Goal: Task Accomplishment & Management: Complete application form

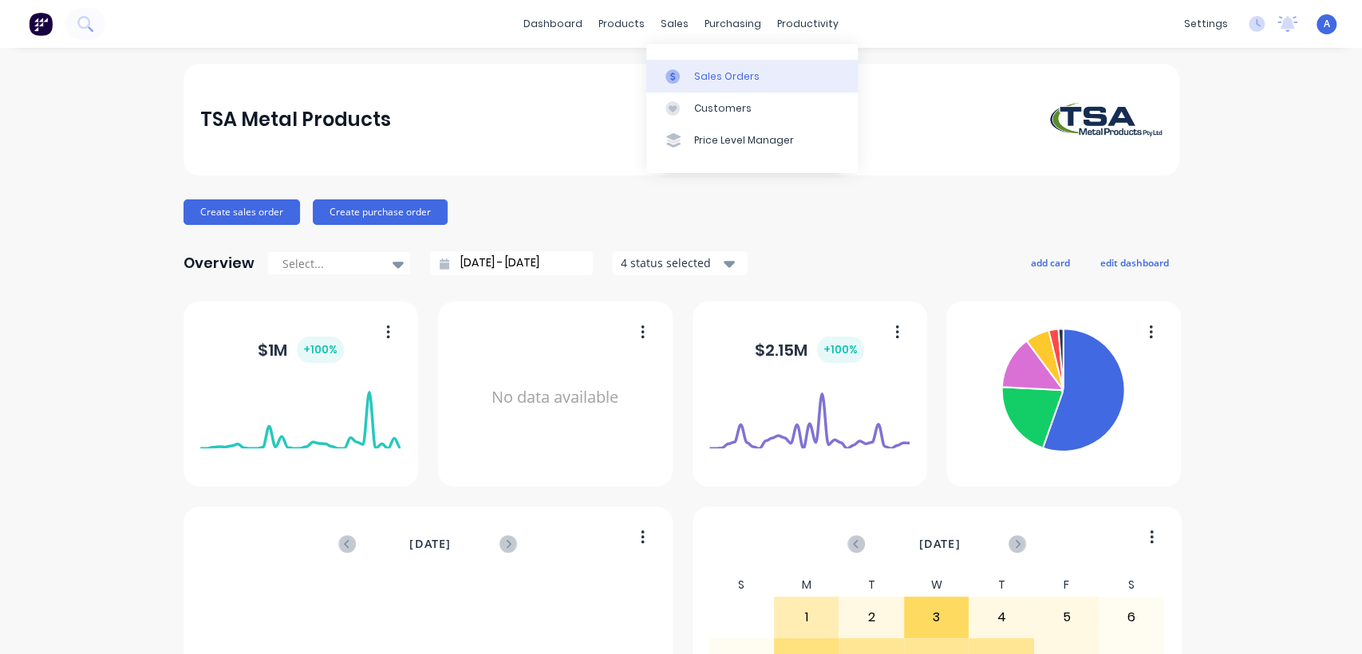
click at [697, 73] on div "Sales Orders" at bounding box center [726, 76] width 65 height 14
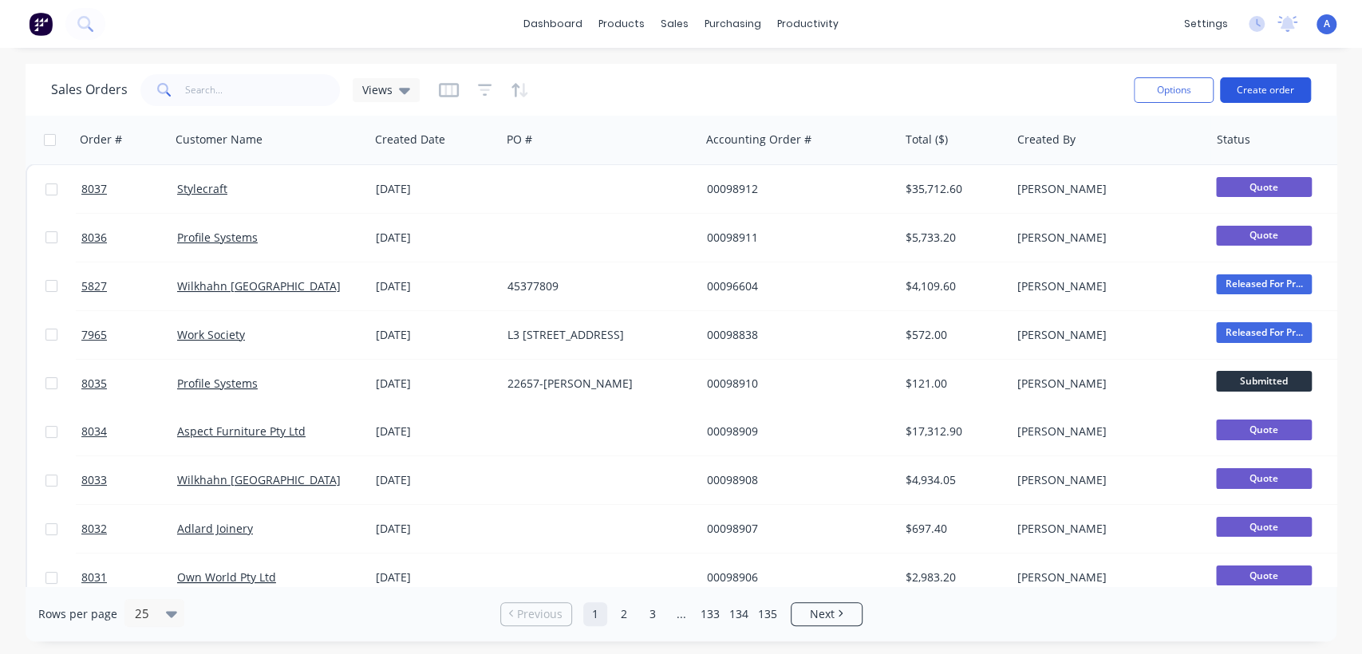
click at [1261, 89] on button "Create order" at bounding box center [1265, 90] width 91 height 26
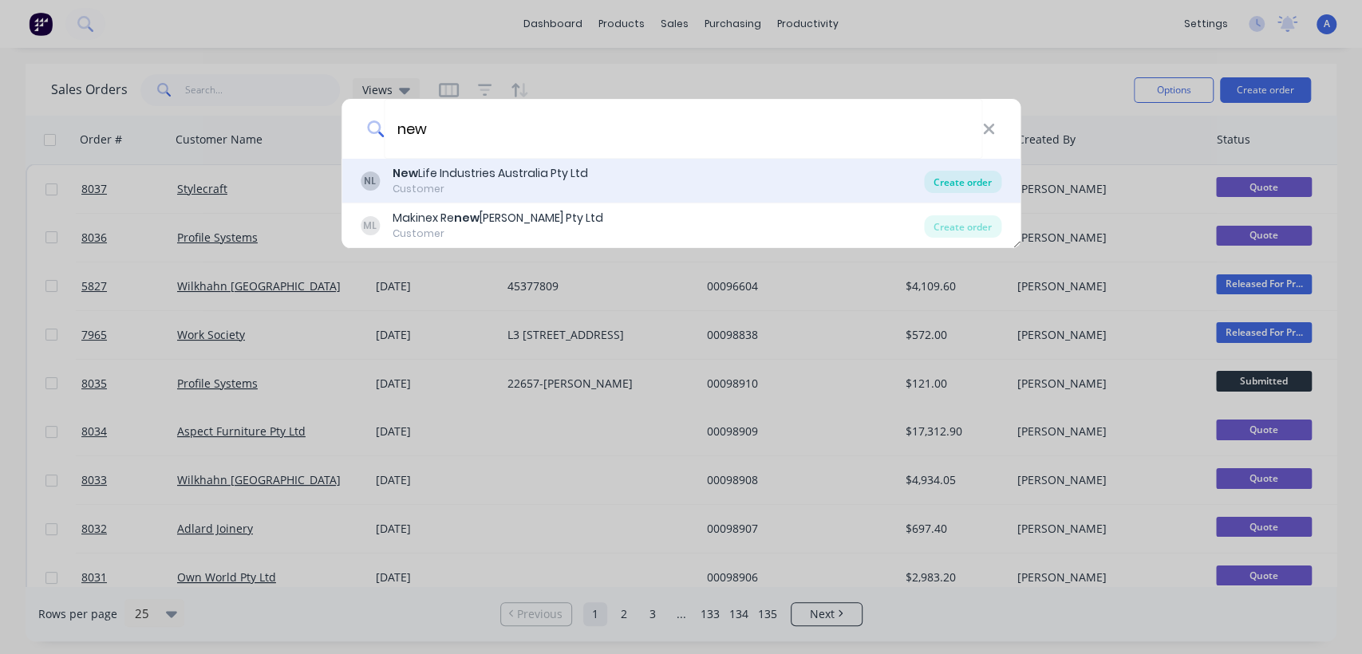
type input "new"
click at [950, 180] on div "Create order" at bounding box center [962, 182] width 77 height 22
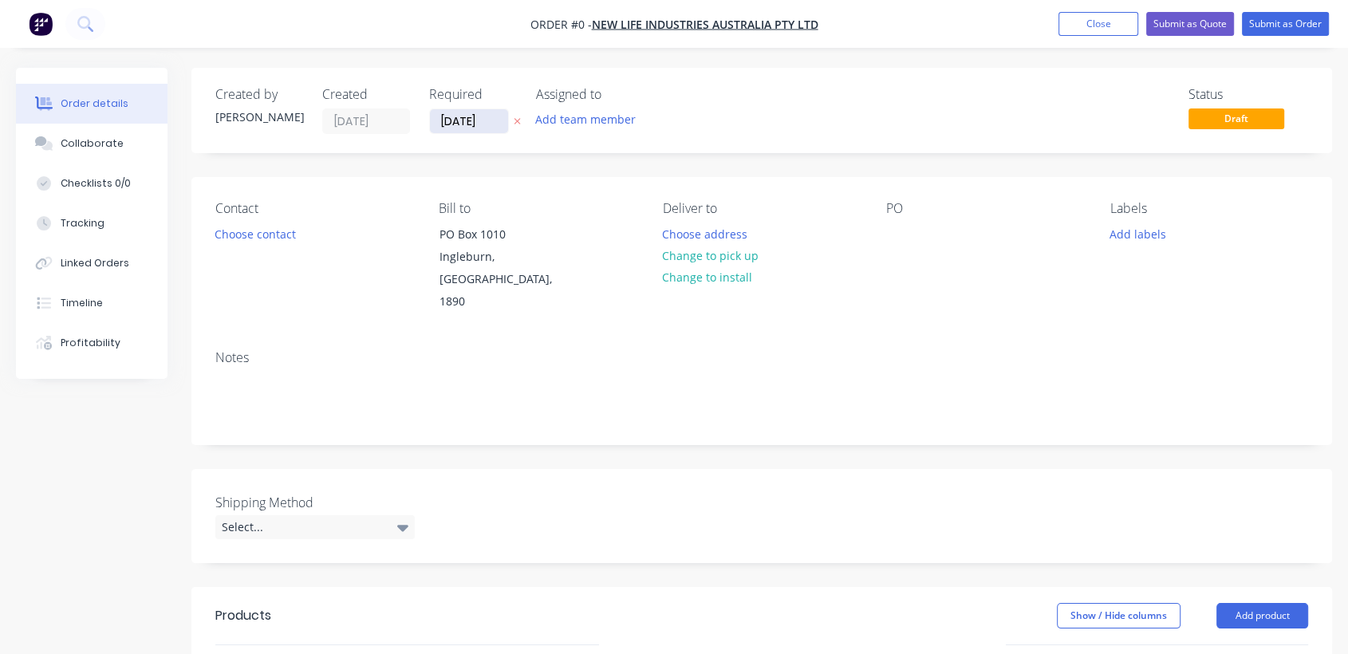
click at [493, 126] on input "[DATE]" at bounding box center [469, 121] width 78 height 24
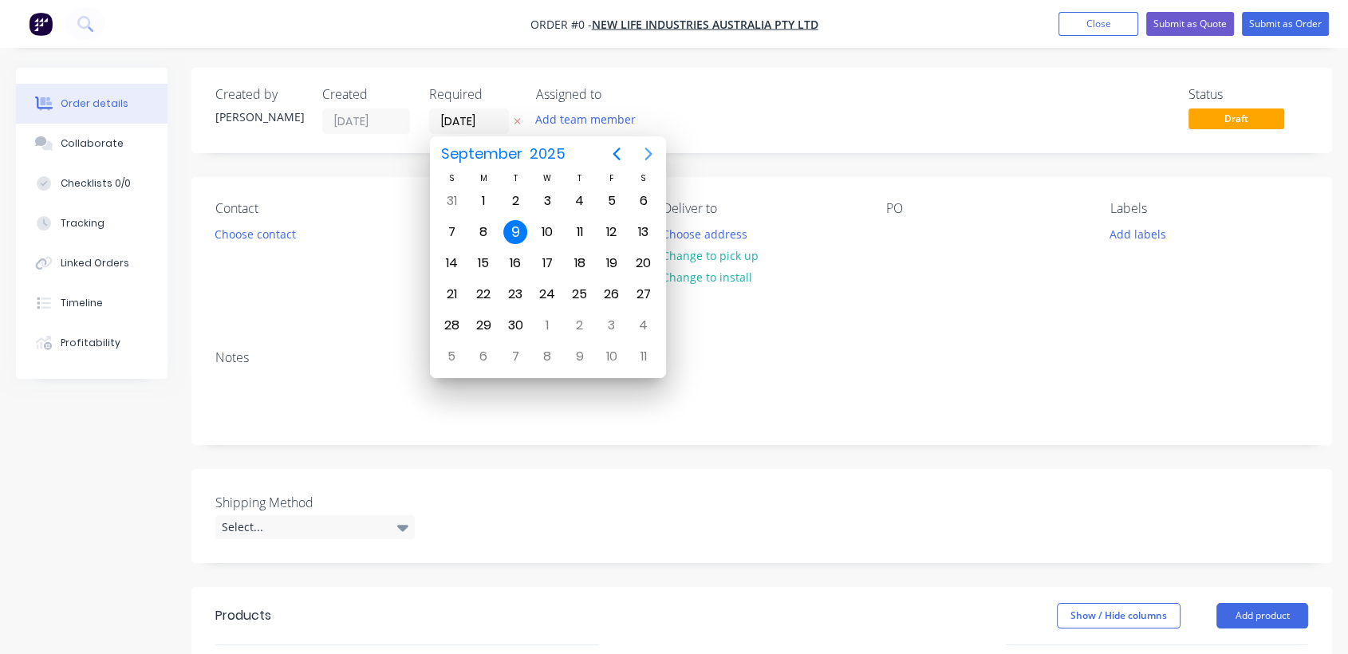
click at [647, 152] on icon "Next page" at bounding box center [648, 153] width 19 height 19
drag, startPoint x: 551, startPoint y: 310, endPoint x: 527, endPoint y: 319, distance: 25.8
click at [550, 310] on div "31" at bounding box center [547, 325] width 32 height 30
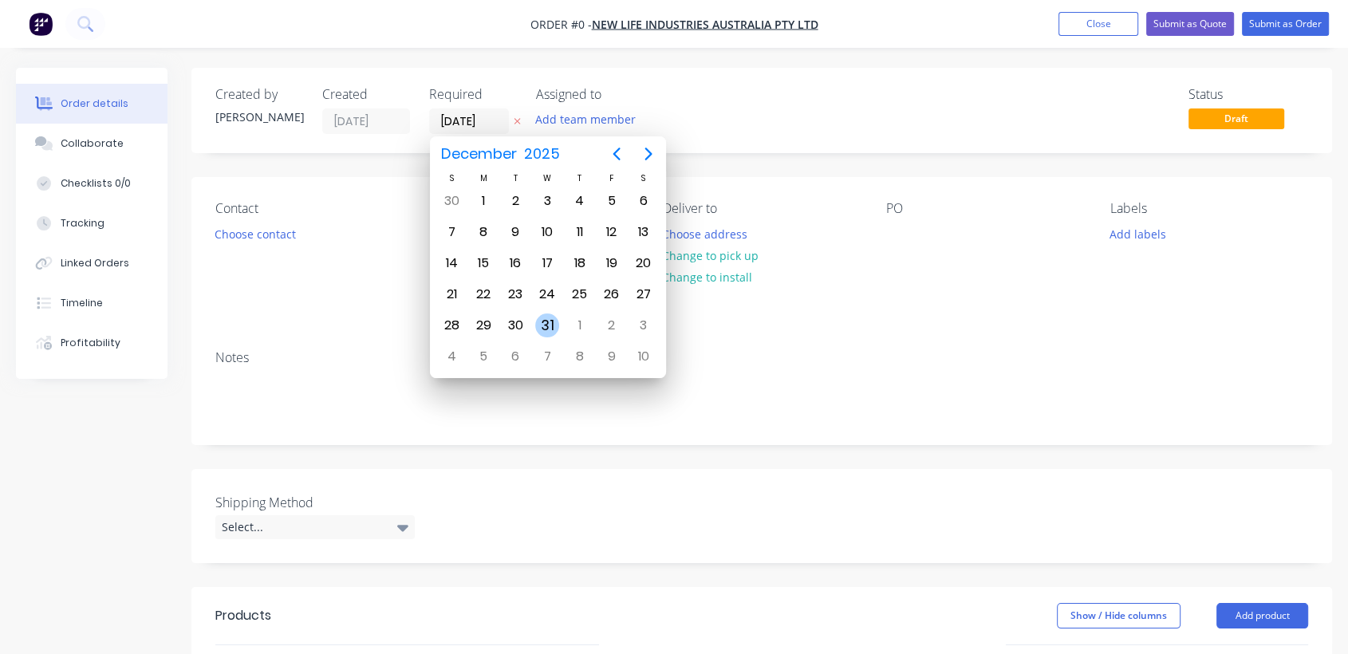
type input "[DATE]"
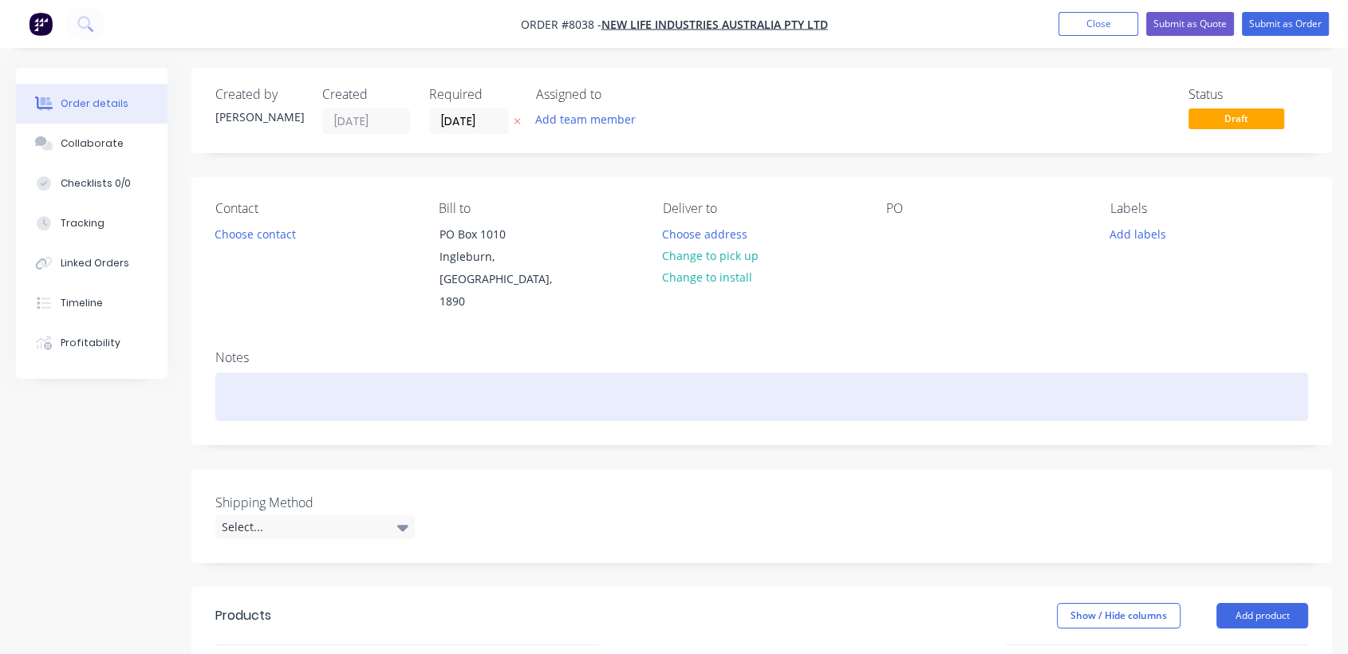
drag, startPoint x: 251, startPoint y: 373, endPoint x: 315, endPoint y: 370, distance: 64.7
click at [251, 373] on div at bounding box center [761, 397] width 1093 height 49
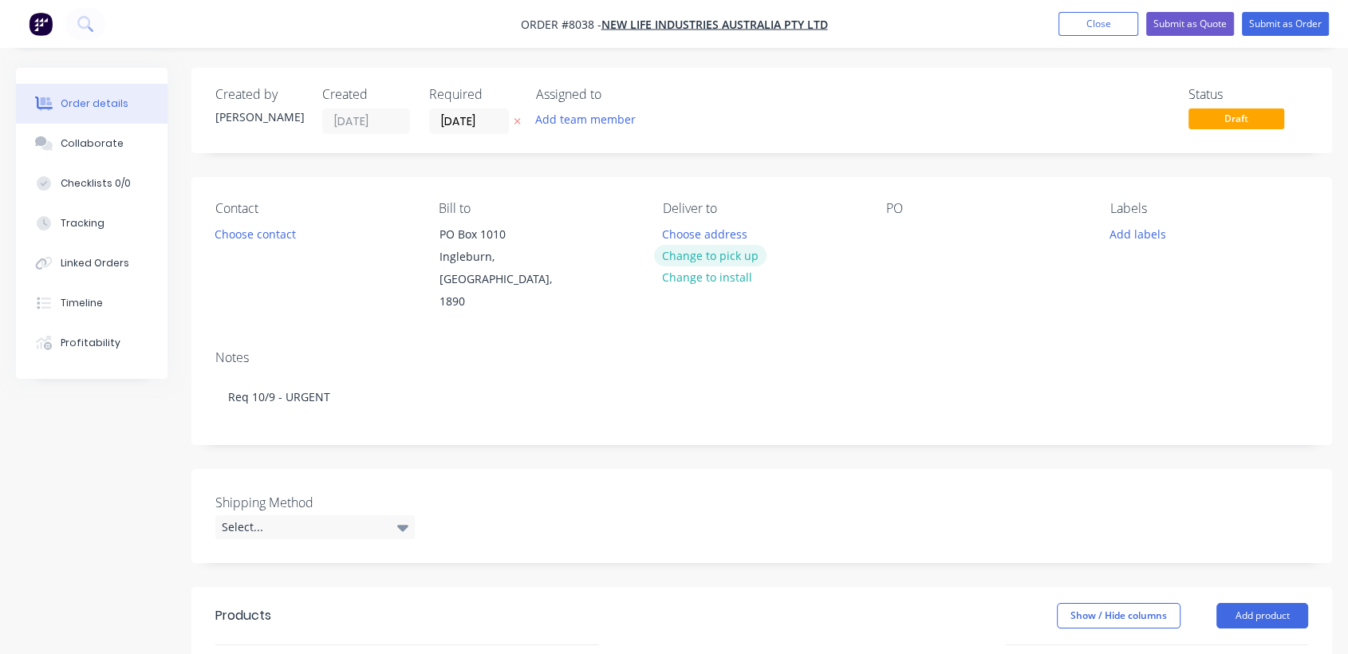
click at [728, 256] on button "Change to pick up" at bounding box center [710, 256] width 113 height 22
click at [902, 232] on div at bounding box center [899, 234] width 26 height 23
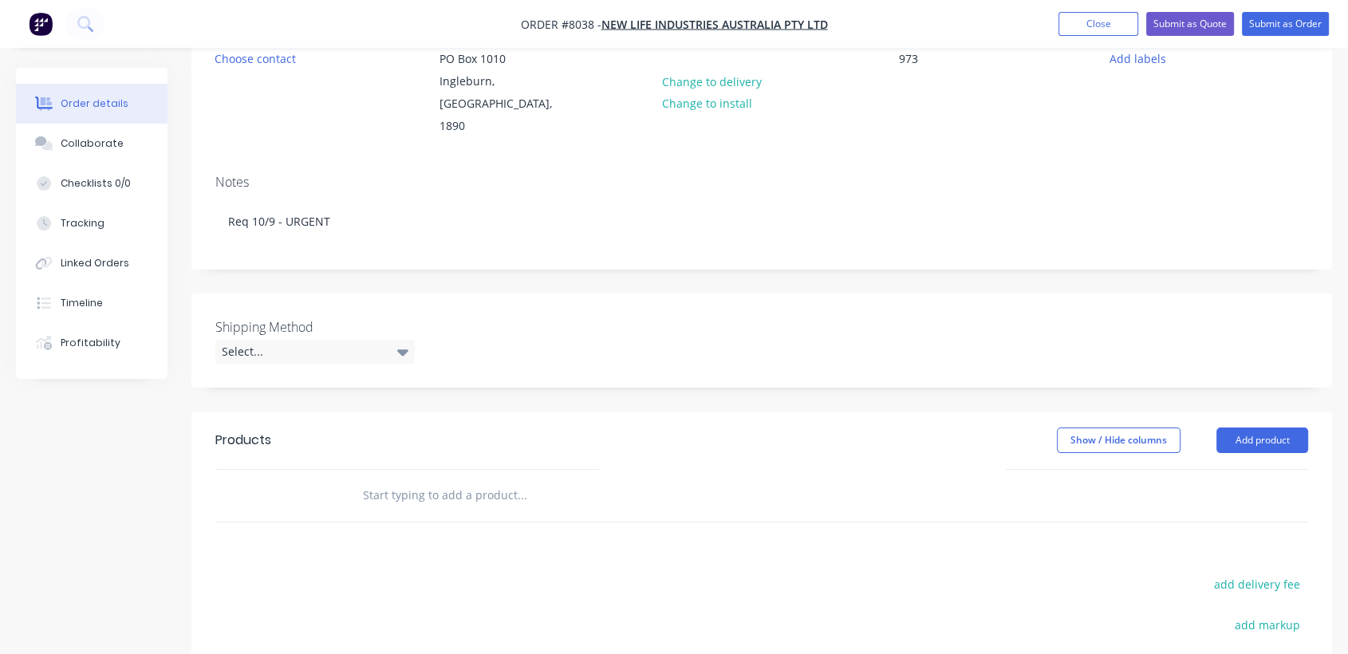
scroll to position [177, 0]
click at [286, 338] on div "Select..." at bounding box center [314, 350] width 199 height 24
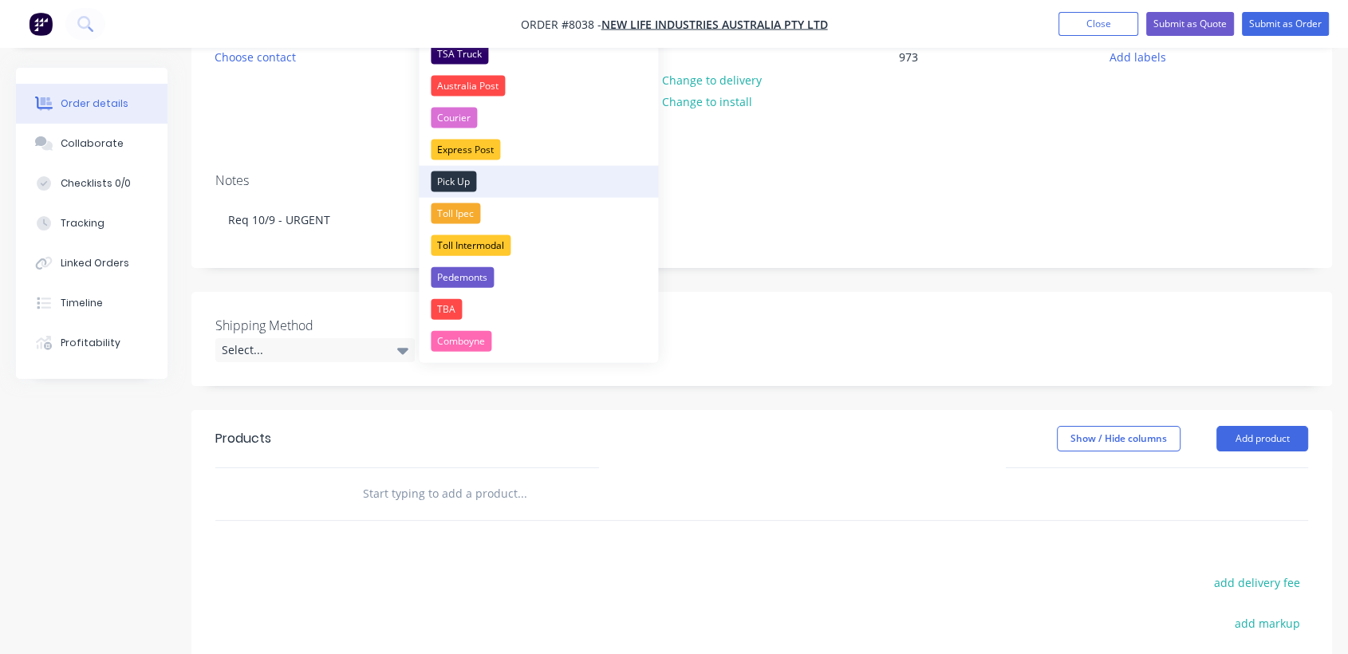
click at [470, 178] on div "Pick Up" at bounding box center [453, 182] width 45 height 21
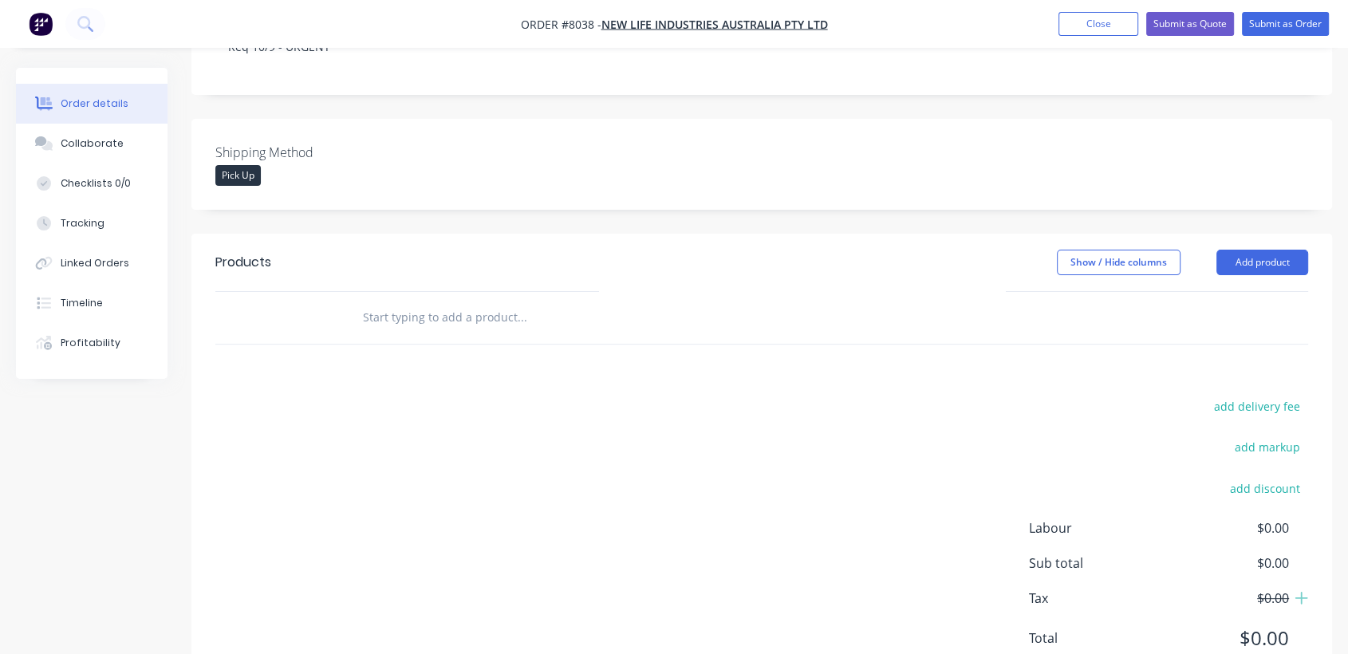
scroll to position [354, 0]
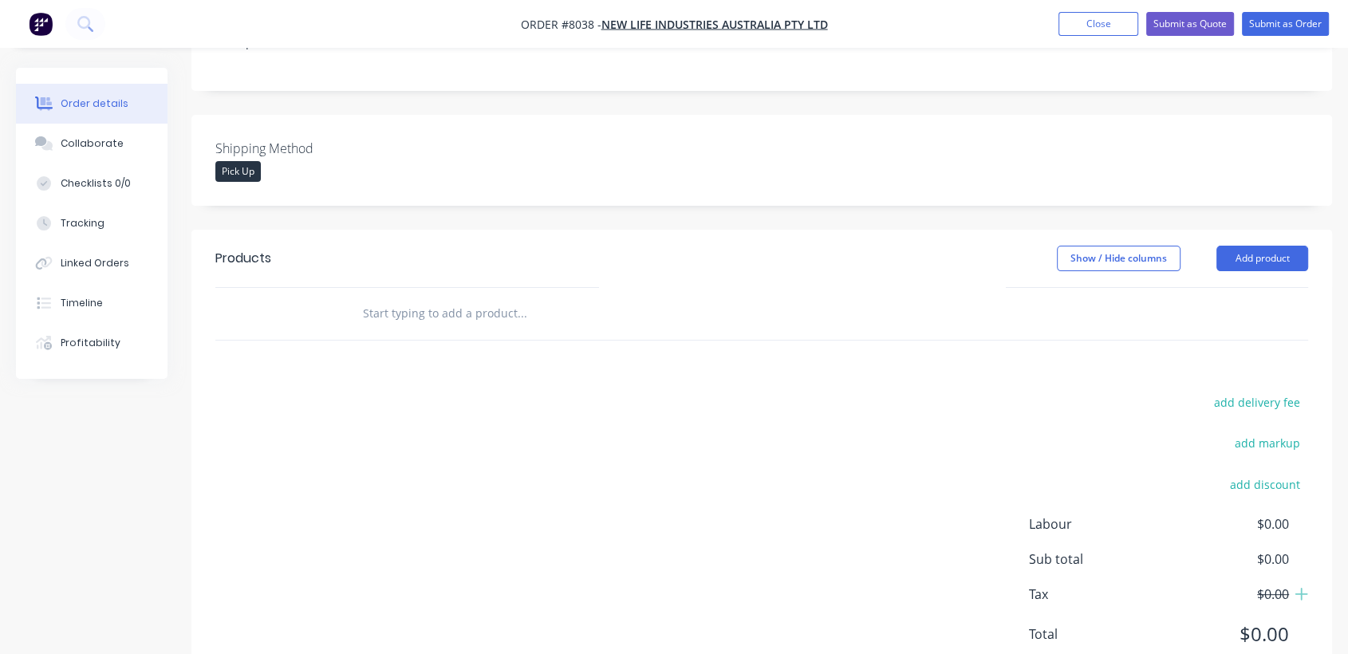
click at [452, 298] on input "text" at bounding box center [521, 314] width 319 height 32
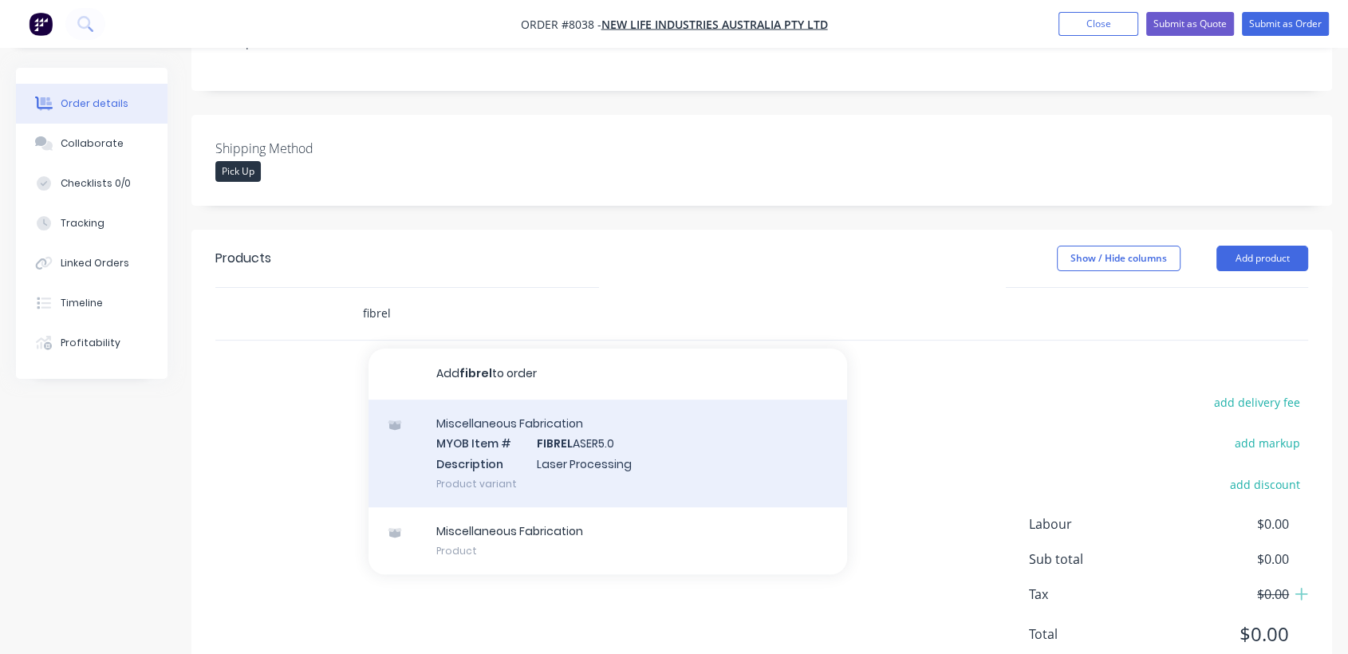
type input "fibrel"
click at [594, 433] on div "Miscellaneous Fabrication MYOB Item # FIBREL ASER5.0 Description Laser Processi…" at bounding box center [608, 454] width 479 height 108
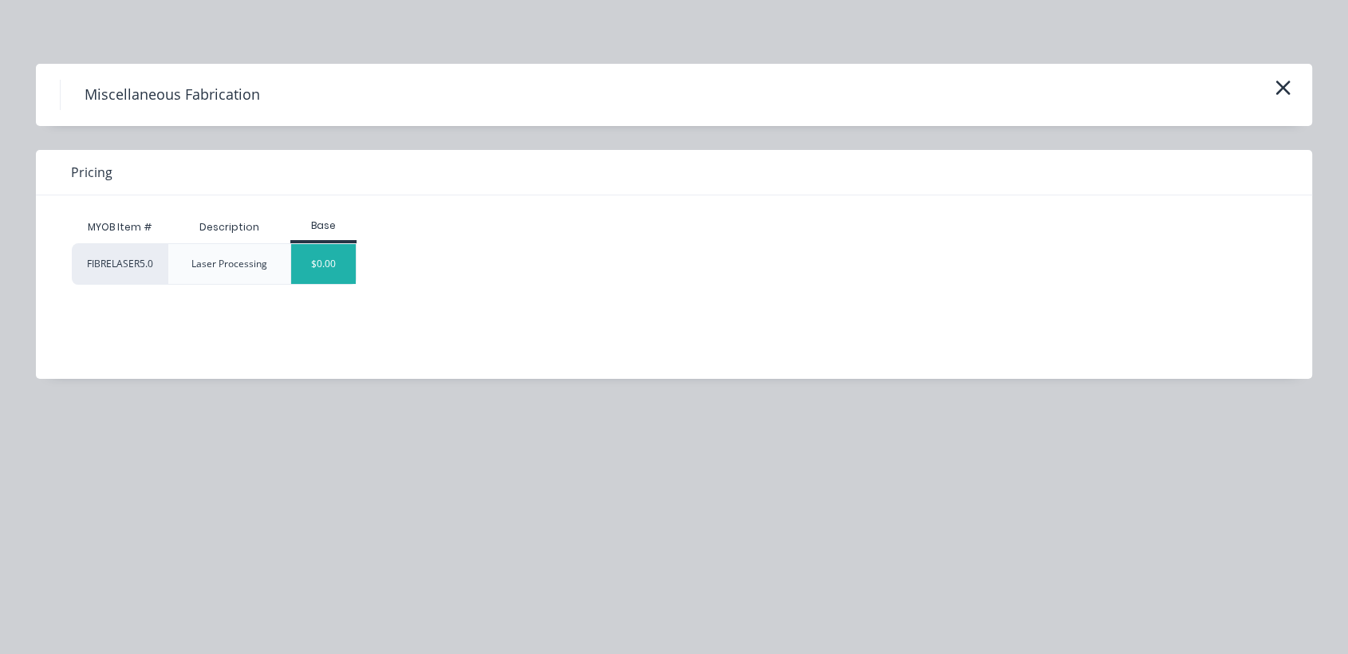
click at [334, 251] on div "$0.00" at bounding box center [323, 264] width 65 height 40
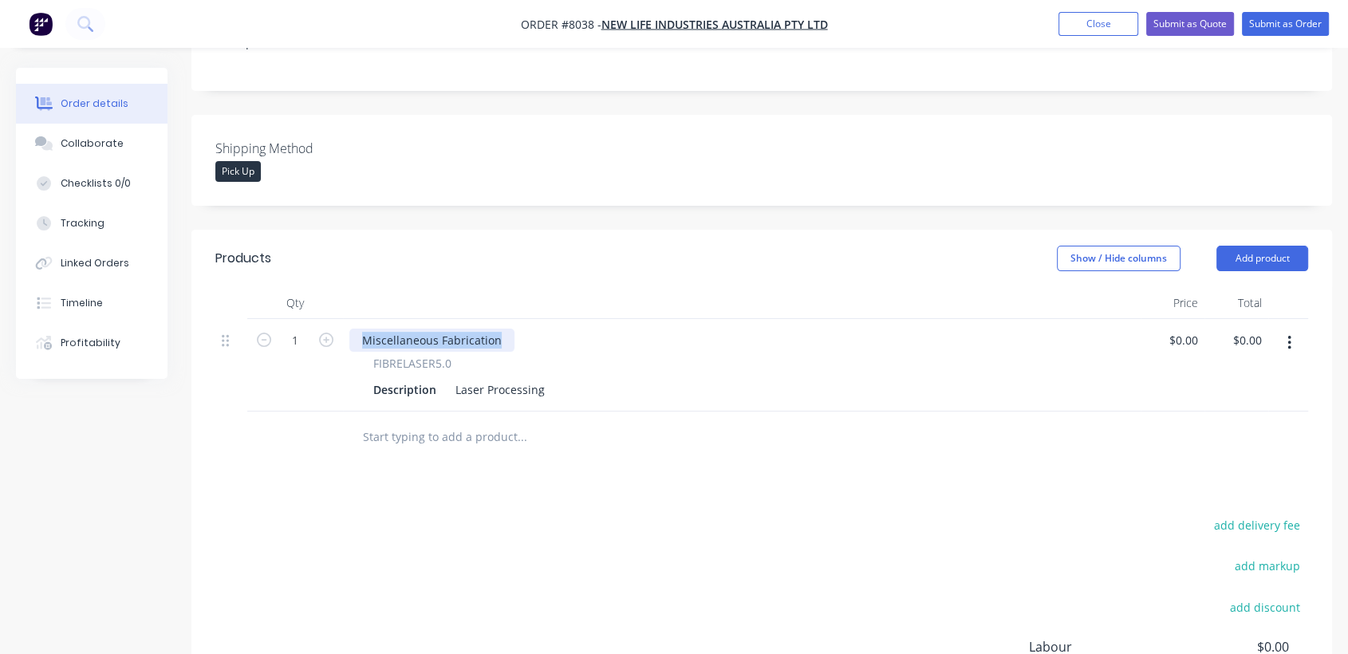
drag, startPoint x: 503, startPoint y: 317, endPoint x: 339, endPoint y: 311, distance: 163.7
click at [339, 319] on div "1 Miscellaneous Fabrication FIBRELASER5.0 Description Laser Processing $0.00 $0…" at bounding box center [761, 365] width 1093 height 93
click at [480, 477] on div "Products Show / Hide columns Add product Qty Price Total 1 FIBRELASER5.0 Descri…" at bounding box center [761, 521] width 1141 height 582
click at [1288, 334] on icon "button" at bounding box center [1290, 343] width 4 height 18
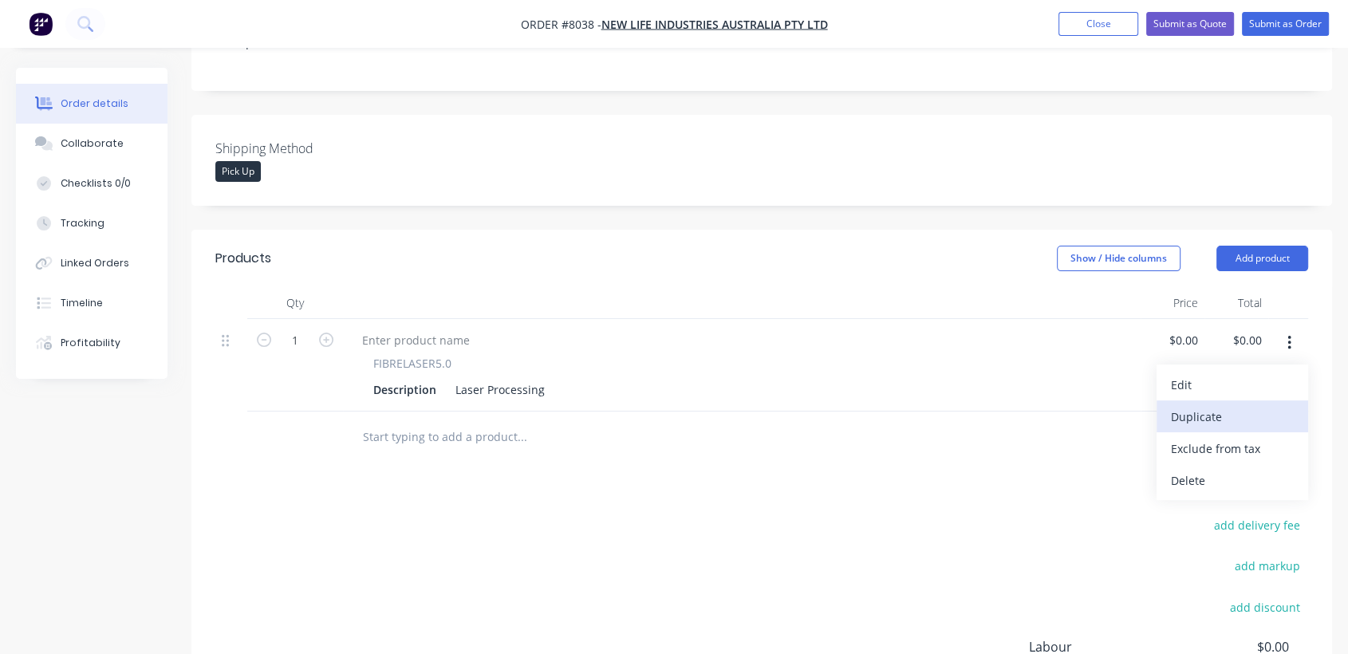
click at [1233, 405] on div "Duplicate" at bounding box center [1232, 416] width 123 height 23
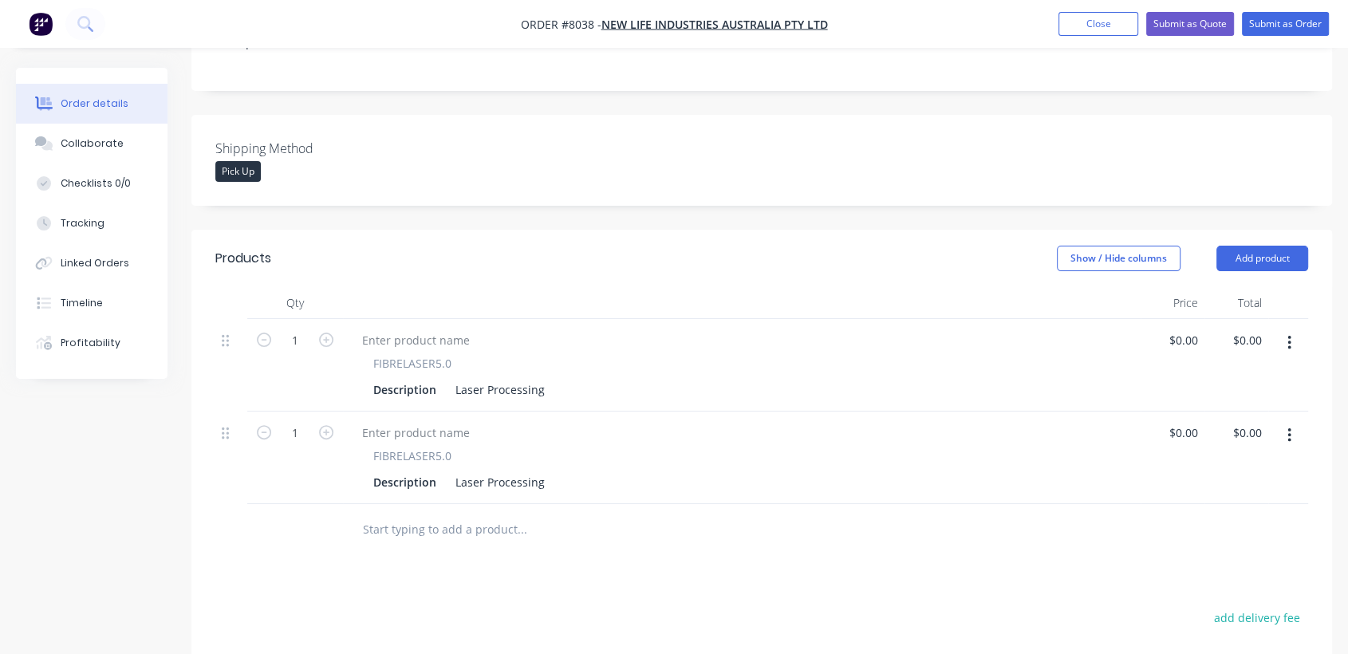
click at [1286, 329] on button "button" at bounding box center [1290, 343] width 38 height 29
click at [1249, 405] on div "Duplicate" at bounding box center [1232, 416] width 123 height 23
drag, startPoint x: 1292, startPoint y: 322, endPoint x: 1286, endPoint y: 328, distance: 8.5
click at [1290, 329] on button "button" at bounding box center [1290, 343] width 38 height 29
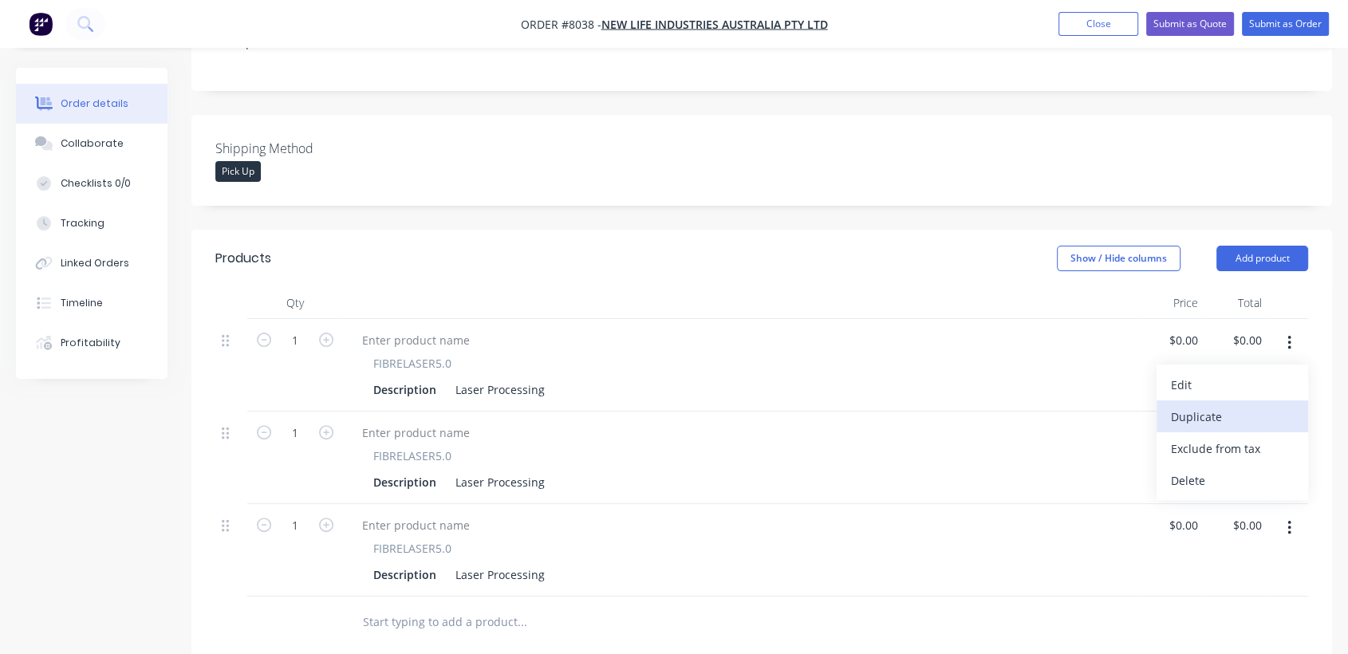
click at [1262, 405] on div "Duplicate" at bounding box center [1232, 416] width 123 height 23
click at [1295, 329] on button "button" at bounding box center [1290, 343] width 38 height 29
click at [1250, 405] on div "Duplicate" at bounding box center [1232, 416] width 123 height 23
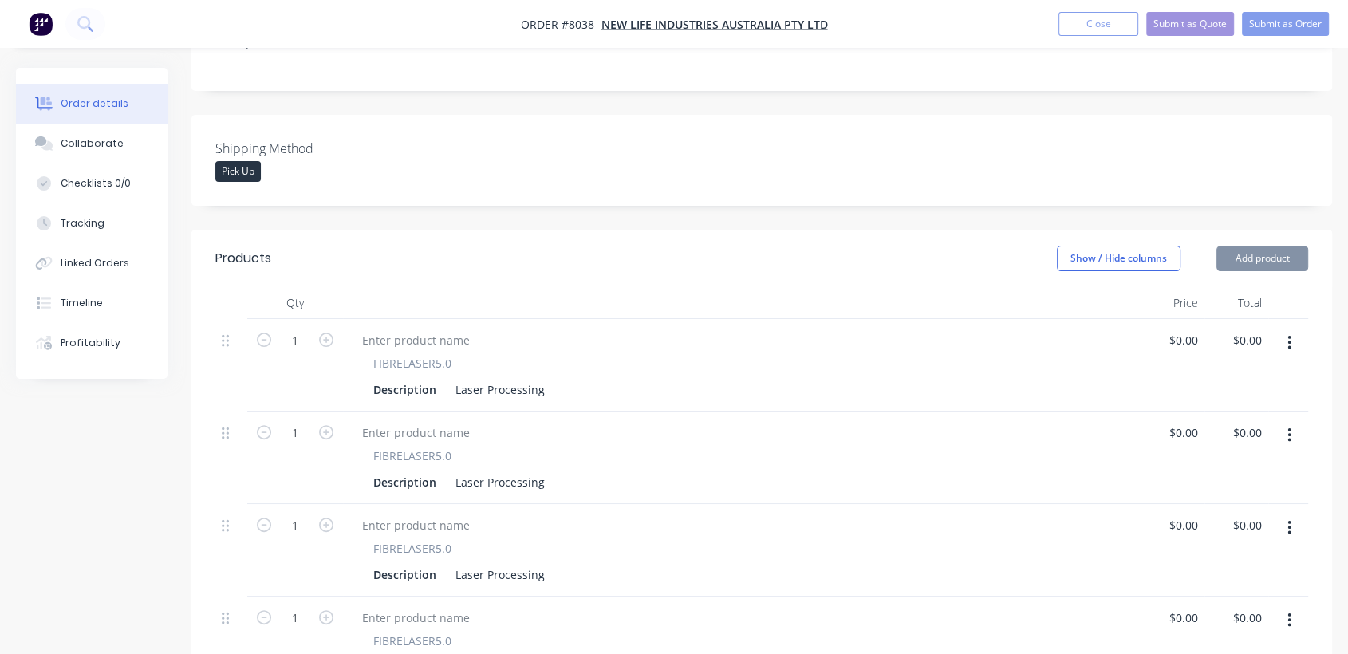
click at [1289, 336] on icon "button" at bounding box center [1289, 343] width 3 height 14
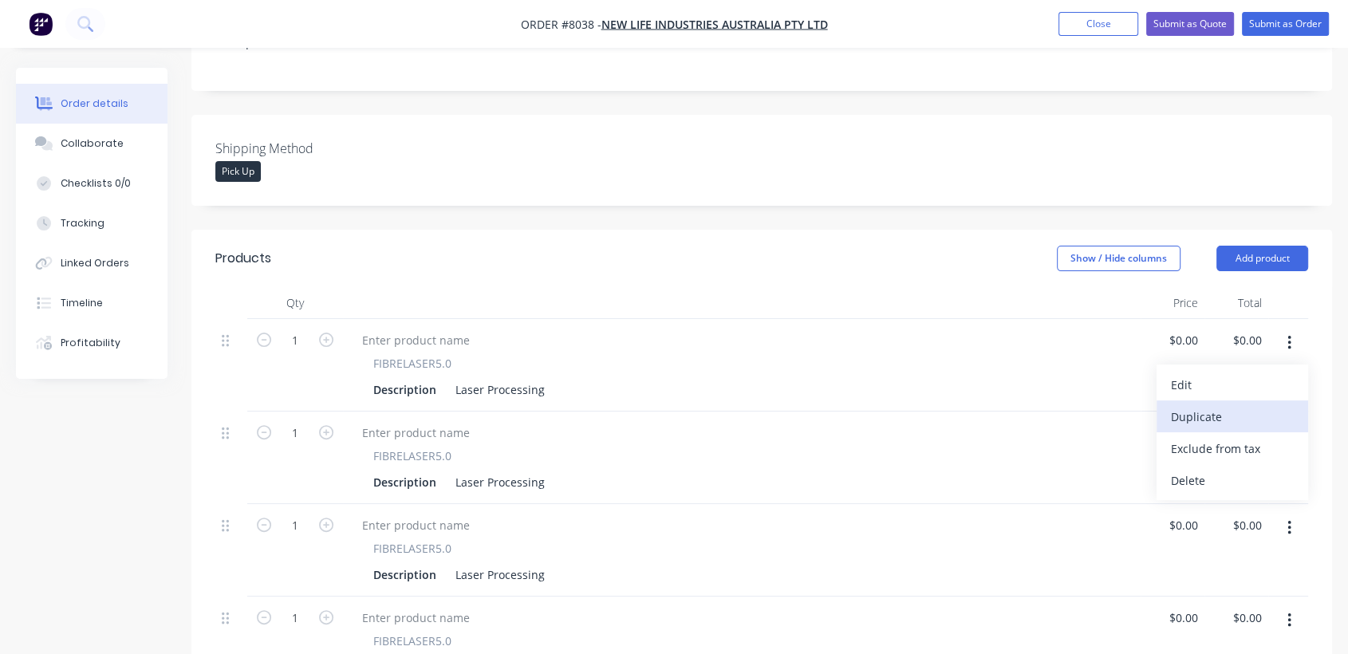
click at [1252, 405] on div "Duplicate" at bounding box center [1232, 416] width 123 height 23
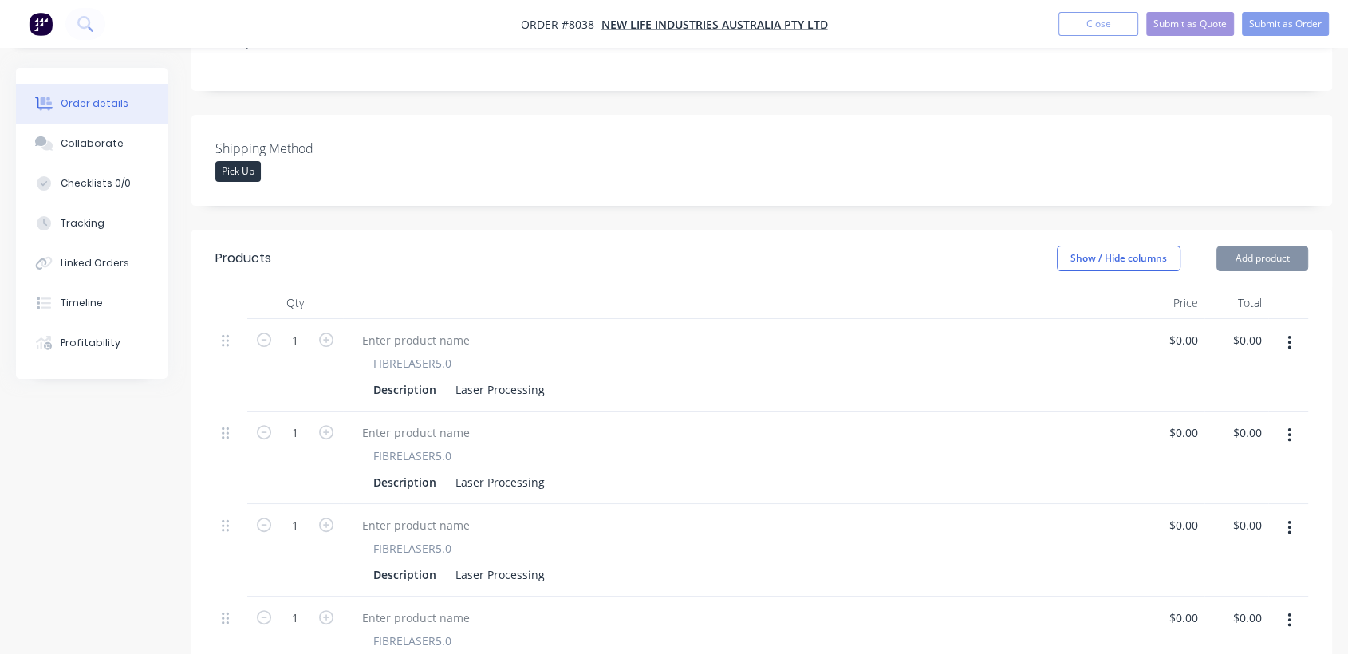
click at [1285, 329] on button "button" at bounding box center [1290, 343] width 38 height 29
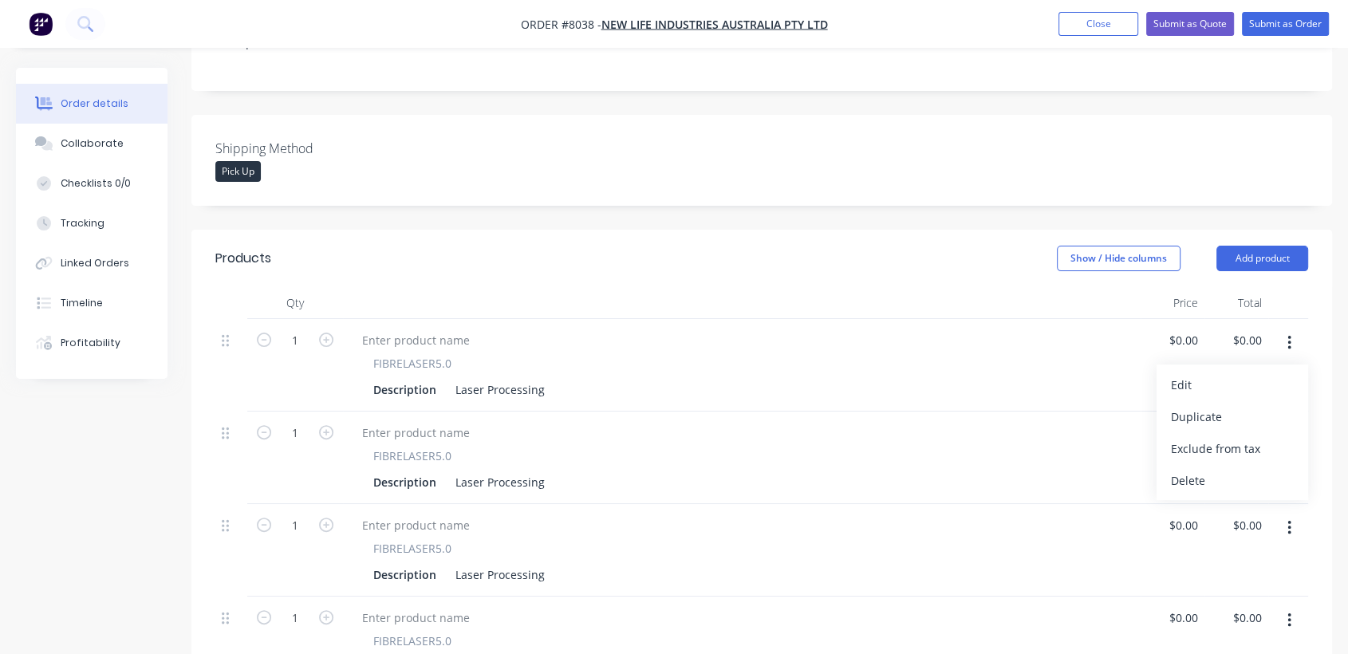
drag, startPoint x: 1250, startPoint y: 396, endPoint x: 1086, endPoint y: 372, distance: 166.1
click at [1250, 405] on div "Duplicate" at bounding box center [1232, 416] width 123 height 23
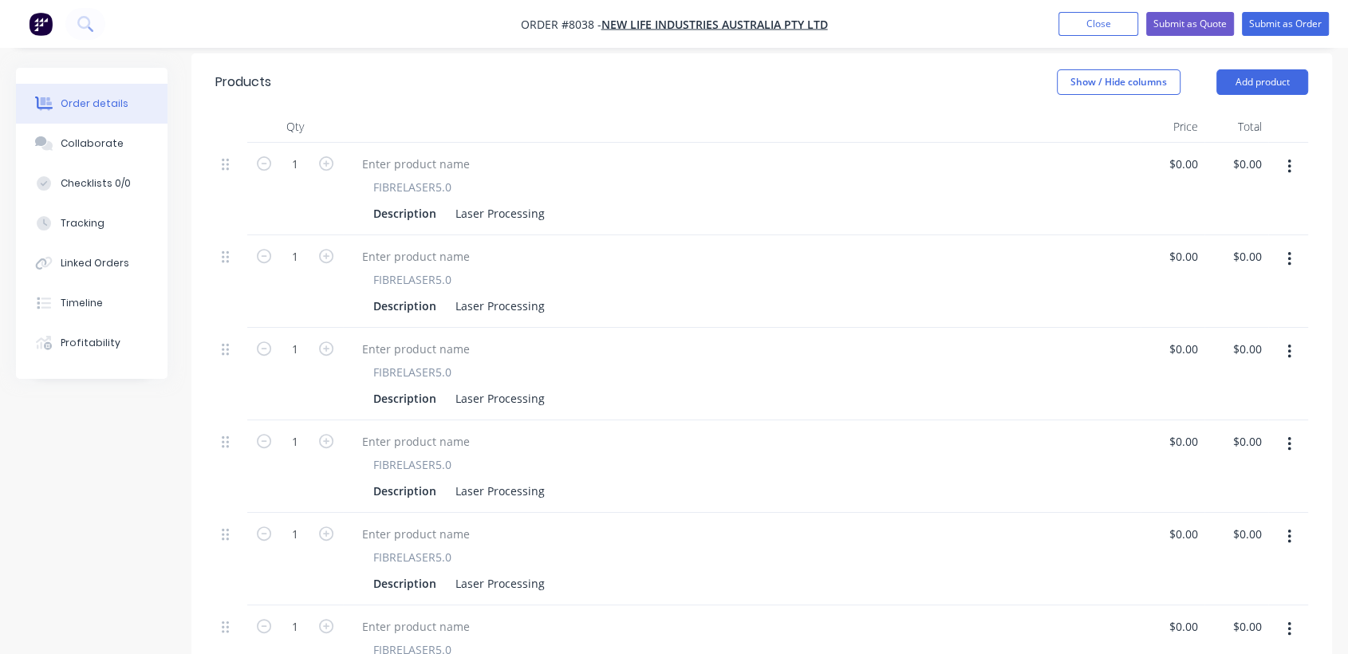
scroll to position [531, 0]
click at [294, 152] on input "1" at bounding box center [294, 164] width 41 height 24
type input "12"
click at [300, 244] on input "1" at bounding box center [294, 256] width 41 height 24
type input "4"
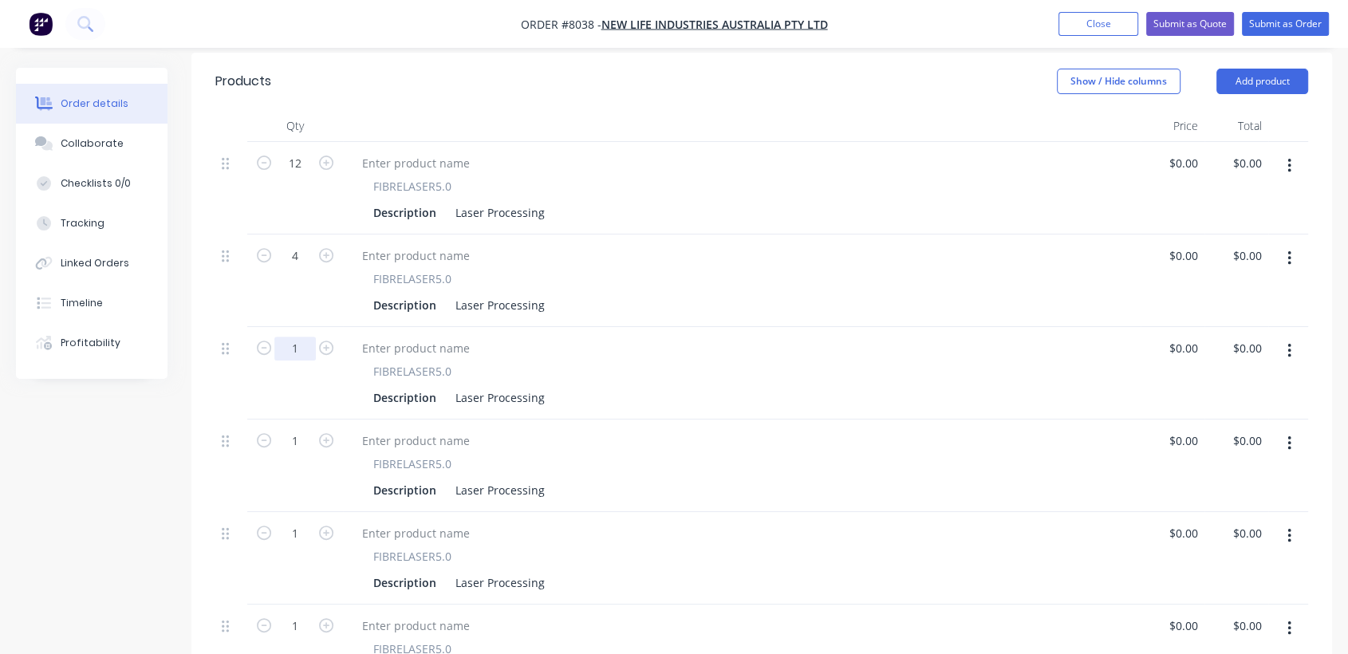
click at [301, 337] on input "1" at bounding box center [294, 349] width 41 height 24
type input "8"
click at [306, 429] on input "1" at bounding box center [294, 441] width 41 height 24
type input "8"
click at [330, 526] on icon "button" at bounding box center [326, 533] width 14 height 14
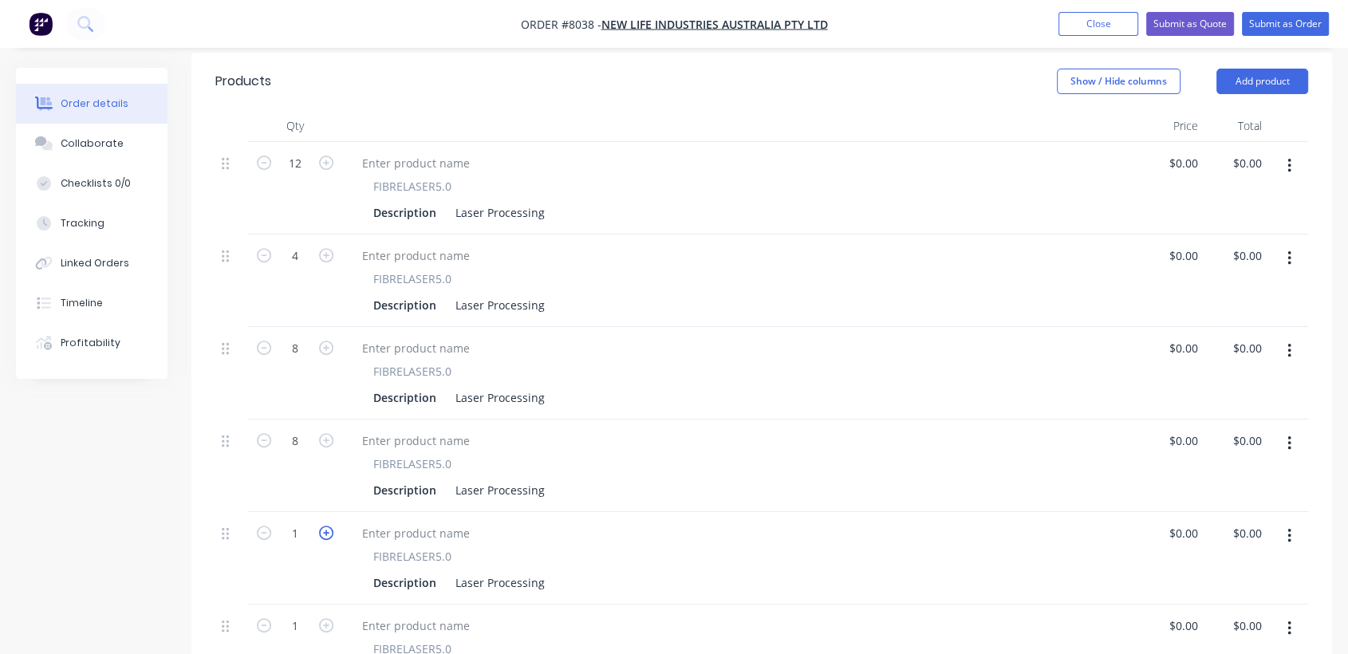
type input "2"
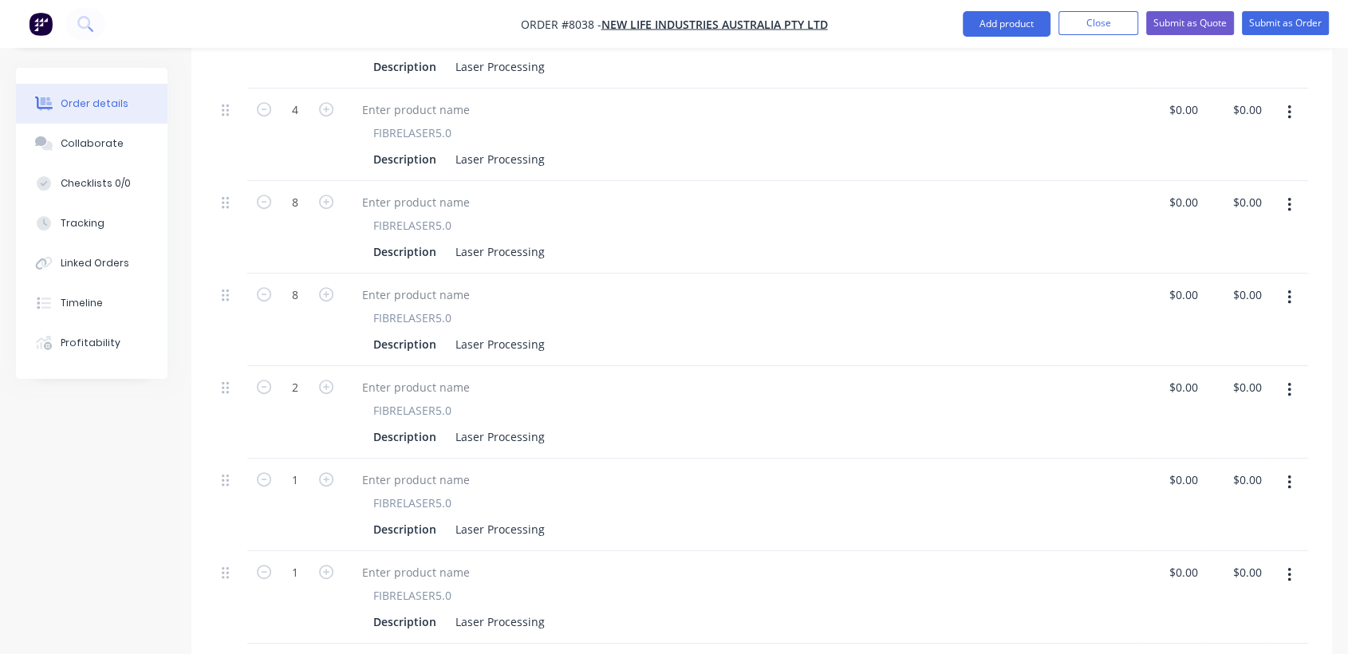
scroll to position [709, 0]
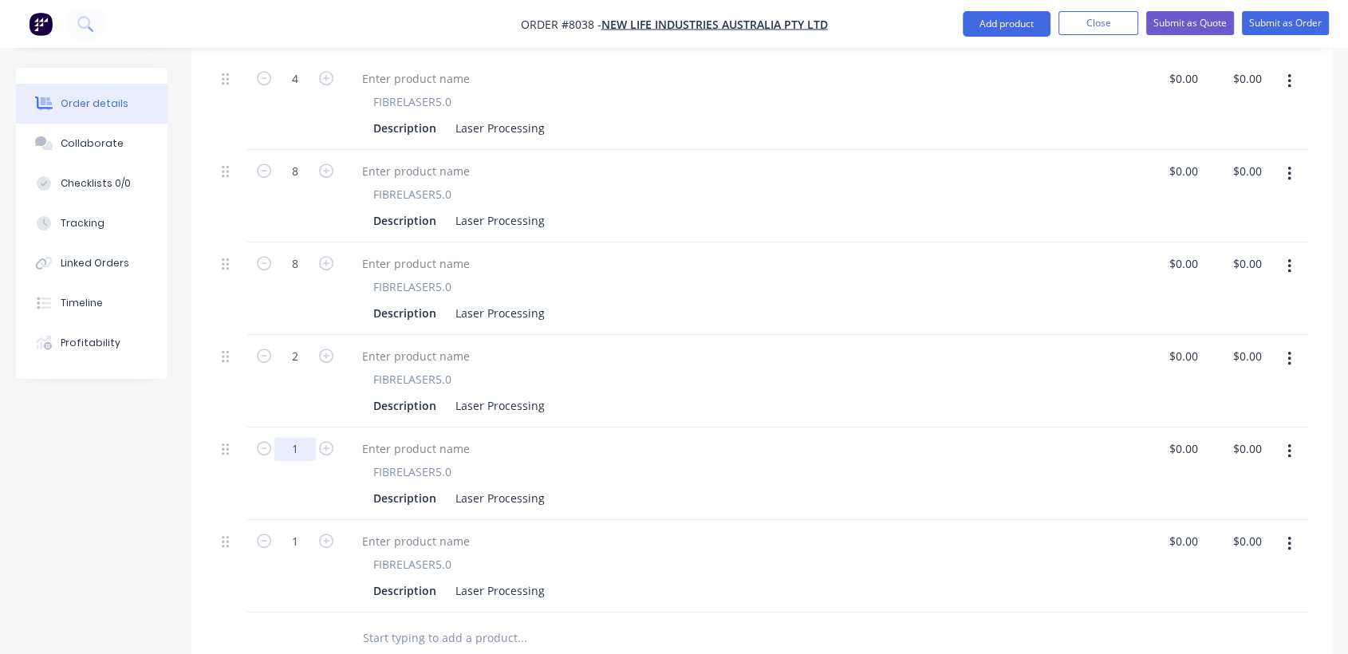
click at [307, 437] on input "1" at bounding box center [294, 449] width 41 height 24
type input "4"
click at [294, 530] on input "1" at bounding box center [294, 542] width 41 height 24
type input "4"
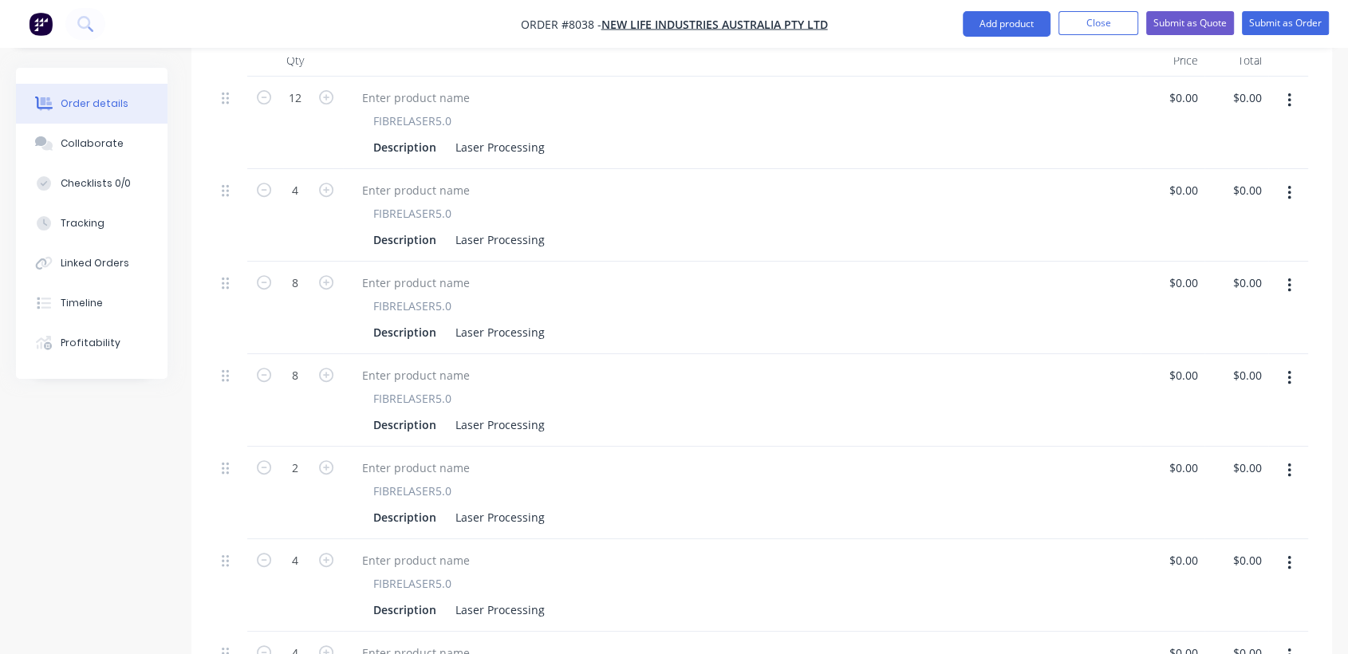
scroll to position [266, 0]
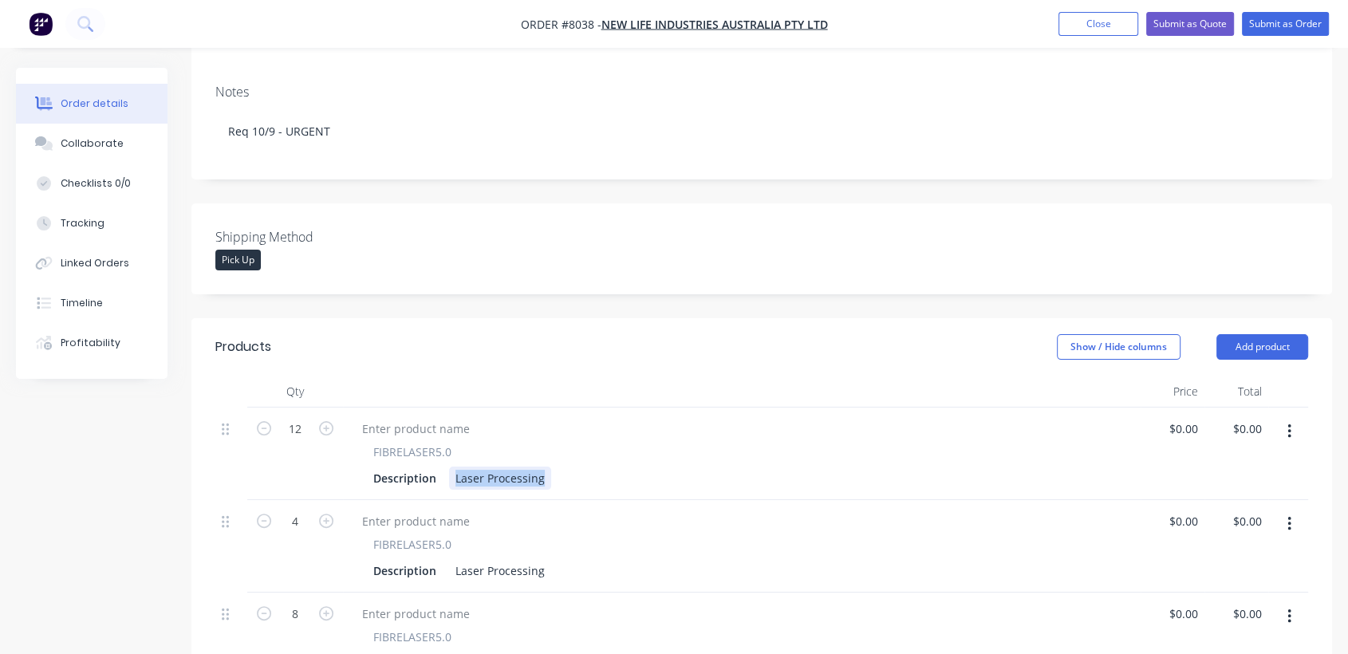
drag, startPoint x: 465, startPoint y: 455, endPoint x: 574, endPoint y: 475, distance: 111.1
click at [574, 475] on div "FIBRELASER5.0 Description Laser Processing" at bounding box center [742, 454] width 798 height 93
paste div
drag, startPoint x: 452, startPoint y: 544, endPoint x: 522, endPoint y: 546, distance: 69.4
click at [565, 559] on div "Description Laser Processing" at bounding box center [739, 570] width 744 height 23
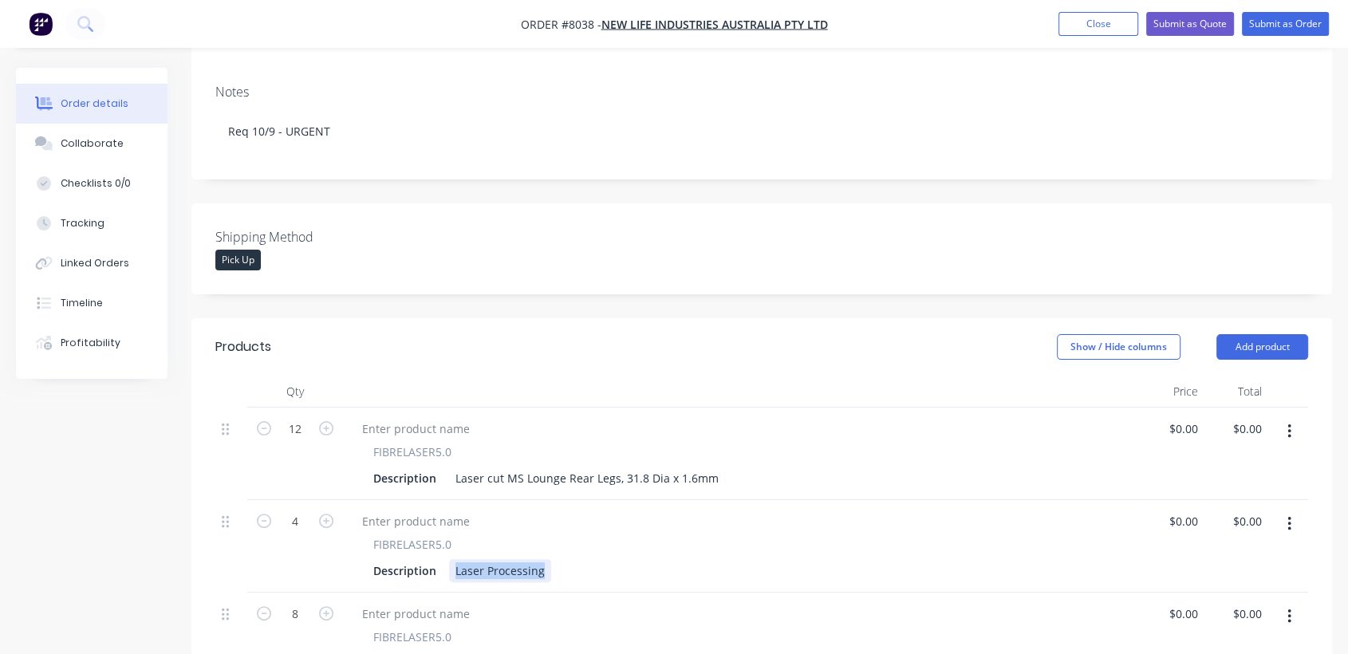
paste div
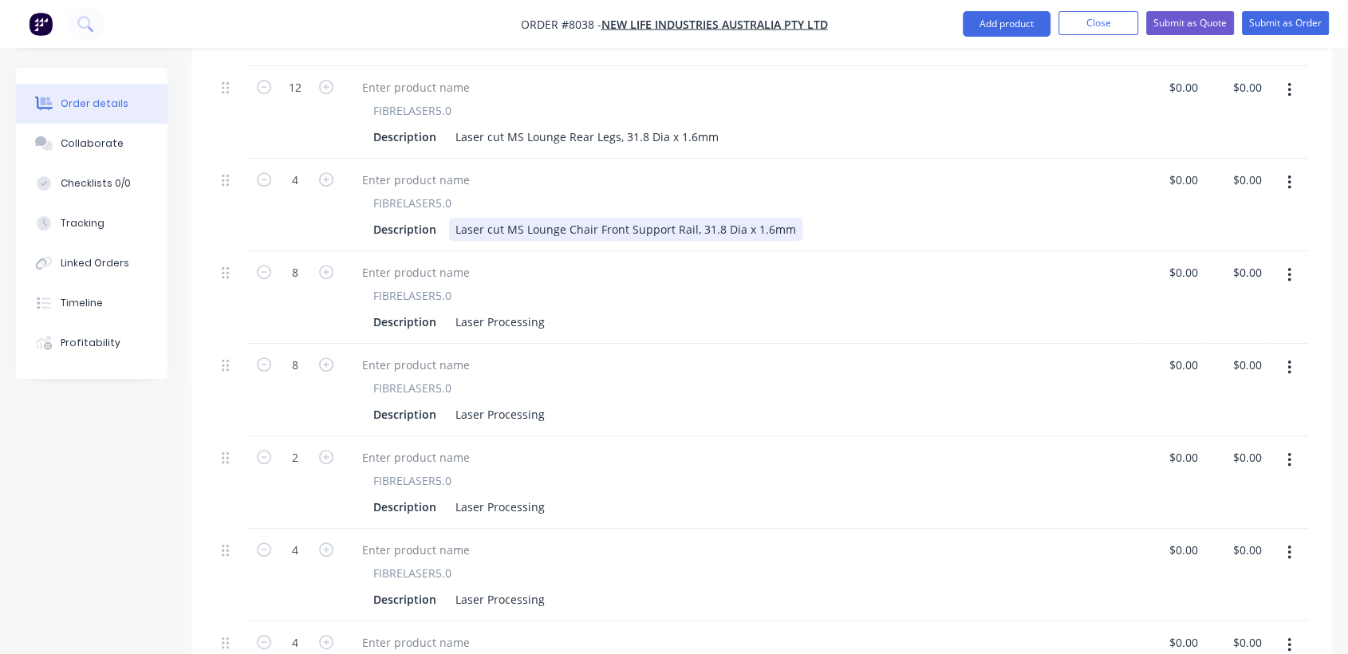
scroll to position [620, 0]
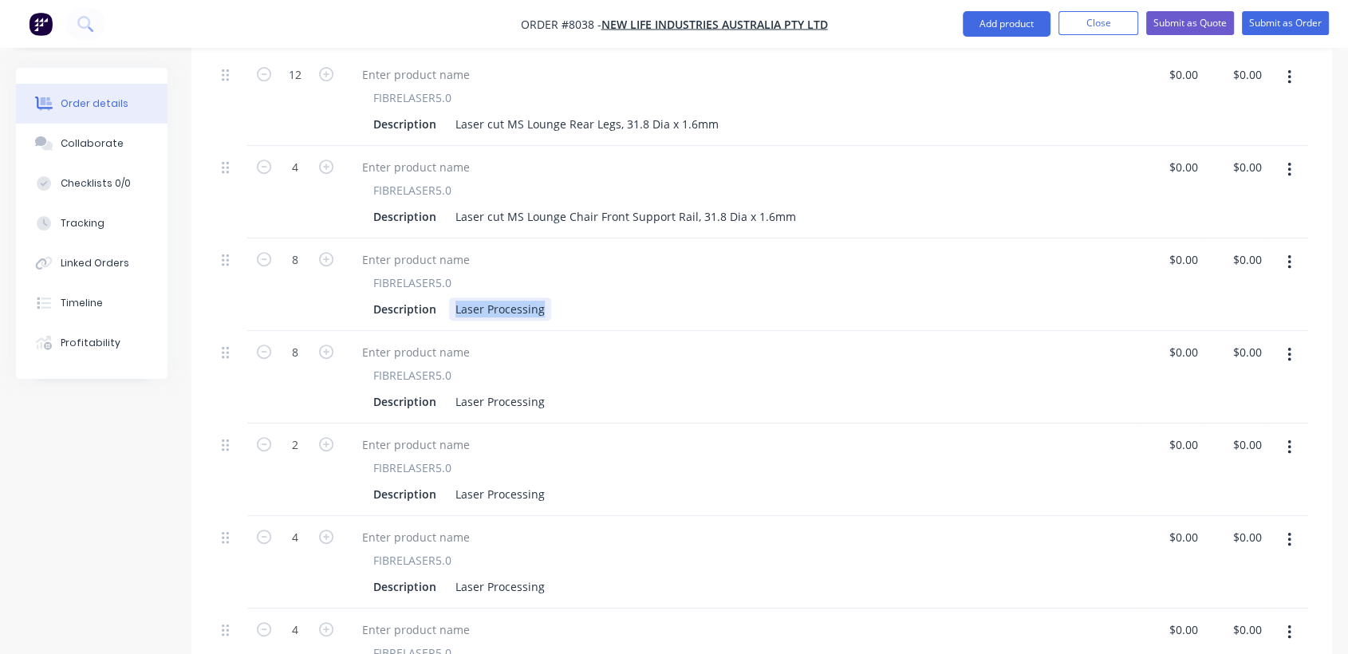
drag, startPoint x: 452, startPoint y: 286, endPoint x: 555, endPoint y: 299, distance: 104.5
click at [570, 298] on div "FIBRELASER5.0 Description Laser Processing" at bounding box center [742, 285] width 798 height 93
paste div
drag, startPoint x: 478, startPoint y: 385, endPoint x: 529, endPoint y: 383, distance: 51.1
click at [550, 396] on div "FIBRELASER5.0 Description Laser Processing" at bounding box center [742, 377] width 798 height 93
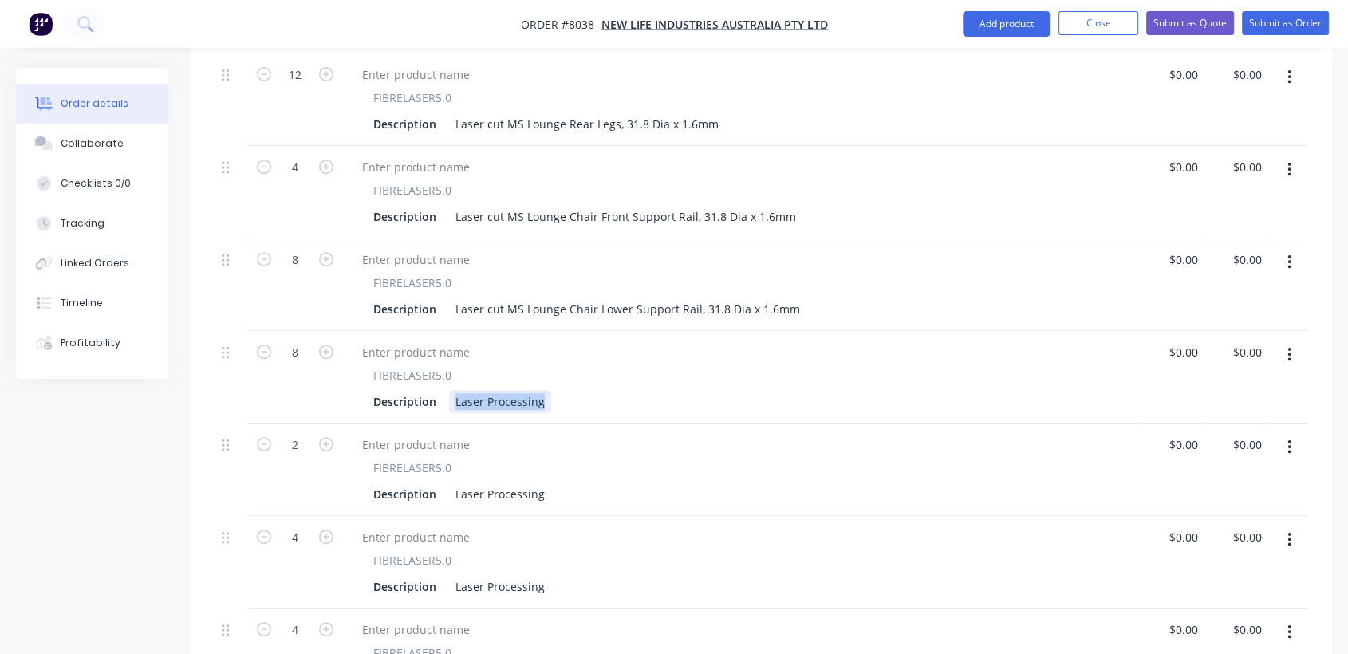
paste div
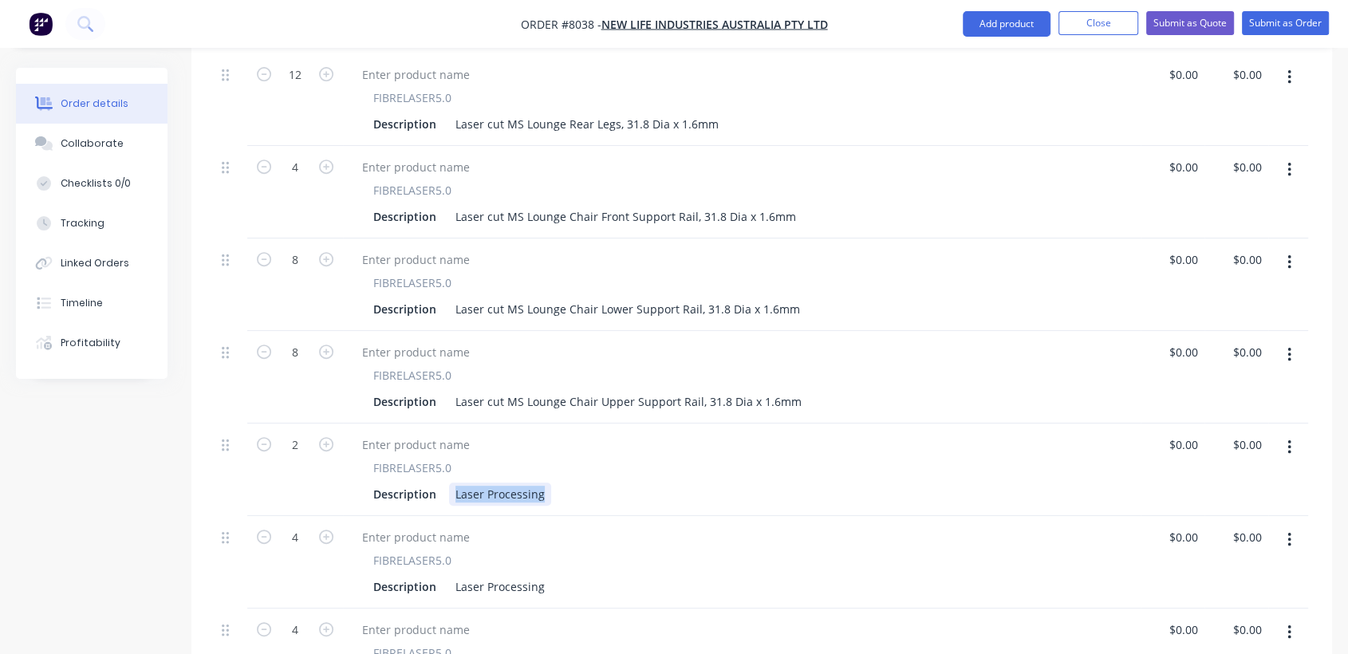
drag, startPoint x: 451, startPoint y: 474, endPoint x: 555, endPoint y: 496, distance: 106.7
click at [569, 499] on div "12 FIBRELASER5.0 Description Laser cut MS Lounge Rear Legs, 31.8 Dia x 1.6mm $0…" at bounding box center [761, 377] width 1093 height 648
paste div
drag, startPoint x: 452, startPoint y: 564, endPoint x: 553, endPoint y: 569, distance: 101.4
click at [553, 575] on div "Description Laser Processing" at bounding box center [739, 586] width 744 height 23
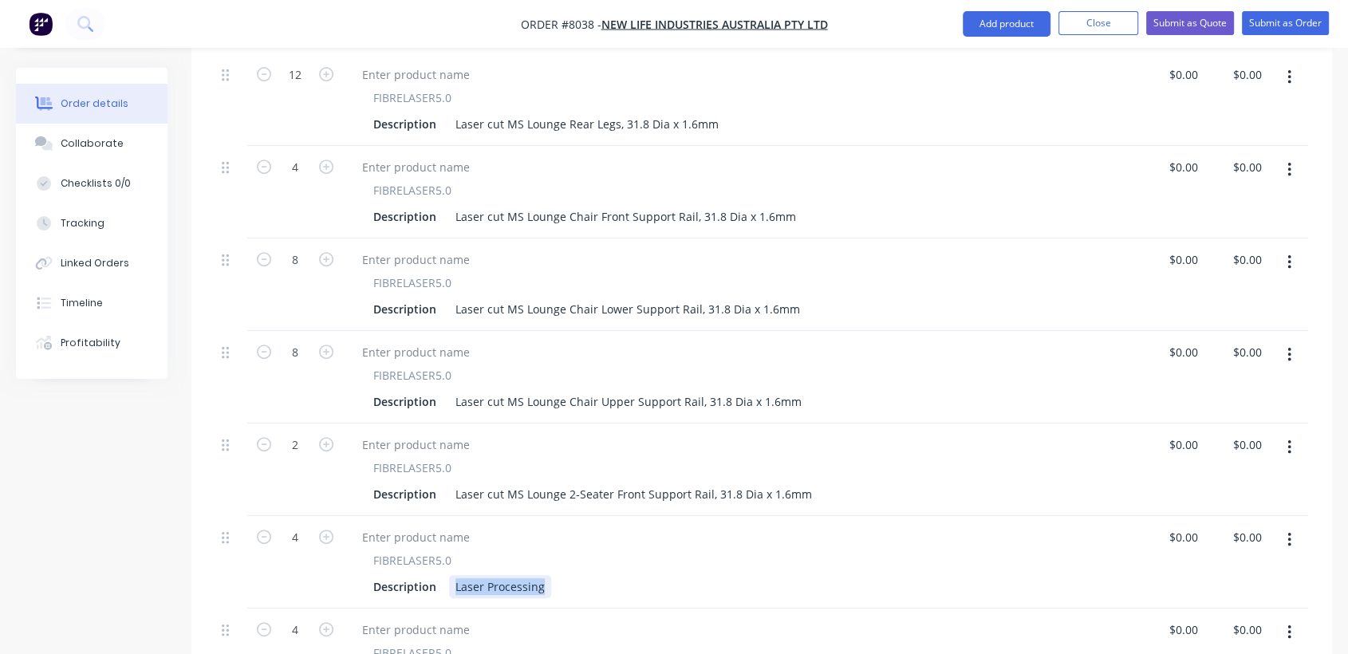
paste div
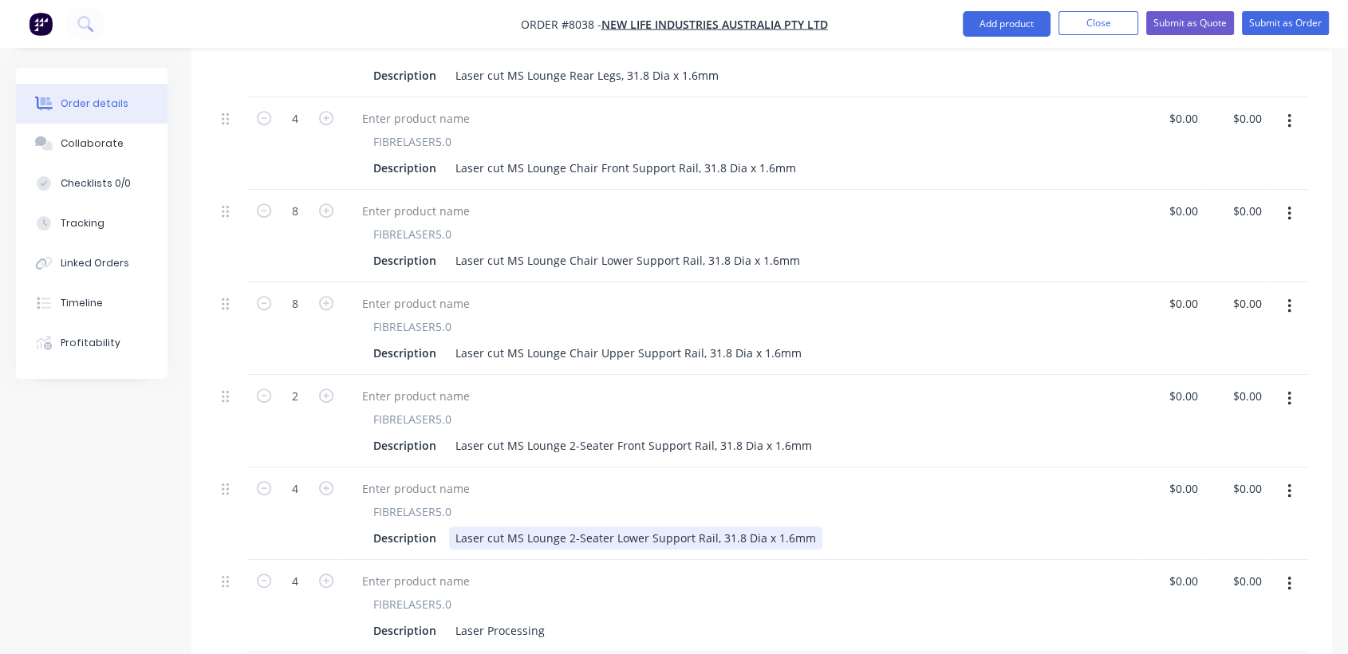
scroll to position [709, 0]
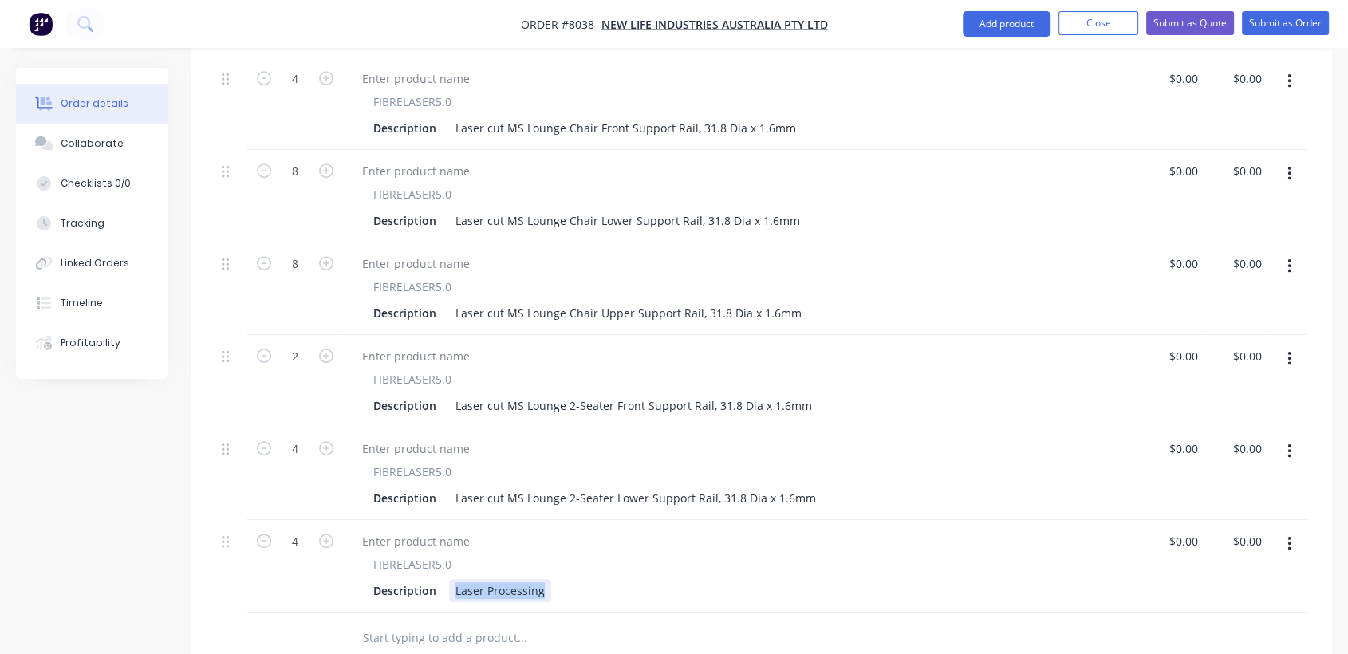
drag, startPoint x: 451, startPoint y: 571, endPoint x: 547, endPoint y: 578, distance: 96.0
click at [548, 578] on div "FIBRELASER5.0 Description Laser Processing" at bounding box center [742, 566] width 798 height 93
paste div
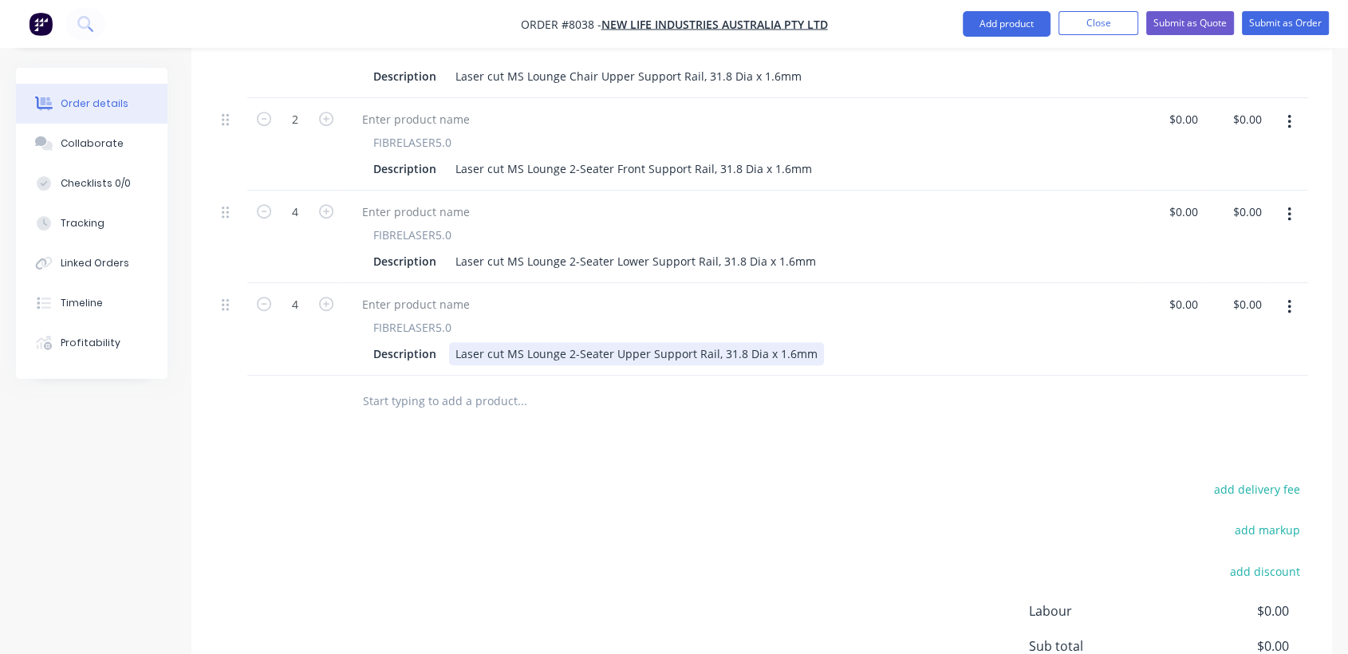
scroll to position [975, 0]
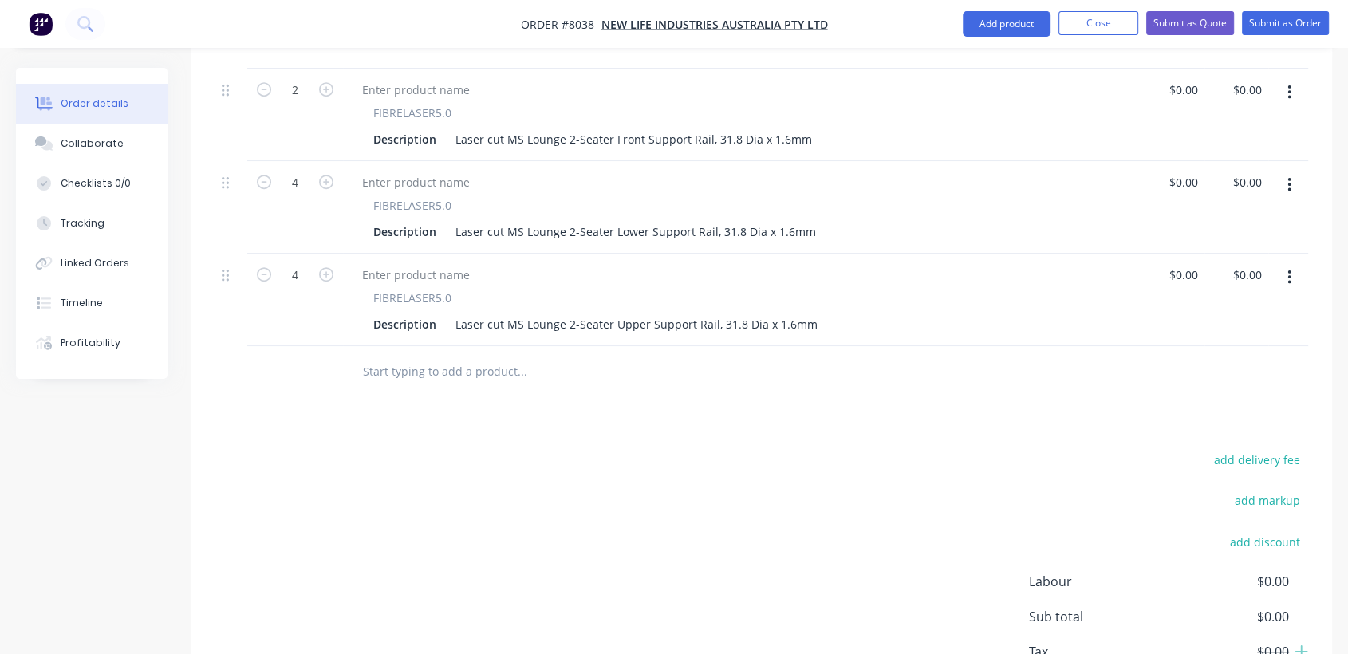
click at [382, 356] on input "text" at bounding box center [521, 372] width 319 height 32
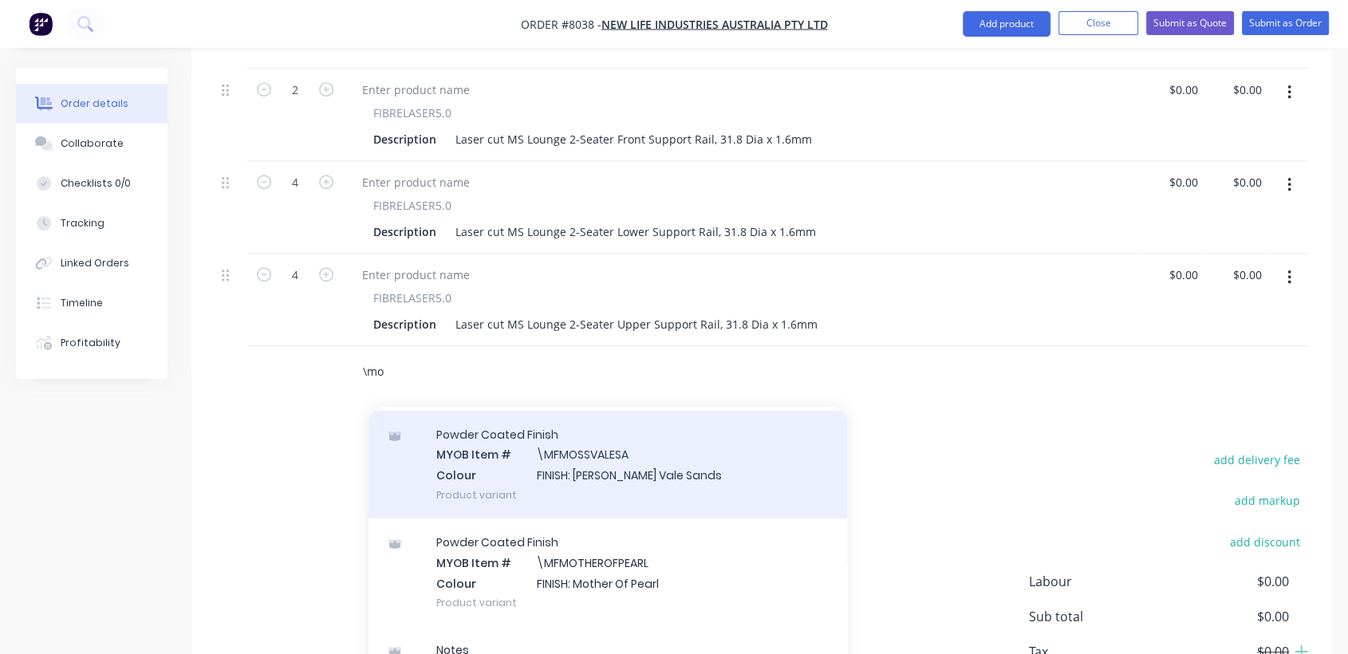
scroll to position [177, 0]
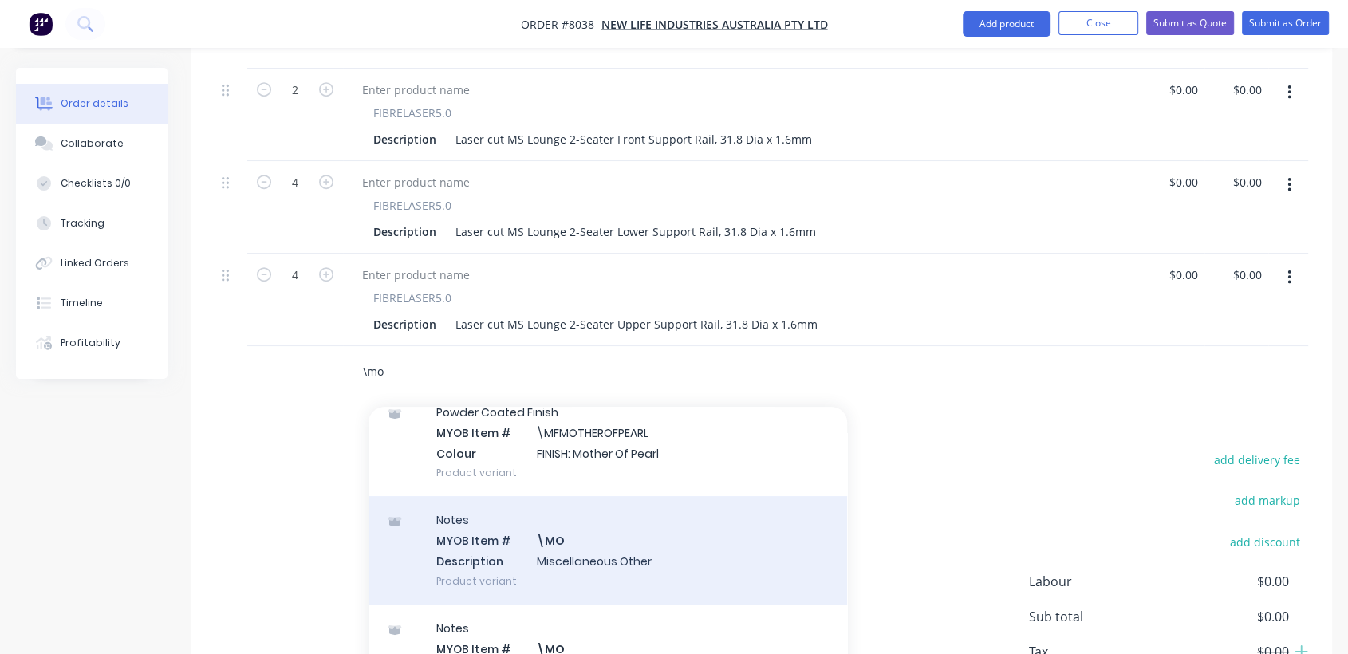
type input "\mo"
click at [635, 519] on div "Notes MYOB Item # \MO Description Miscellaneous Other Product variant" at bounding box center [608, 550] width 479 height 108
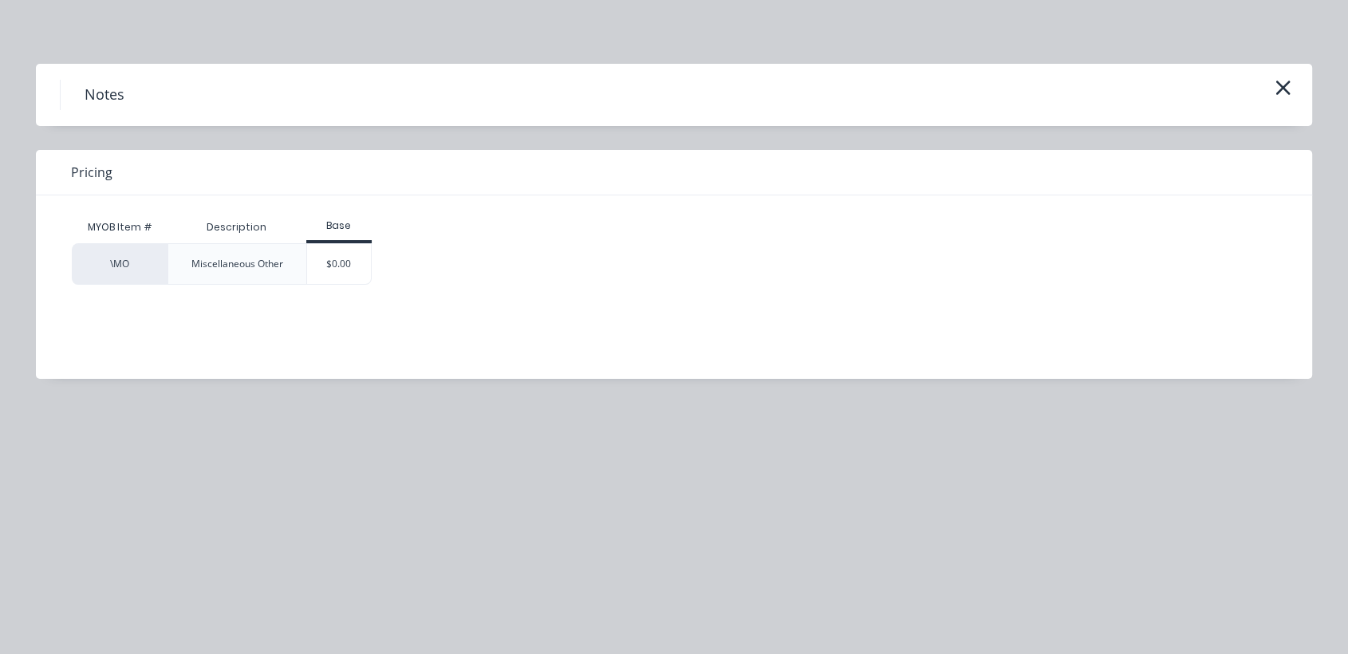
click at [334, 265] on div "$0.00" at bounding box center [339, 264] width 65 height 40
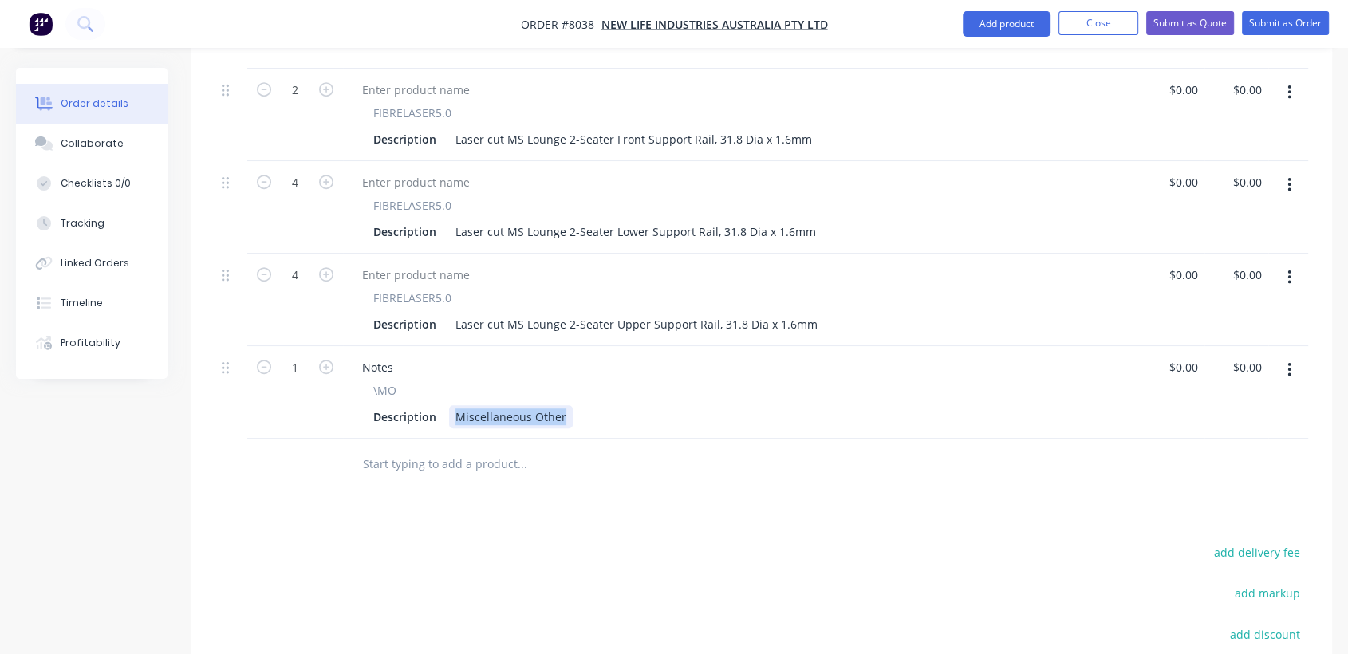
drag, startPoint x: 448, startPoint y: 393, endPoint x: 621, endPoint y: 421, distance: 174.7
click at [621, 421] on div "Qty Price Total 12 FIBRELASER5.0 Description Laser cut MS Lounge Rear Legs, 31.…" at bounding box center [761, 78] width 1141 height 824
paste div
click at [498, 448] on input "text" at bounding box center [521, 464] width 319 height 32
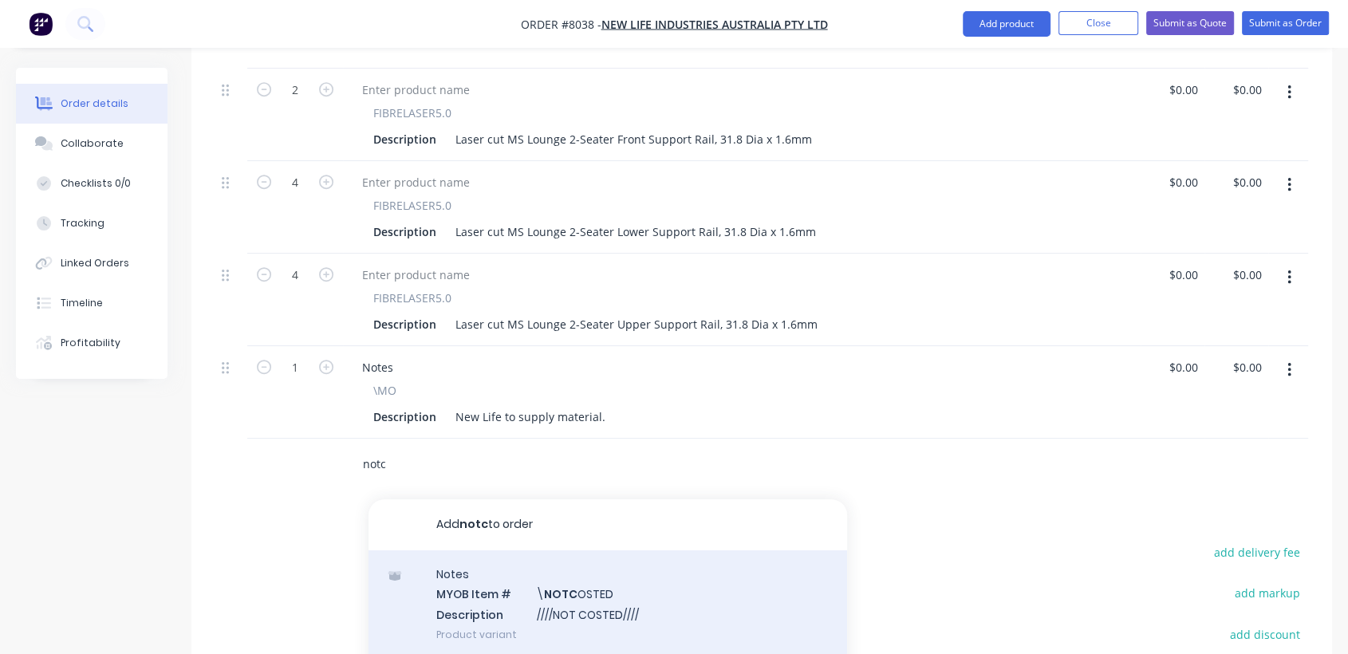
type input "notc"
click at [606, 563] on div "Notes MYOB Item # \ NOTC OSTED Description ////NOT COSTED//// Product variant" at bounding box center [608, 605] width 479 height 108
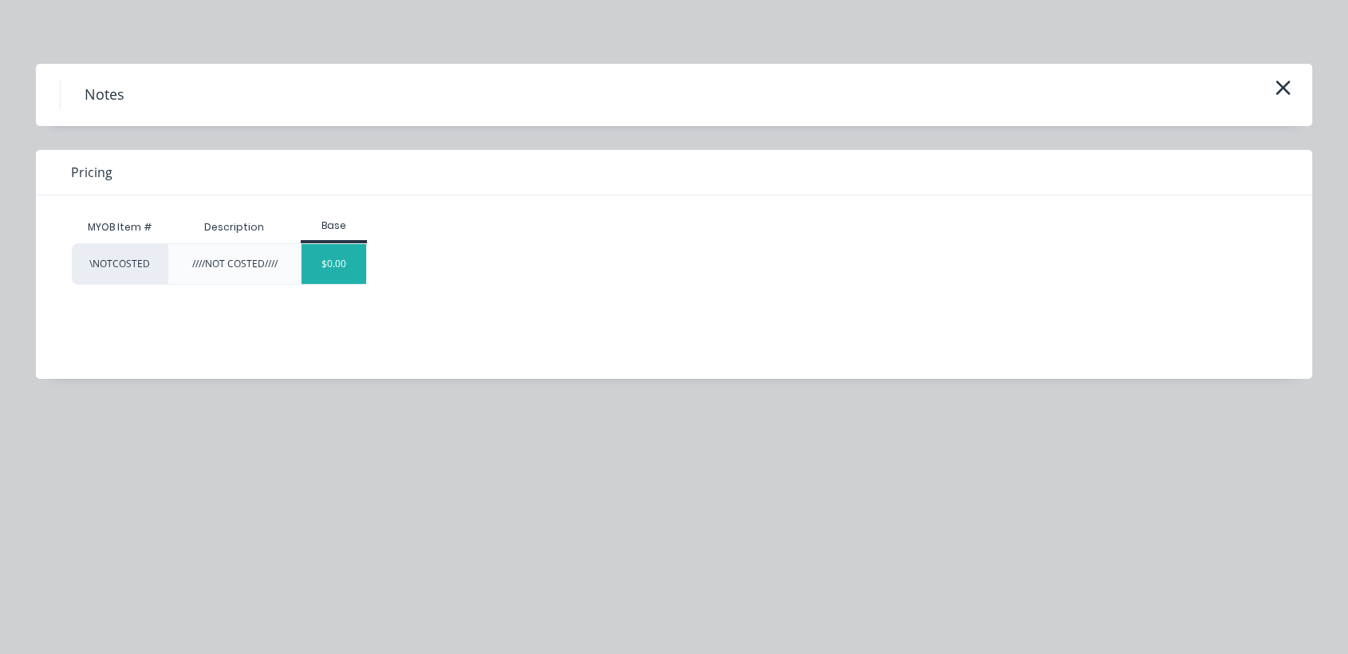
click at [333, 260] on div "$0.00" at bounding box center [334, 264] width 65 height 40
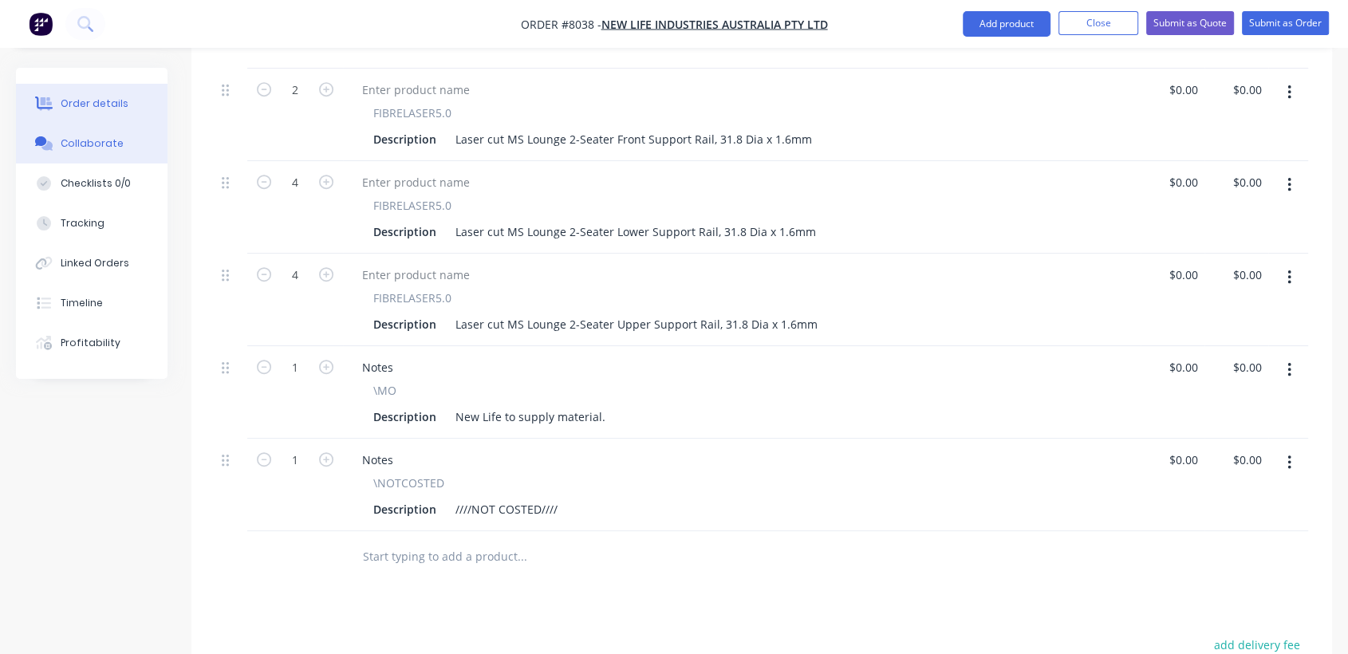
click at [129, 142] on button "Collaborate" at bounding box center [92, 144] width 152 height 40
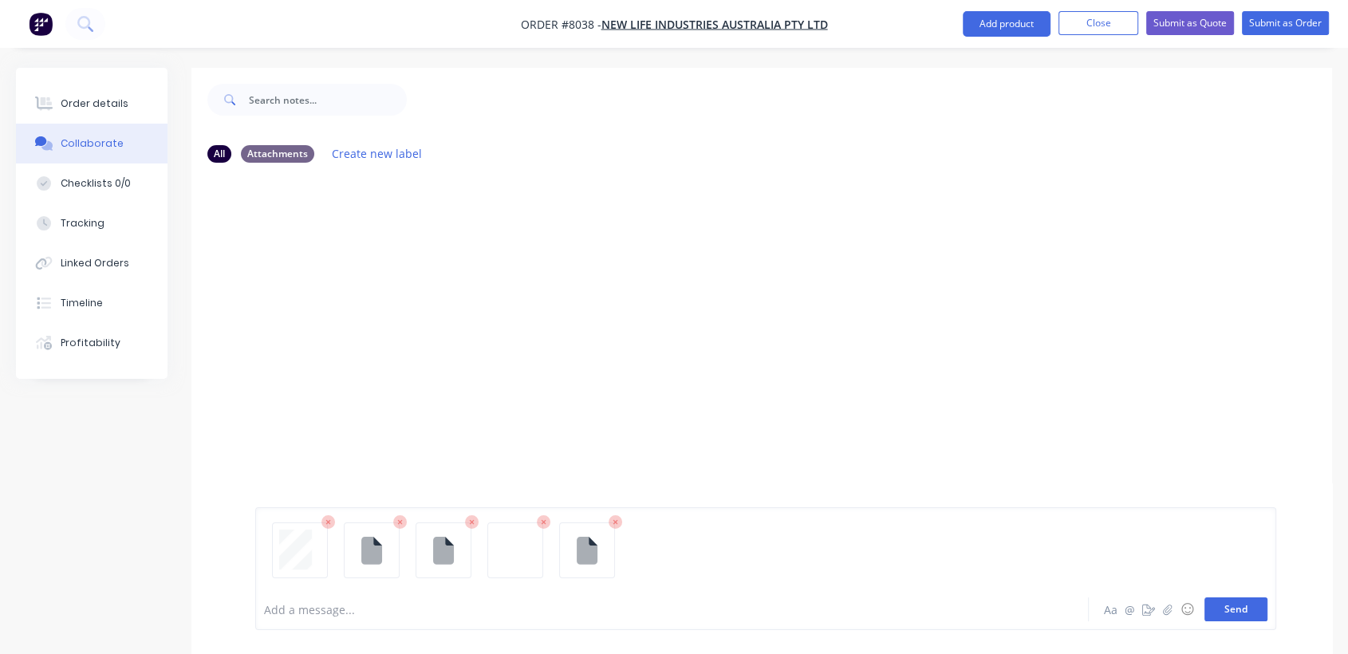
click at [1251, 608] on button "Send" at bounding box center [1236, 610] width 63 height 24
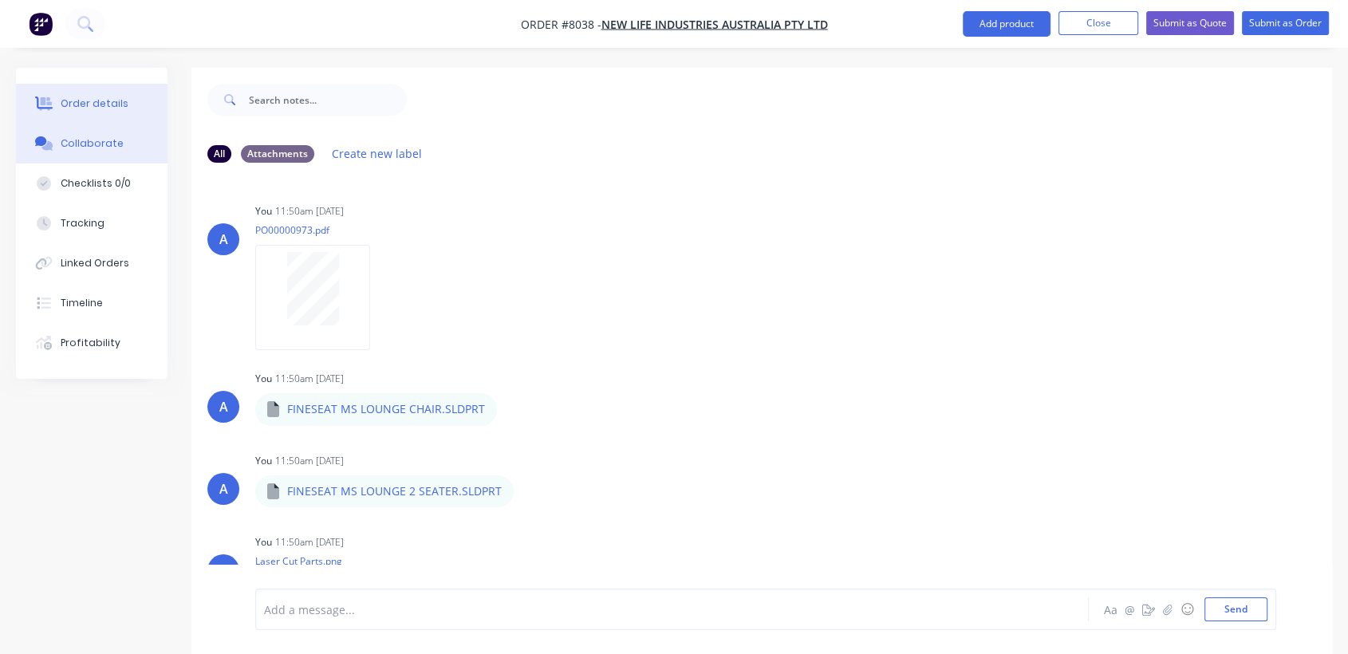
click at [105, 97] on div "Order details" at bounding box center [95, 104] width 68 height 14
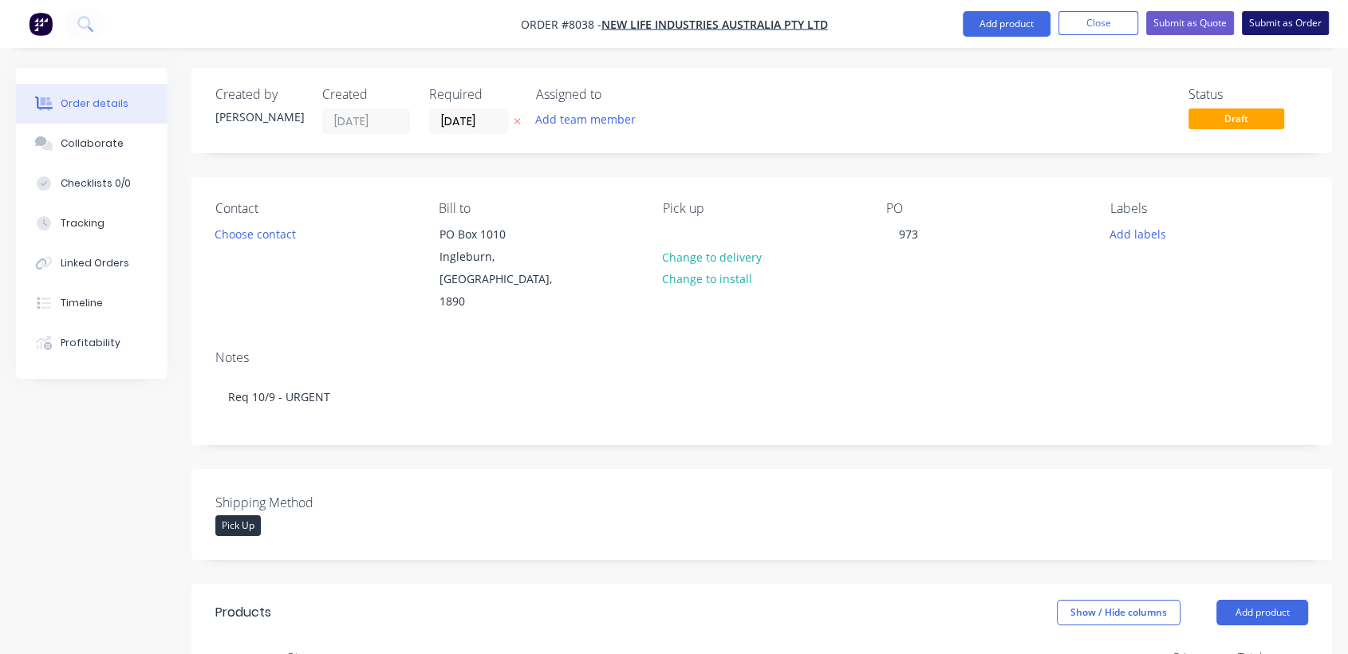
click at [1277, 19] on button "Submit as Order" at bounding box center [1285, 23] width 87 height 24
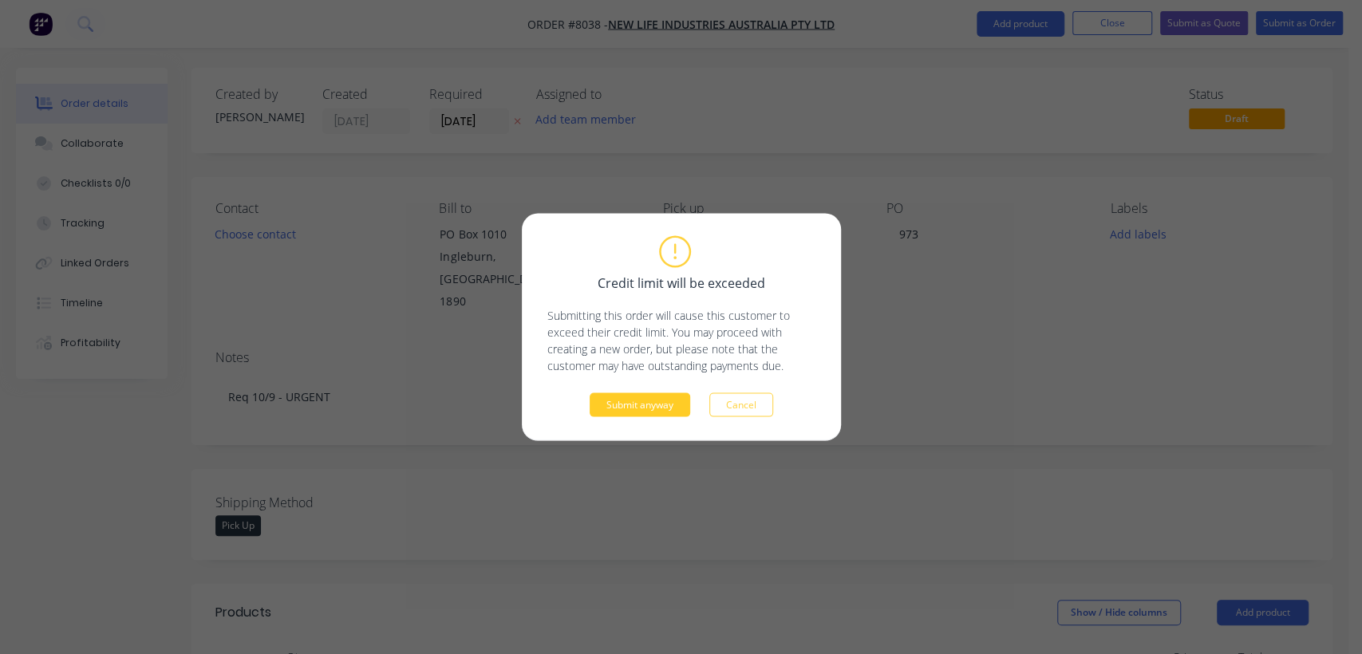
click at [638, 405] on button "Submit anyway" at bounding box center [640, 405] width 101 height 24
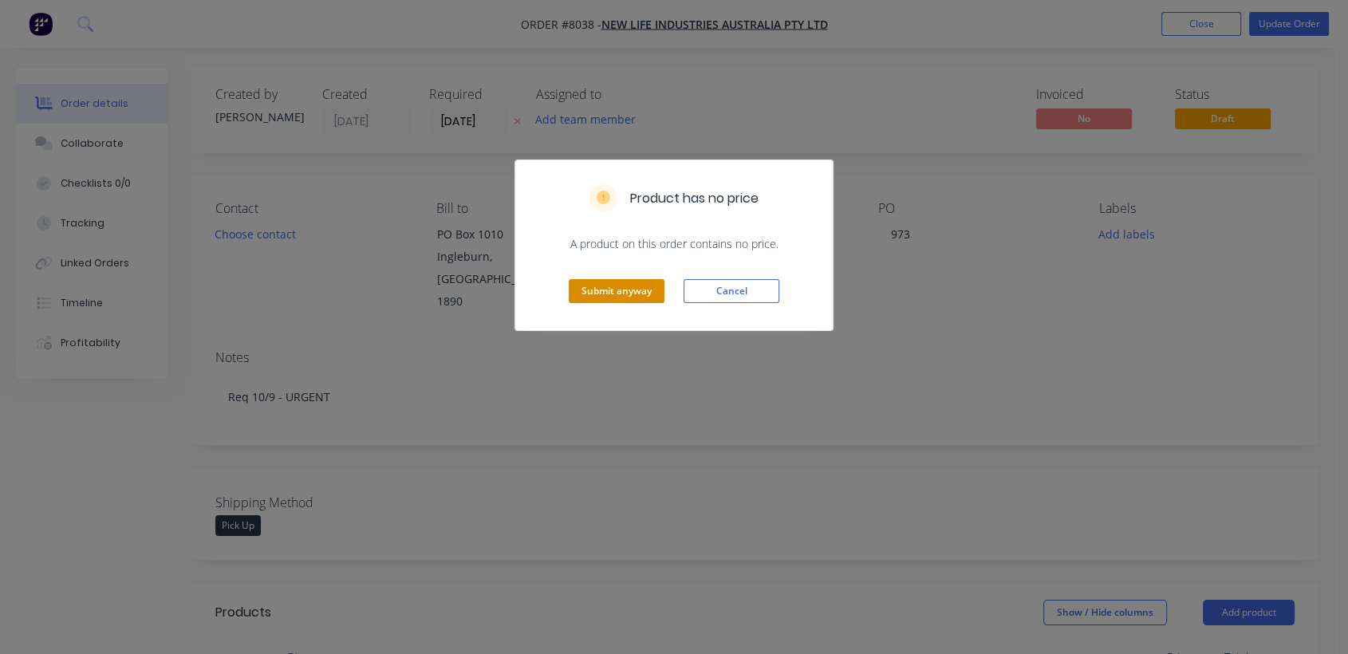
click at [628, 287] on button "Submit anyway" at bounding box center [617, 291] width 96 height 24
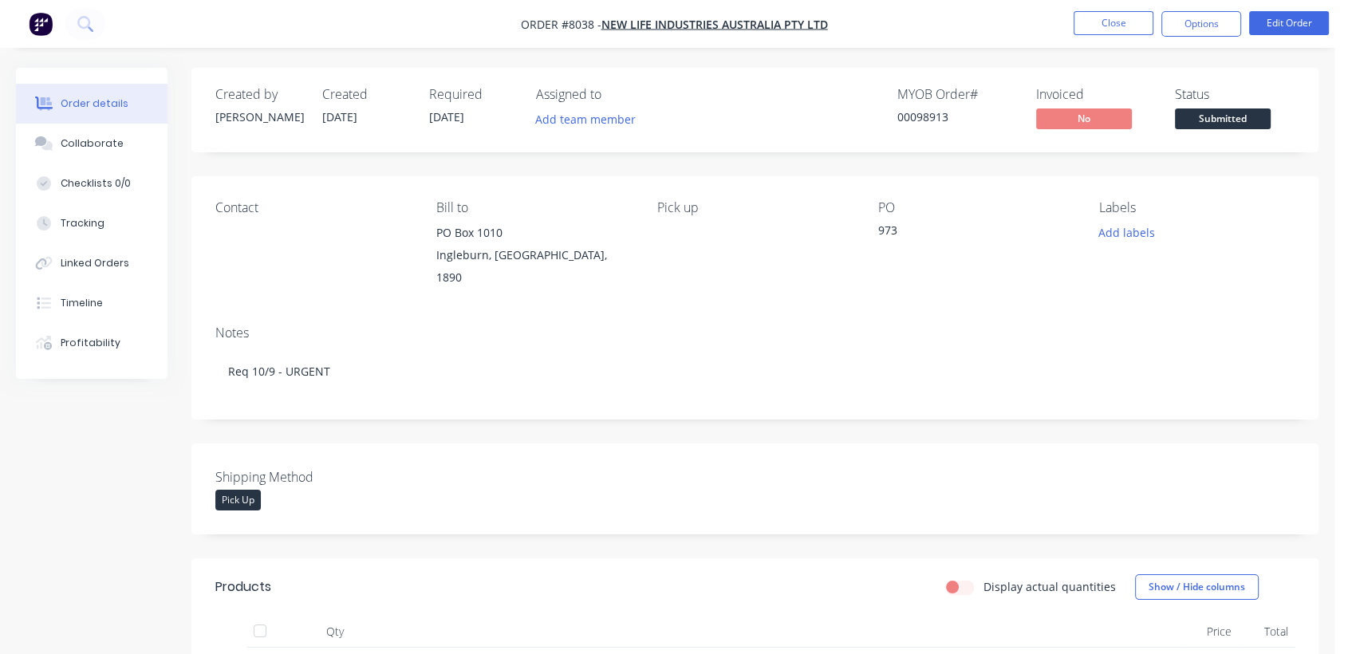
click at [1112, 10] on nav "Order #8038 - New Life Industries Australia Pty Ltd Close Options Edit Order" at bounding box center [674, 24] width 1348 height 48
click at [1129, 31] on button "Close" at bounding box center [1114, 23] width 80 height 24
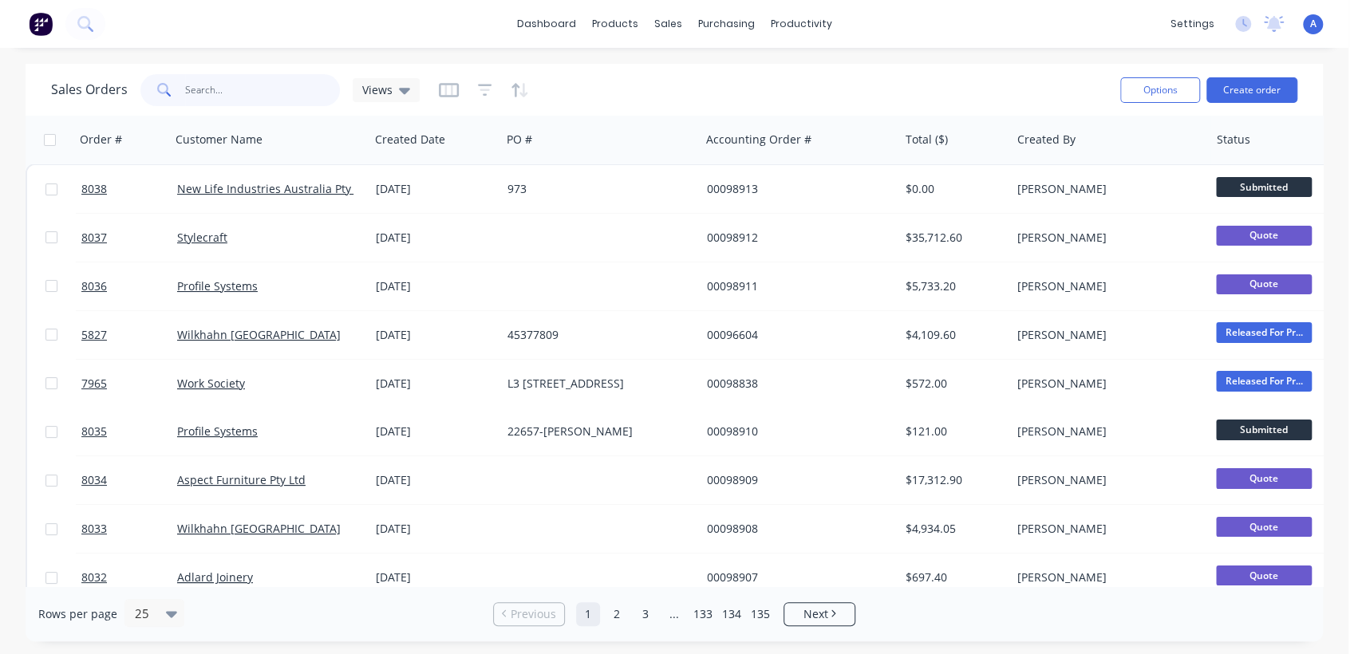
click at [209, 89] on input "text" at bounding box center [263, 90] width 156 height 32
type input "98641"
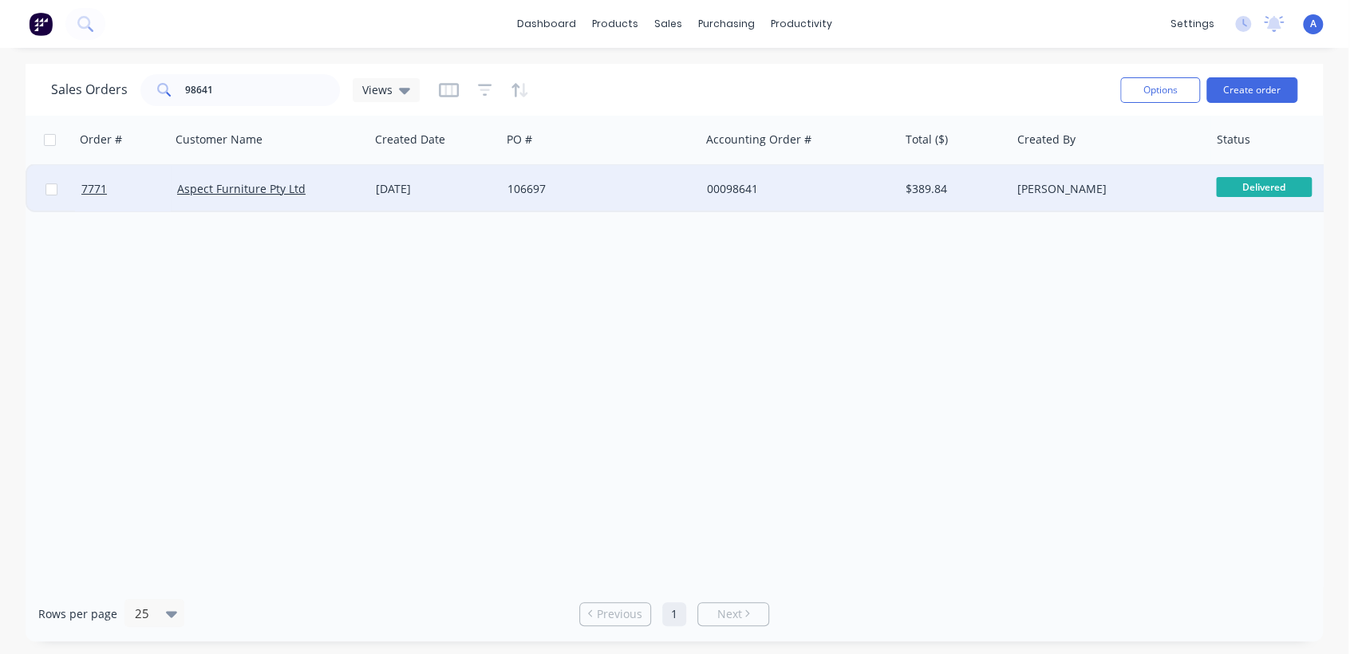
click at [646, 191] on div "106697" at bounding box center [595, 189] width 177 height 16
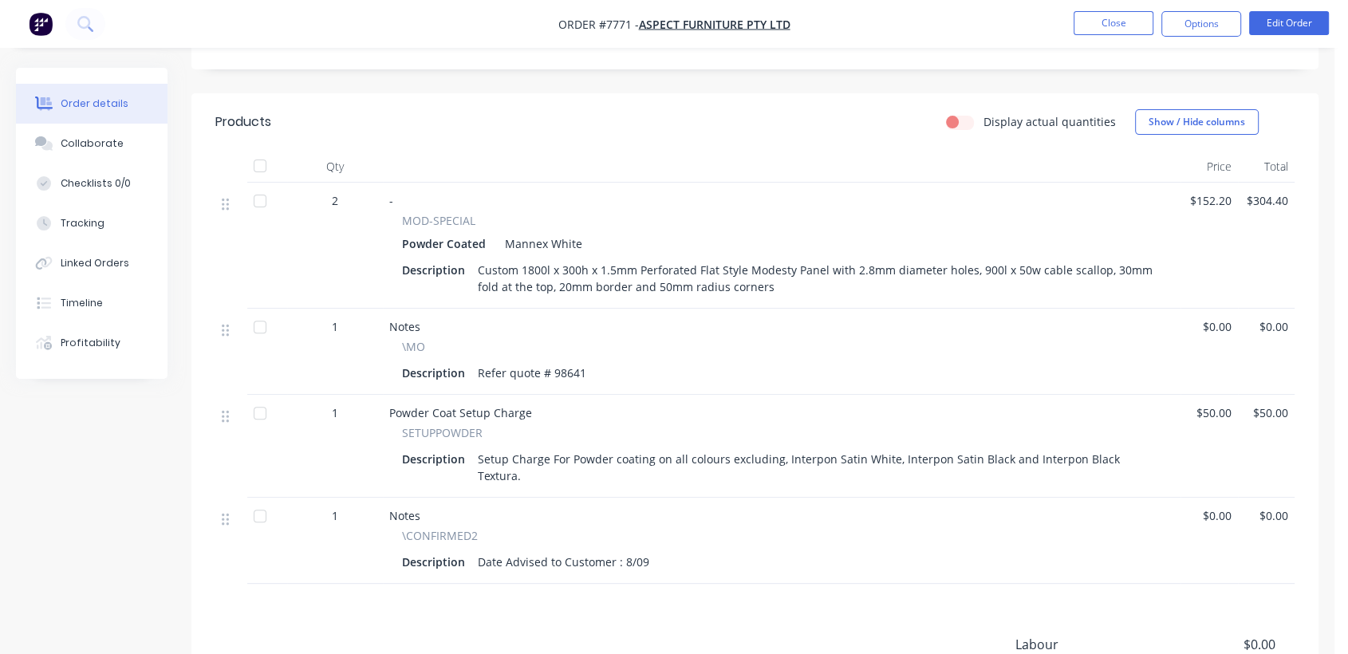
scroll to position [434, 0]
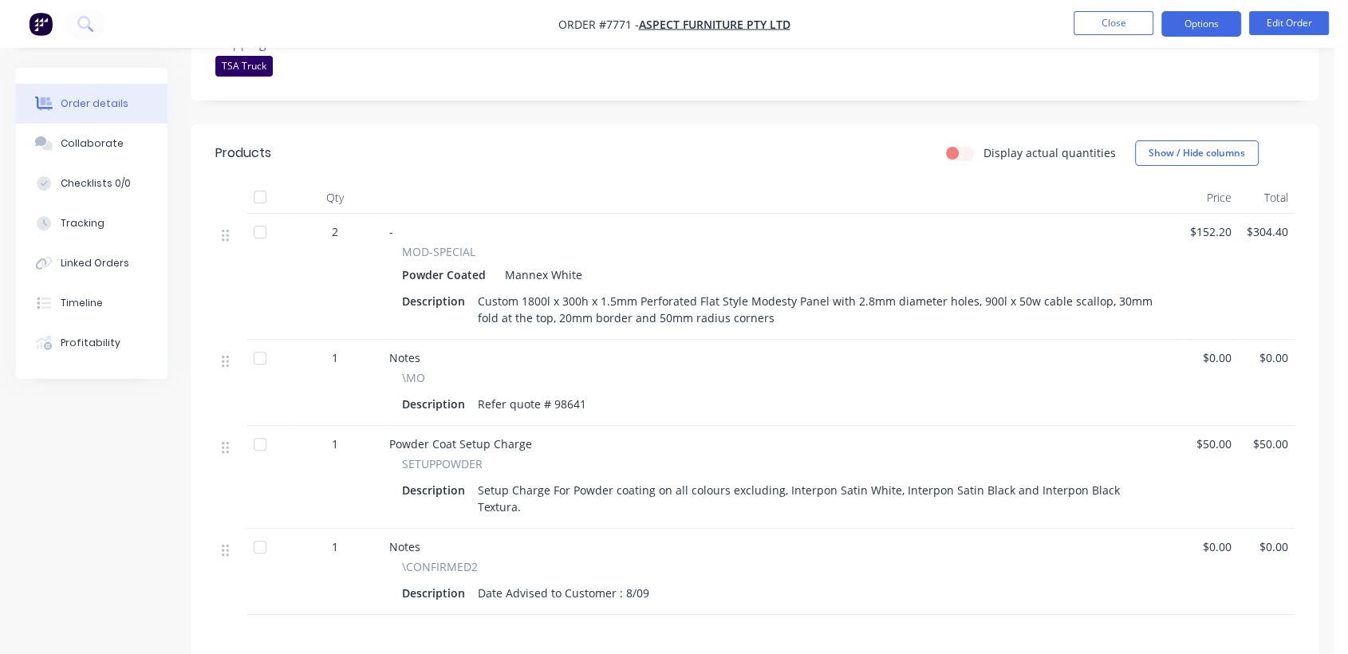
click at [1182, 20] on button "Options" at bounding box center [1202, 24] width 80 height 26
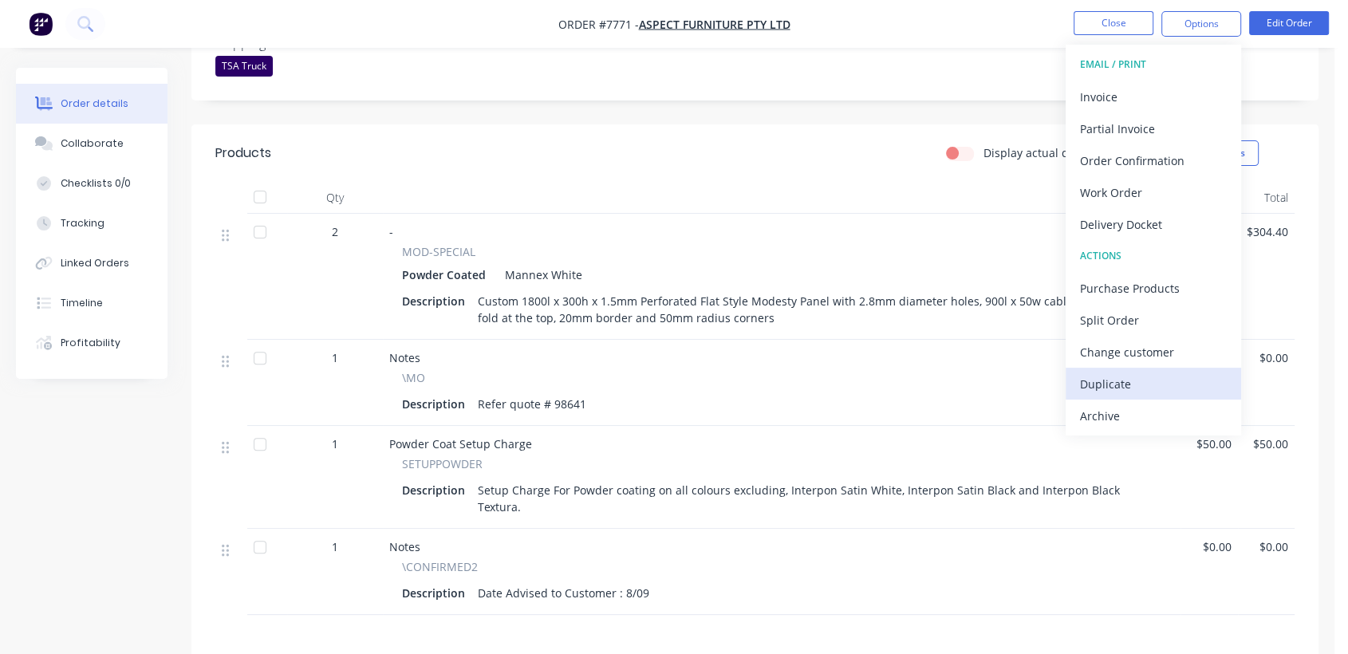
click at [1114, 381] on div "Duplicate" at bounding box center [1153, 384] width 147 height 23
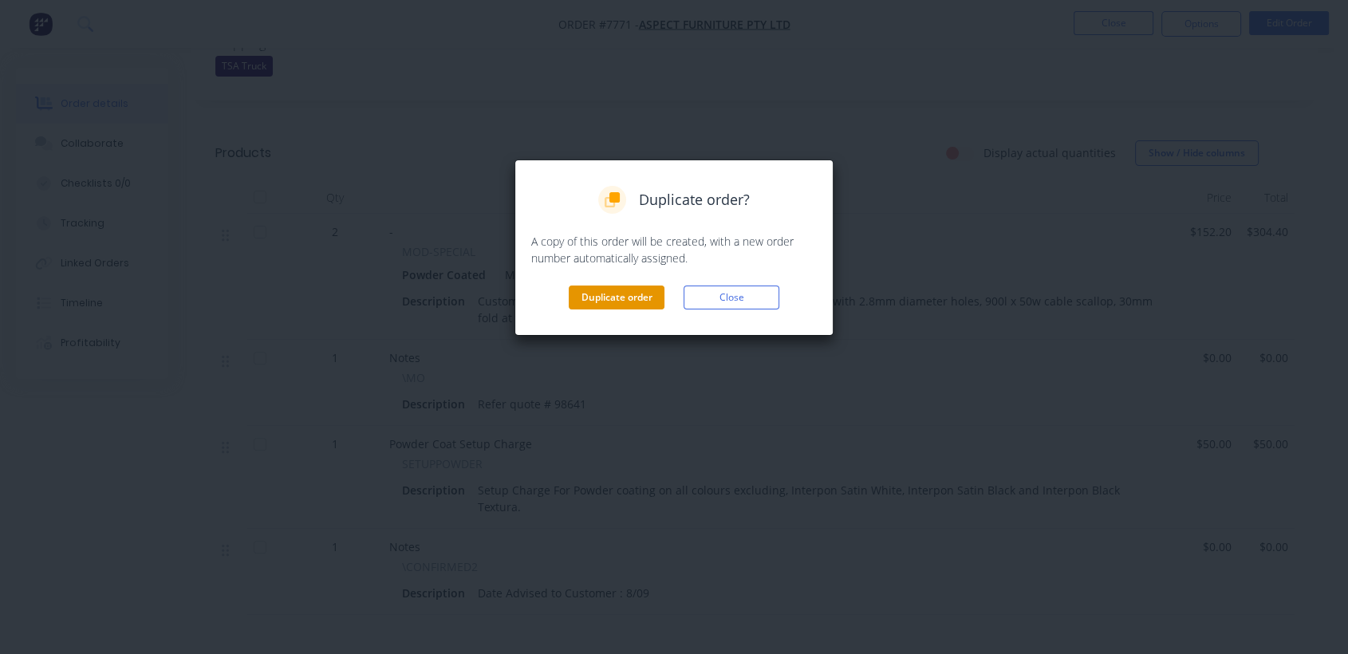
click at [606, 305] on button "Duplicate order" at bounding box center [617, 298] width 96 height 24
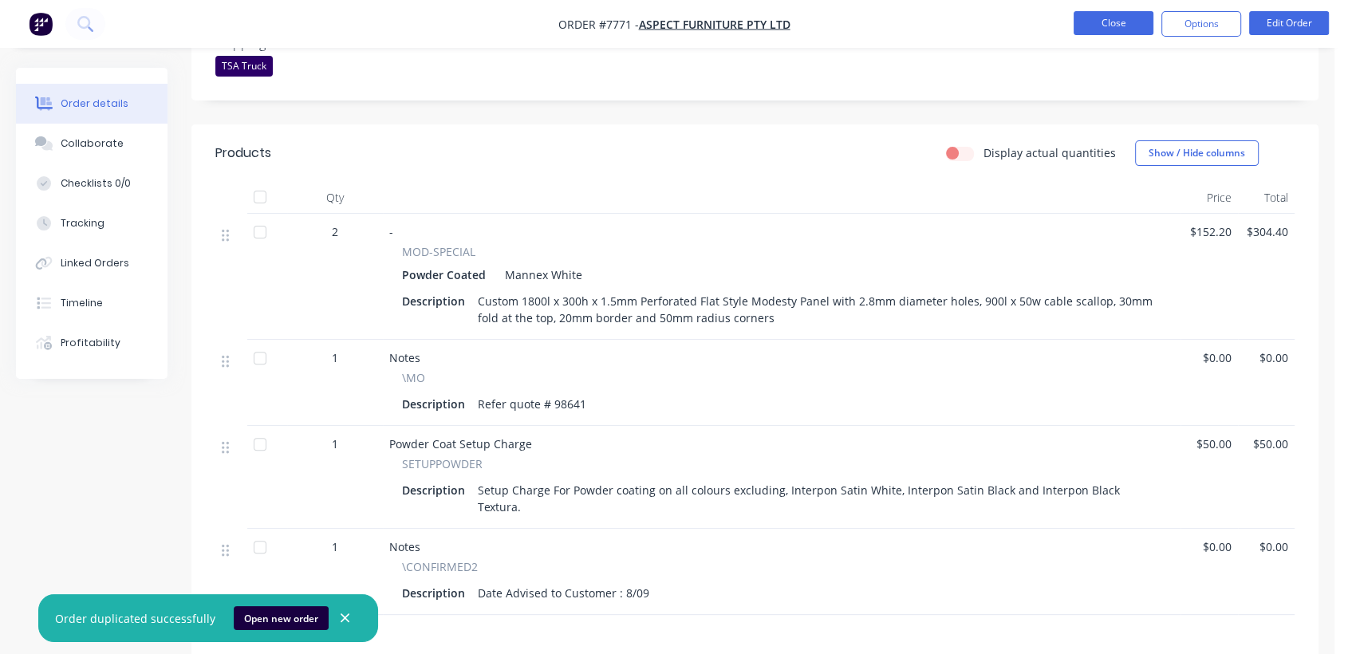
click at [1107, 30] on button "Close" at bounding box center [1114, 23] width 80 height 24
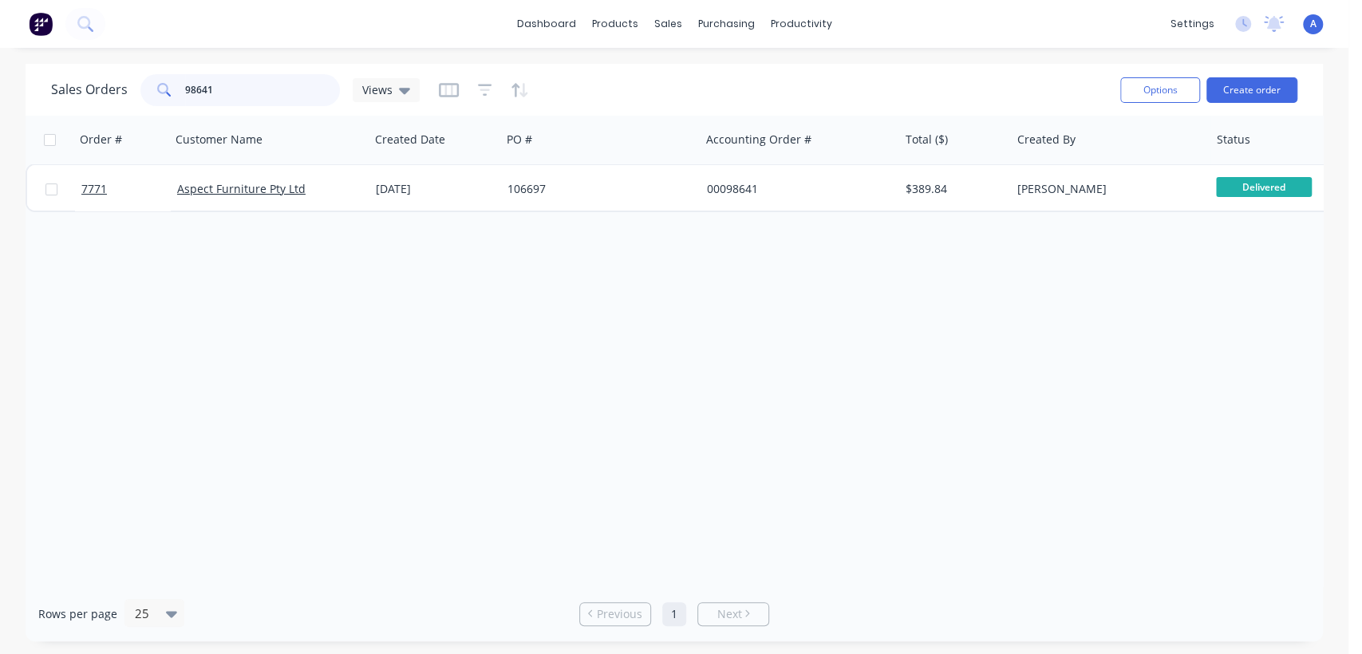
drag, startPoint x: 223, startPoint y: 89, endPoint x: 170, endPoint y: 82, distance: 53.8
click at [170, 82] on div "98641" at bounding box center [239, 90] width 199 height 32
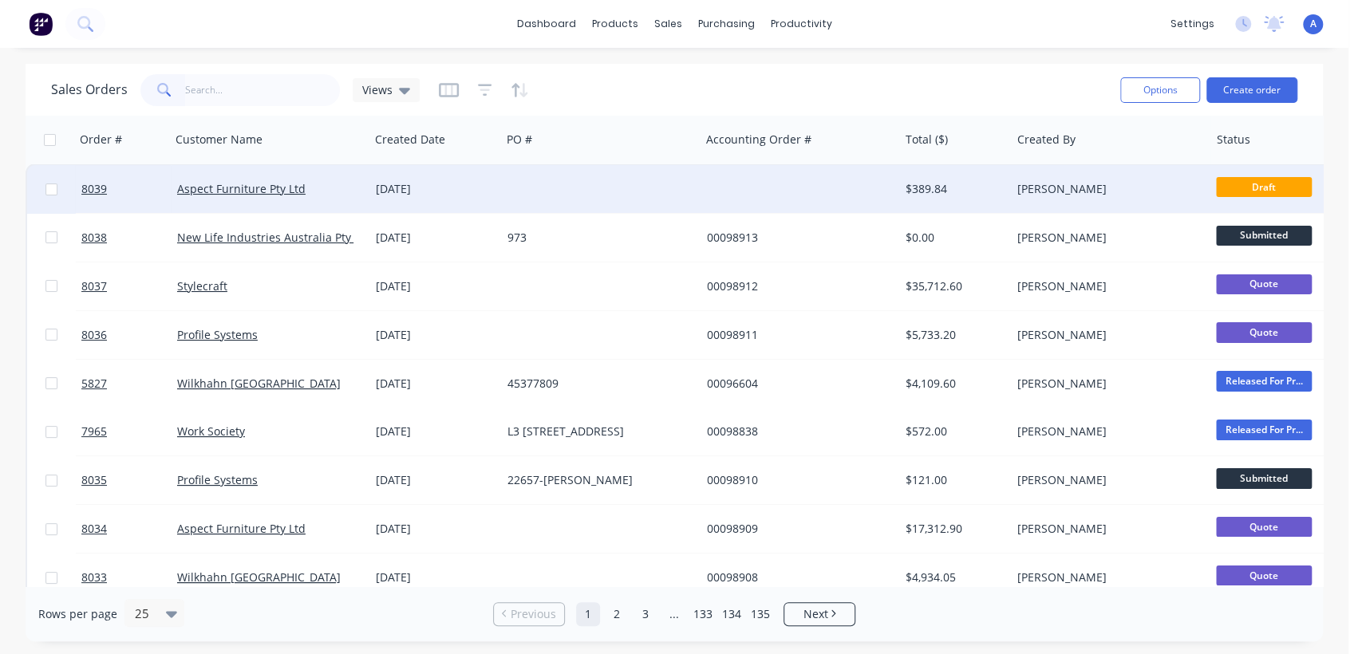
click at [559, 188] on div at bounding box center [600, 189] width 199 height 48
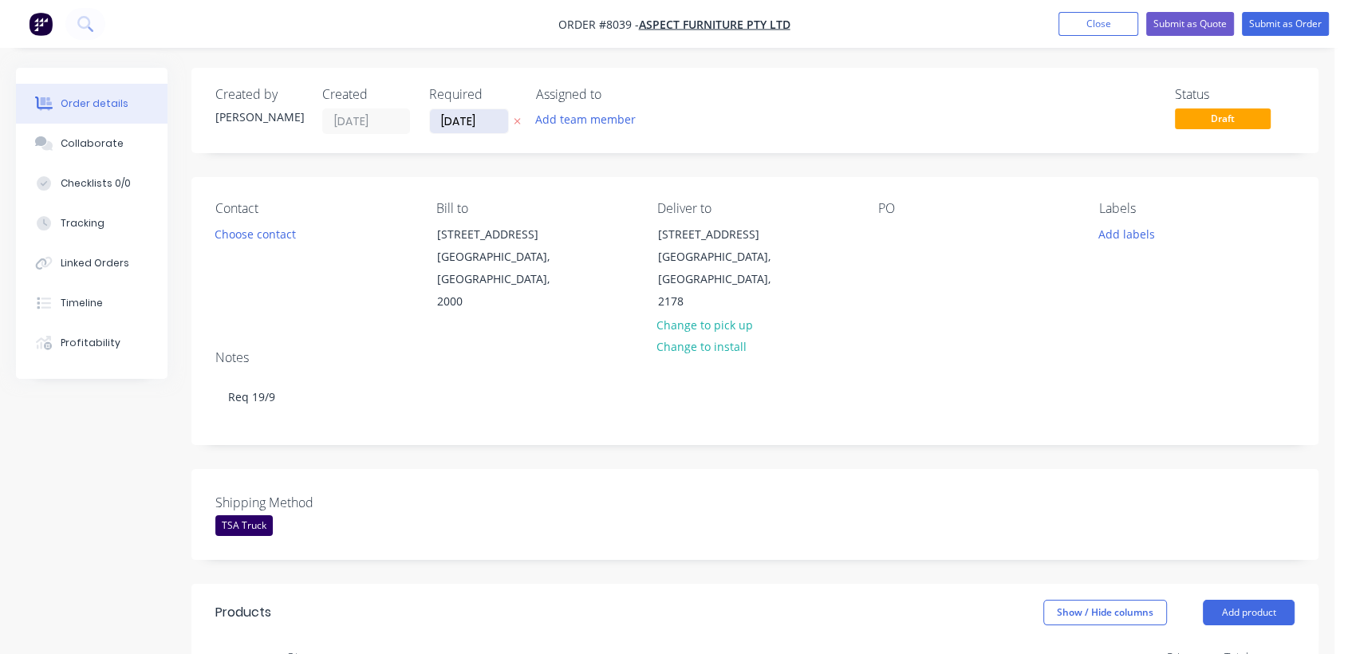
click at [492, 116] on input "[DATE]" at bounding box center [469, 121] width 78 height 24
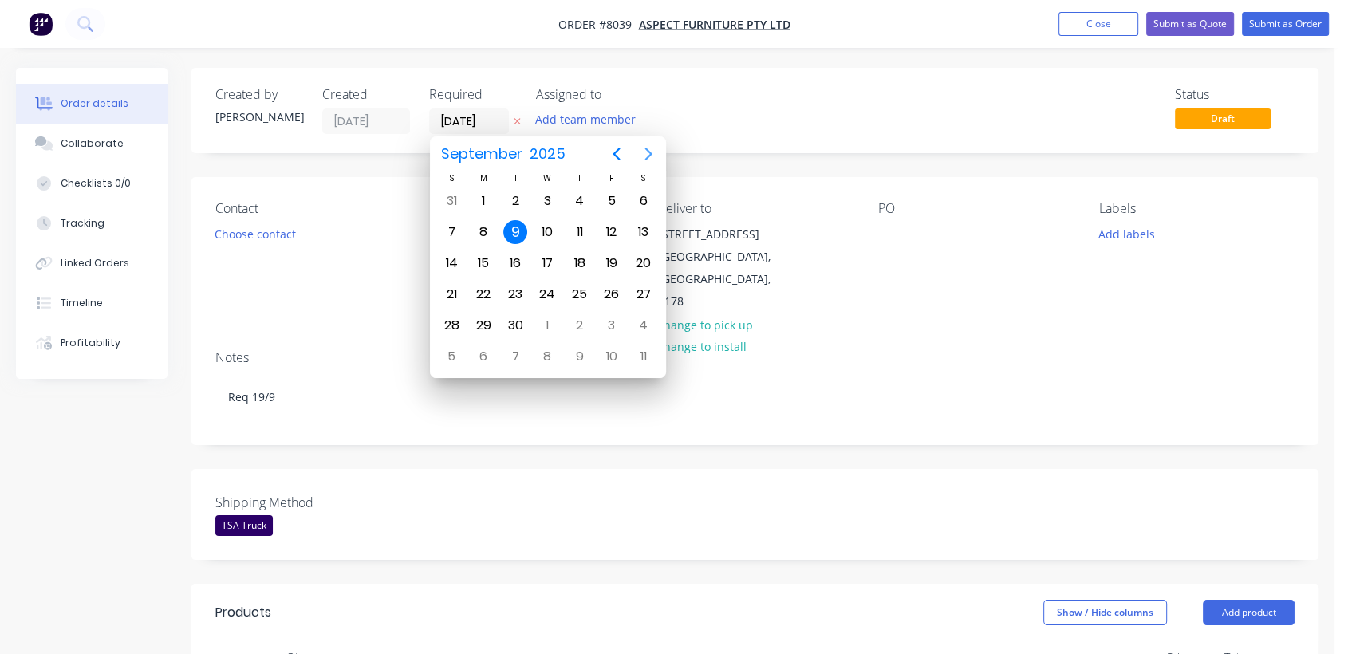
click at [649, 152] on icon "Next page" at bounding box center [648, 154] width 7 height 13
click at [542, 317] on div "31" at bounding box center [547, 326] width 24 height 24
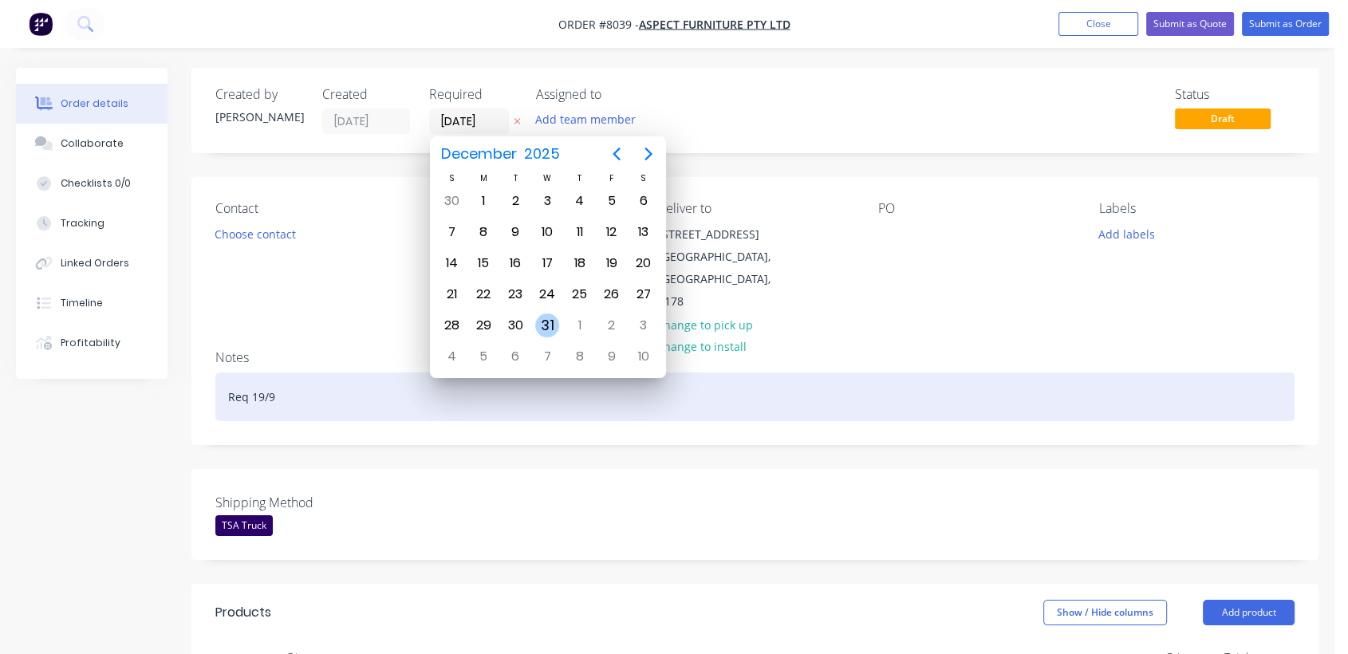
type input "[DATE]"
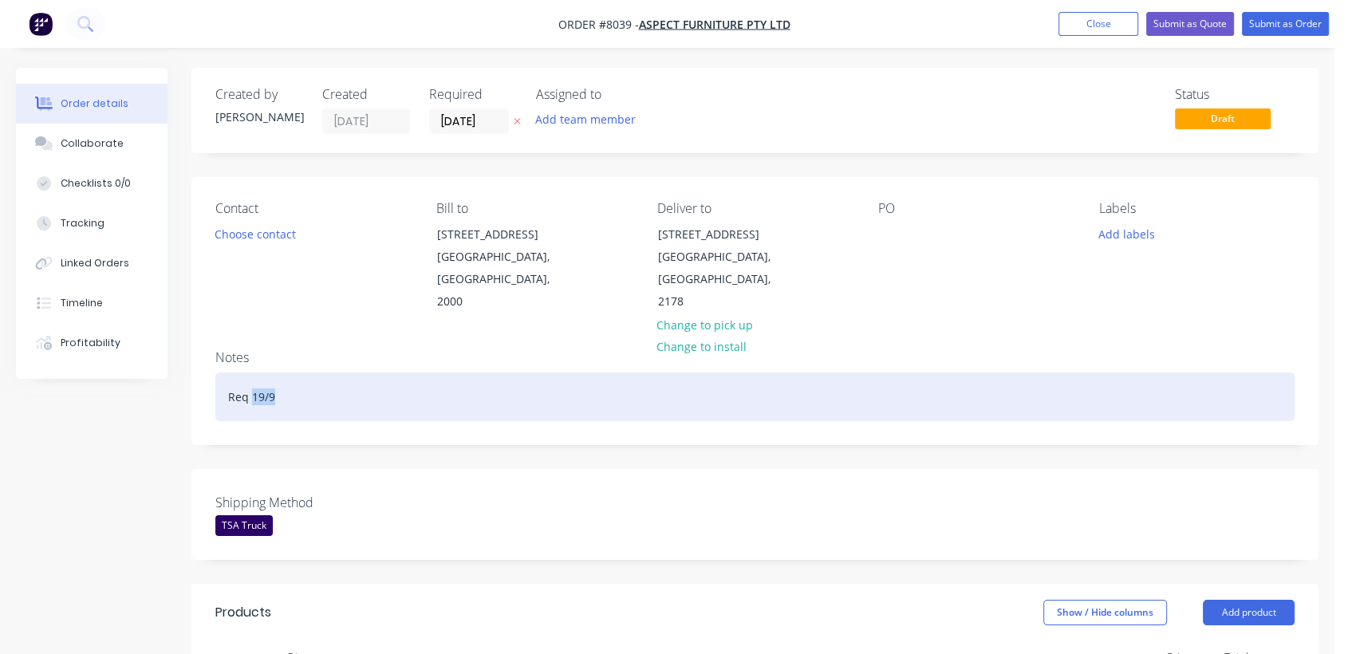
drag, startPoint x: 278, startPoint y: 373, endPoint x: 253, endPoint y: 373, distance: 25.5
click at [253, 373] on div "Req 19/9" at bounding box center [755, 397] width 1080 height 49
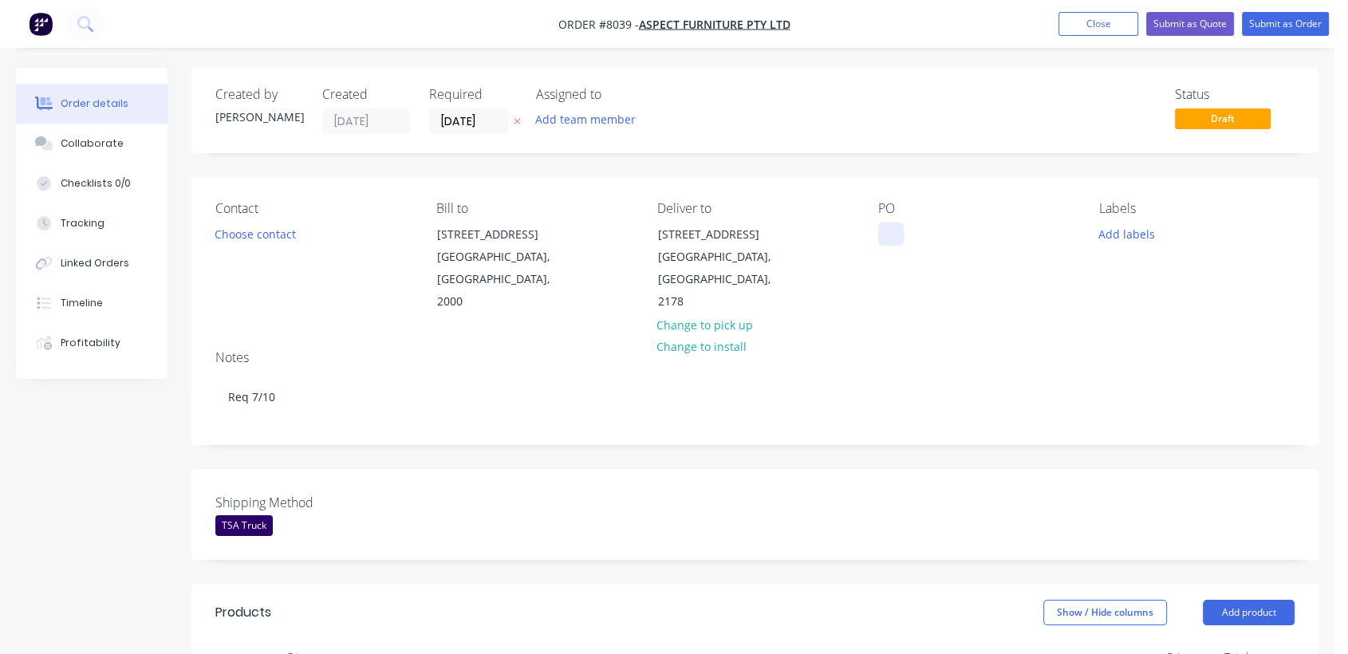
click at [890, 231] on div at bounding box center [892, 234] width 26 height 23
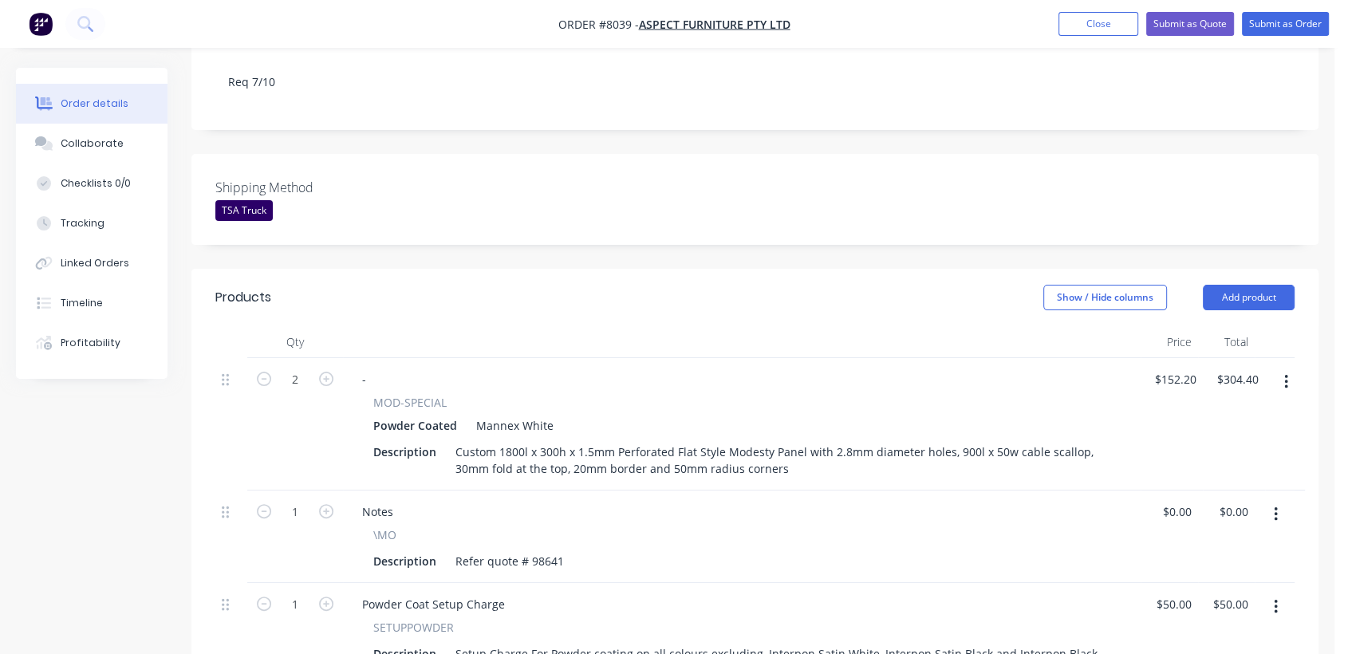
scroll to position [354, 0]
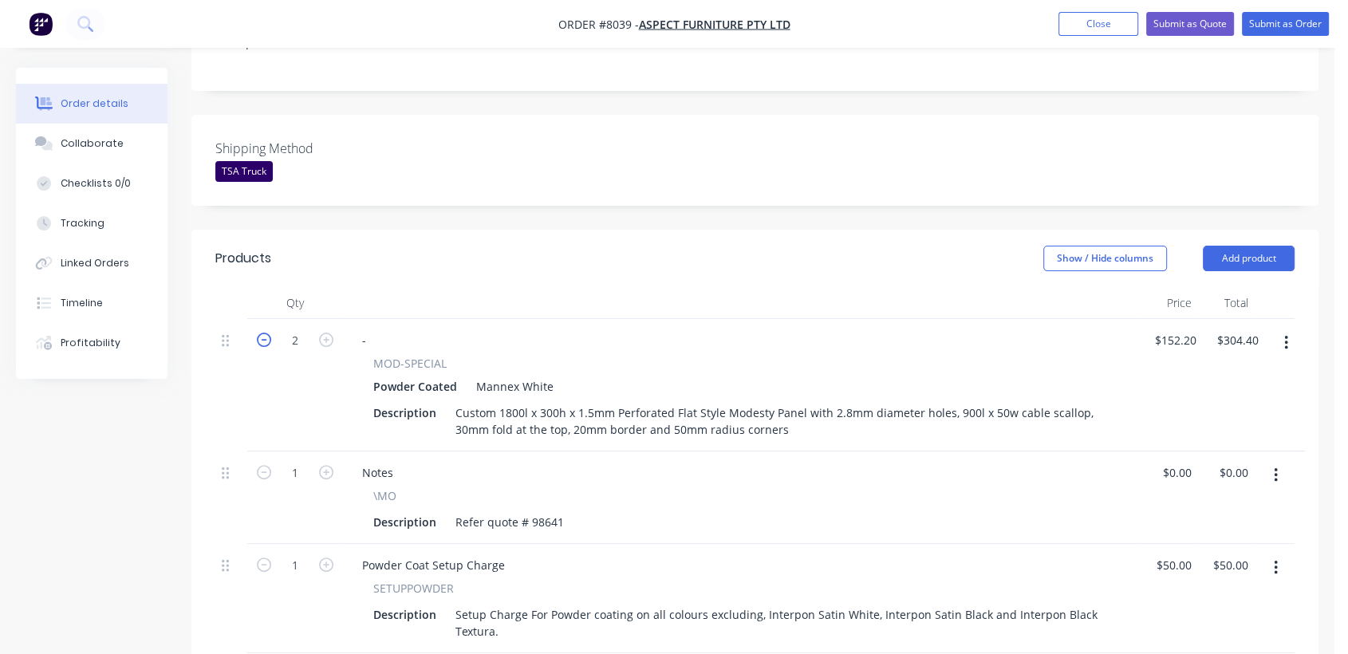
click at [259, 333] on icon "button" at bounding box center [264, 340] width 14 height 14
type input "1"
type input "$152.20"
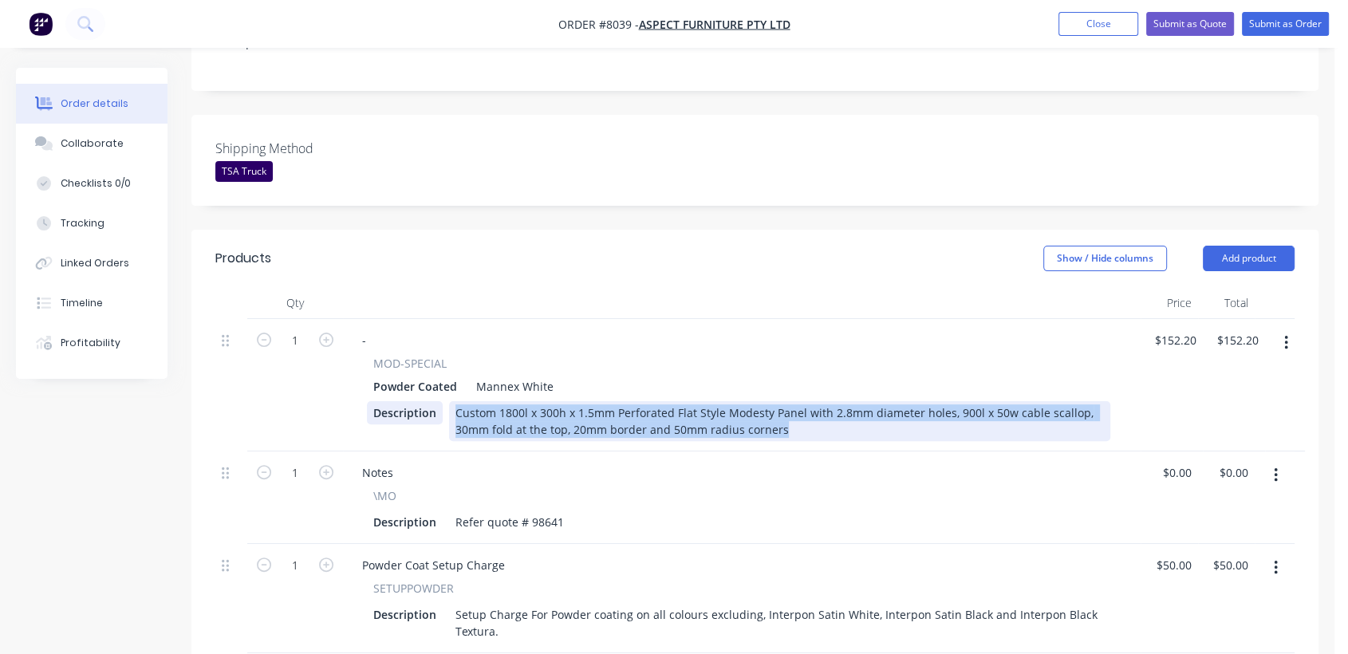
drag, startPoint x: 789, startPoint y: 405, endPoint x: 433, endPoint y: 391, distance: 356.2
click at [433, 401] on div "Description Custom 1800l x 300h x 1.5mm Perforated Flat Style Modesty Panel wit…" at bounding box center [739, 421] width 744 height 40
copy div "Custom 1800l x 300h x 1.5mm Perforated Flat Style Modesty Panel with 2.8mm diam…"
click at [1285, 334] on icon "button" at bounding box center [1287, 343] width 4 height 18
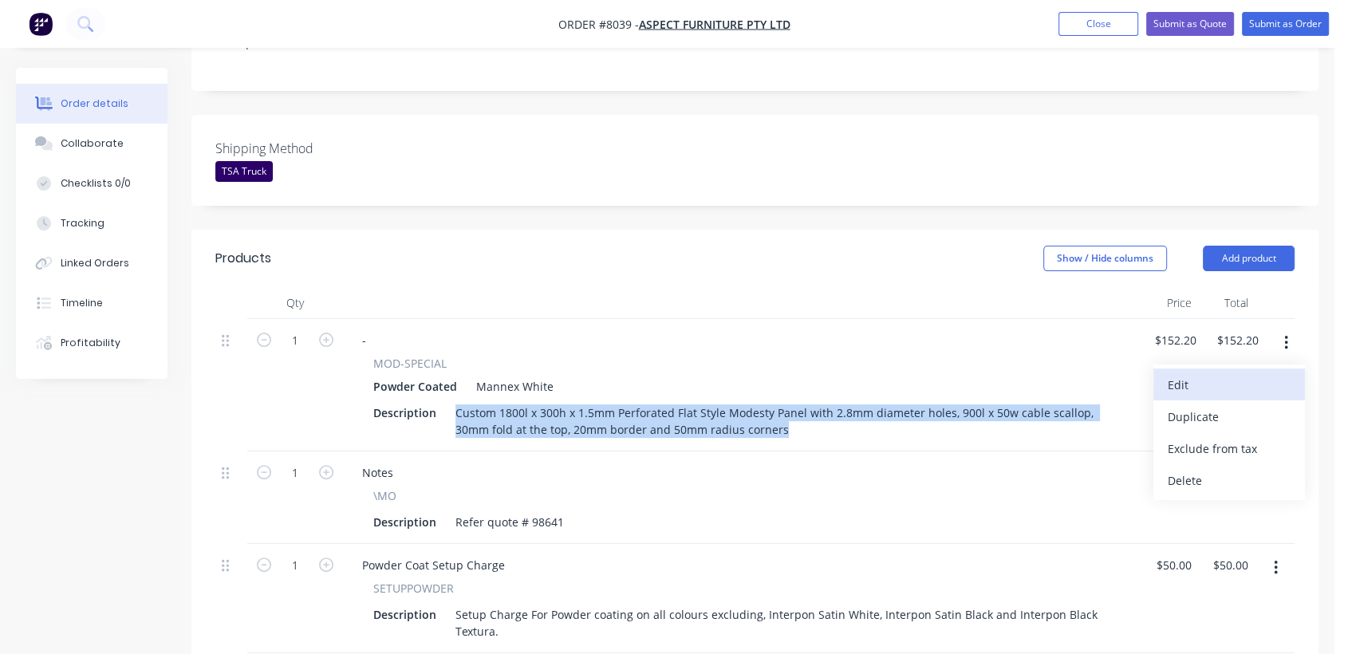
click at [1187, 373] on div "Edit" at bounding box center [1229, 384] width 123 height 23
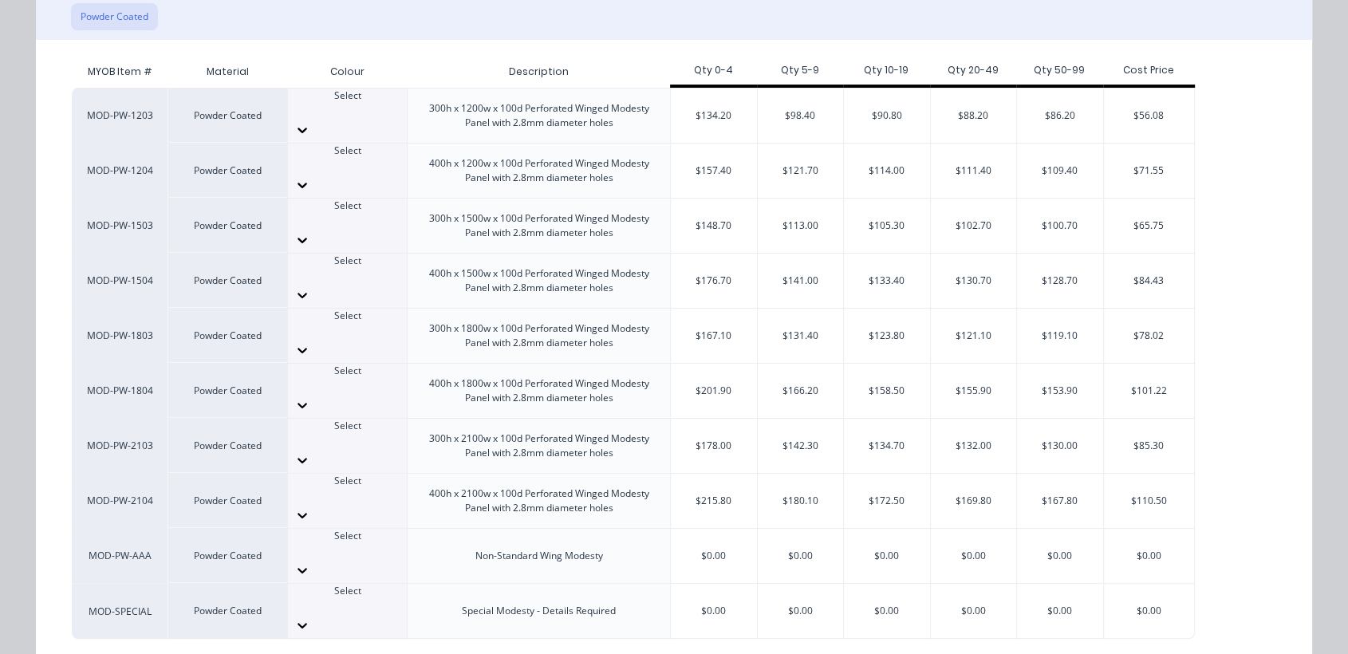
scroll to position [203, 0]
click at [389, 612] on div at bounding box center [347, 625] width 119 height 26
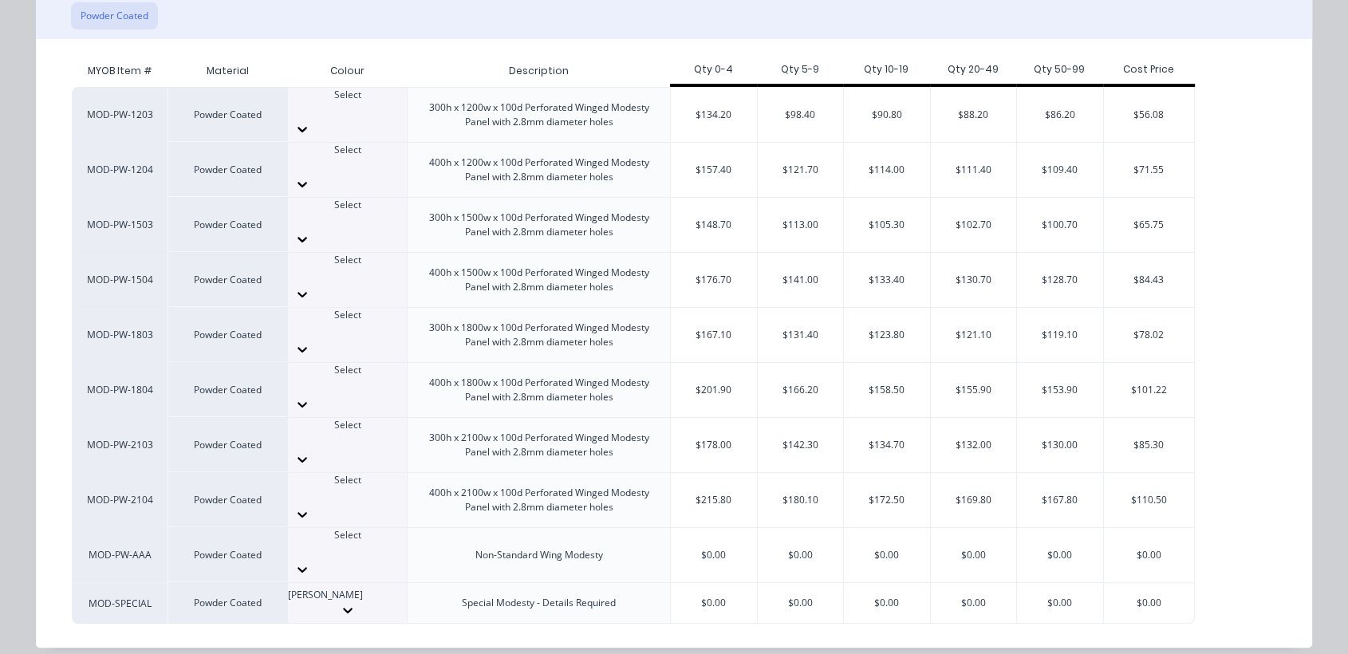
type input "manne"
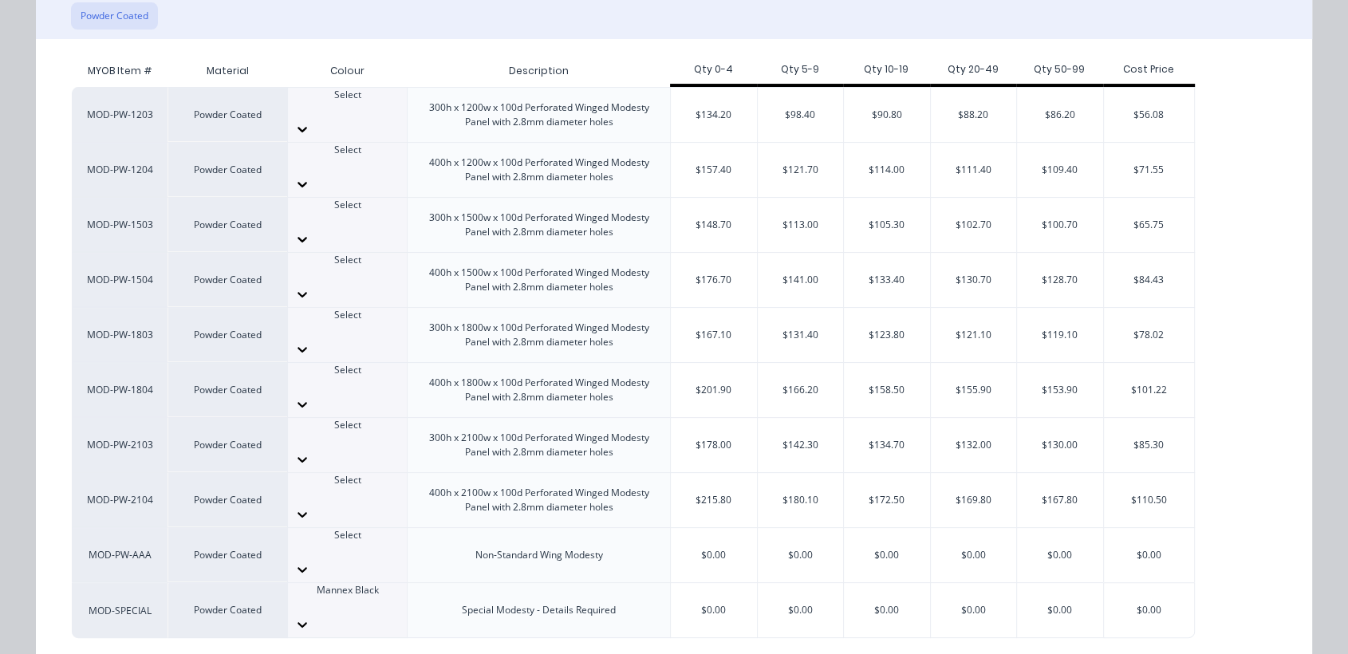
drag, startPoint x: 721, startPoint y: 586, endPoint x: 725, endPoint y: 573, distance: 14.1
click at [719, 586] on div "$0.00" at bounding box center [714, 610] width 86 height 54
type input "$0.00"
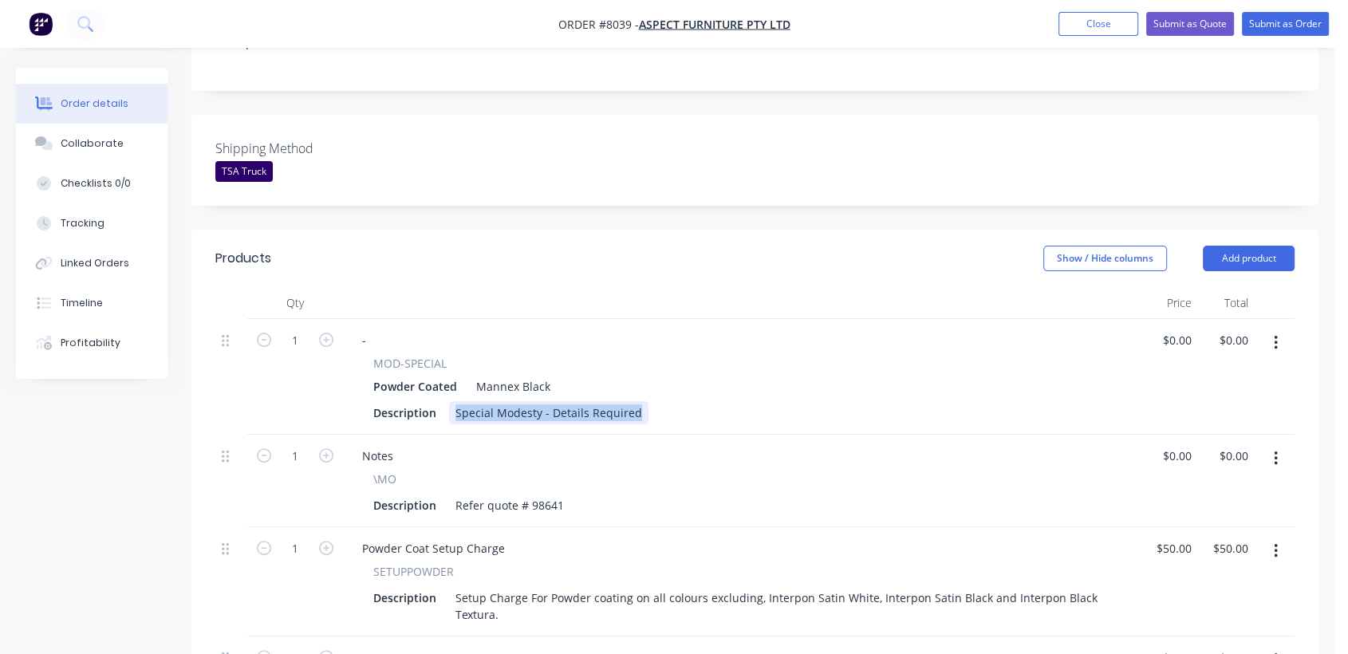
drag, startPoint x: 638, startPoint y: 390, endPoint x: 444, endPoint y: 385, distance: 194.8
click at [444, 401] on div "Description Special Modesty - Details Required" at bounding box center [739, 412] width 744 height 23
paste div
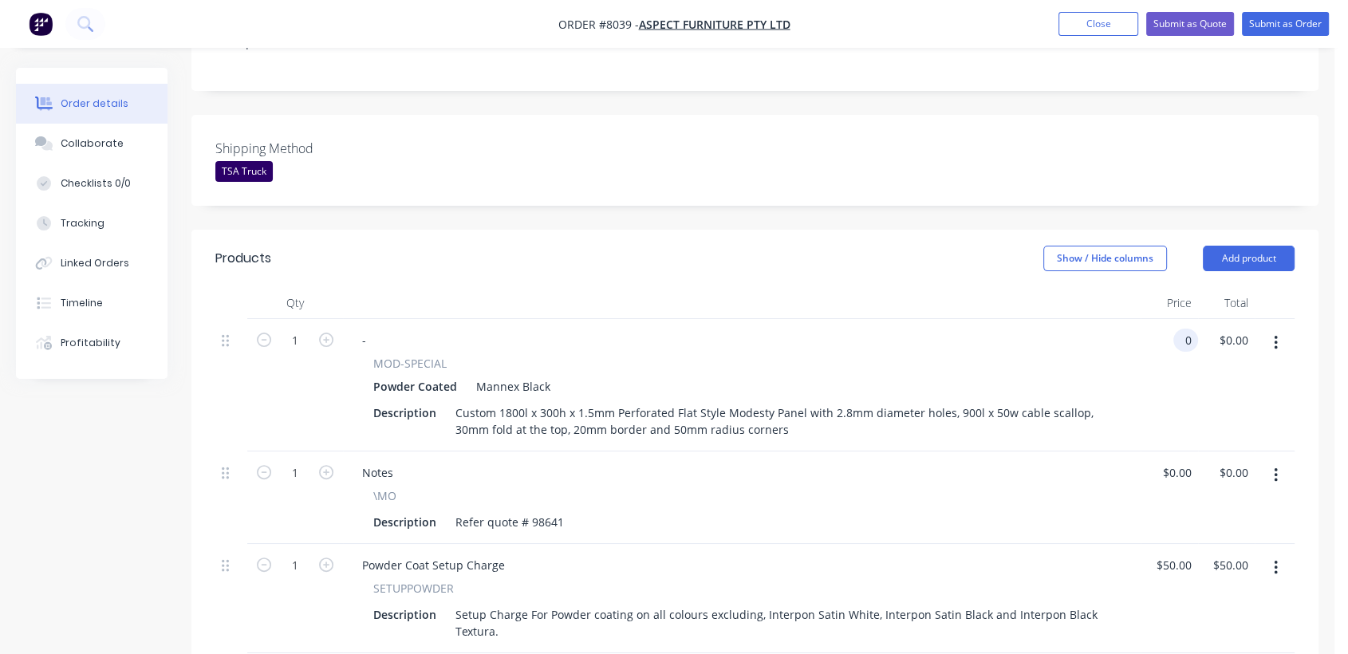
click at [1181, 329] on input "0" at bounding box center [1189, 340] width 18 height 23
type input "$152.50"
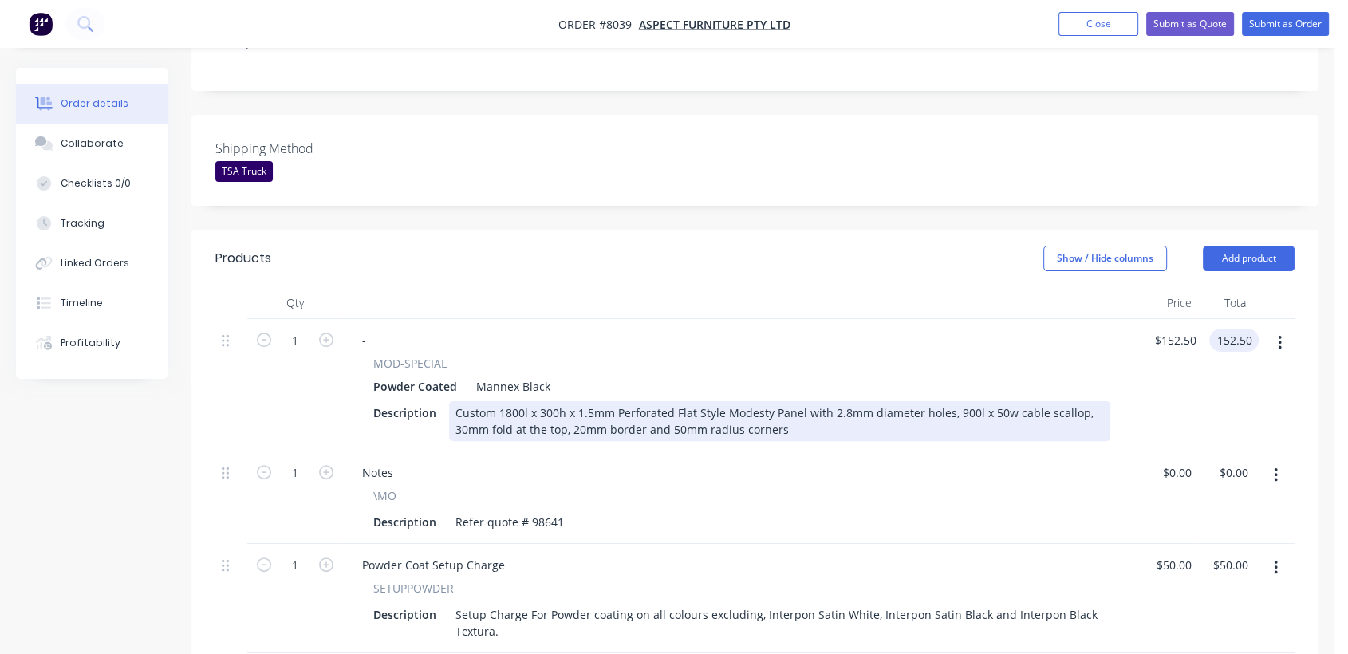
type input "$152.50"
drag, startPoint x: 529, startPoint y: 386, endPoint x: 506, endPoint y: 387, distance: 23.2
click at [506, 401] on div "Custom 1800l x 300h x 1.5mm Perforated Flat Style Modesty Panel with 2.8mm diam…" at bounding box center [779, 421] width 661 height 40
click at [533, 401] on div "Custom 1800l x 300h x 1.5mm Perforated Flat Style Modesty Panel with 2.8mm diam…" at bounding box center [779, 421] width 661 height 40
drag, startPoint x: 526, startPoint y: 387, endPoint x: 505, endPoint y: 387, distance: 20.7
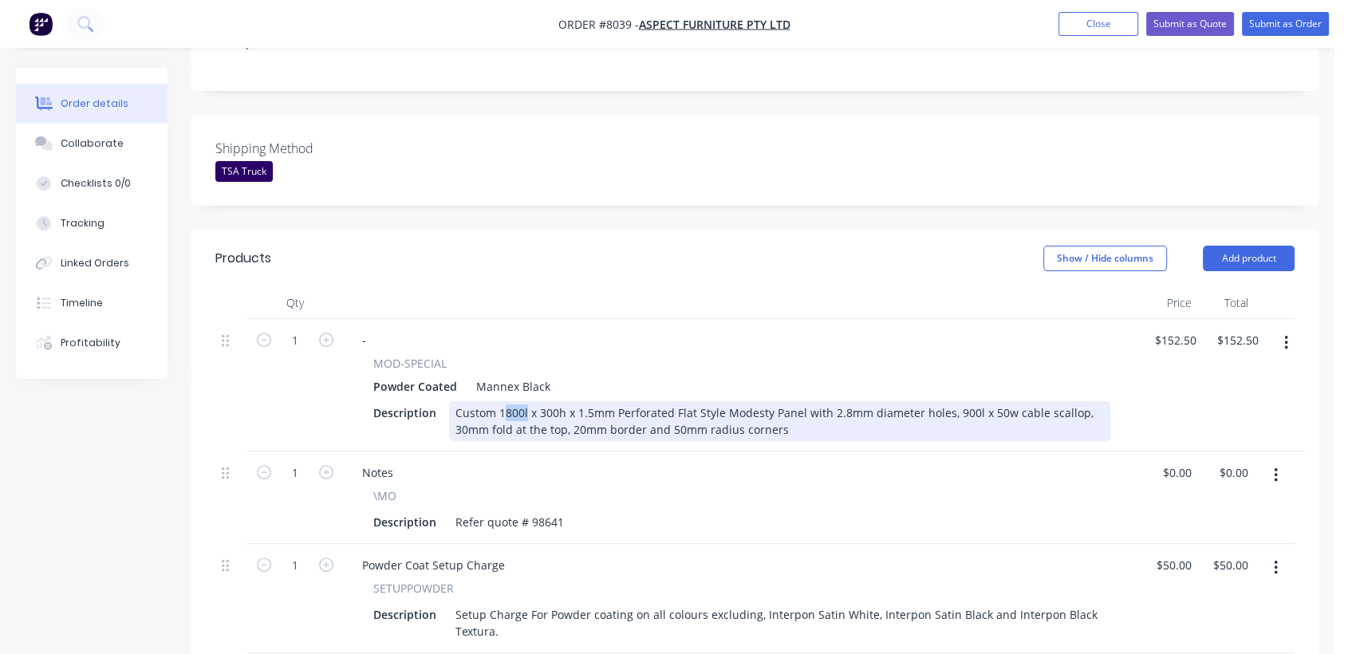
click at [505, 401] on div "Custom 1800l x 300h x 1.5mm Perforated Flat Style Modesty Panel with 2.8mm diam…" at bounding box center [779, 421] width 661 height 40
drag, startPoint x: 970, startPoint y: 386, endPoint x: 950, endPoint y: 389, distance: 20.1
click at [950, 401] on div "Custom 1790 x 300h x 1.5mm Perforated Flat Style Modesty Panel with 2.8mm diame…" at bounding box center [779, 421] width 661 height 40
drag, startPoint x: 997, startPoint y: 385, endPoint x: 981, endPoint y: 389, distance: 16.4
click at [981, 401] on div "Custom 1790 x 300h x 1.5mm Perforated Flat Style Modesty Panel with 2.8mm diame…" at bounding box center [779, 421] width 661 height 40
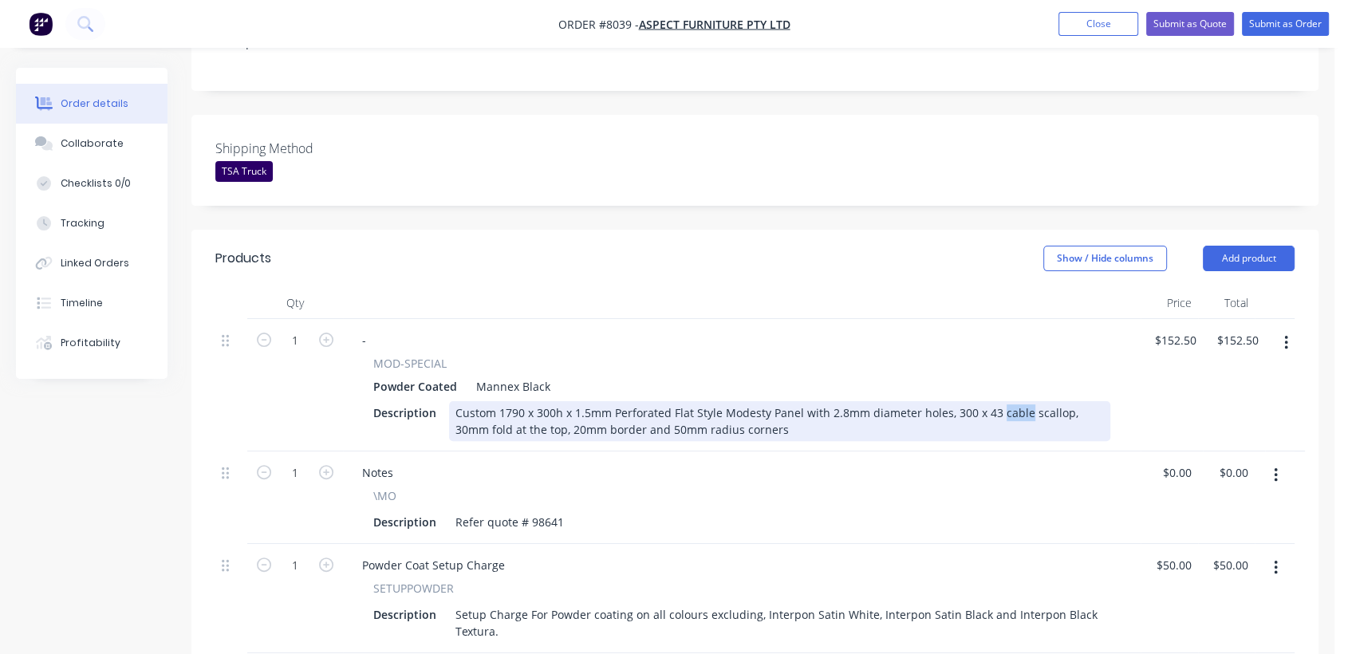
drag, startPoint x: 1021, startPoint y: 390, endPoint x: 995, endPoint y: 393, distance: 26.5
click at [995, 401] on div "Custom 1790 x 300h x 1.5mm Perforated Flat Style Modesty Panel with 2.8mm diame…" at bounding box center [779, 421] width 661 height 40
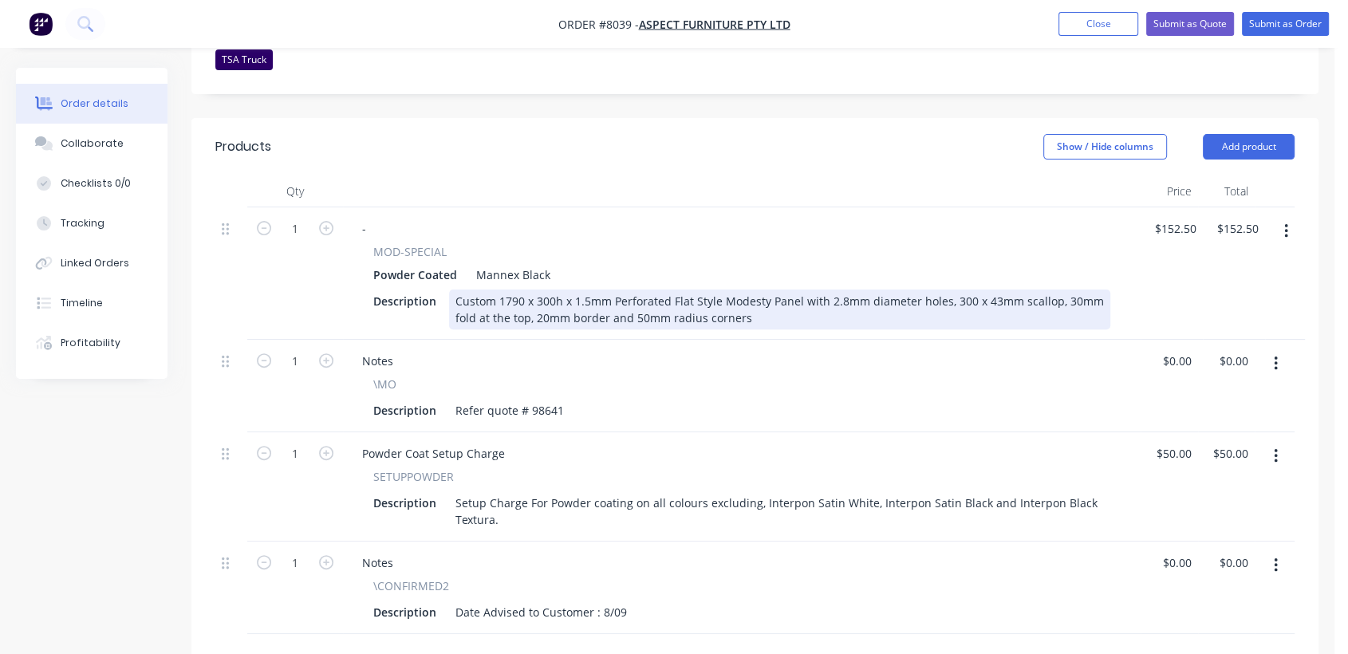
scroll to position [531, 0]
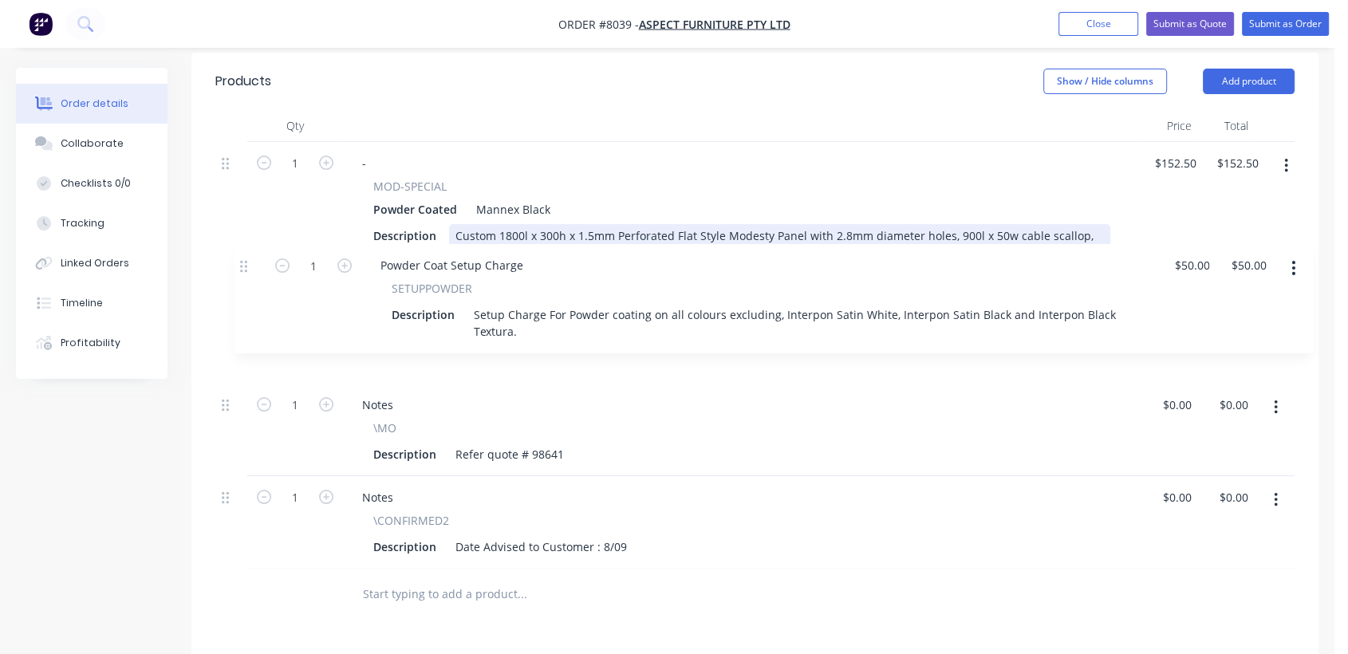
drag, startPoint x: 229, startPoint y: 371, endPoint x: 251, endPoint y: 264, distance: 109.1
click at [251, 264] on div "1 - MOD-SPECIAL Powder Coated Mannex Black Description Custom 1800l x 300h x 1.…" at bounding box center [755, 355] width 1080 height 427
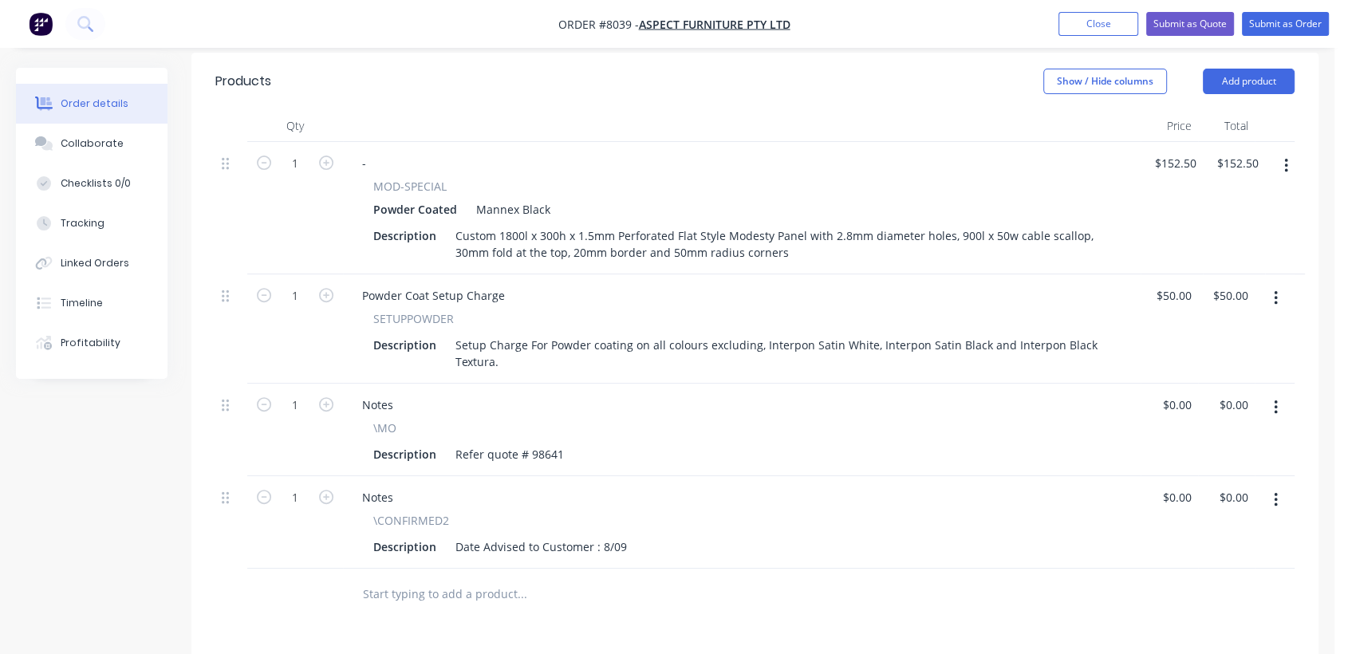
click at [1277, 492] on icon "button" at bounding box center [1276, 501] width 4 height 18
click at [1198, 626] on div "Delete" at bounding box center [1219, 637] width 123 height 23
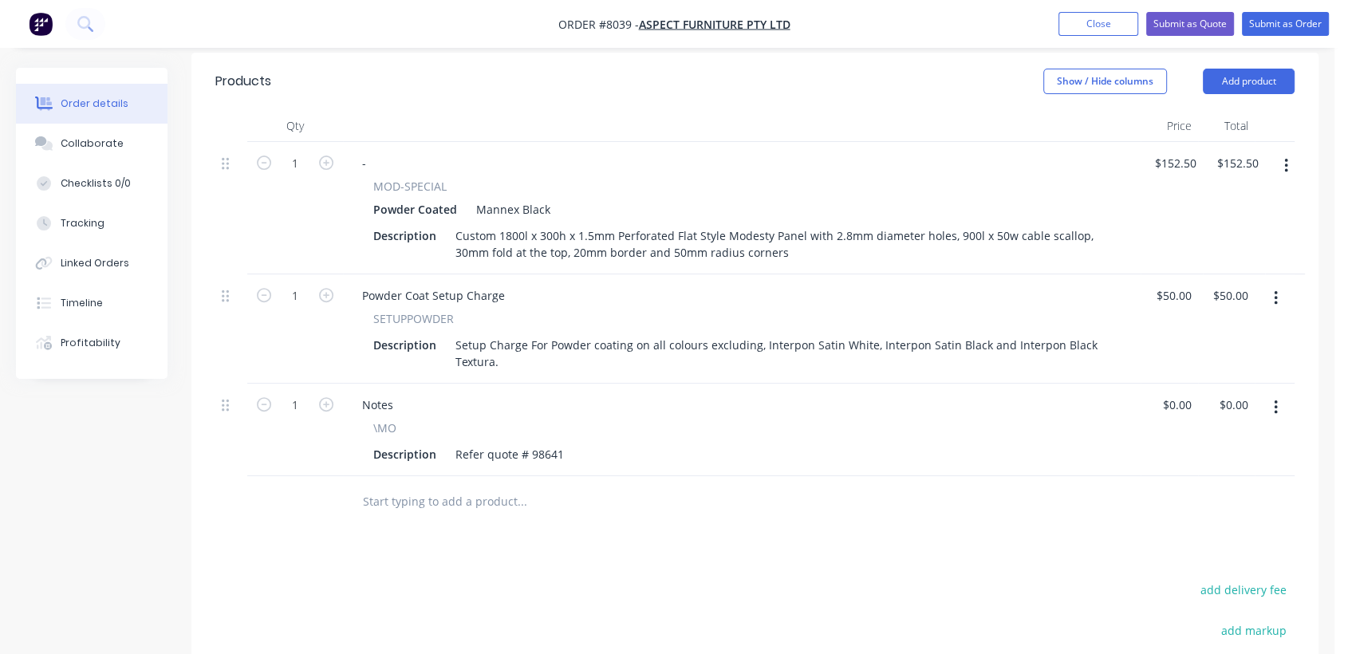
click at [449, 486] on input "text" at bounding box center [521, 502] width 319 height 32
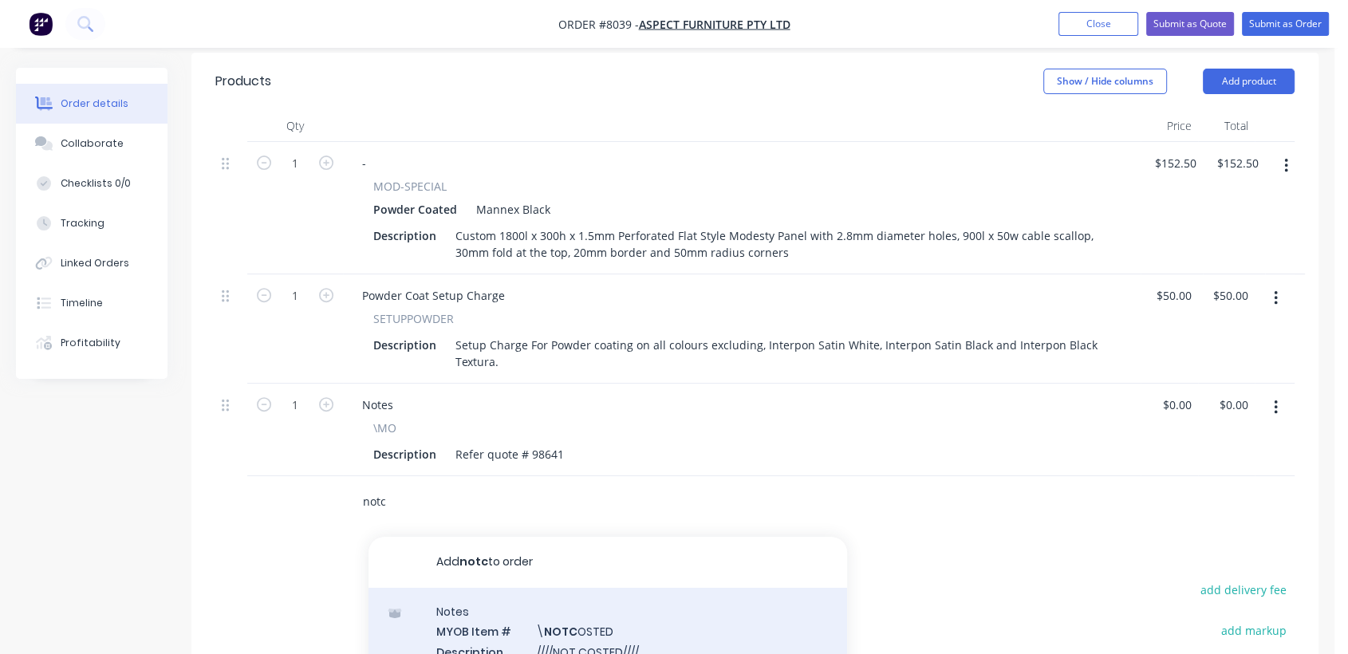
type input "notc"
click at [590, 610] on div "Notes MYOB Item # \ NOTC OSTED Description ////NOT COSTED//// Product variant" at bounding box center [608, 642] width 479 height 108
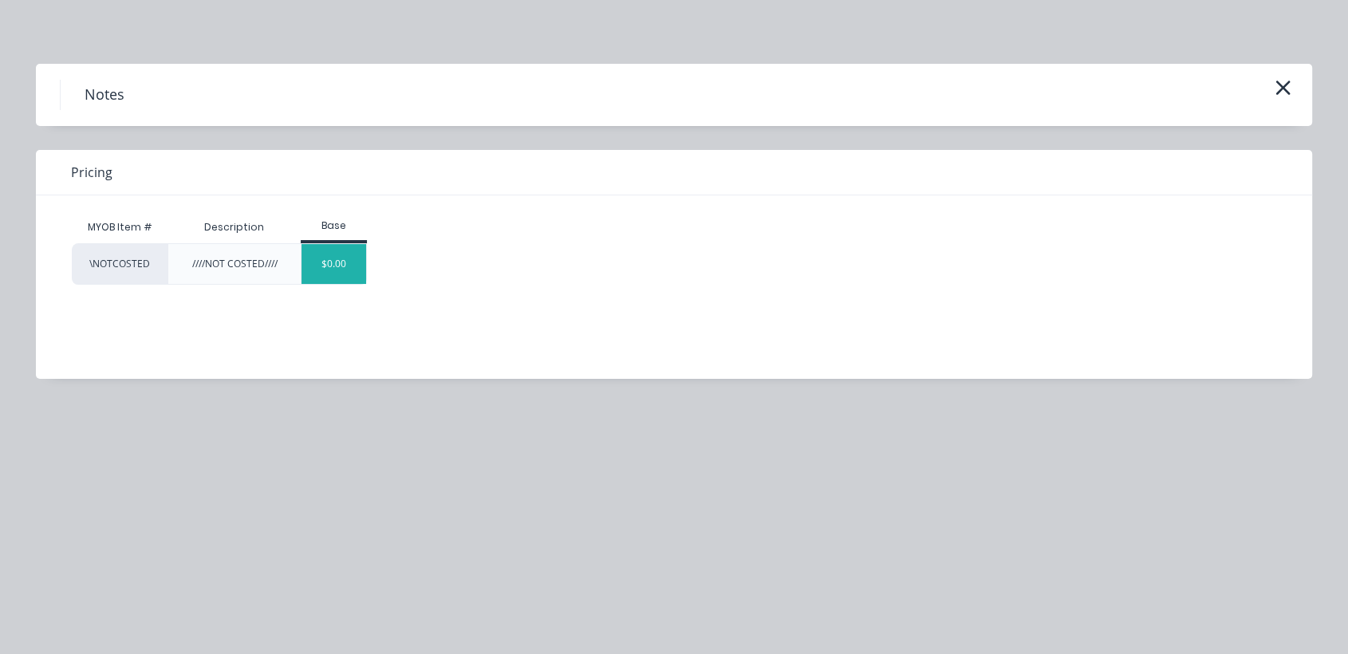
click at [322, 251] on div "$0.00" at bounding box center [334, 264] width 65 height 40
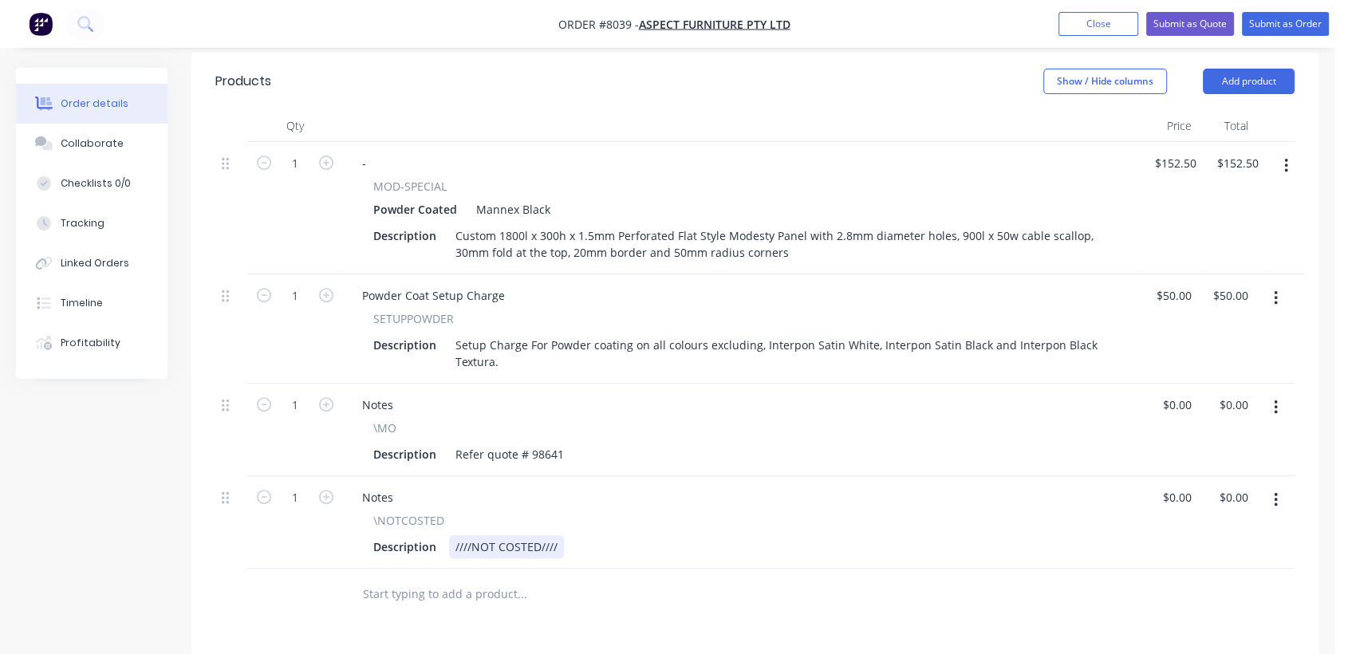
click at [555, 535] on div "////NOT COSTED////" at bounding box center [506, 546] width 115 height 23
click at [779, 535] on div "Description ////NOT COSTED//// Check Price - quote # 98641 was for 2 off" at bounding box center [739, 546] width 744 height 23
click at [776, 535] on div "////NOT COSTED//// Check Price - quote # 98641 was for 2 off" at bounding box center [617, 546] width 336 height 23
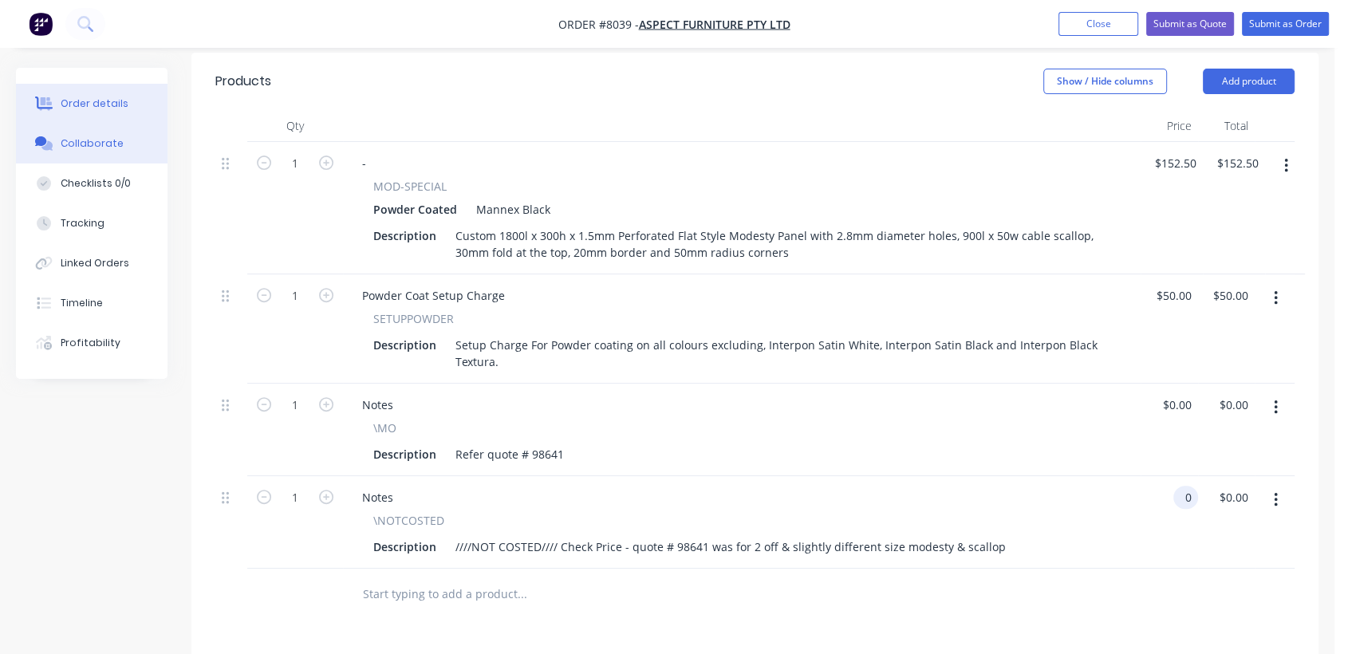
type input "$0.00"
click at [89, 132] on button "Collaborate" at bounding box center [92, 144] width 152 height 40
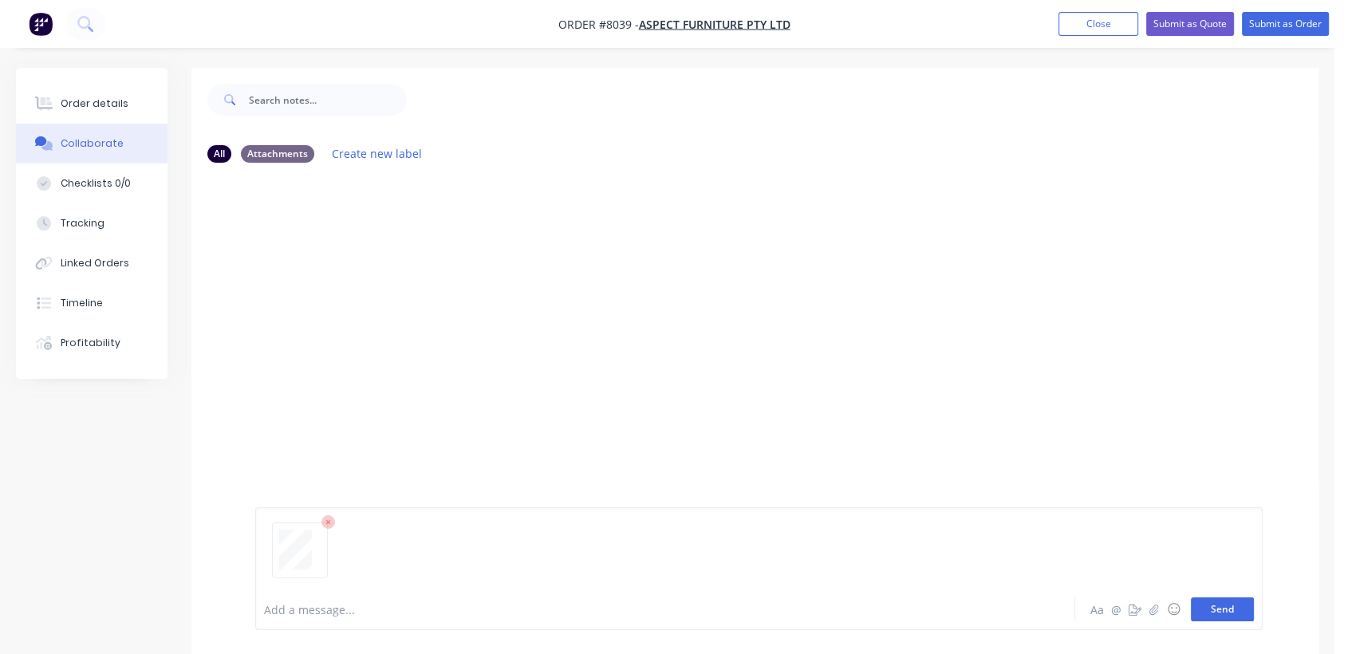
click at [1227, 599] on button "Send" at bounding box center [1222, 610] width 63 height 24
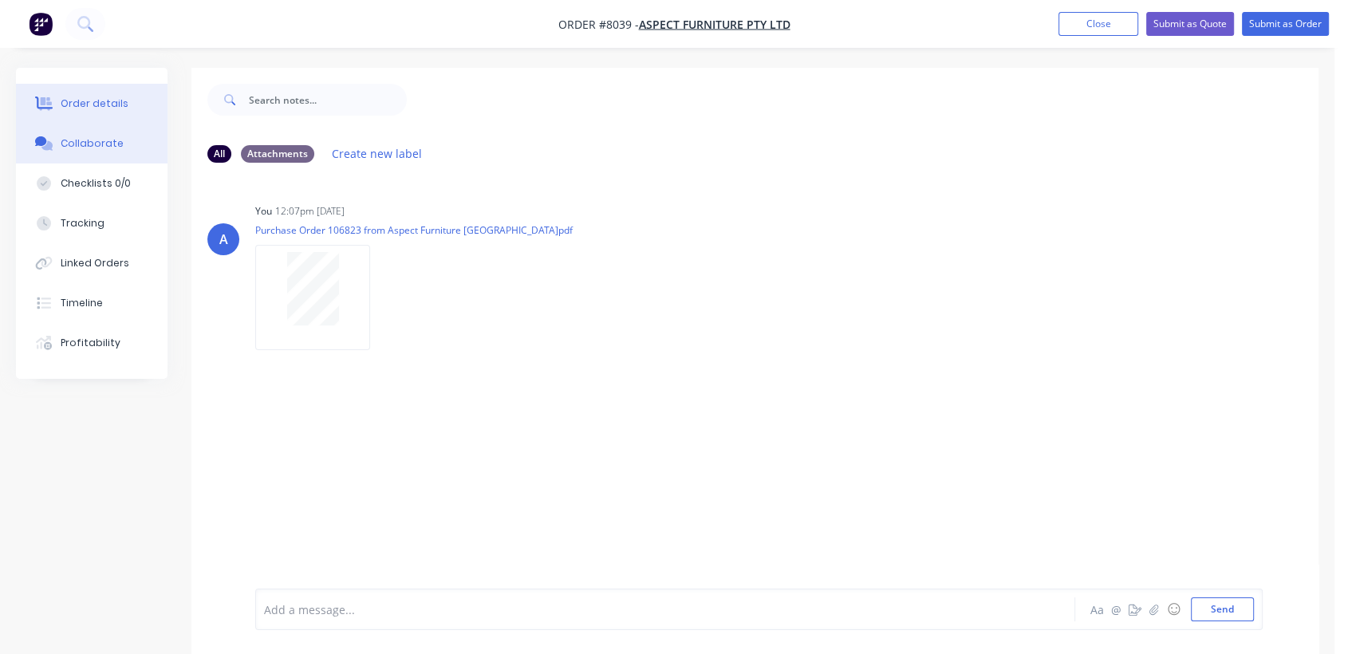
click at [121, 105] on button "Order details" at bounding box center [92, 104] width 152 height 40
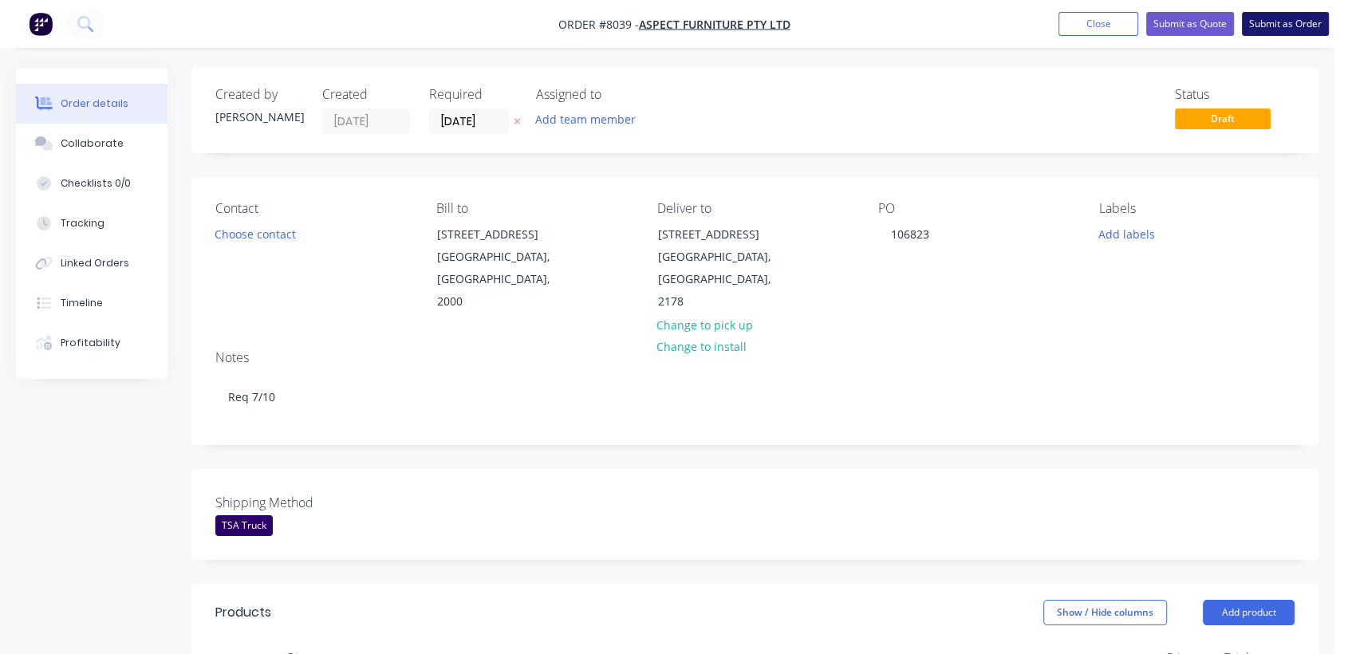
click at [1273, 18] on button "Submit as Order" at bounding box center [1285, 24] width 87 height 24
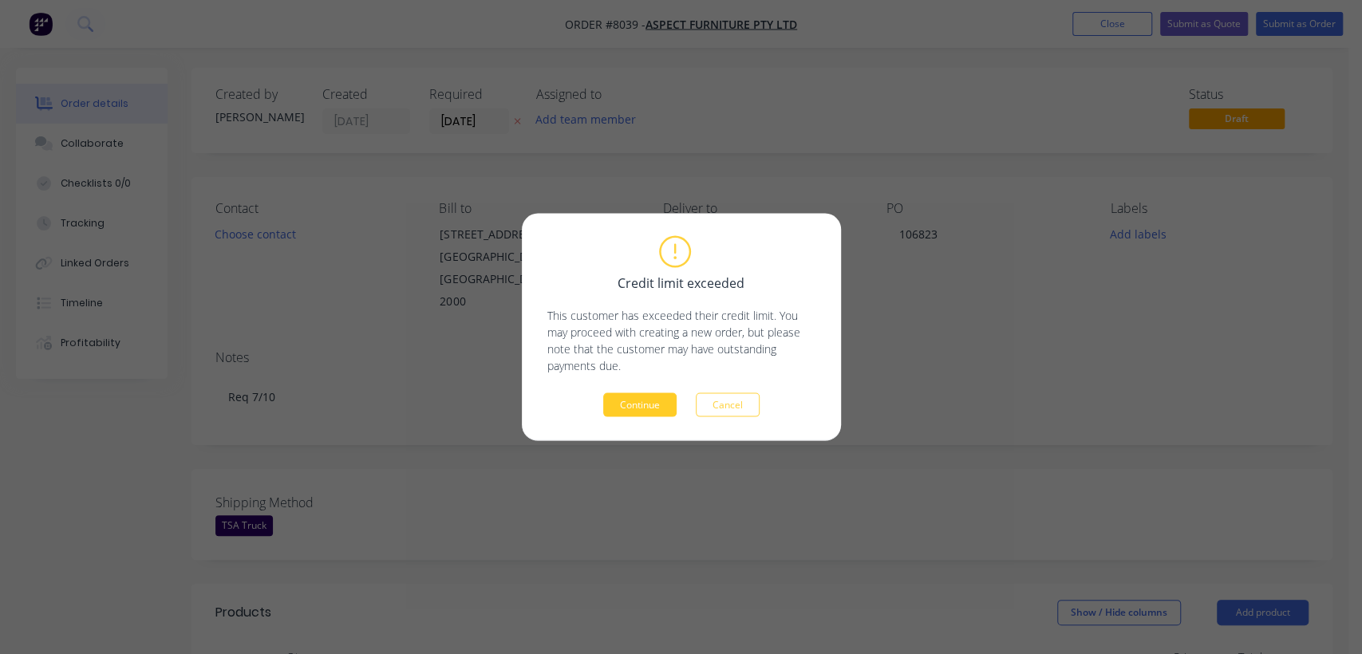
click at [652, 405] on button "Continue" at bounding box center [639, 405] width 73 height 24
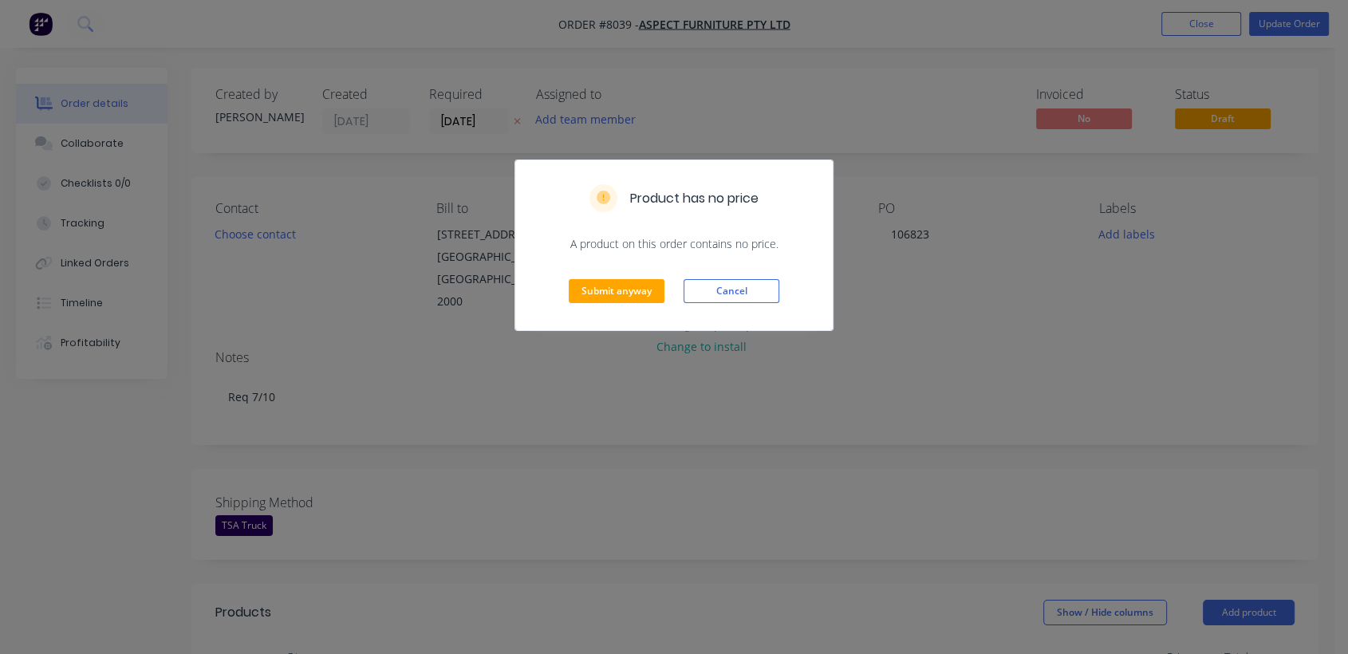
click at [628, 310] on div "Submit anyway Cancel" at bounding box center [674, 291] width 318 height 78
click at [619, 296] on button "Submit anyway" at bounding box center [617, 291] width 96 height 24
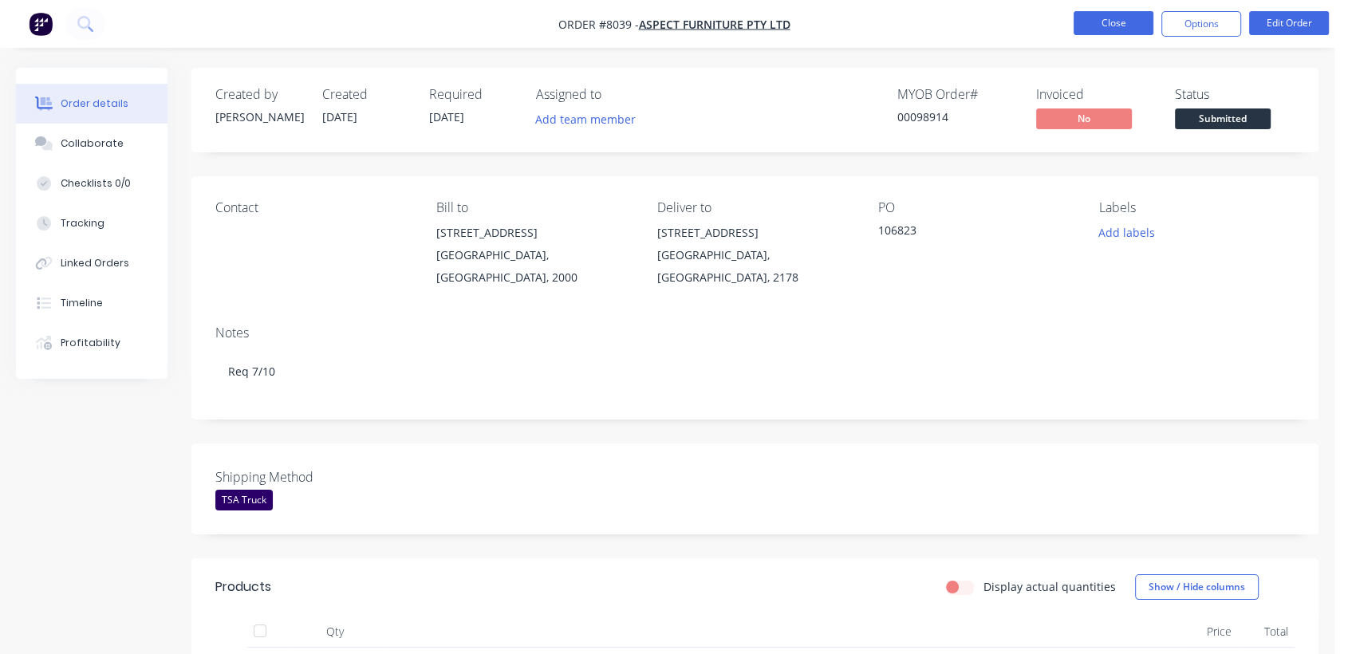
click at [1098, 17] on button "Close" at bounding box center [1114, 23] width 80 height 24
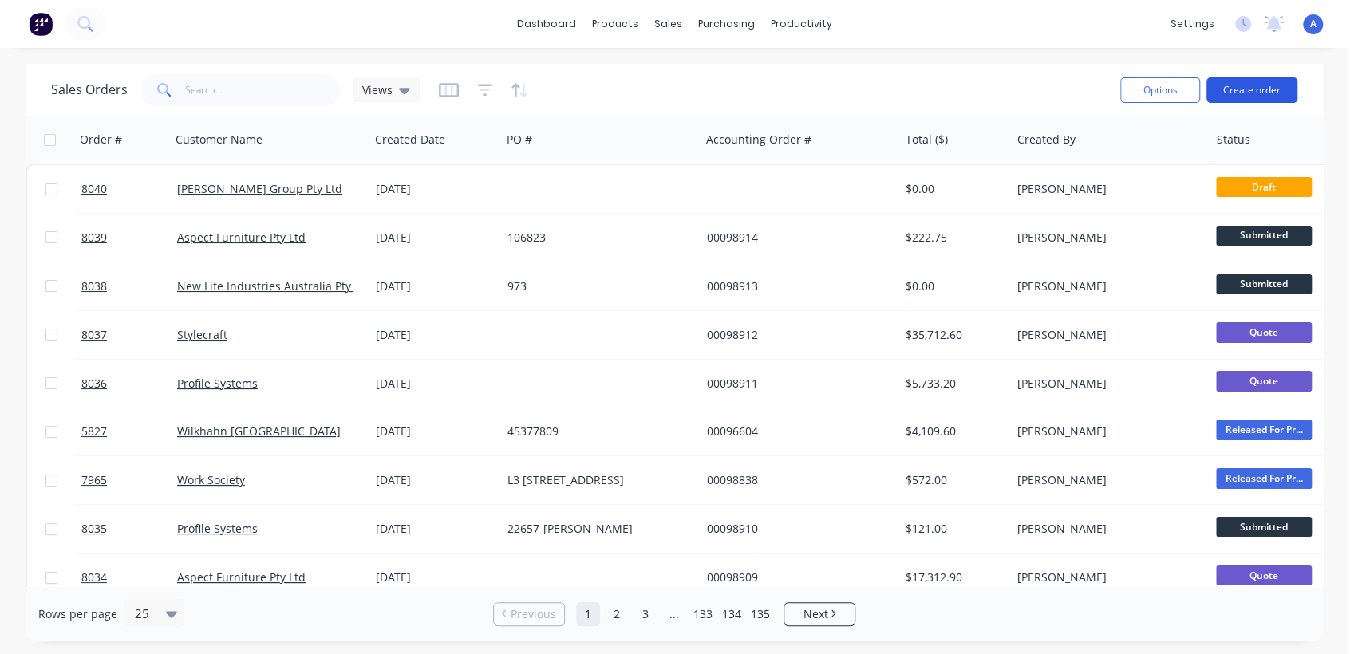
click at [1242, 93] on button "Create order" at bounding box center [1251, 90] width 91 height 26
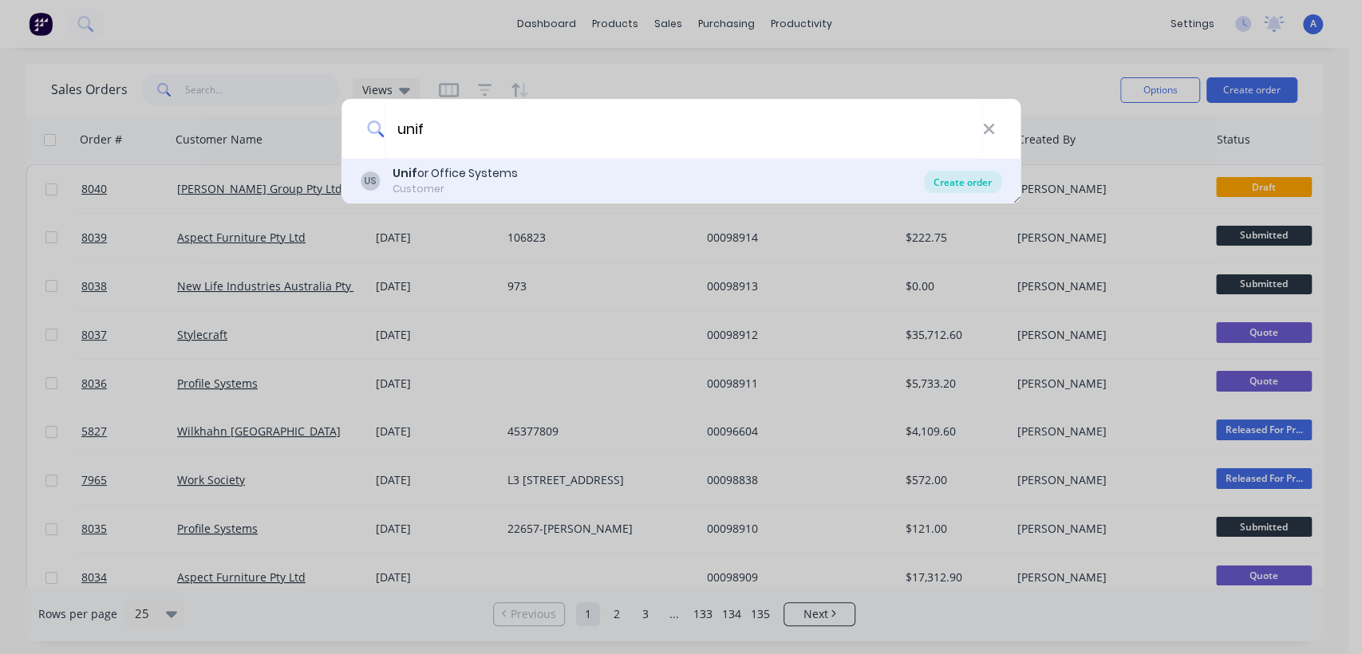
type input "unif"
click at [962, 176] on div "Create order" at bounding box center [962, 182] width 77 height 22
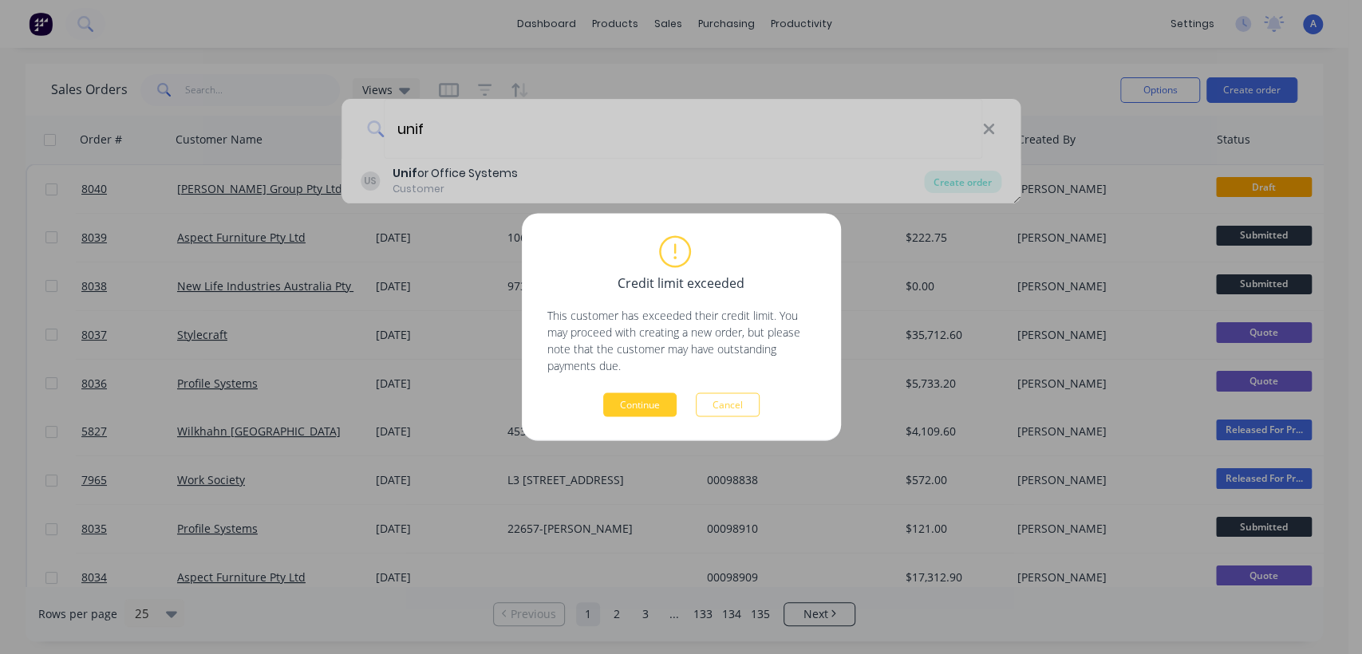
click at [643, 408] on button "Continue" at bounding box center [639, 405] width 73 height 24
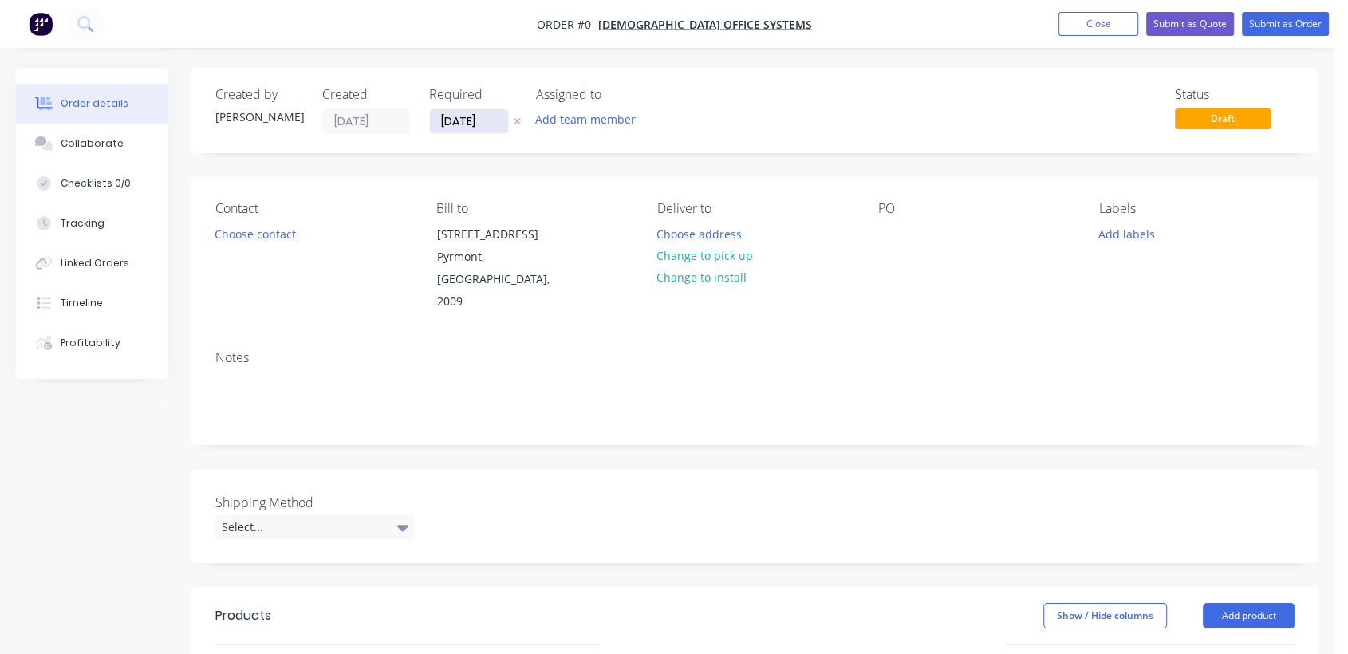
click at [492, 114] on input "[DATE]" at bounding box center [469, 121] width 78 height 24
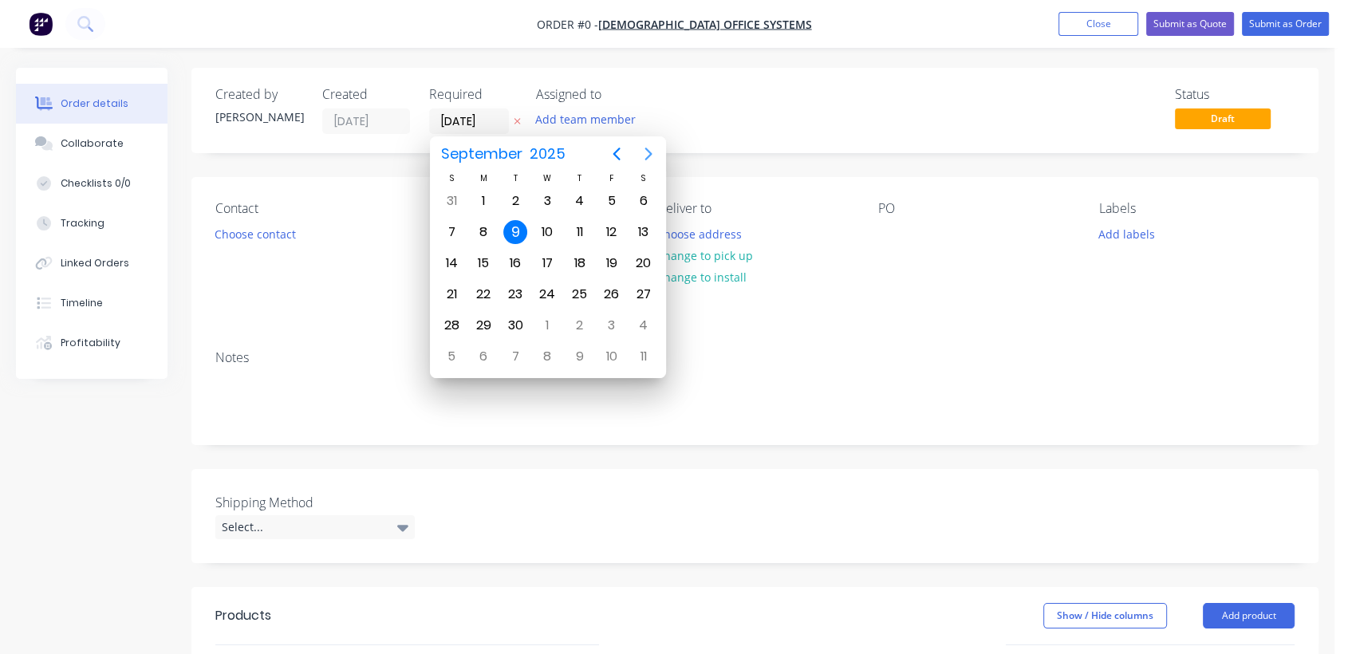
click at [653, 151] on icon "Next page" at bounding box center [648, 153] width 19 height 19
click at [549, 318] on div "31" at bounding box center [547, 326] width 24 height 24
type input "[DATE]"
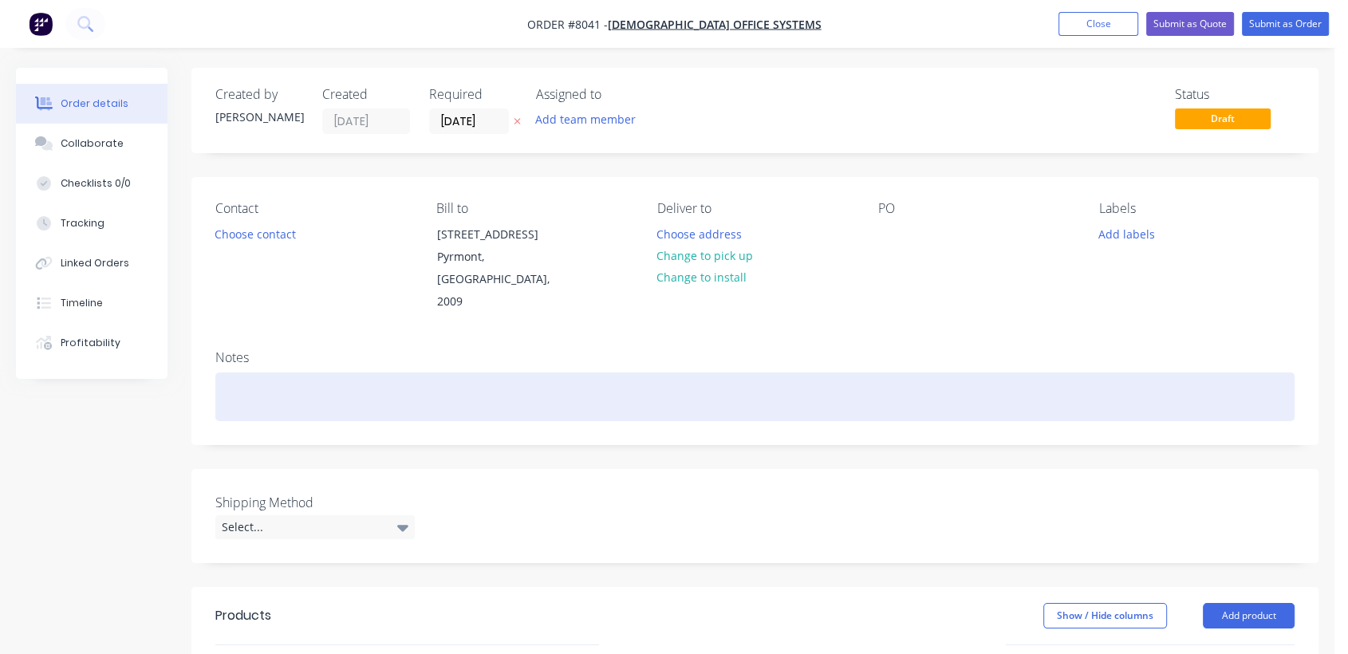
drag, startPoint x: 243, startPoint y: 379, endPoint x: 313, endPoint y: 355, distance: 74.2
click at [239, 378] on div at bounding box center [755, 397] width 1080 height 49
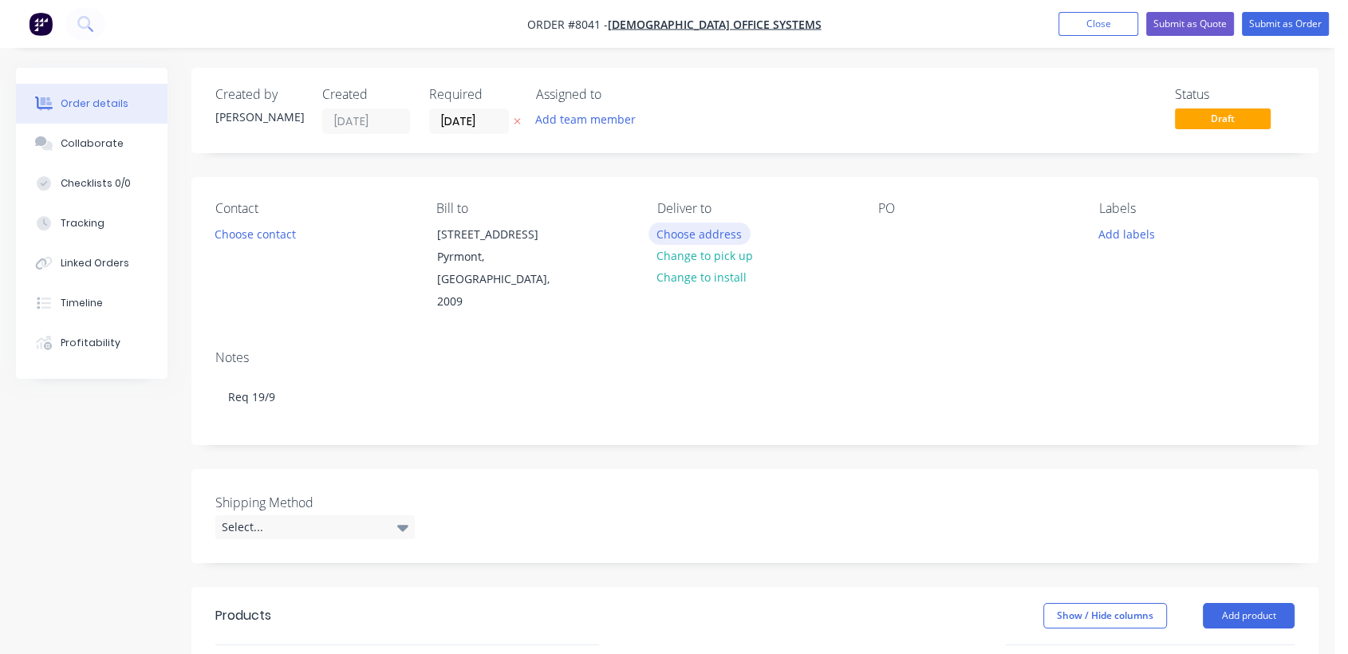
click at [709, 236] on button "Choose address" at bounding box center [700, 234] width 102 height 22
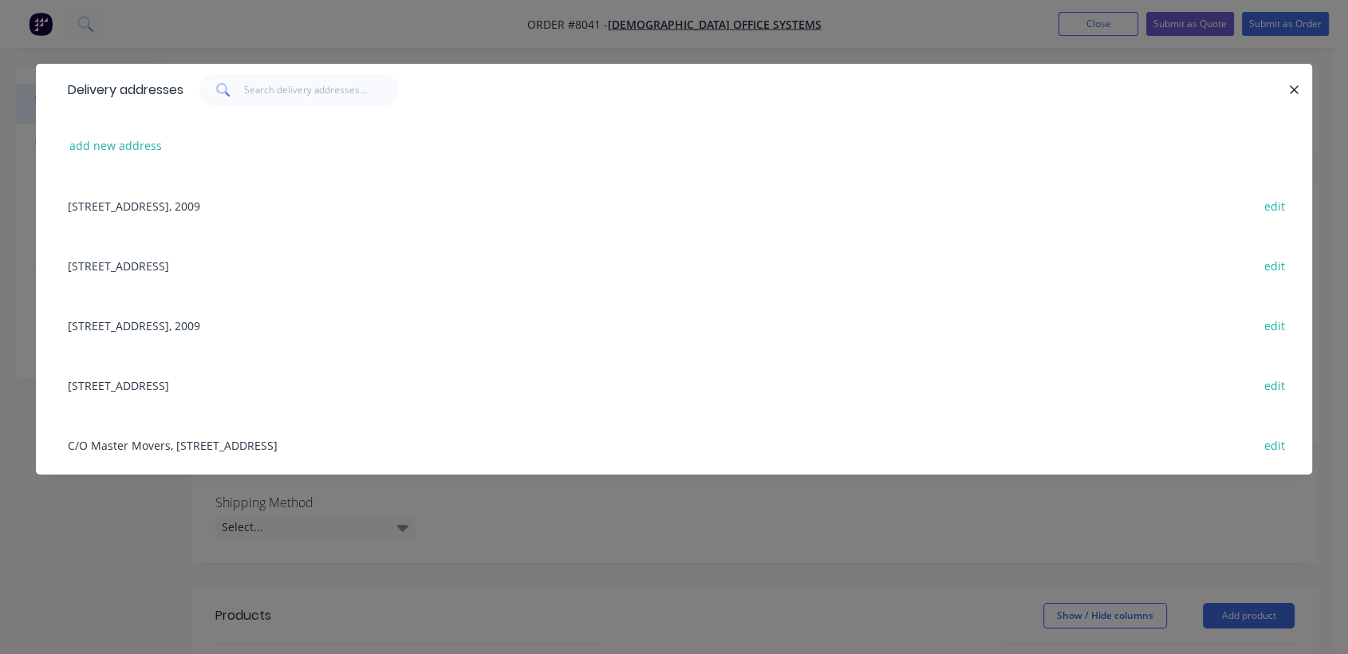
click at [144, 390] on div "[STREET_ADDRESS] edit" at bounding box center [674, 385] width 1229 height 60
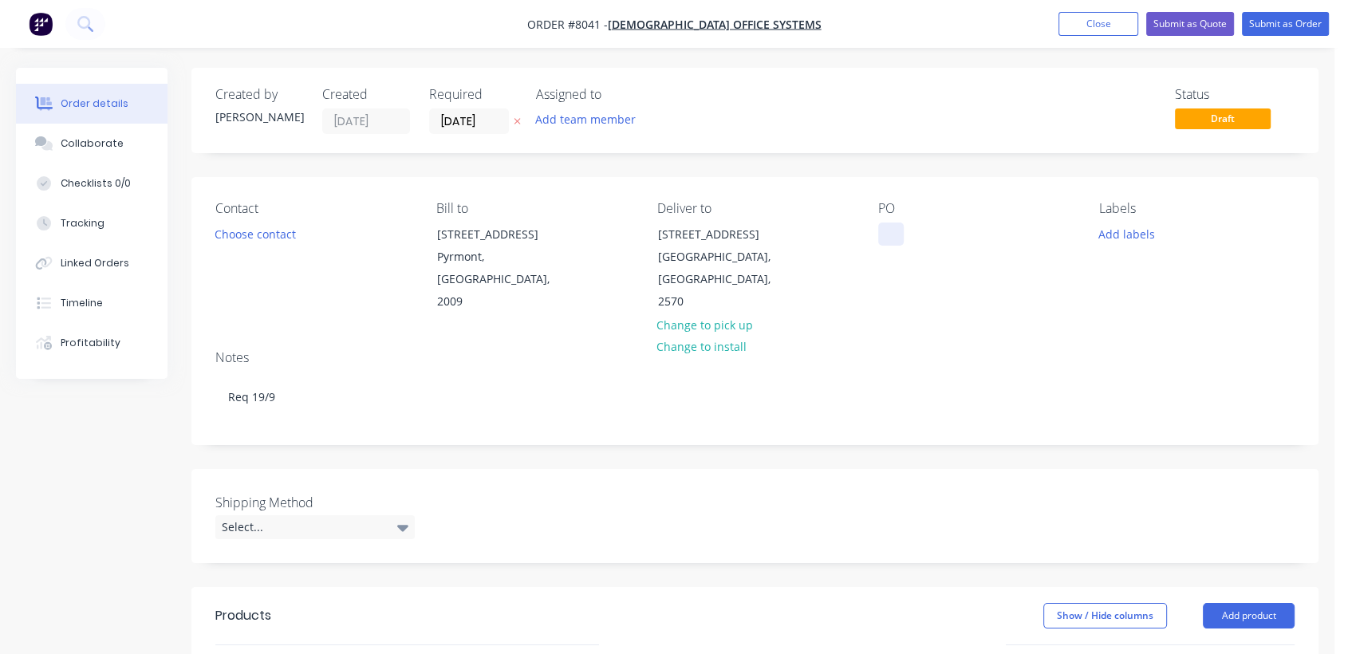
click at [890, 223] on div at bounding box center [892, 234] width 26 height 23
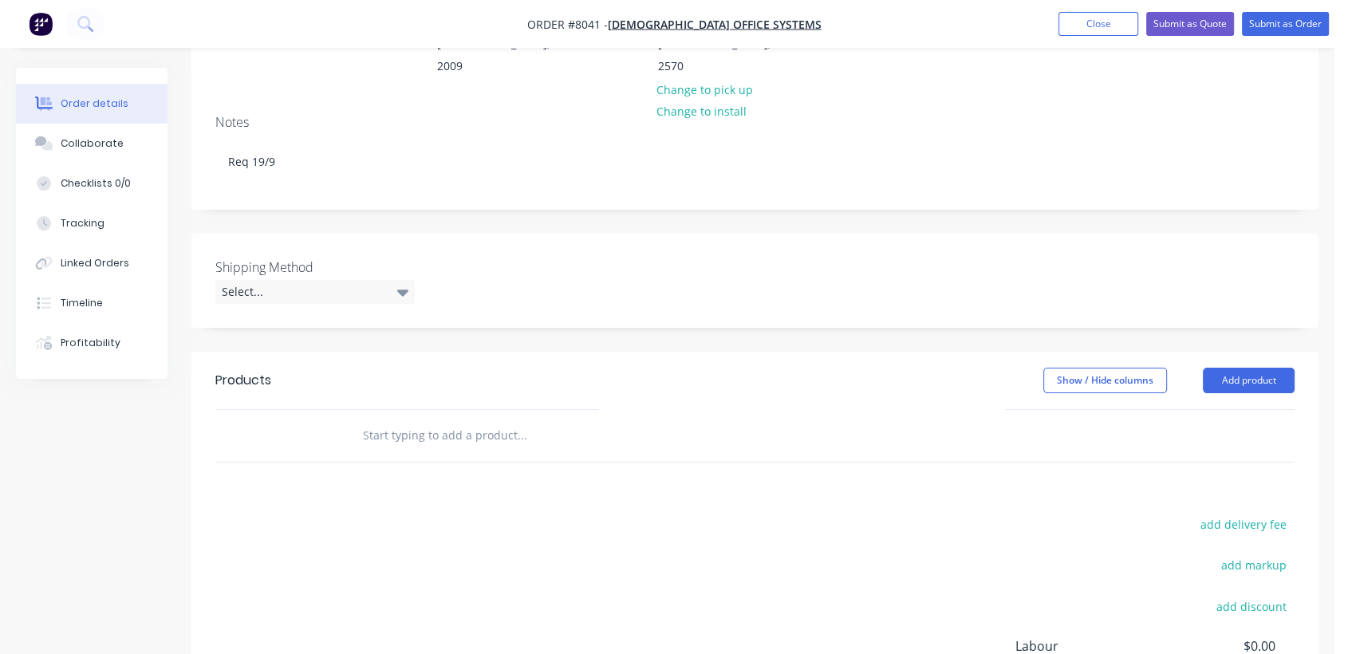
scroll to position [266, 0]
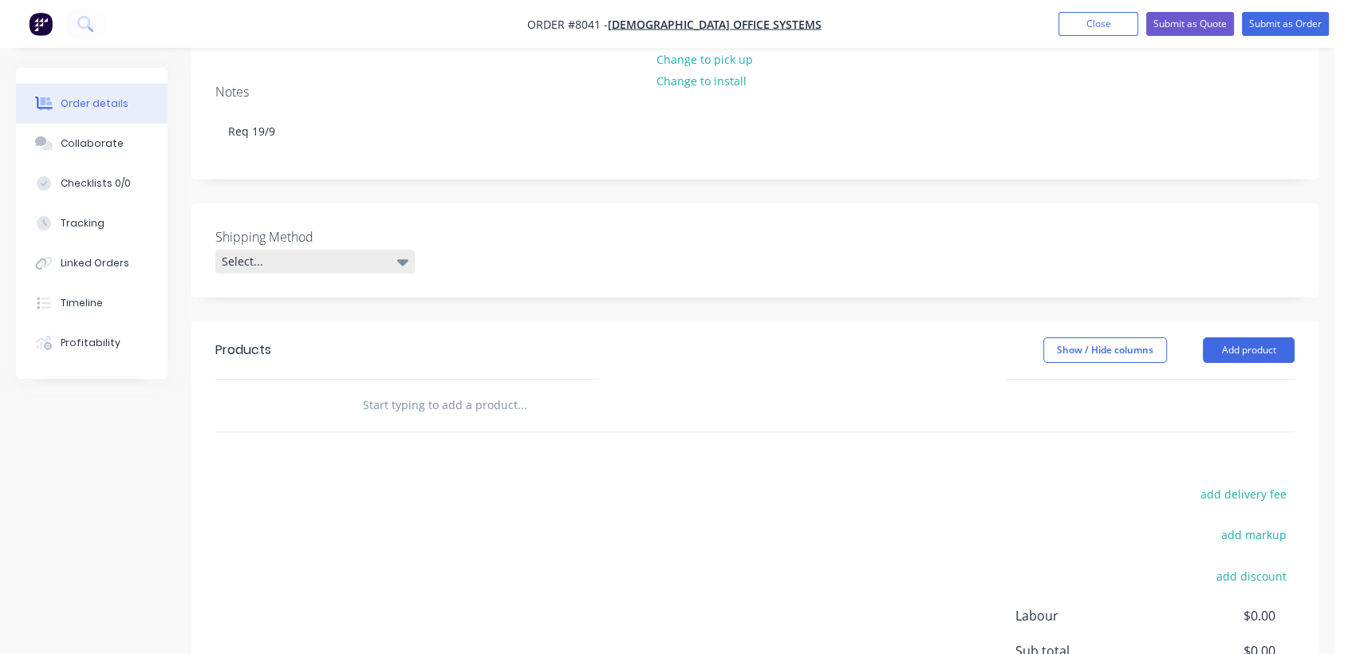
click at [274, 250] on div "Select..." at bounding box center [314, 262] width 199 height 24
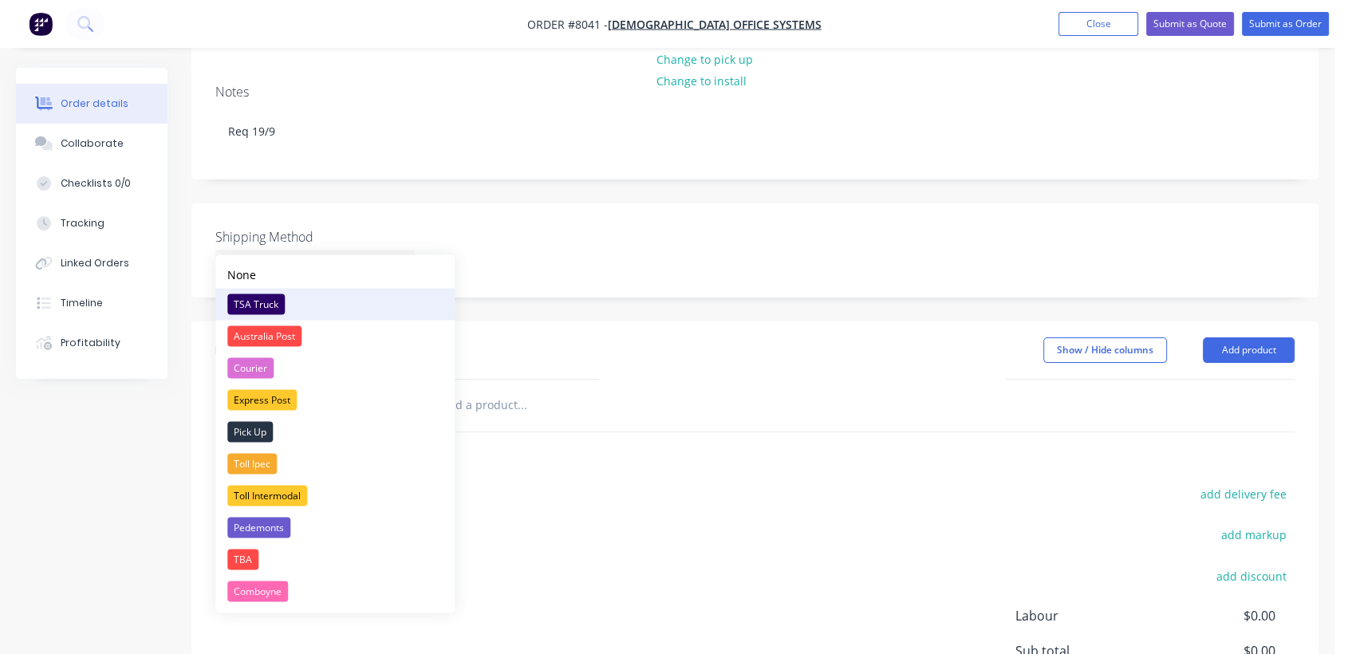
click at [270, 300] on div "TSA Truck" at bounding box center [255, 304] width 57 height 21
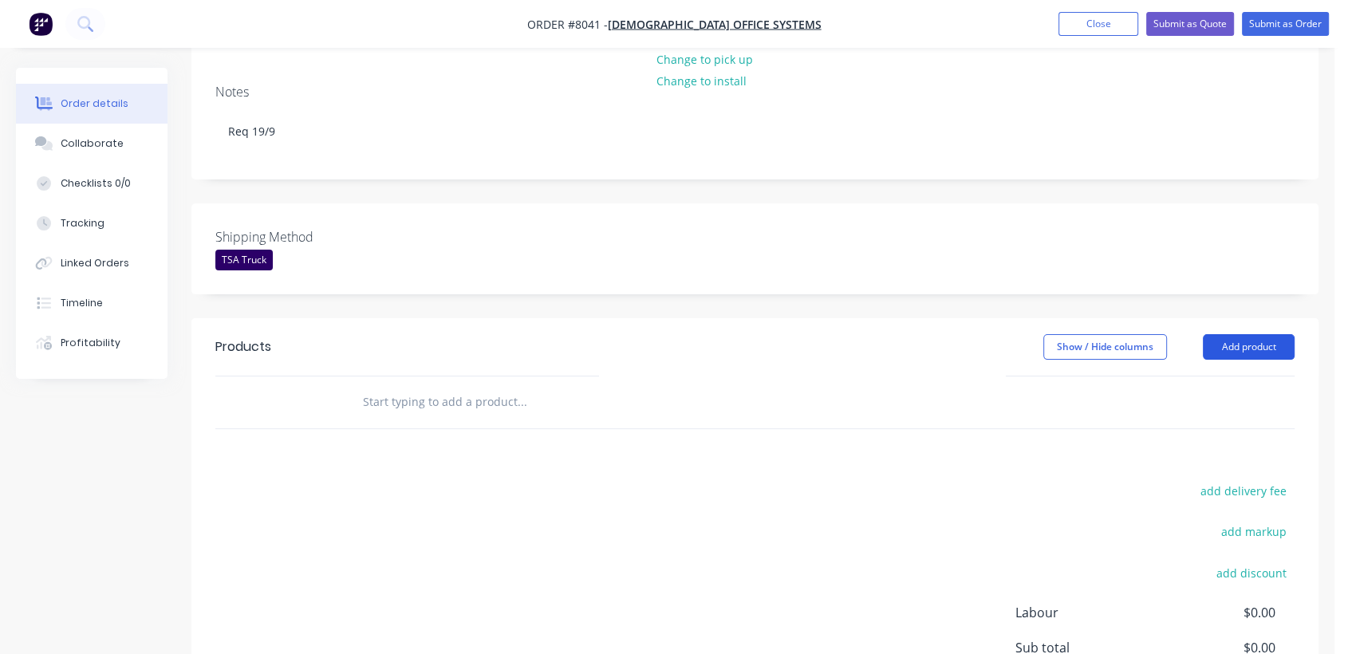
click at [1257, 334] on button "Add product" at bounding box center [1249, 347] width 92 height 26
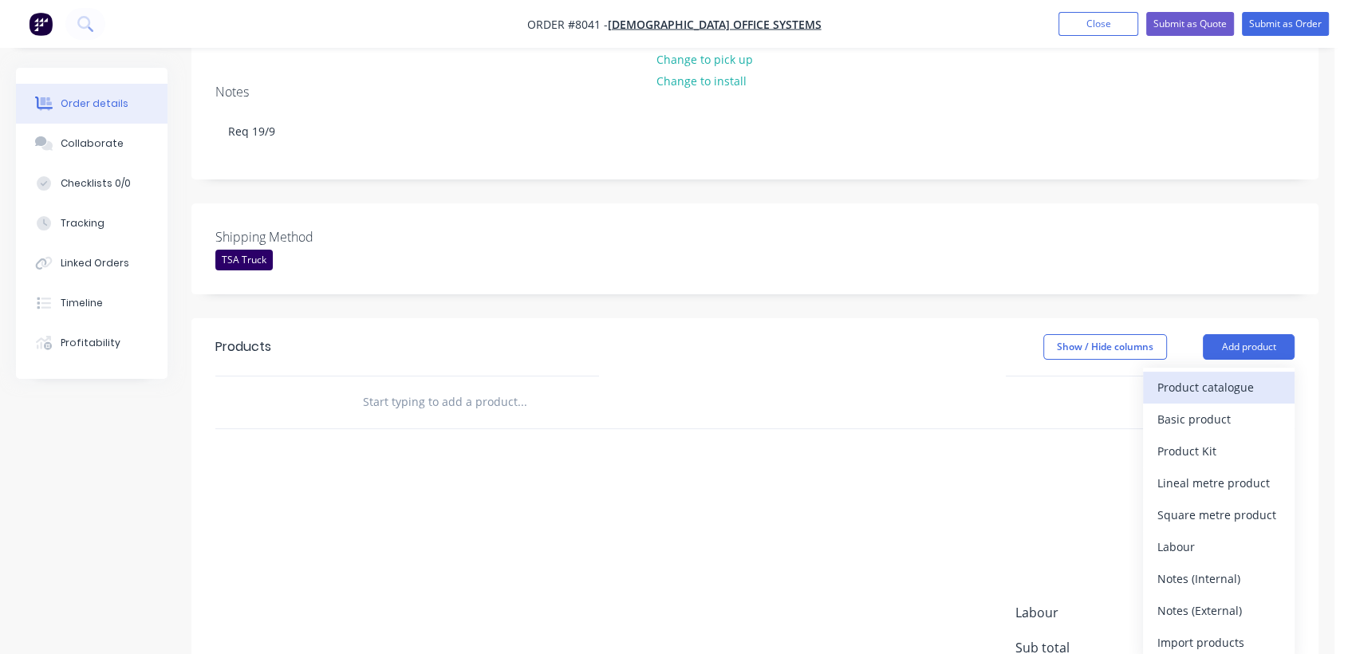
click at [1232, 376] on div "Product catalogue" at bounding box center [1219, 387] width 123 height 23
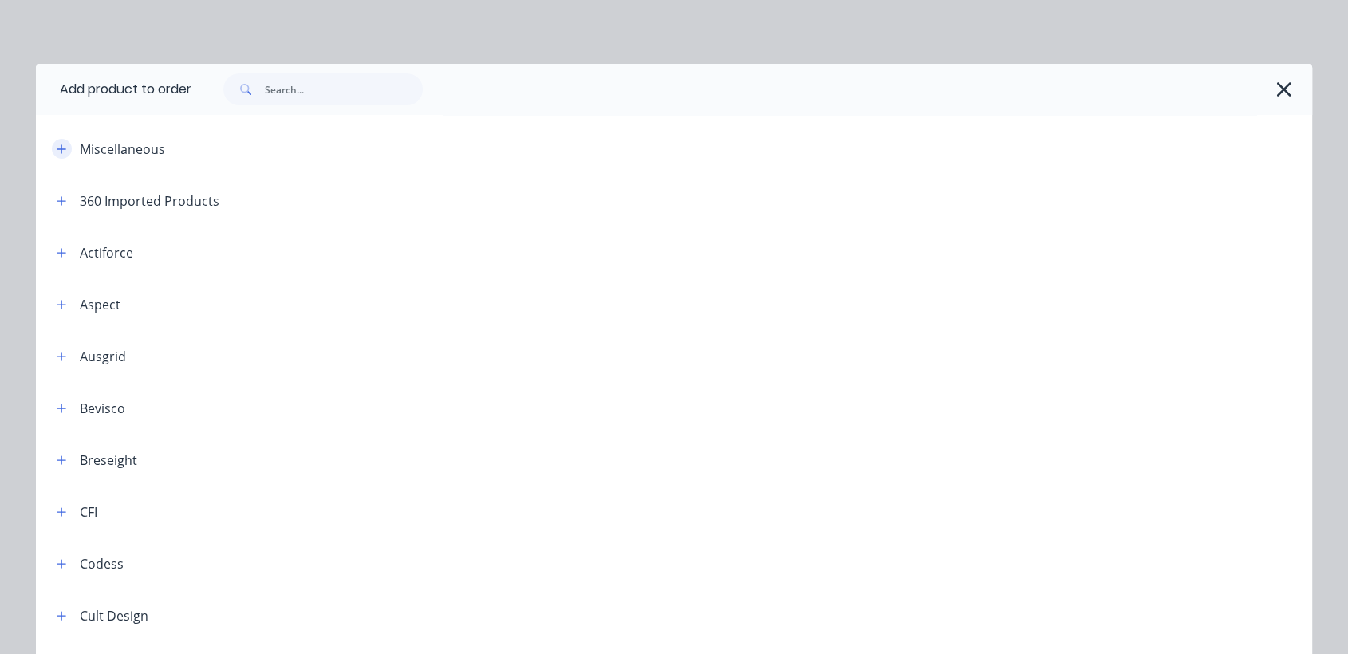
click at [52, 148] on button "button" at bounding box center [62, 149] width 20 height 20
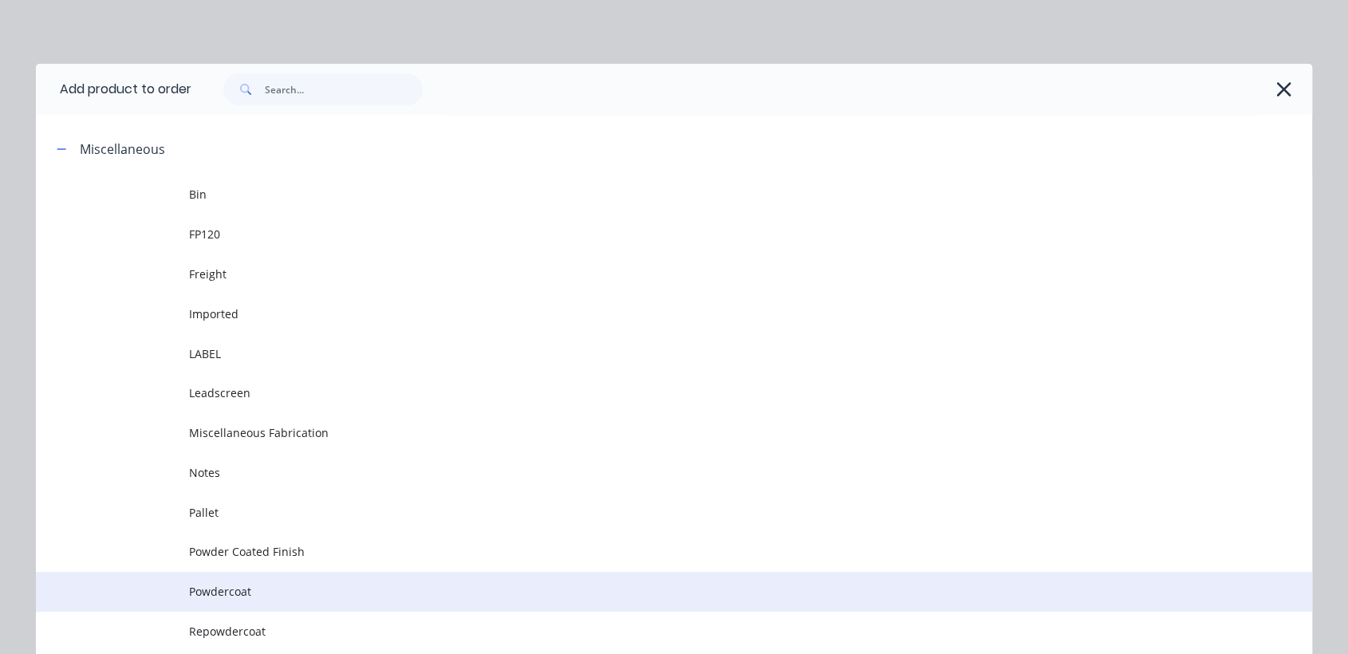
click at [219, 585] on span "Powdercoat" at bounding box center [638, 591] width 898 height 17
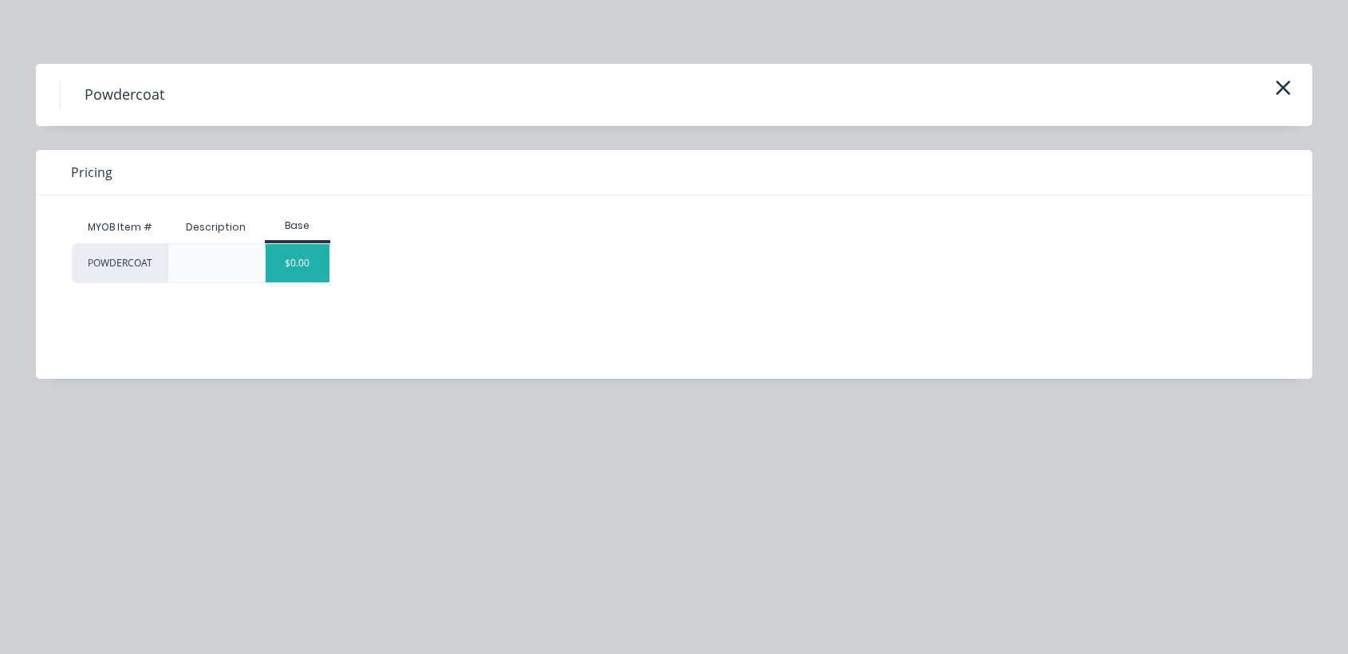
click at [318, 273] on div "$0.00" at bounding box center [298, 263] width 65 height 38
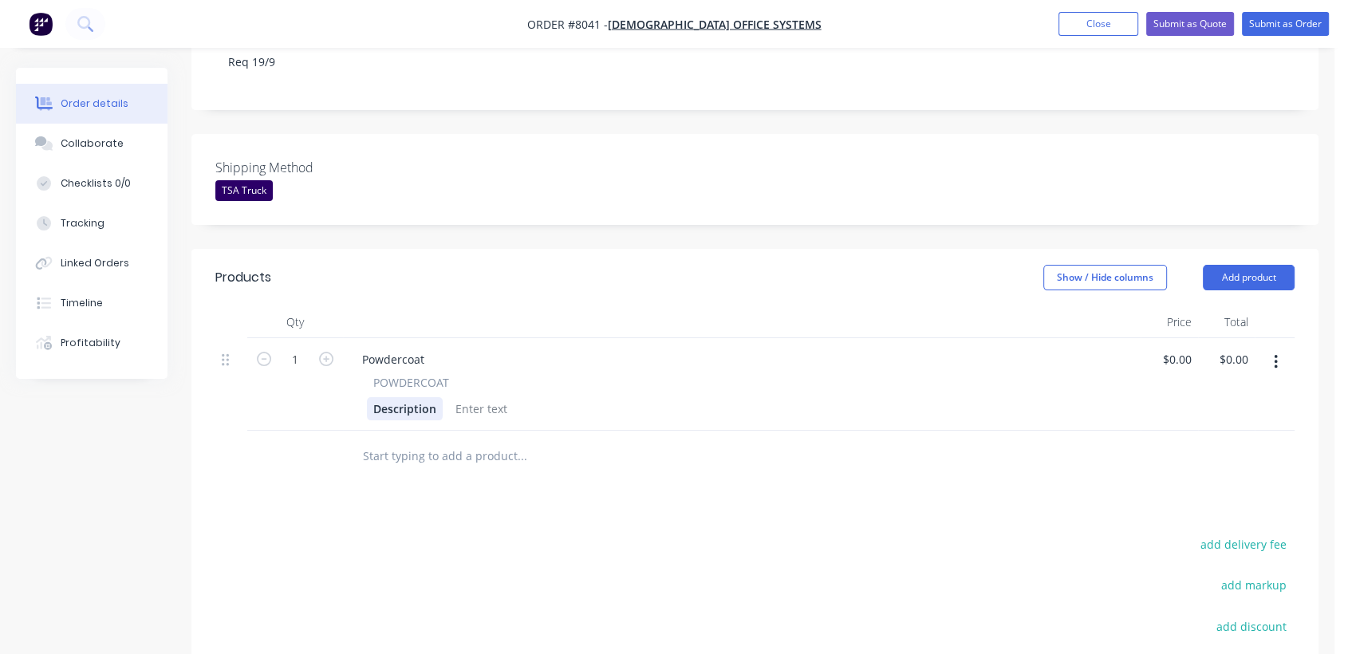
scroll to position [443, 0]
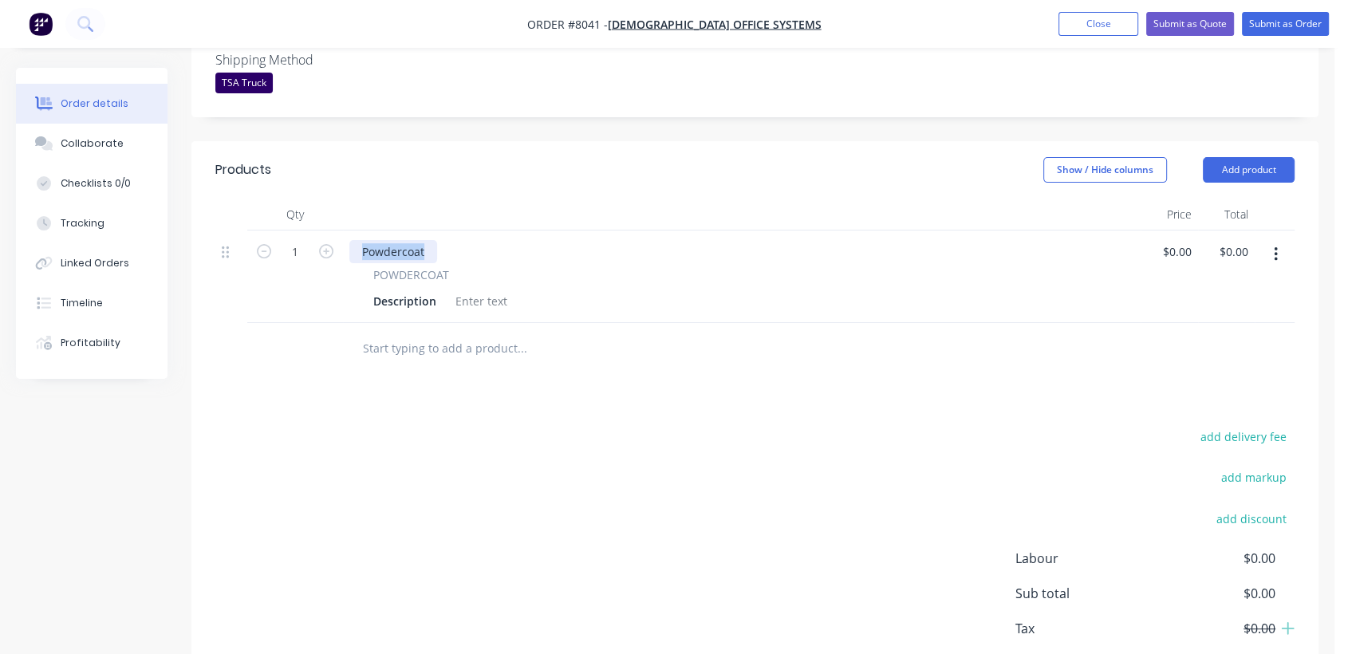
drag, startPoint x: 434, startPoint y: 227, endPoint x: 351, endPoint y: 211, distance: 84.5
click at [351, 231] on div "Powdercoat POWDERCOAT Description" at bounding box center [742, 277] width 798 height 93
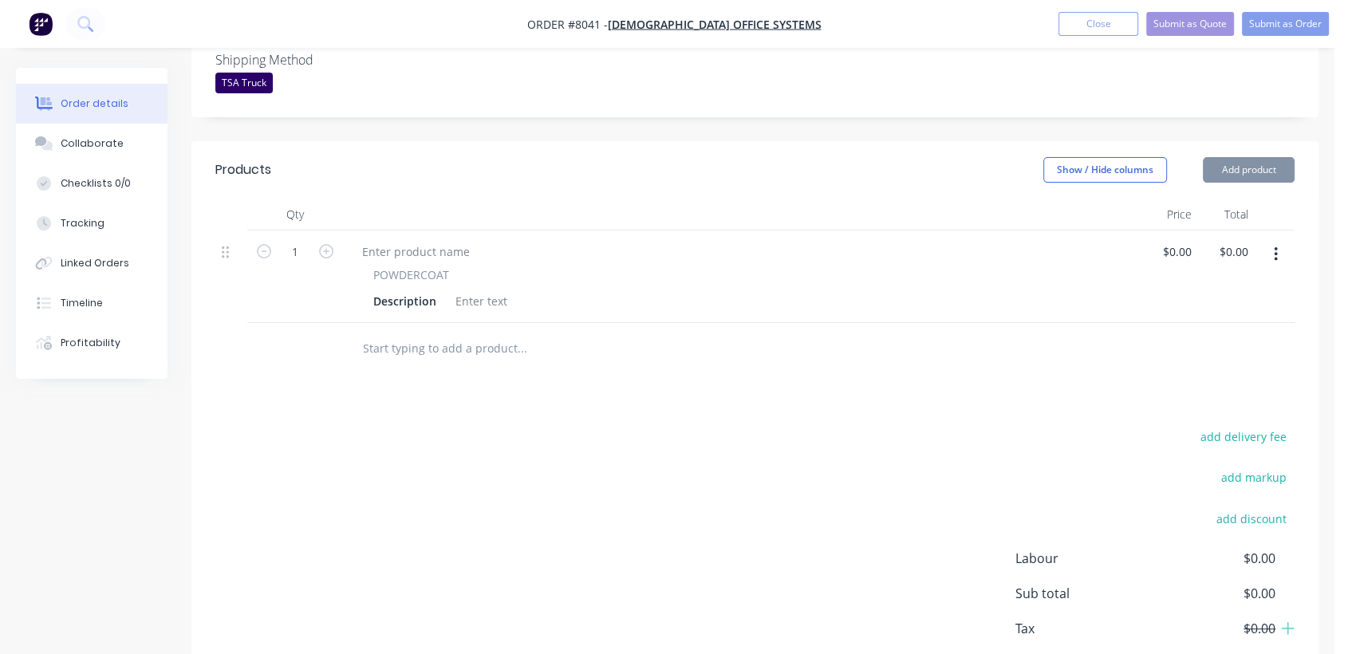
click at [478, 290] on div at bounding box center [481, 301] width 65 height 23
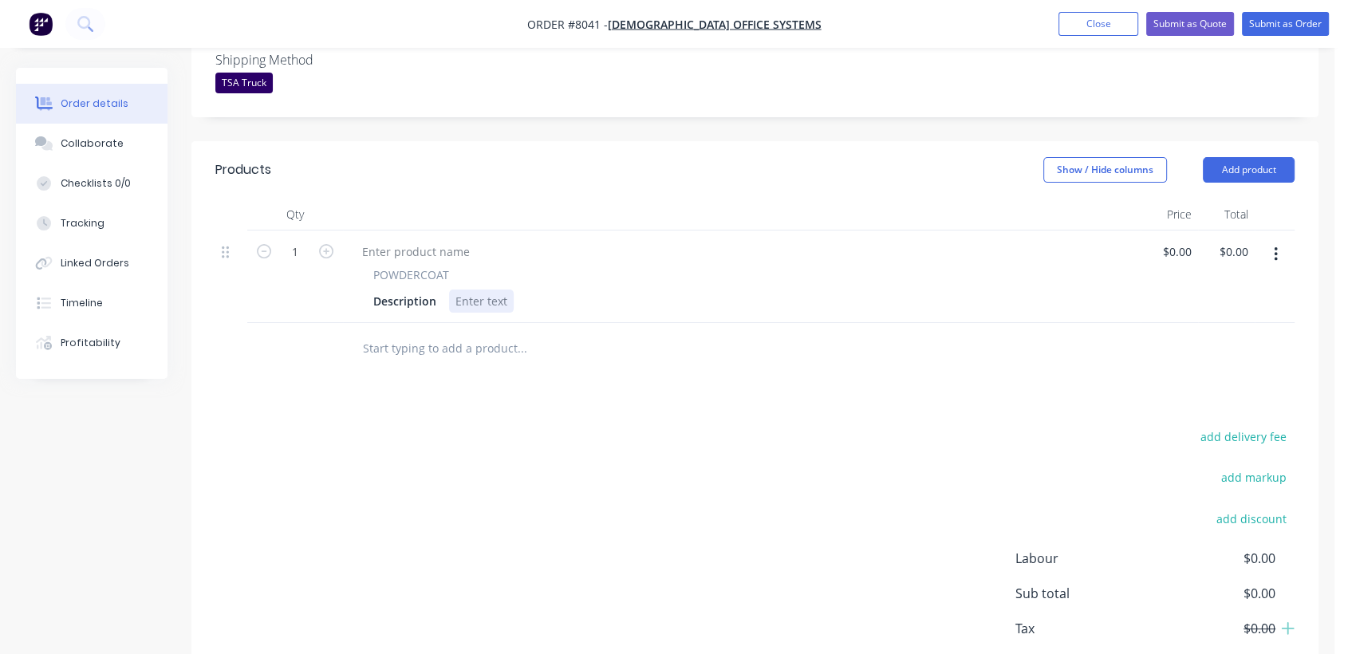
paste div
click at [322, 244] on icon "button" at bounding box center [326, 251] width 14 height 14
type input "2"
click at [519, 290] on div "Powdercoat" at bounding box center [486, 301] width 75 height 23
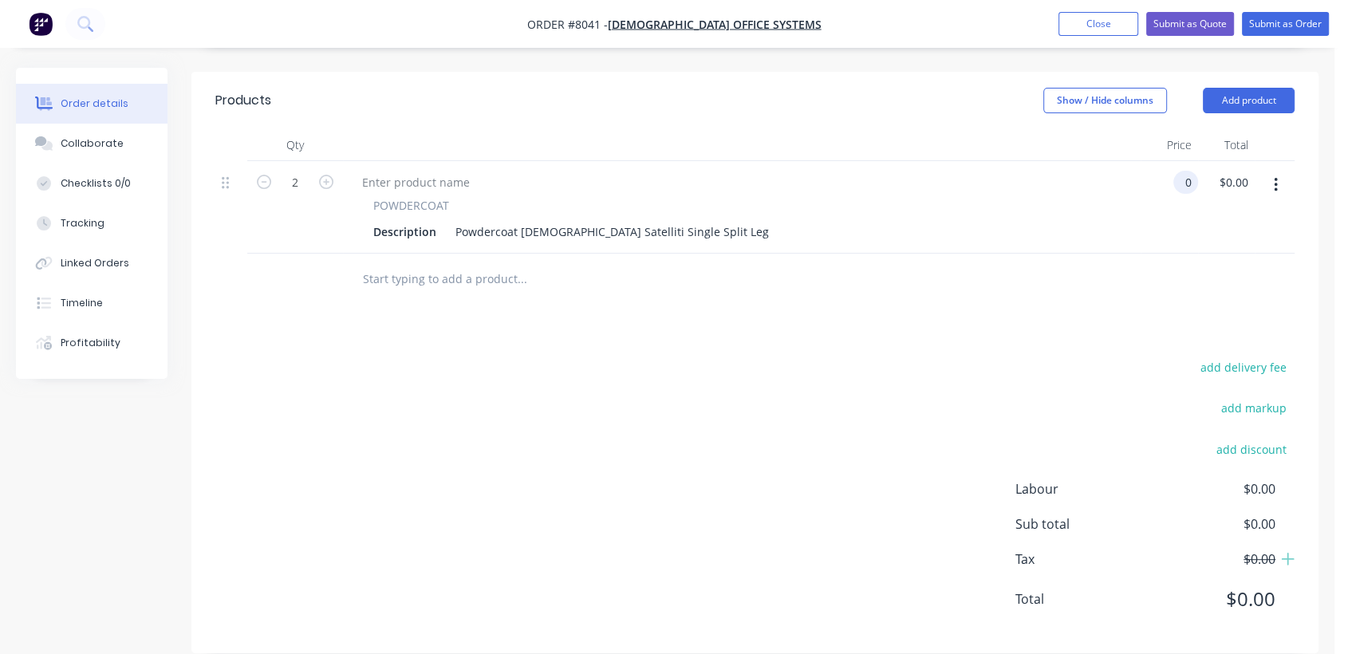
type input "$0.00"
click at [474, 263] on input "text" at bounding box center [521, 279] width 319 height 32
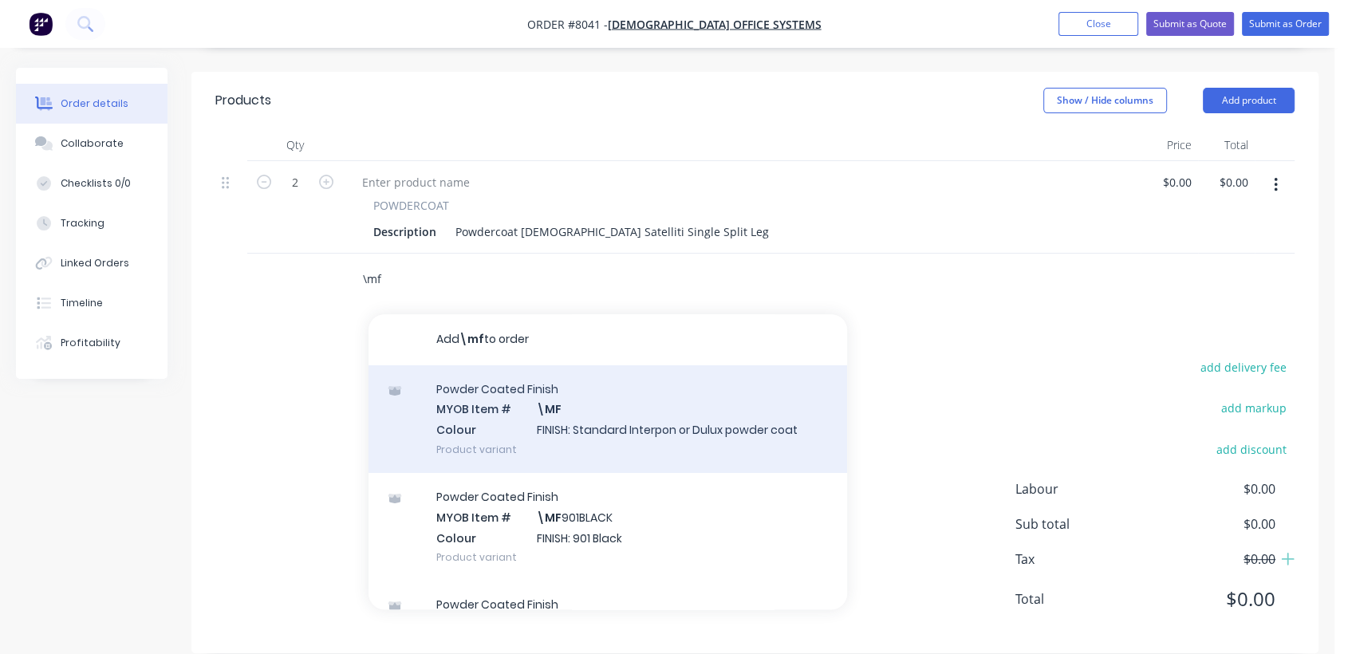
type input "\mf"
click at [575, 401] on div "Powder Coated Finish MYOB Item # \MF Colour FINISH: Standard Interpon or Dulux …" at bounding box center [608, 419] width 479 height 108
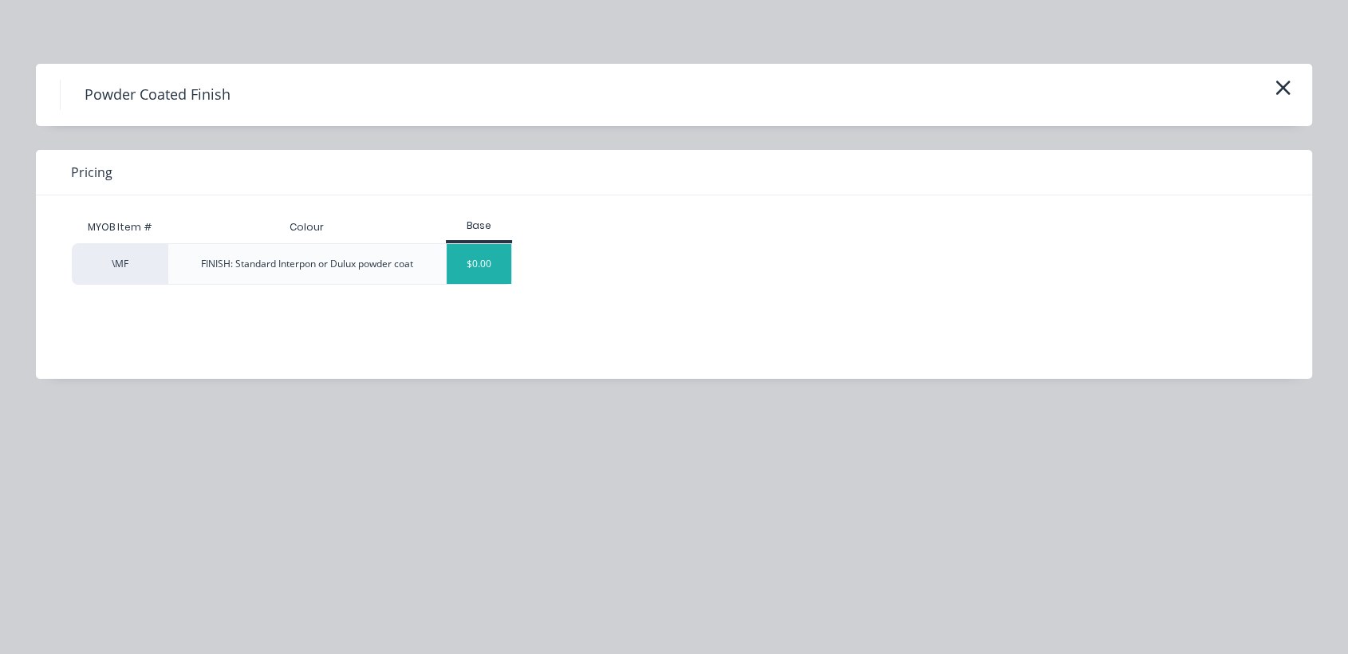
click at [477, 257] on div "$0.00" at bounding box center [479, 264] width 65 height 40
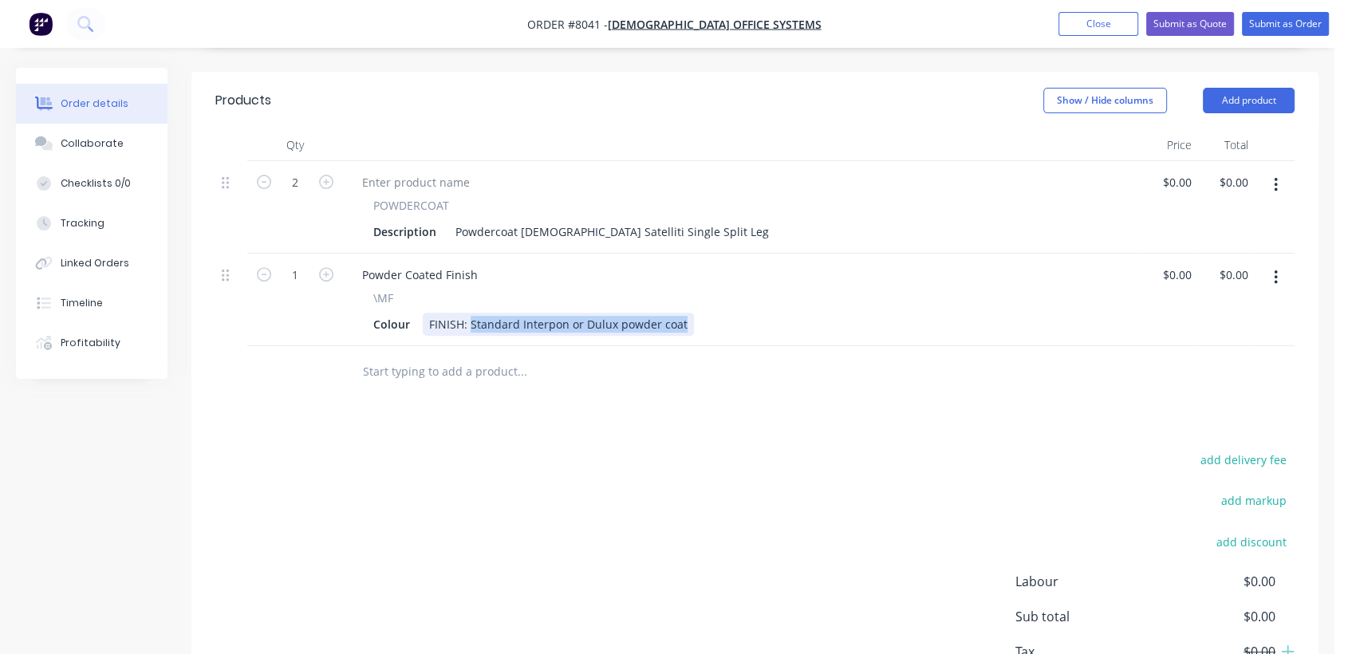
drag, startPoint x: 469, startPoint y: 298, endPoint x: 747, endPoint y: 333, distance: 279.9
click at [747, 333] on div "Qty Price Total 2 POWDERCOAT Description Powdercoat [DEMOGRAPHIC_DATA] Satellit…" at bounding box center [754, 263] width 1127 height 269
type input "$0.00"
click at [479, 356] on input "text" at bounding box center [521, 372] width 319 height 32
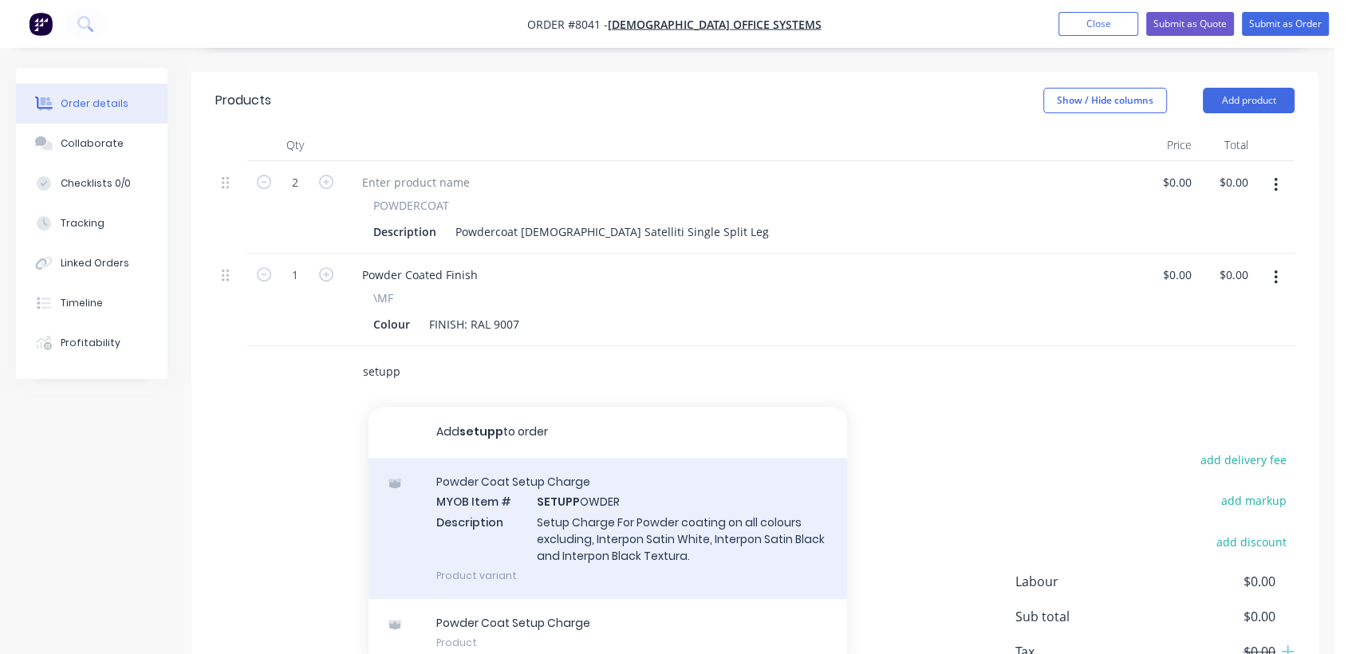
type input "setupp"
click at [603, 492] on div "Powder Coat Setup Charge MYOB Item # SETUPP OWDER Description Setup Charge For …" at bounding box center [608, 528] width 479 height 141
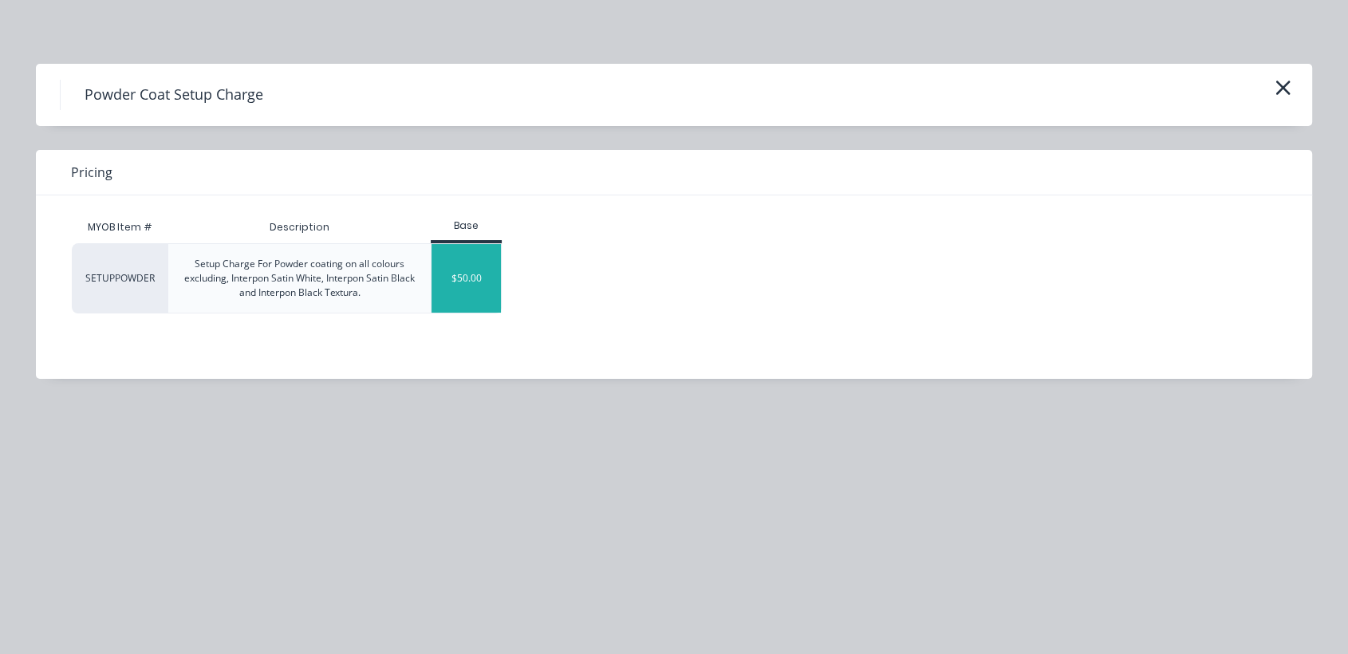
click at [481, 294] on div "$50.00" at bounding box center [466, 278] width 69 height 69
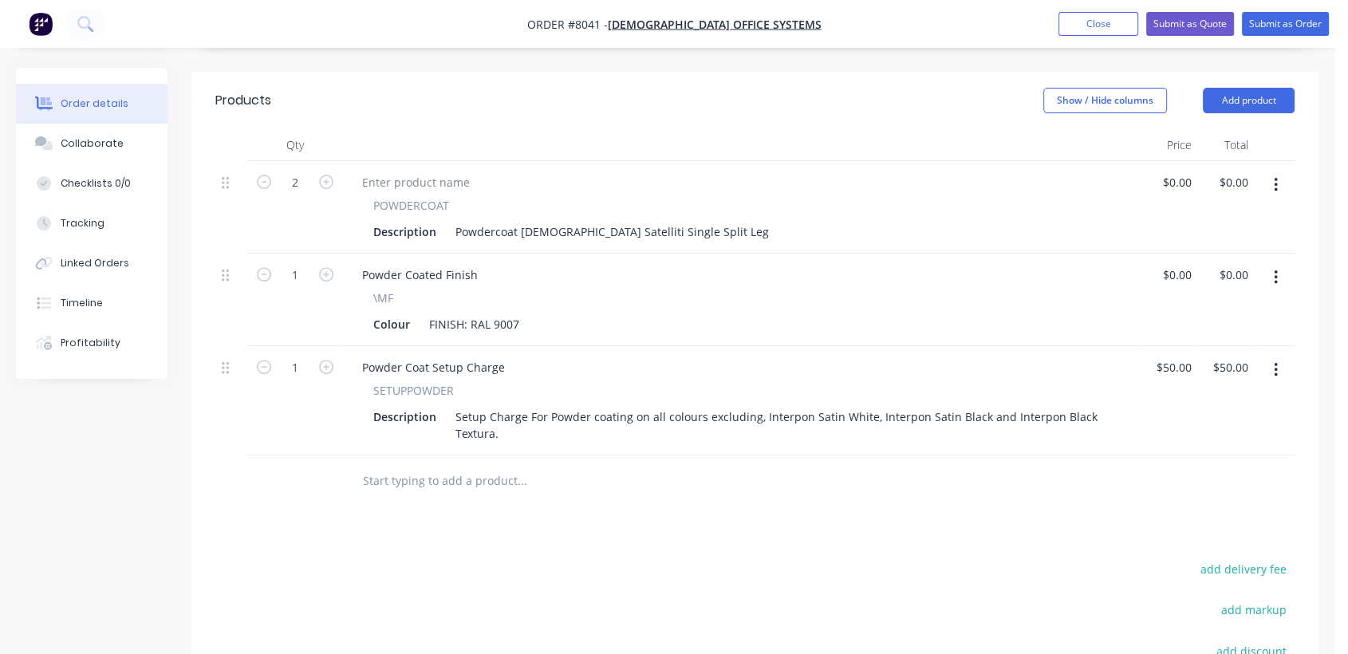
drag, startPoint x: 472, startPoint y: 464, endPoint x: 466, endPoint y: 453, distance: 12.2
click at [470, 465] on input "text" at bounding box center [521, 481] width 319 height 32
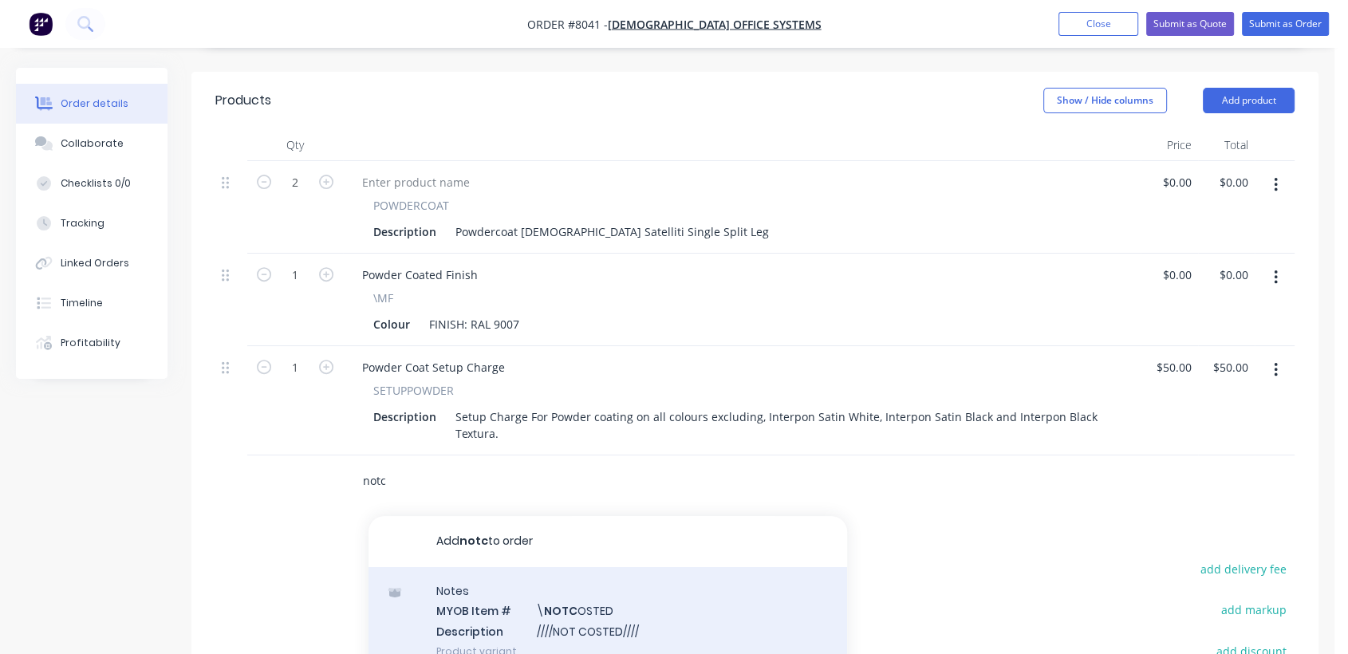
type input "notc"
click at [626, 601] on div "Notes MYOB Item # \ NOTC OSTED Description ////NOT COSTED//// Product variant" at bounding box center [608, 621] width 479 height 108
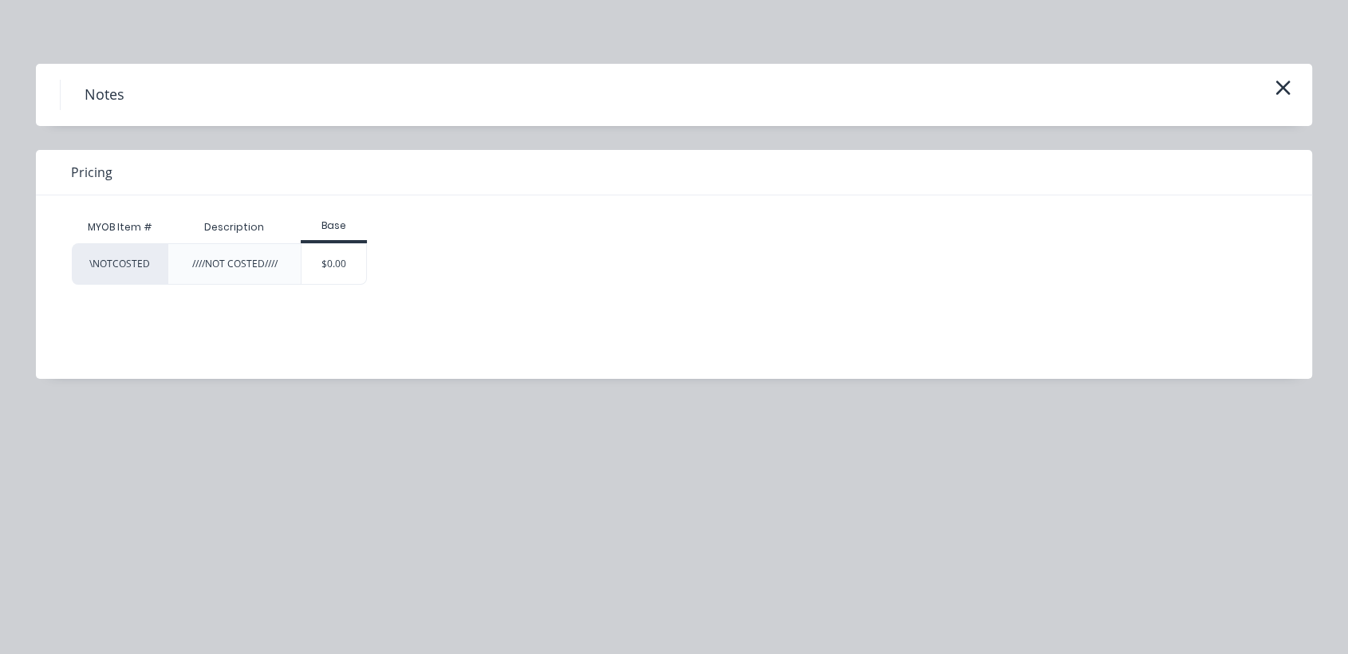
click at [349, 258] on div "$0.00" at bounding box center [334, 264] width 65 height 40
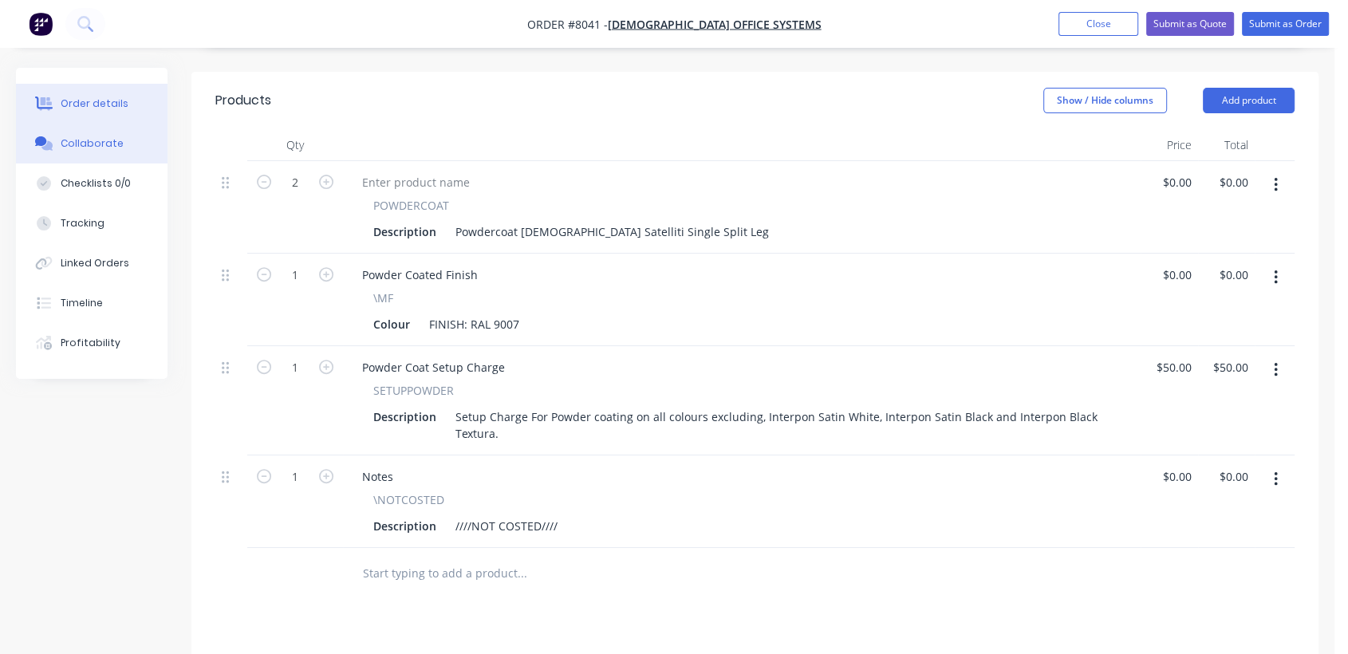
click at [112, 136] on div "Collaborate" at bounding box center [92, 143] width 63 height 14
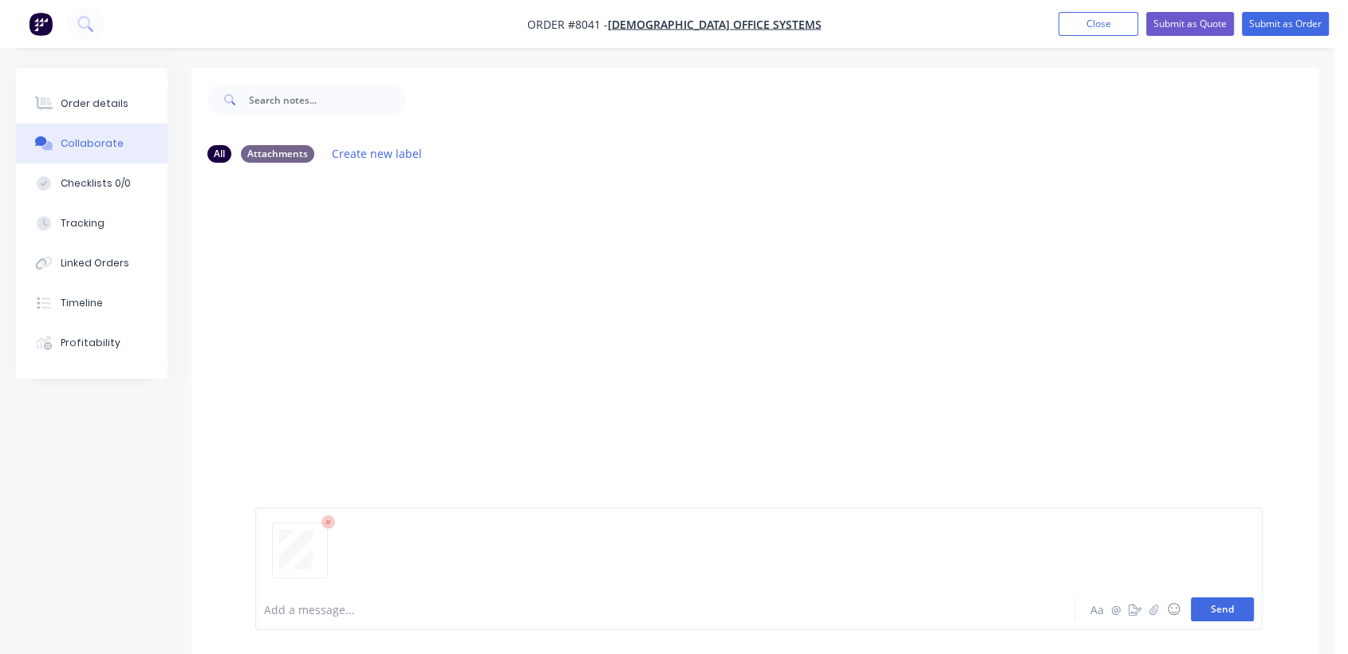
click at [1247, 603] on button "Send" at bounding box center [1222, 610] width 63 height 24
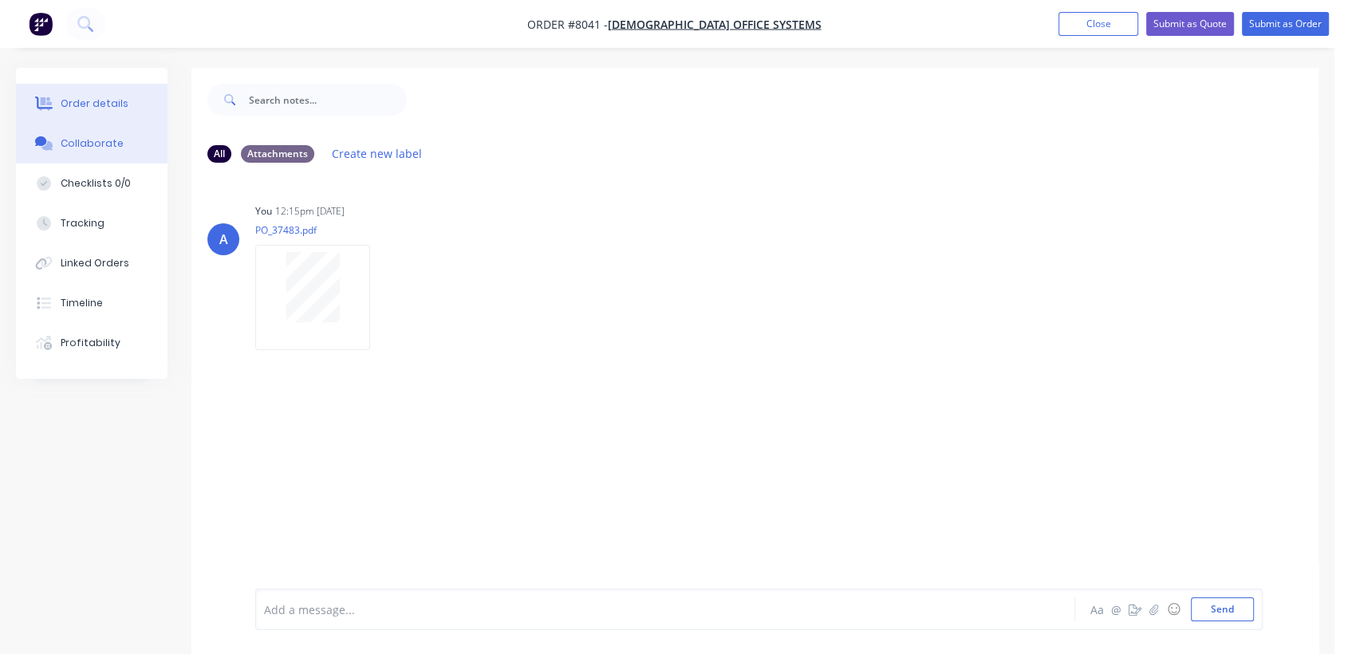
click at [83, 97] on div "Order details" at bounding box center [95, 104] width 68 height 14
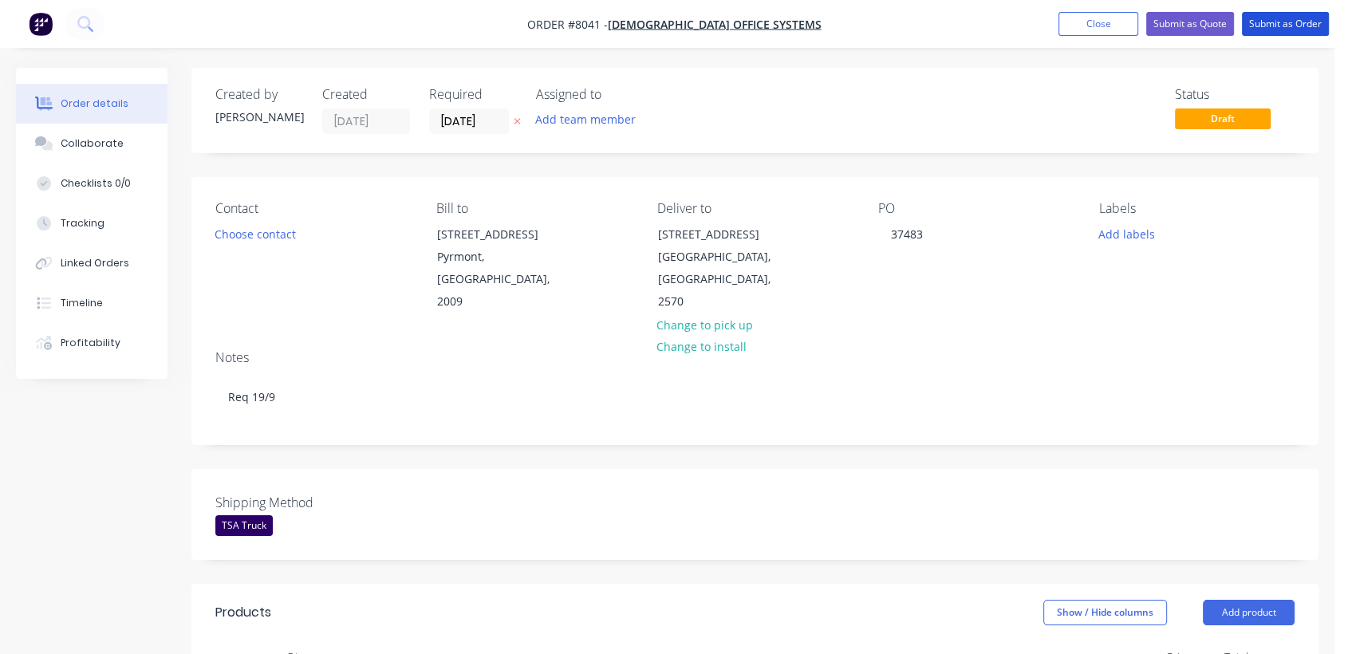
click at [1256, 24] on button "Submit as Order" at bounding box center [1285, 24] width 87 height 24
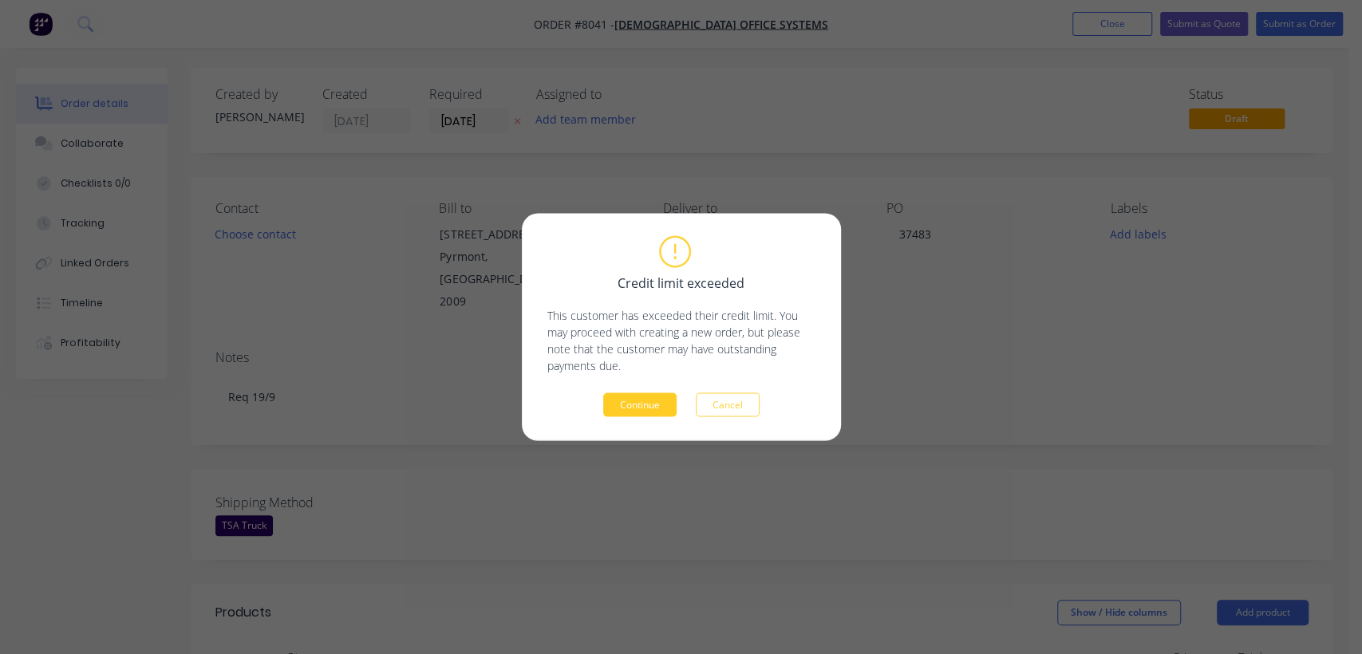
click at [651, 402] on button "Continue" at bounding box center [639, 405] width 73 height 24
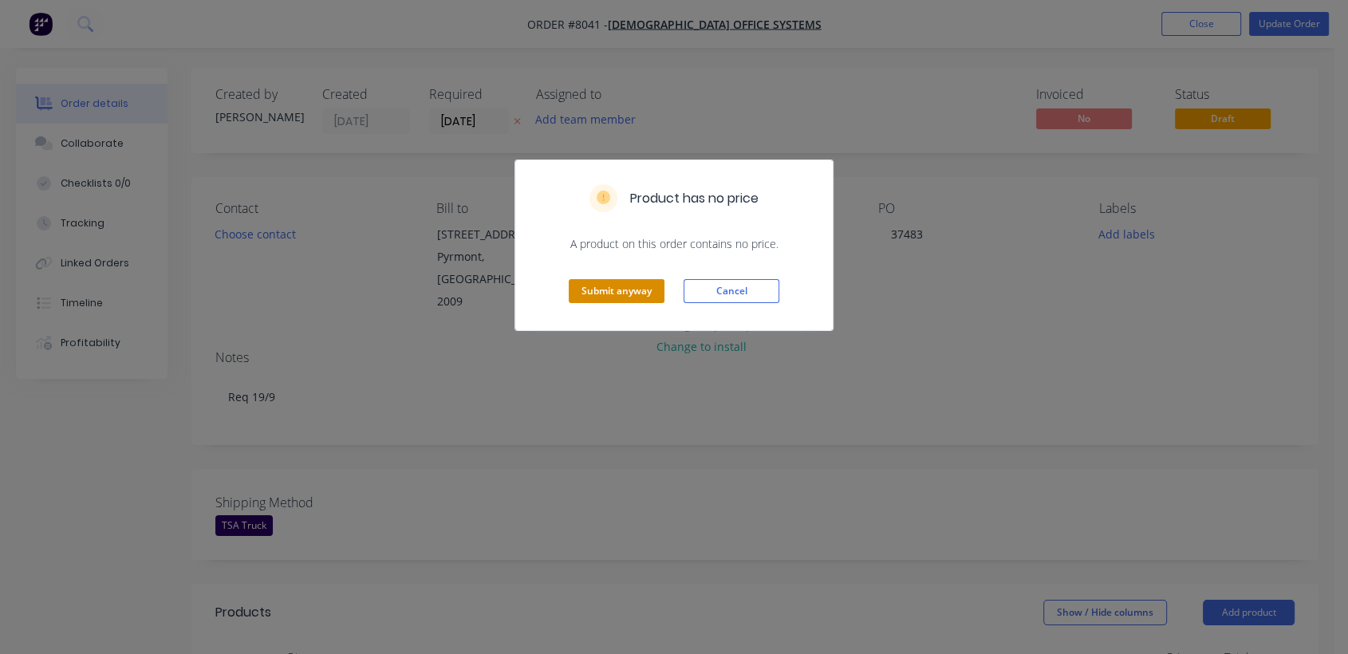
click at [645, 289] on button "Submit anyway" at bounding box center [617, 291] width 96 height 24
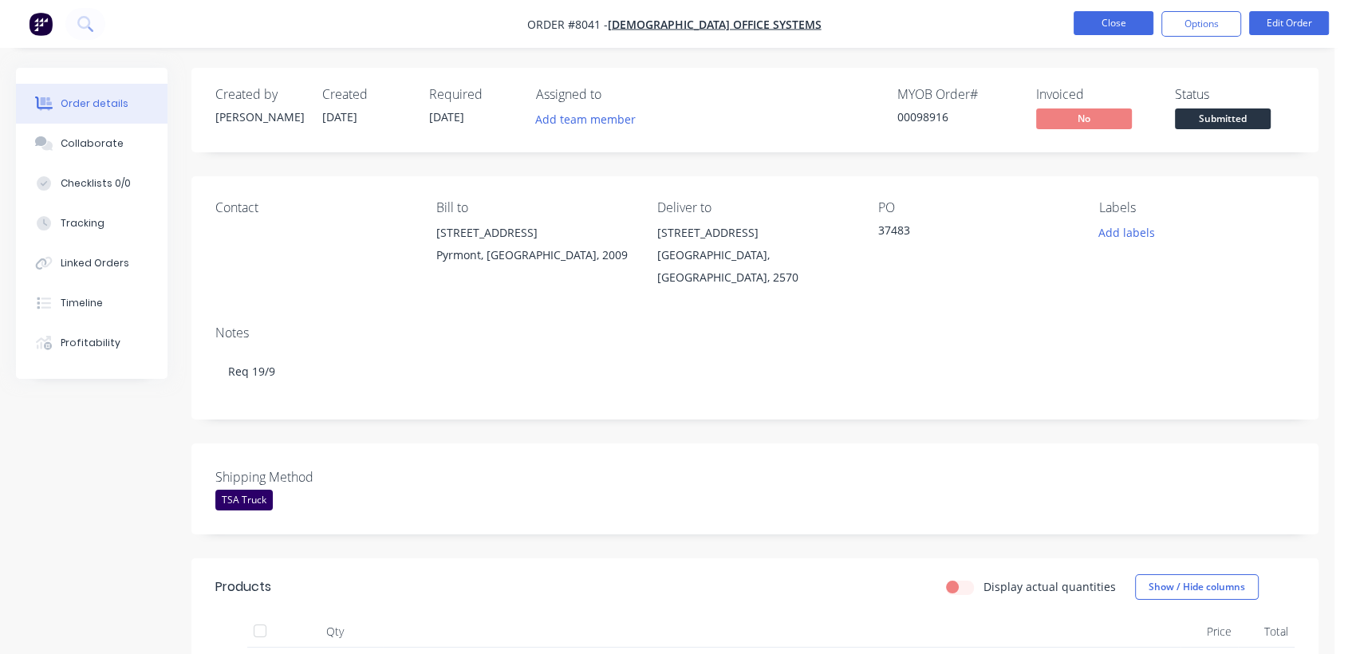
click at [1105, 18] on button "Close" at bounding box center [1114, 23] width 80 height 24
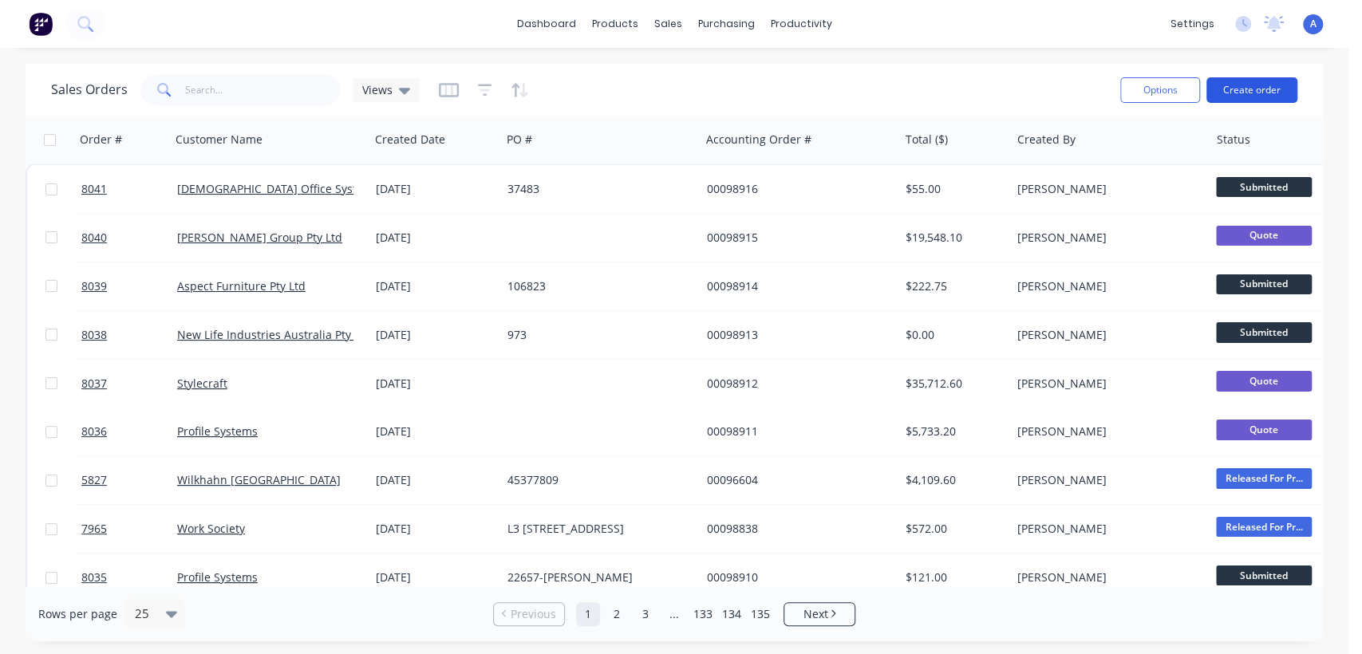
click at [1232, 95] on button "Create order" at bounding box center [1251, 90] width 91 height 26
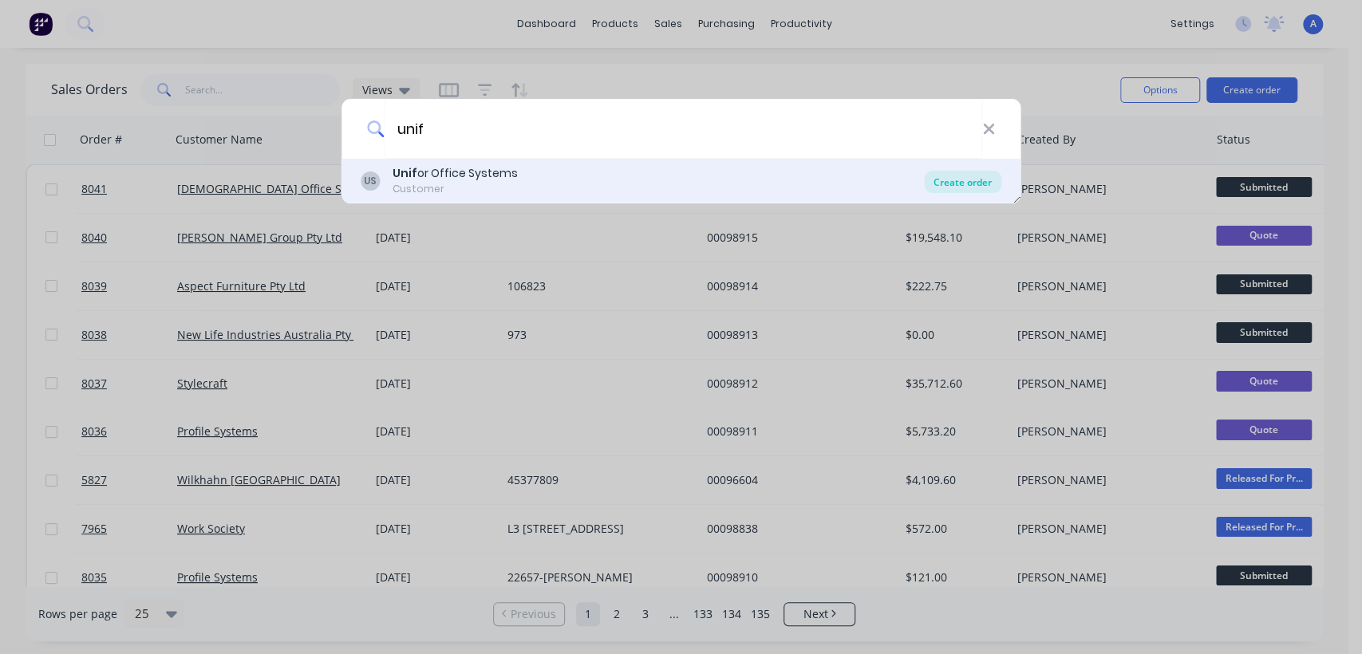
type input "unif"
click at [965, 184] on div "Create order" at bounding box center [962, 182] width 77 height 22
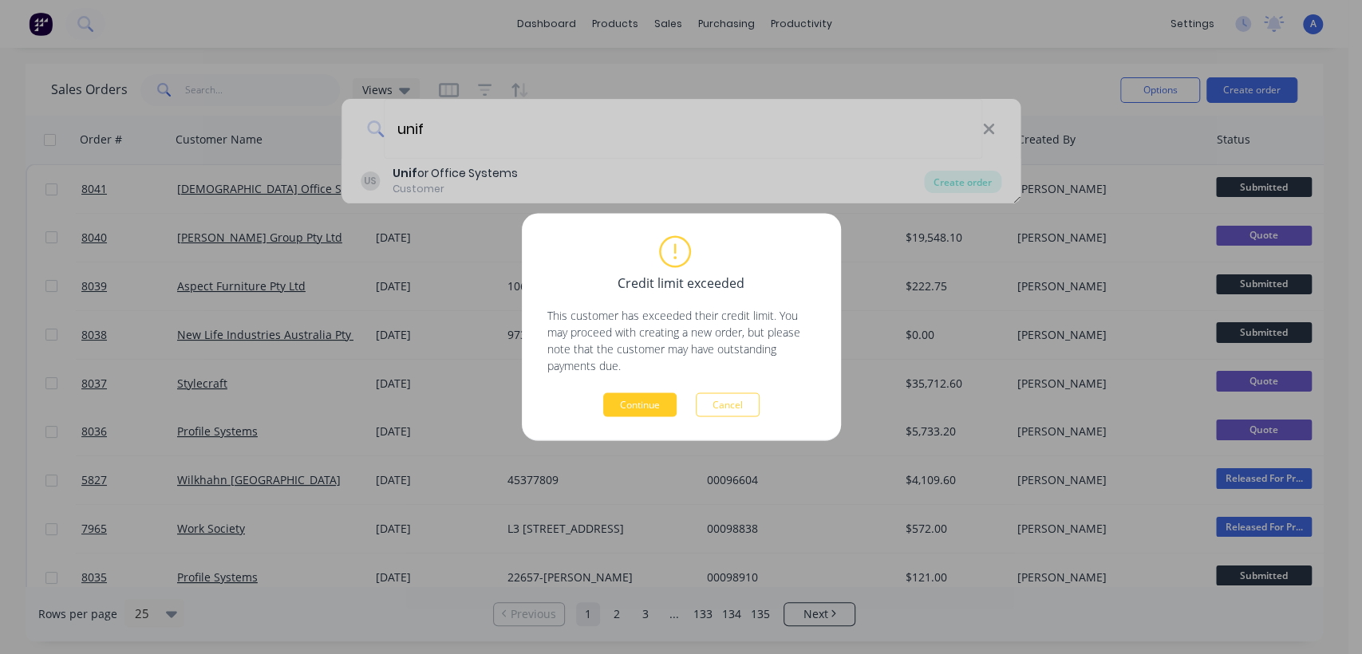
click at [648, 411] on button "Continue" at bounding box center [639, 405] width 73 height 24
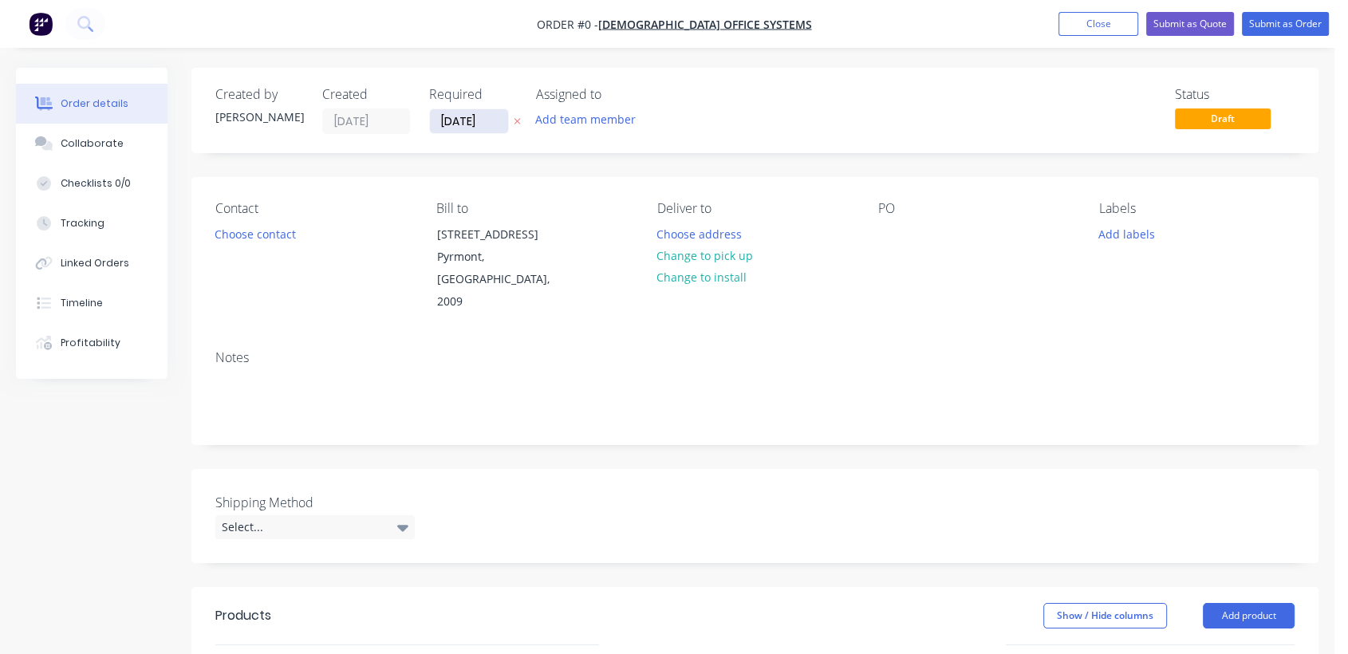
click at [498, 112] on input "[DATE]" at bounding box center [469, 121] width 78 height 24
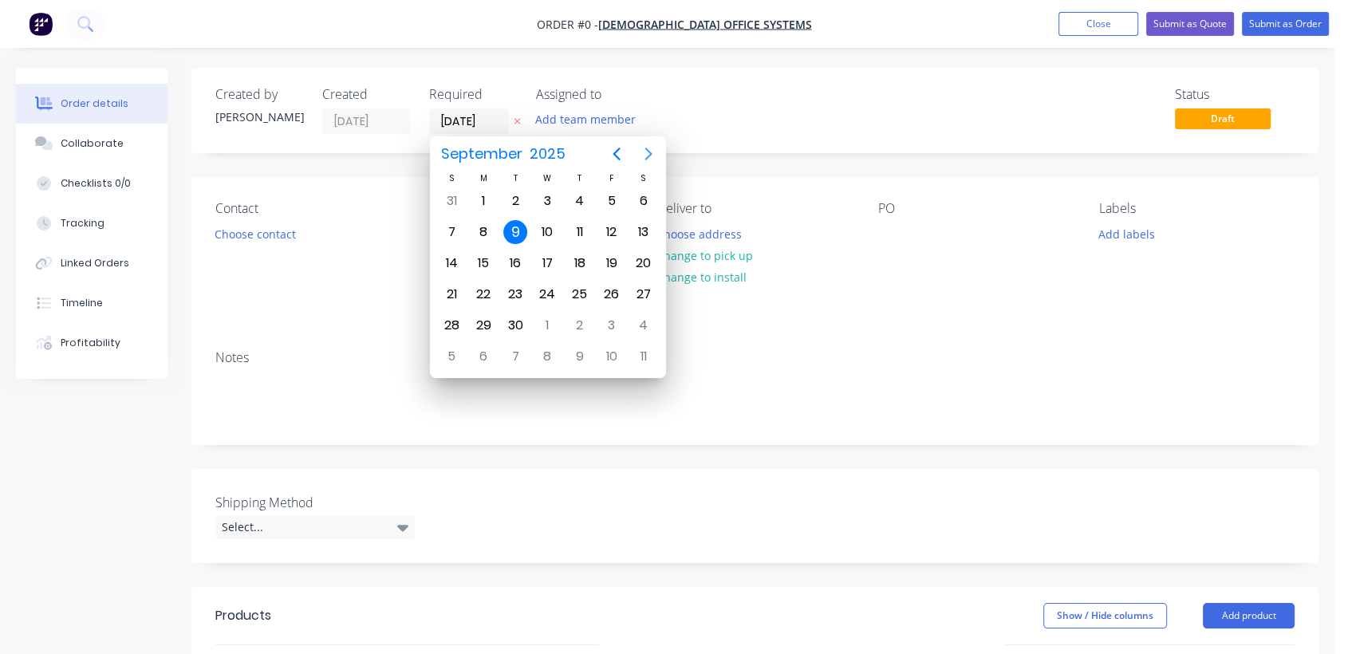
click at [644, 153] on icon "Next page" at bounding box center [648, 153] width 19 height 19
click at [548, 322] on div "31" at bounding box center [547, 326] width 24 height 24
type input "[DATE]"
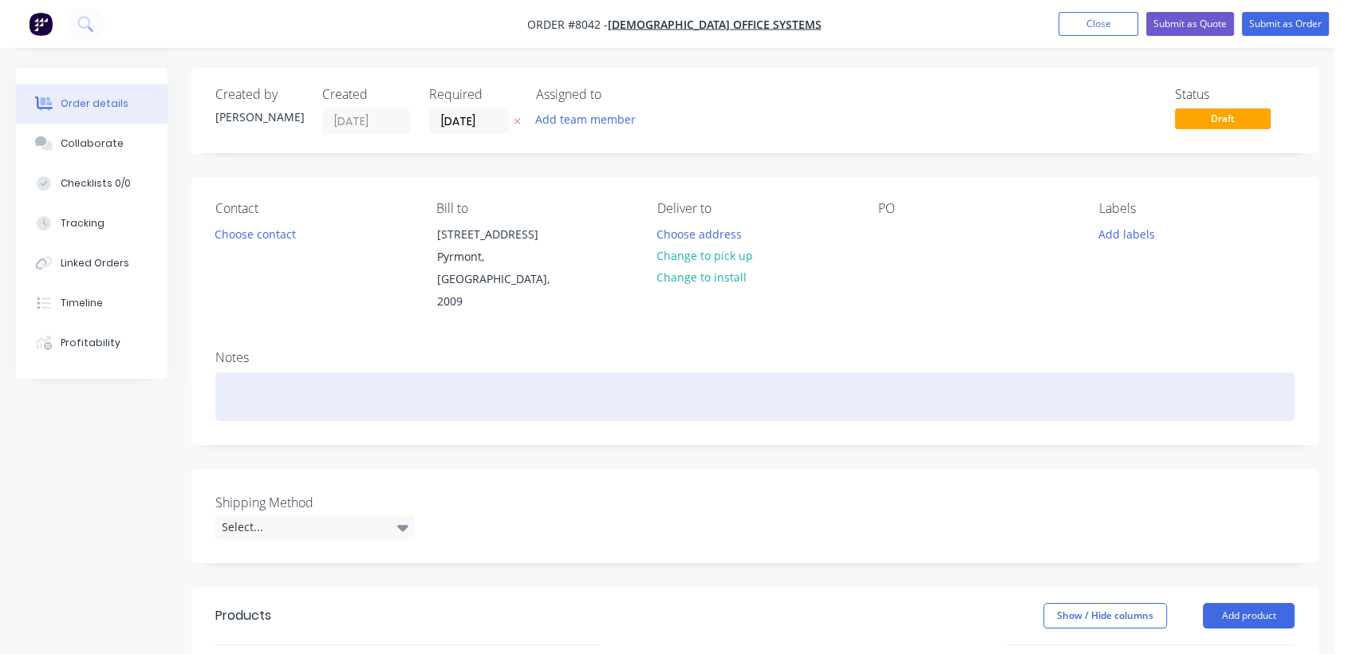
click at [245, 377] on div at bounding box center [755, 397] width 1080 height 49
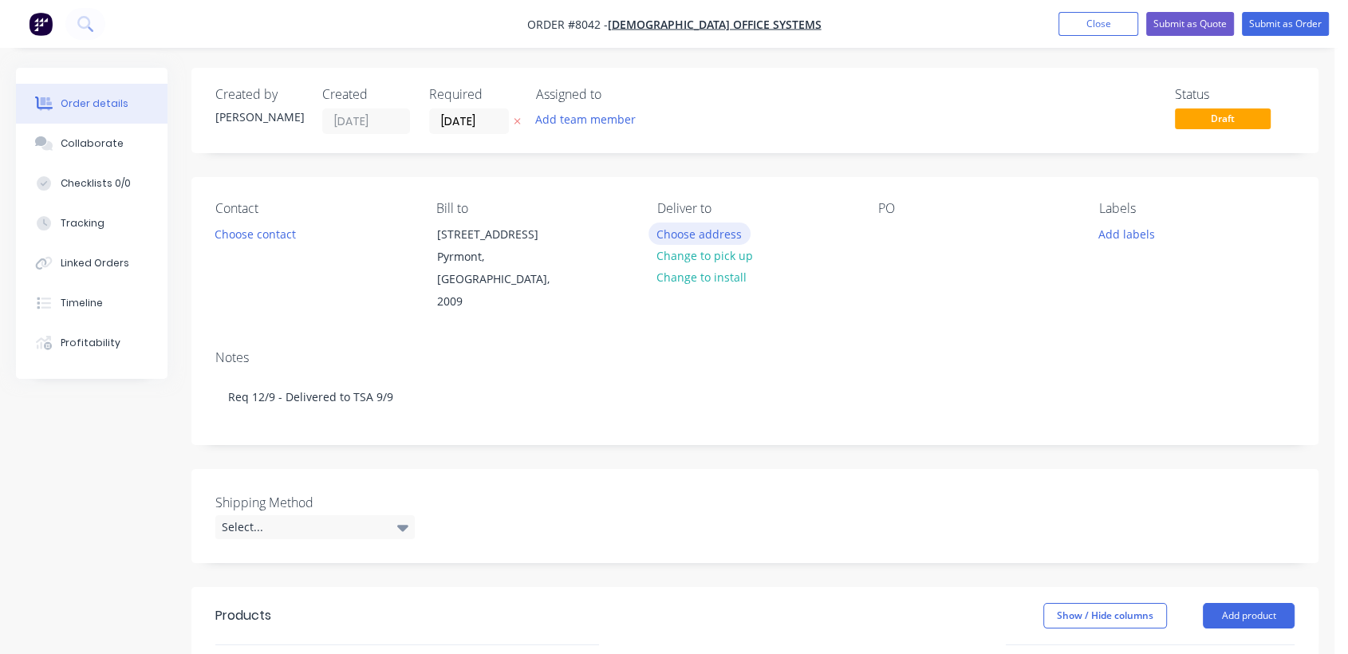
click at [701, 231] on button "Choose address" at bounding box center [700, 234] width 102 height 22
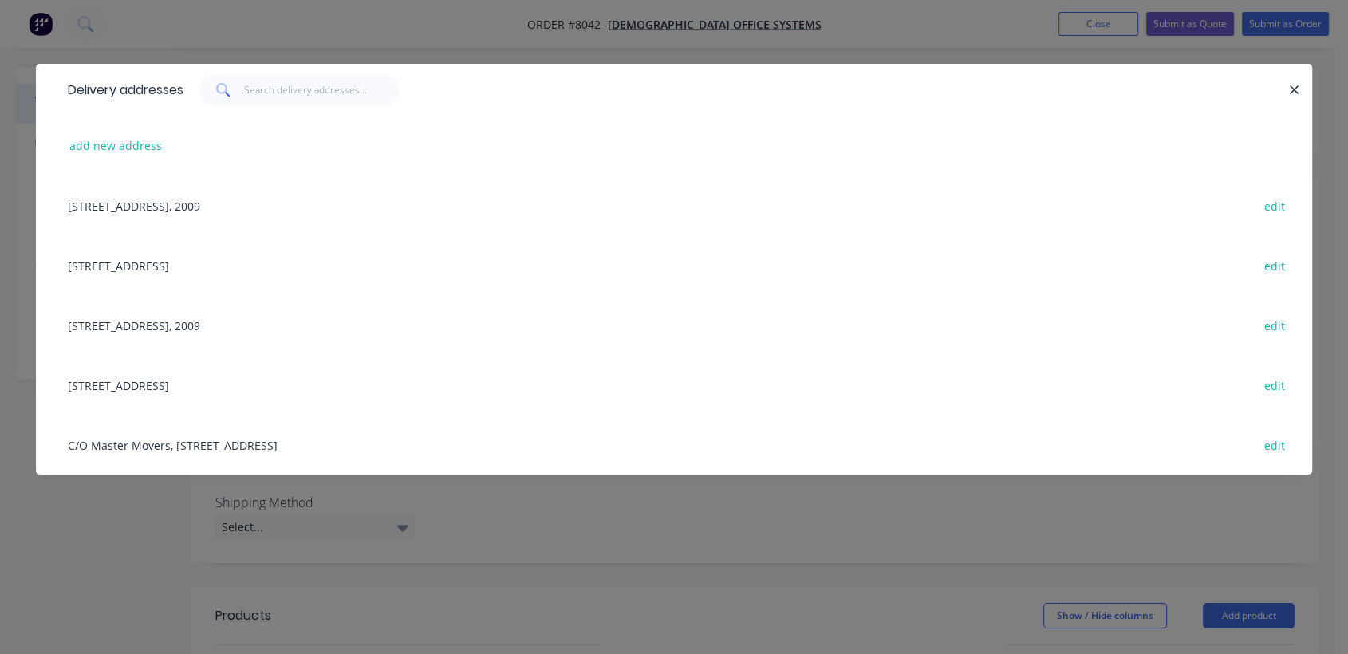
click at [191, 383] on div "[STREET_ADDRESS] edit" at bounding box center [674, 385] width 1229 height 60
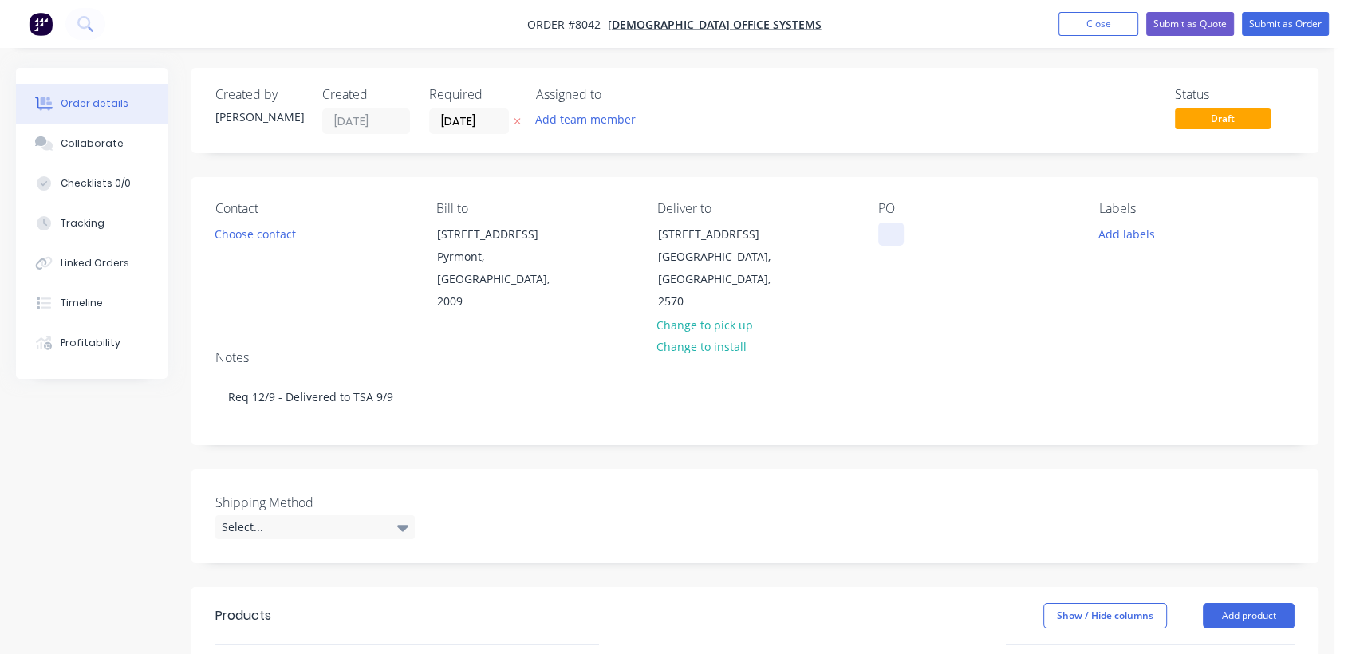
click at [891, 223] on div at bounding box center [892, 234] width 26 height 23
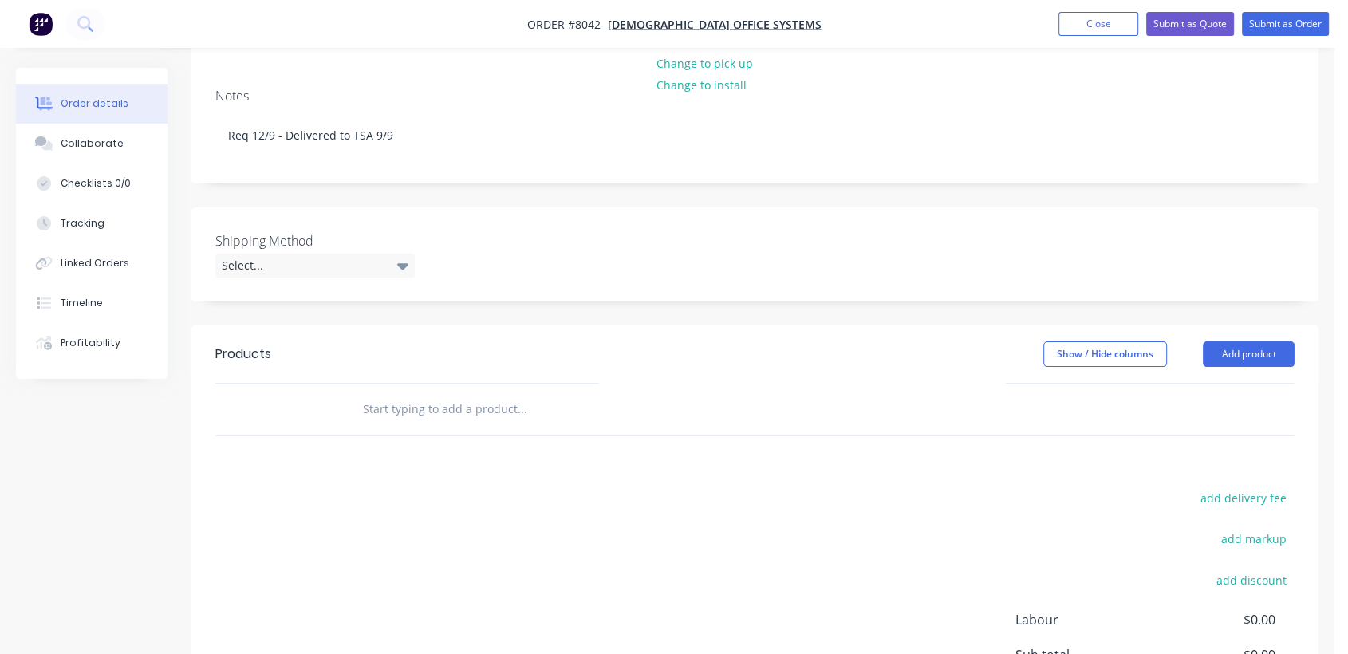
scroll to position [266, 0]
click at [302, 250] on div "Select..." at bounding box center [314, 262] width 199 height 24
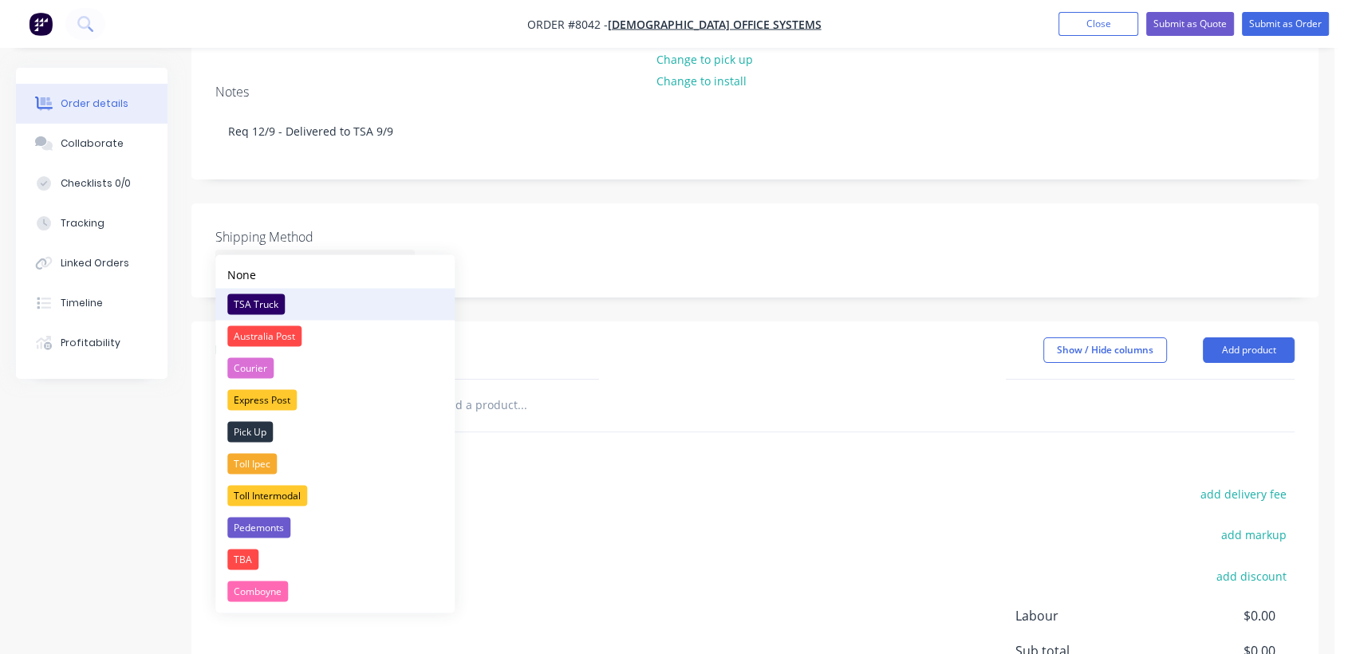
click at [267, 300] on div "TSA Truck" at bounding box center [255, 304] width 57 height 21
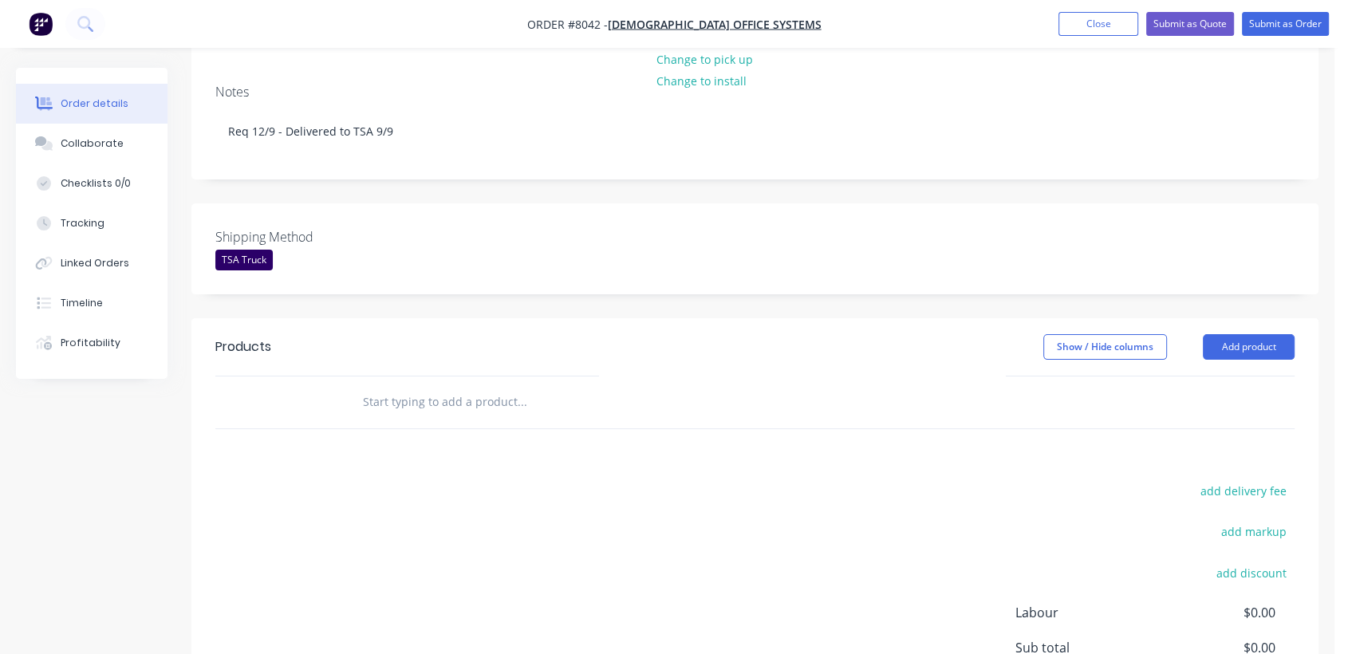
click at [445, 386] on input "text" at bounding box center [521, 402] width 319 height 32
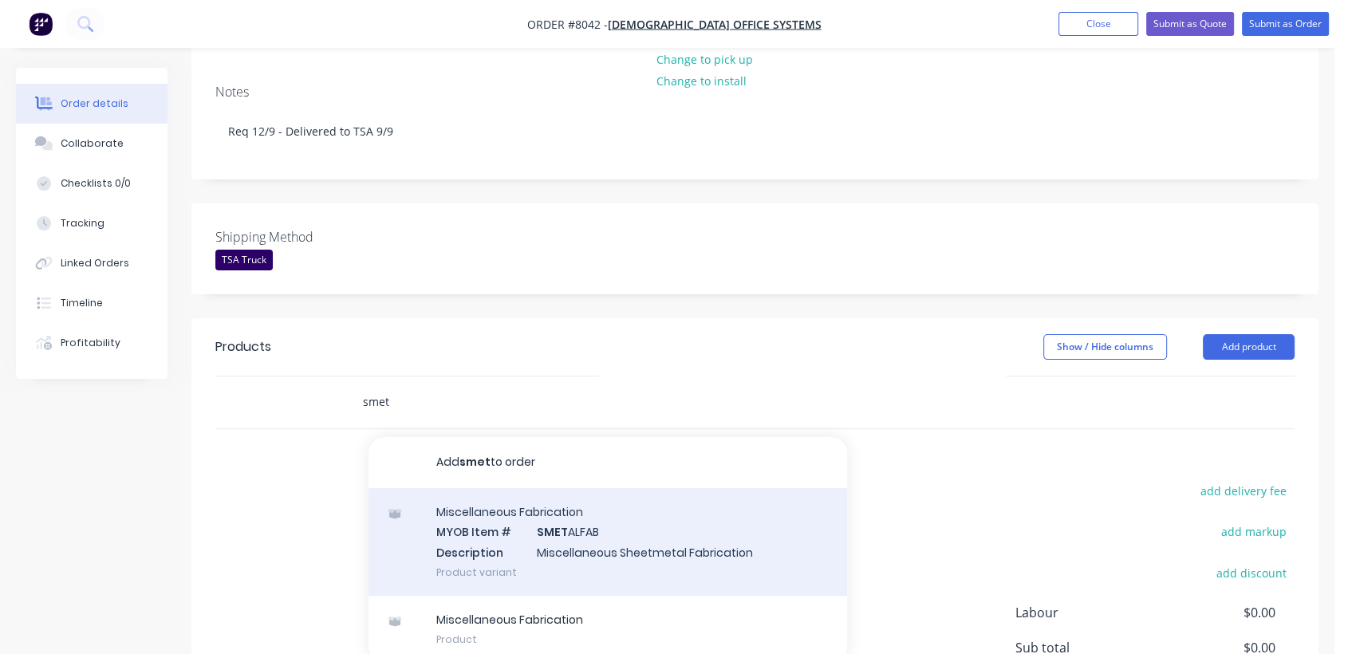
type input "smet"
click at [582, 529] on div "Miscellaneous Fabrication MYOB Item # SMET ALFAB Description Miscellaneous Shee…" at bounding box center [608, 542] width 479 height 108
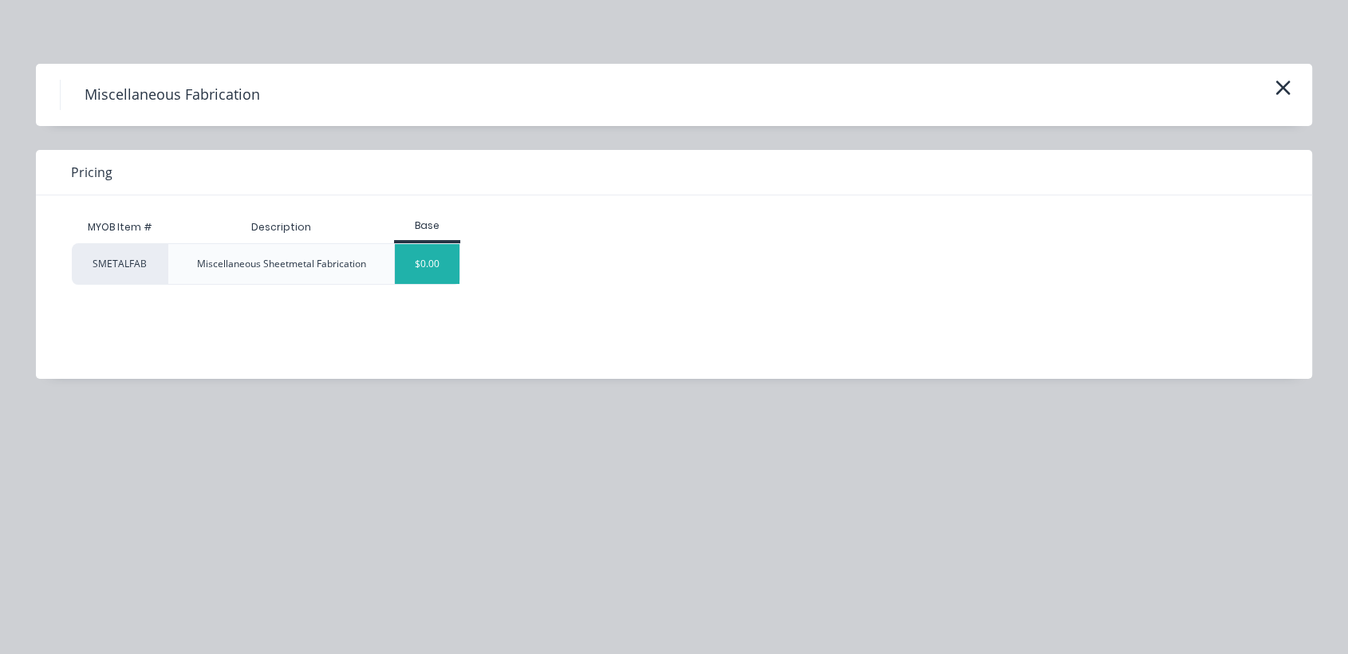
click at [434, 279] on div "$0.00" at bounding box center [427, 264] width 65 height 40
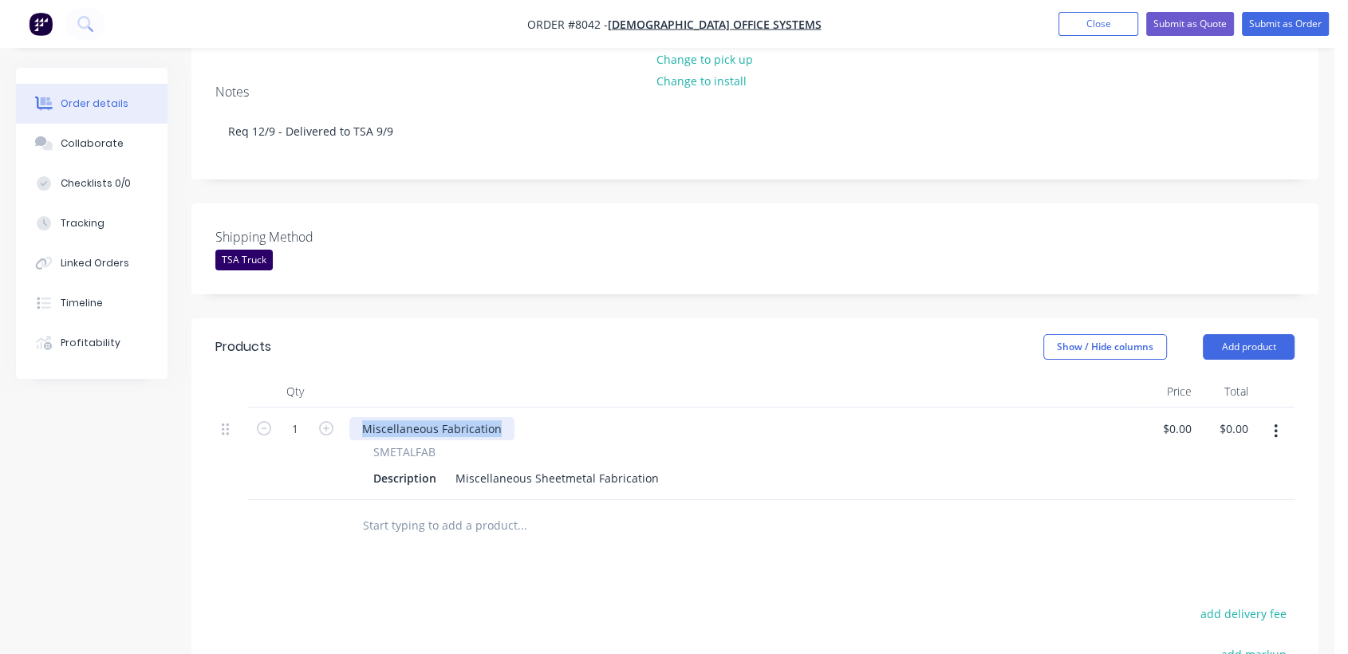
drag, startPoint x: 467, startPoint y: 401, endPoint x: 343, endPoint y: 382, distance: 125.2
click at [345, 382] on div "Qty Price Total 1 Miscellaneous Fabrication SMETALFAB Description Miscellaneous…" at bounding box center [755, 438] width 1080 height 124
click at [306, 417] on input "1" at bounding box center [294, 429] width 41 height 24
type input "100"
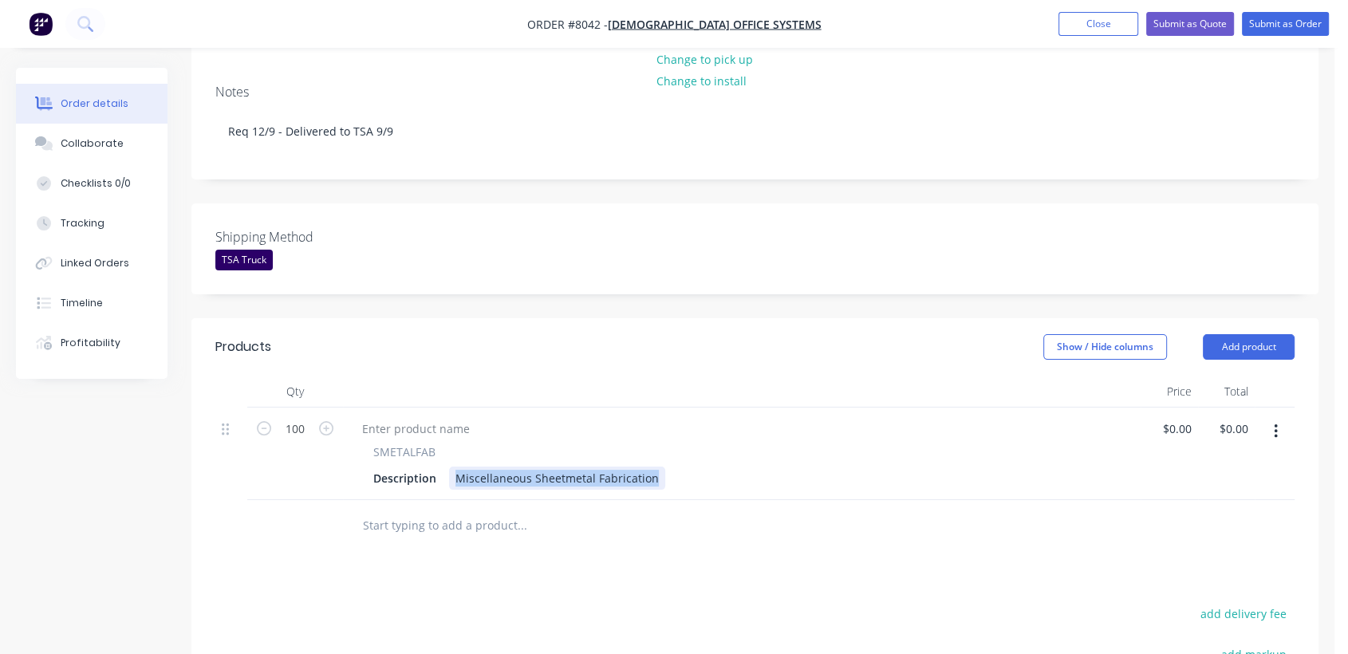
drag, startPoint x: 452, startPoint y: 448, endPoint x: 710, endPoint y: 470, distance: 259.5
click at [710, 470] on div "SMETALFAB Description Miscellaneous Sheetmetal Fabrication" at bounding box center [742, 454] width 798 height 93
type input "$0.00"
click at [470, 510] on input "text" at bounding box center [521, 526] width 319 height 32
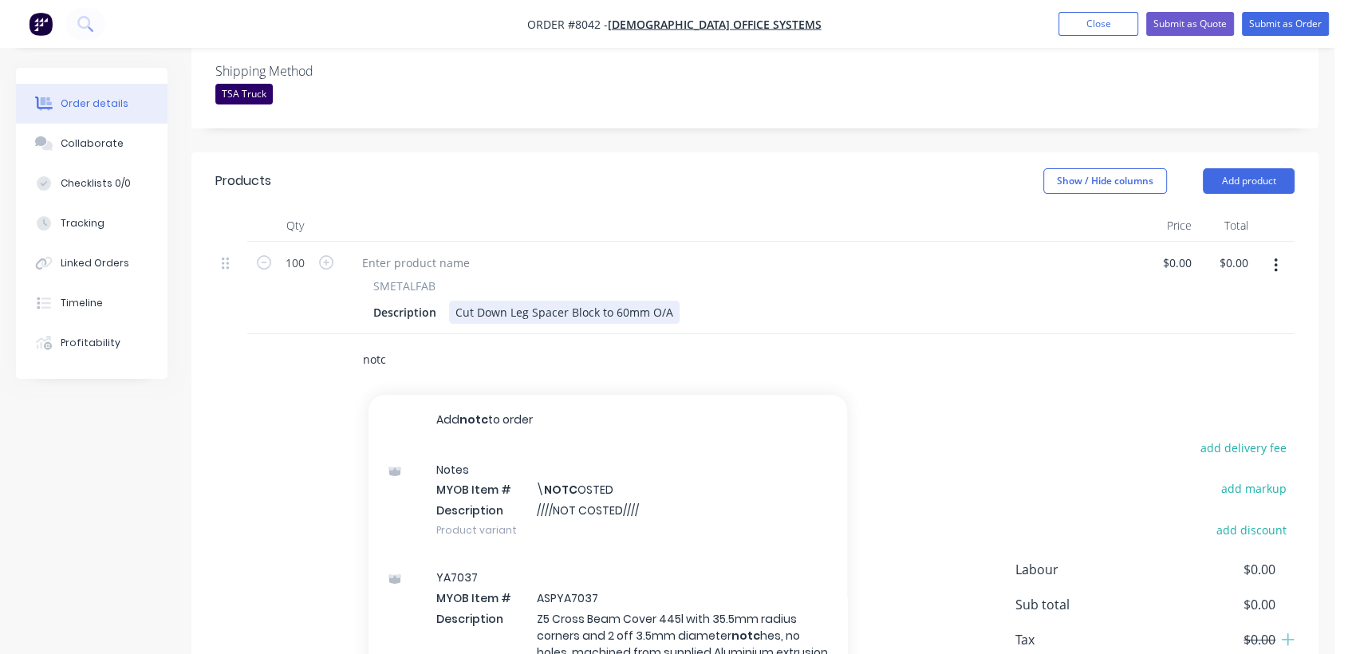
scroll to position [443, 0]
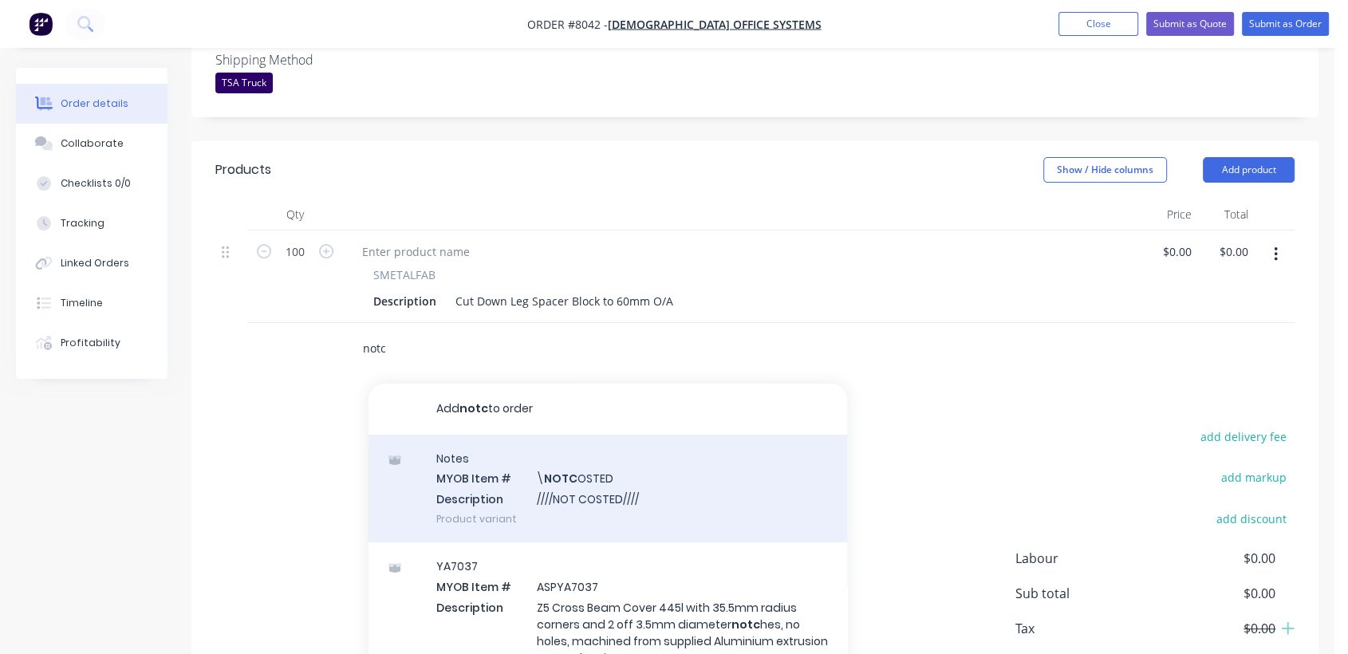
type input "notc"
click at [618, 468] on div "Notes MYOB Item # \ NOTC OSTED Description ////NOT COSTED//// Product variant" at bounding box center [608, 489] width 479 height 108
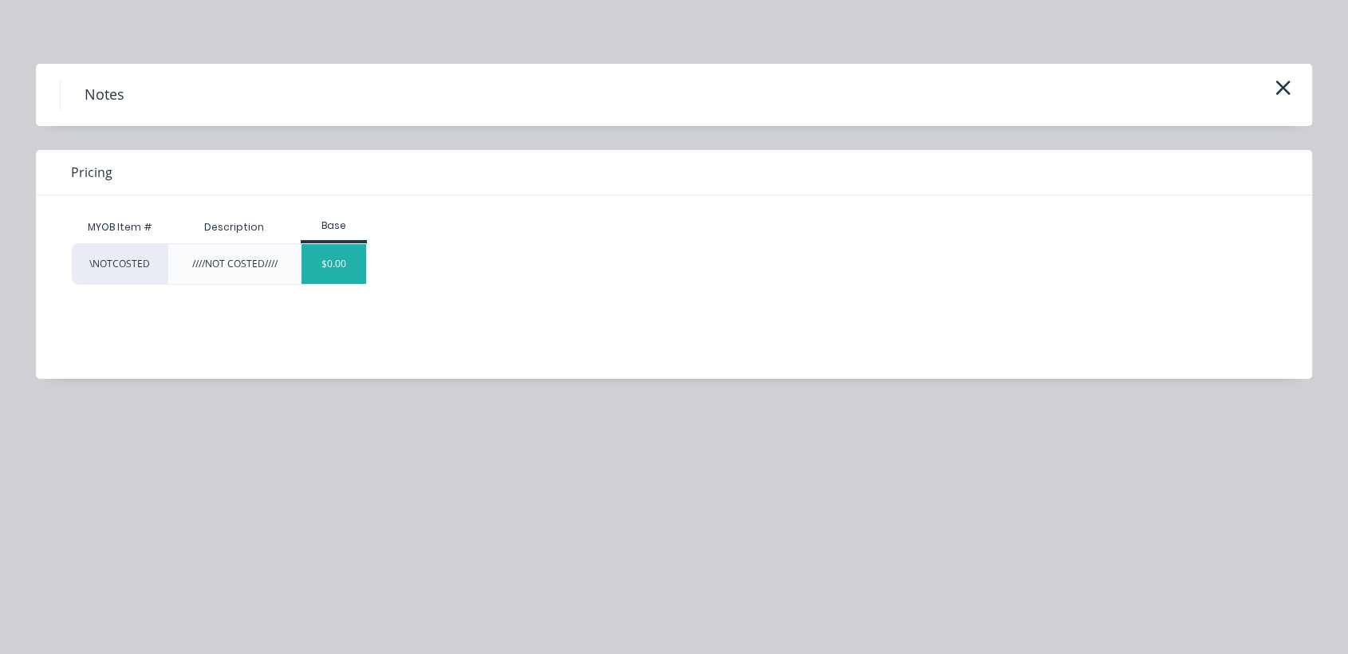
click at [342, 251] on div "$0.00" at bounding box center [334, 264] width 65 height 40
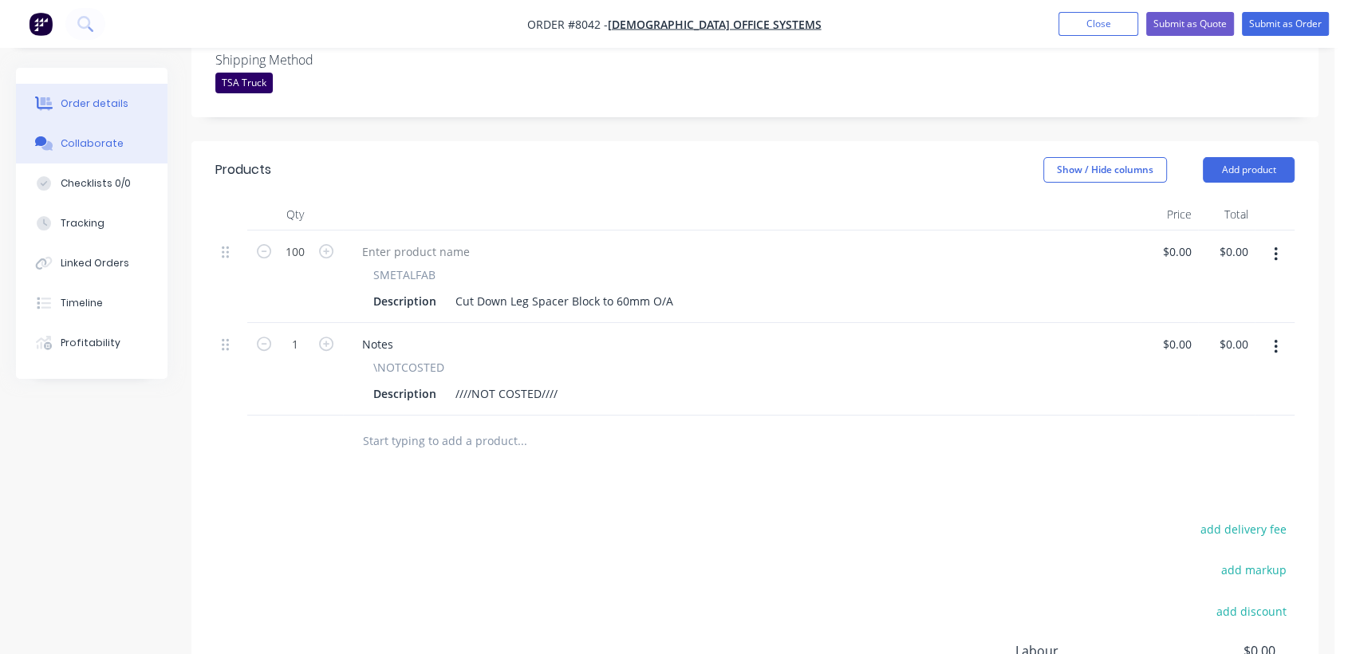
click at [94, 131] on button "Collaborate" at bounding box center [92, 144] width 152 height 40
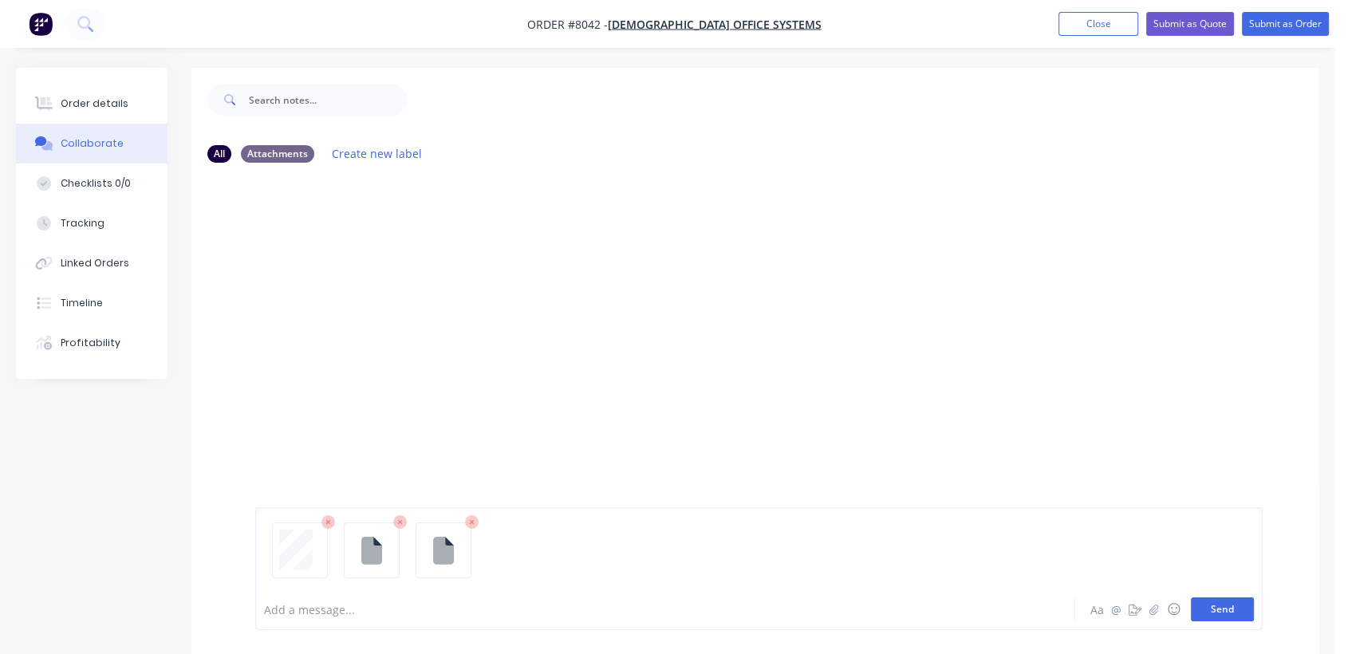
click at [1229, 609] on button "Send" at bounding box center [1222, 610] width 63 height 24
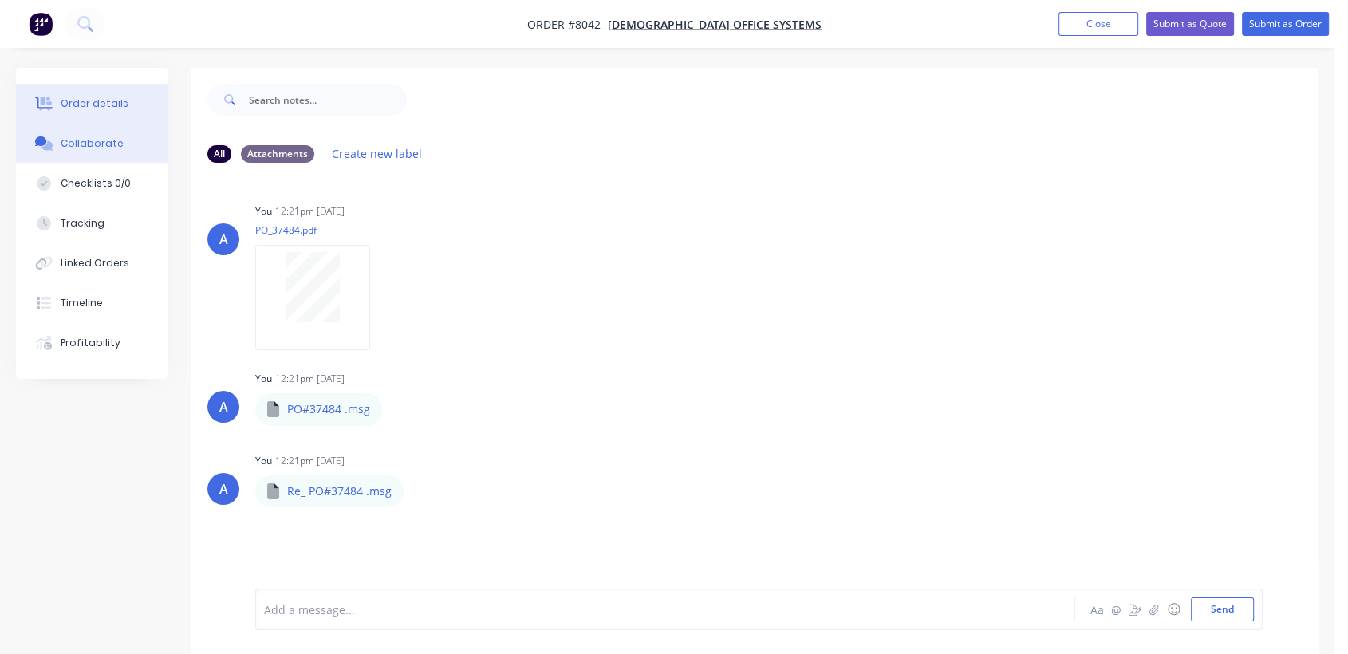
click at [118, 107] on div "Order details" at bounding box center [95, 104] width 68 height 14
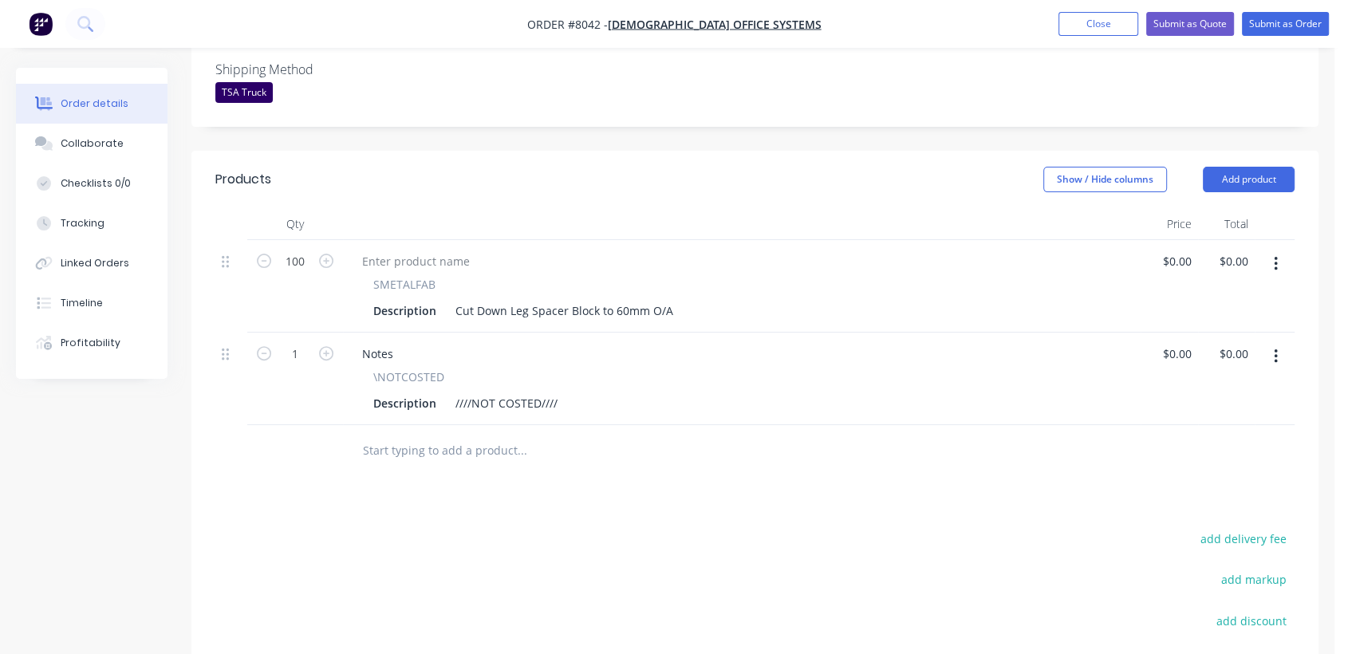
scroll to position [443, 0]
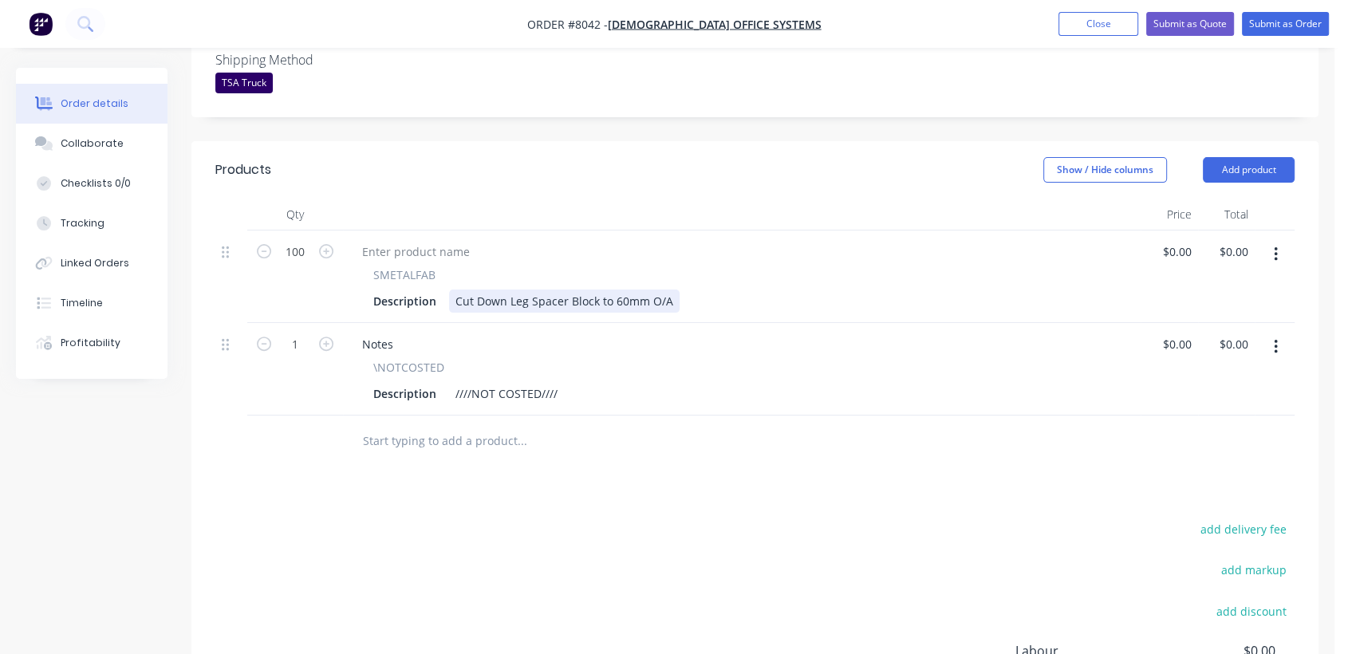
click at [675, 290] on div "Description Cut Down Leg Spacer Block to 60mm O/A" at bounding box center [739, 301] width 744 height 23
type input "$0.00"
click at [1084, 30] on button "Close" at bounding box center [1099, 24] width 80 height 24
